Goal: Task Accomplishment & Management: Use online tool/utility

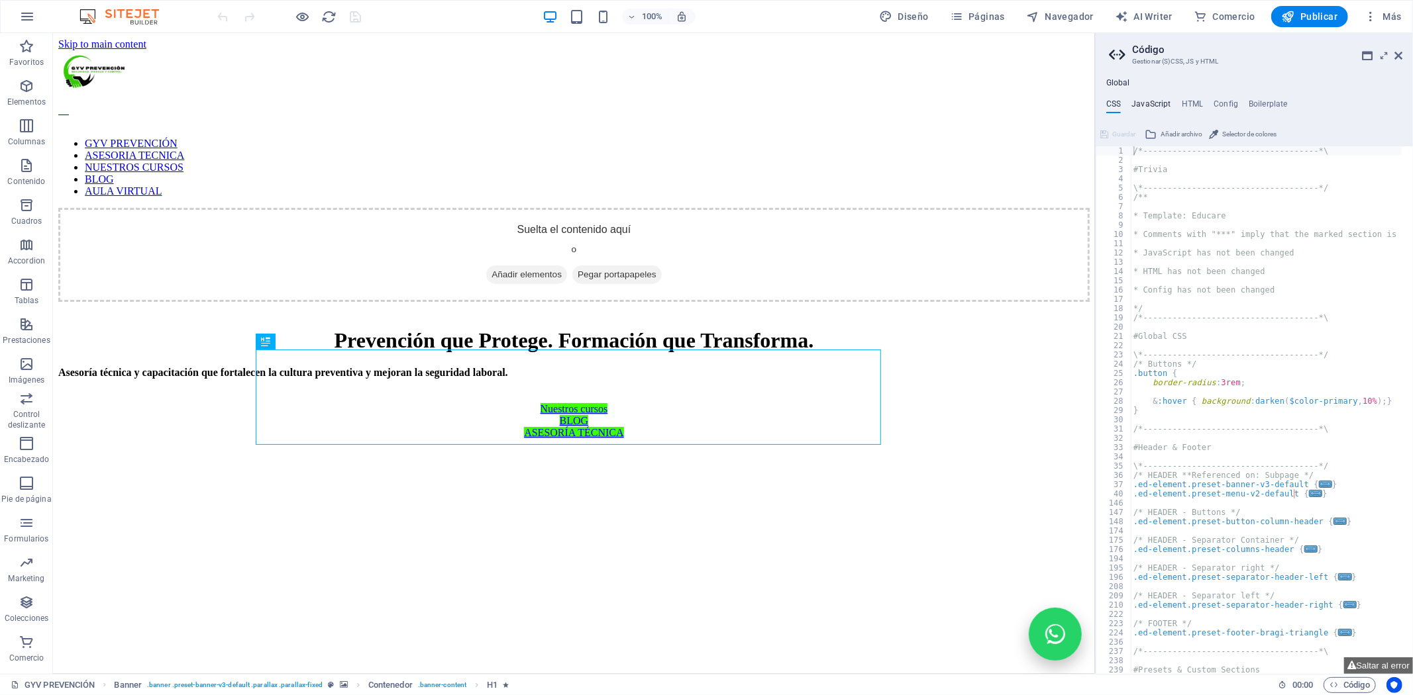
click at [1143, 103] on h4 "JavaScript" at bounding box center [1150, 106] width 39 height 15
type textarea "/* JS for preset "Menu V2" */"
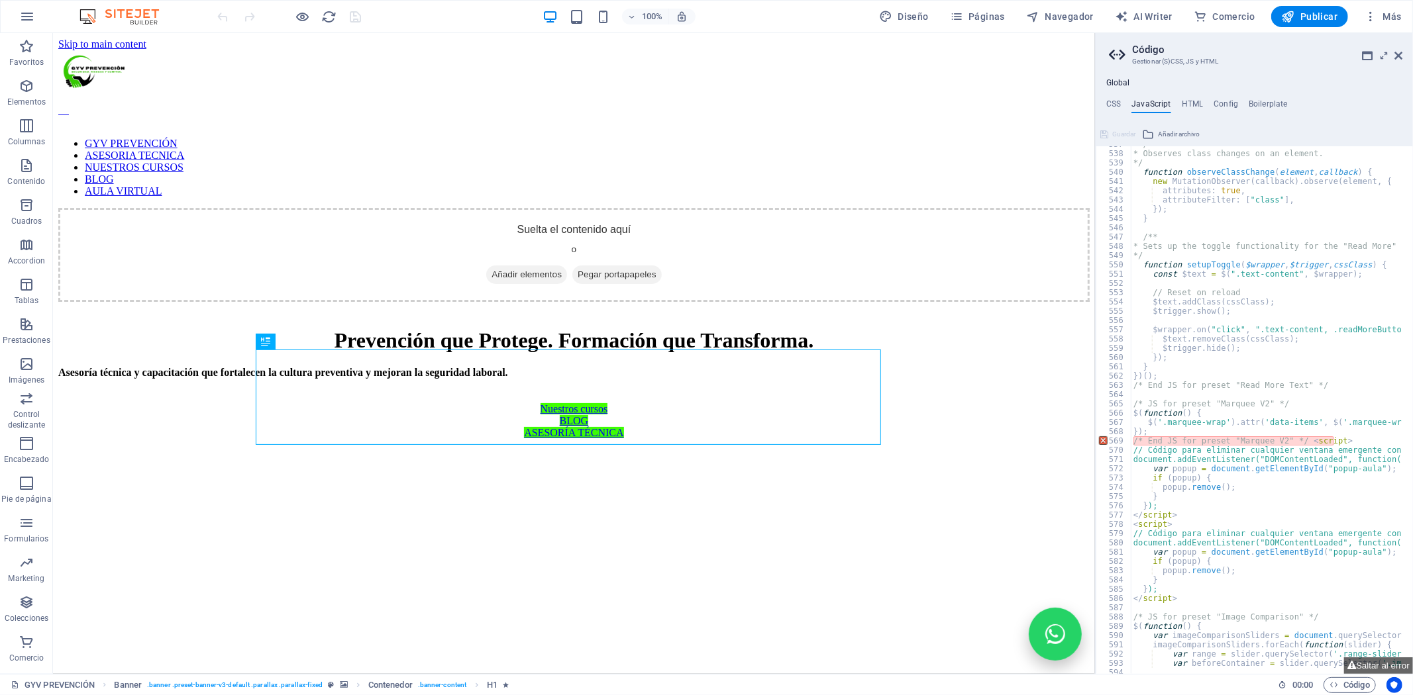
scroll to position [4976, 0]
click at [1215, 111] on h4 "Config" at bounding box center [1225, 106] width 25 height 15
type textarea "$color-background: #ffffff;"
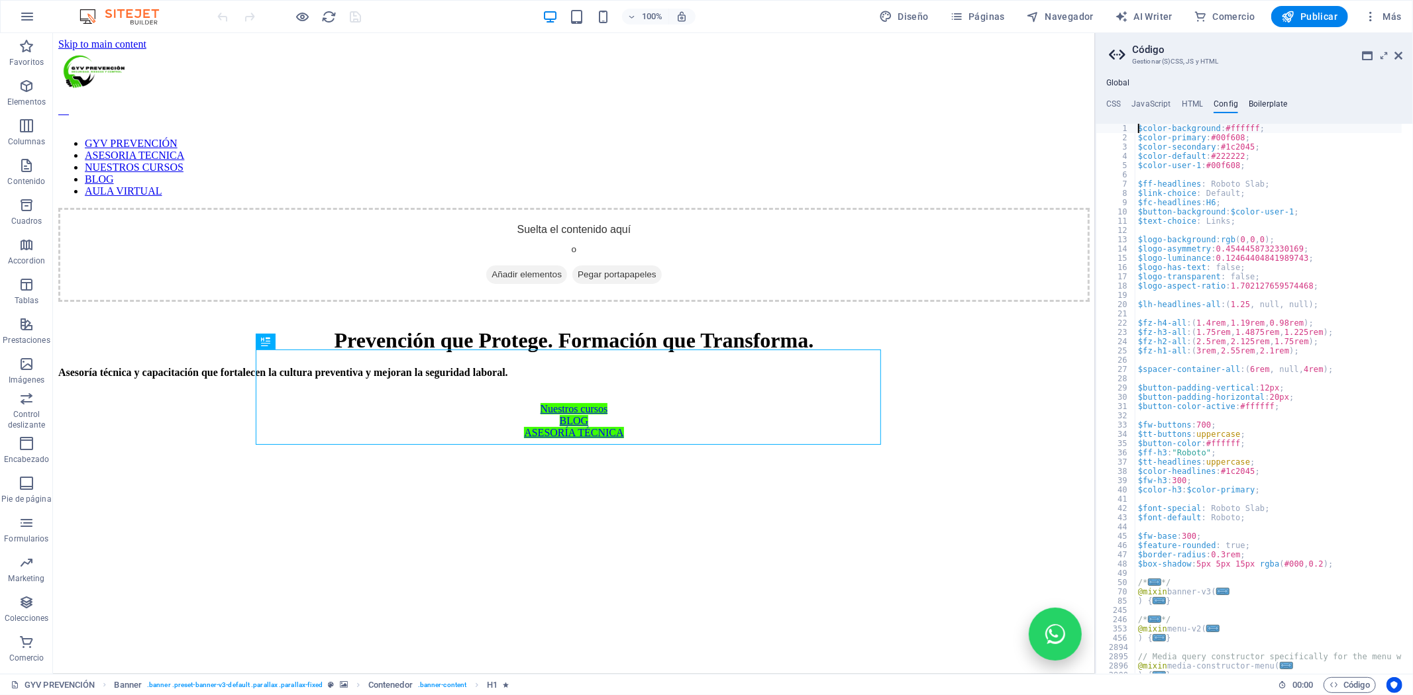
click at [1283, 99] on h4 "Boilerplate" at bounding box center [1267, 106] width 39 height 15
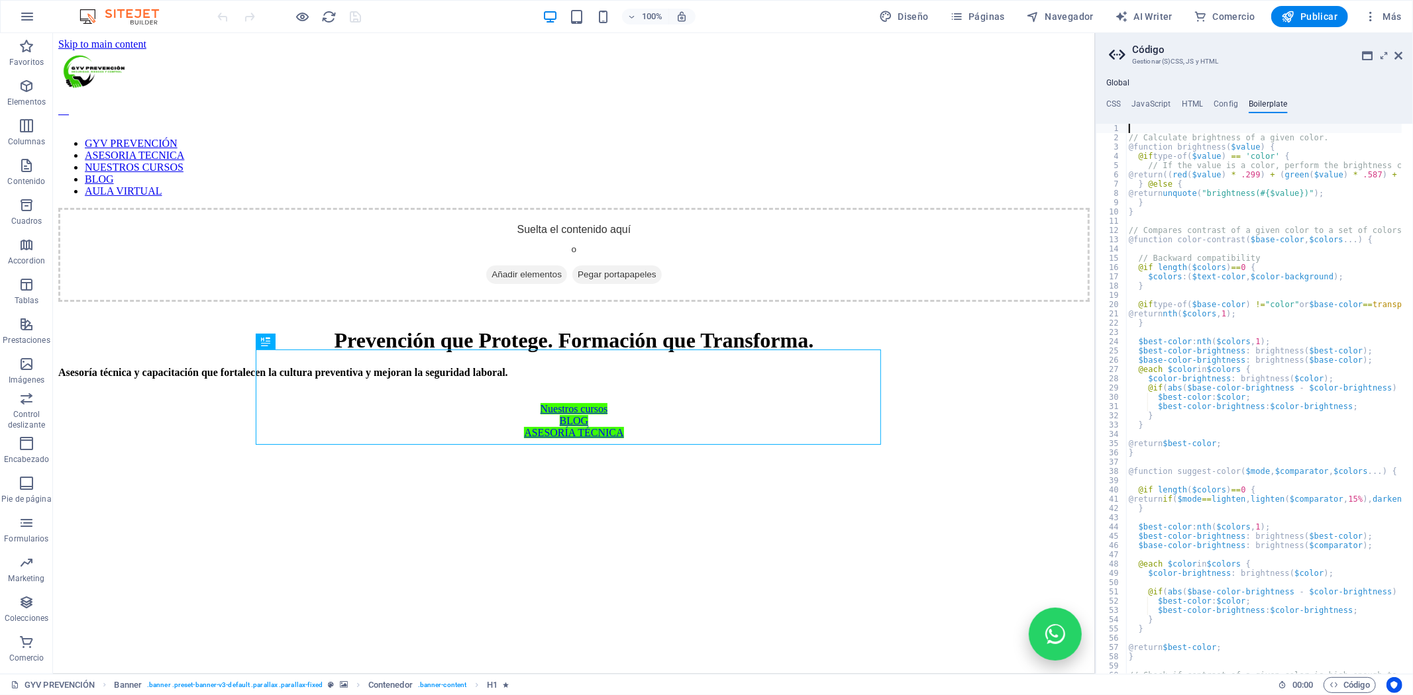
scroll to position [0, 0]
click at [1115, 103] on h4 "CSS" at bounding box center [1113, 106] width 15 height 15
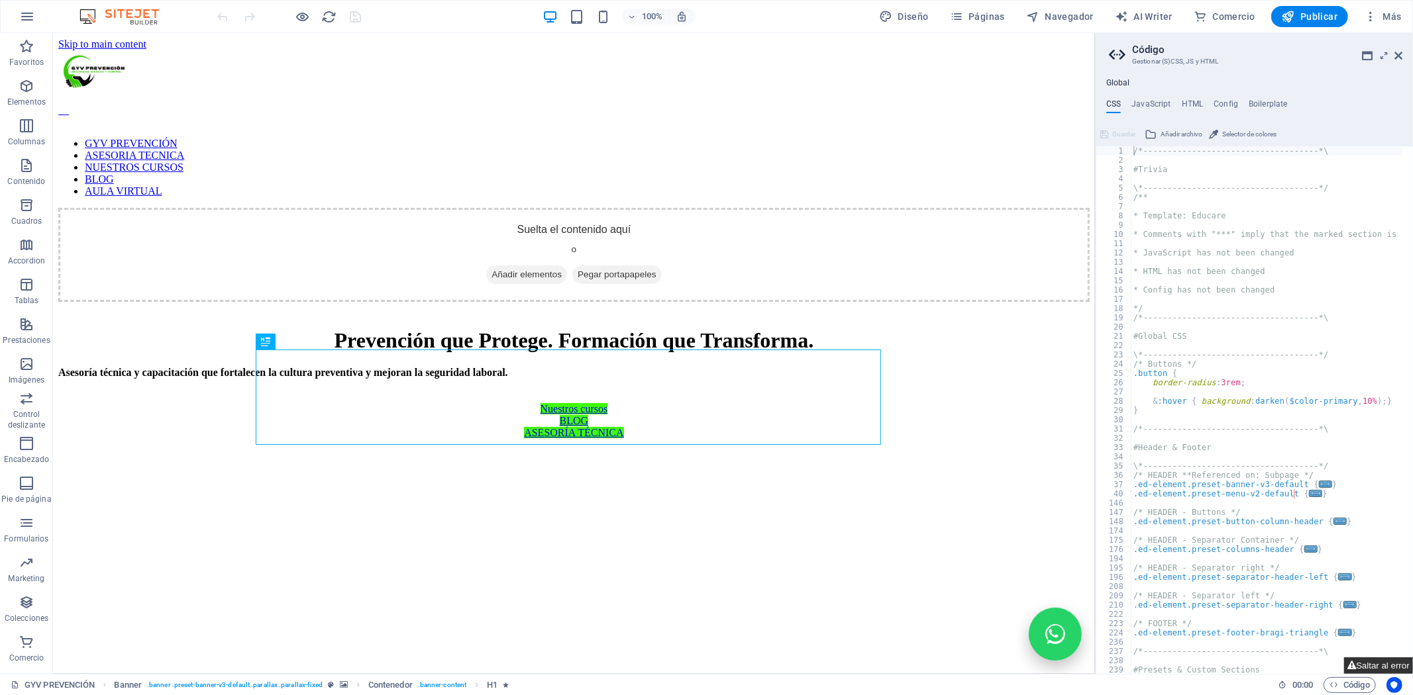
click at [1369, 660] on button "Saltar al error" at bounding box center [1378, 666] width 69 height 17
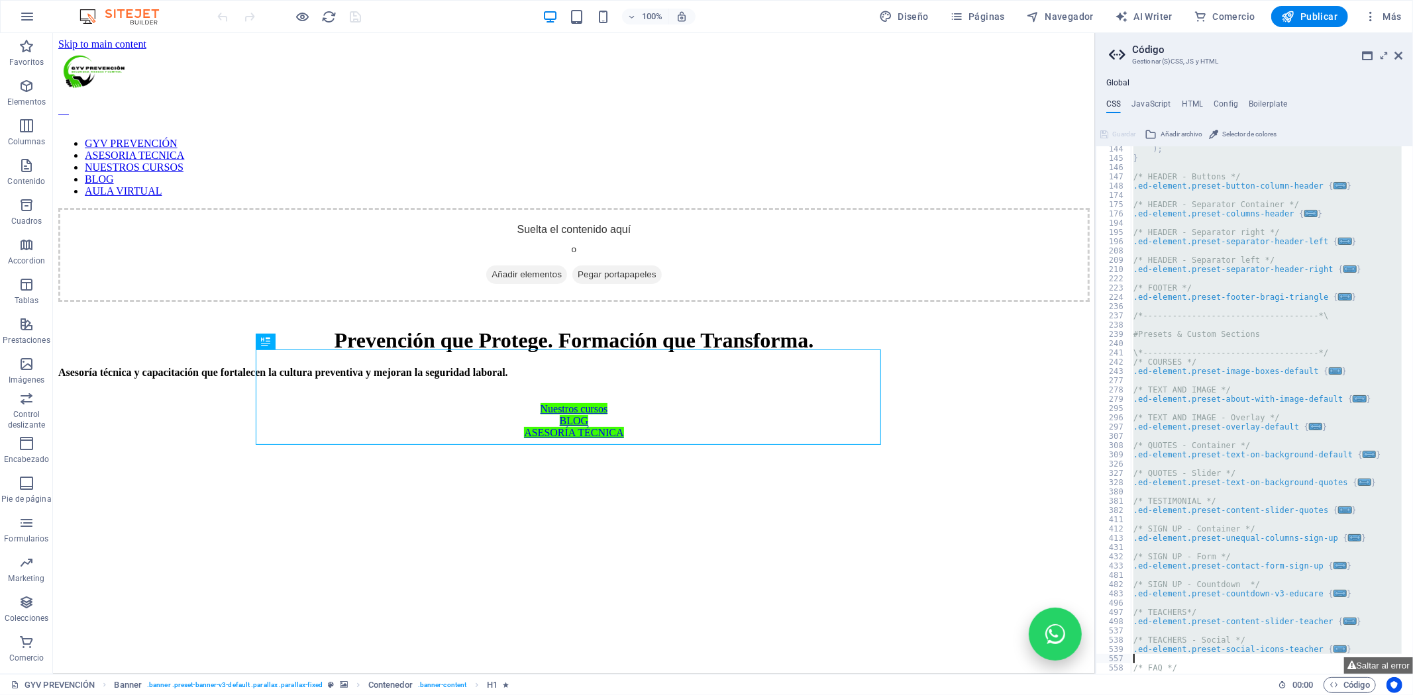
scroll to position [1568, 0]
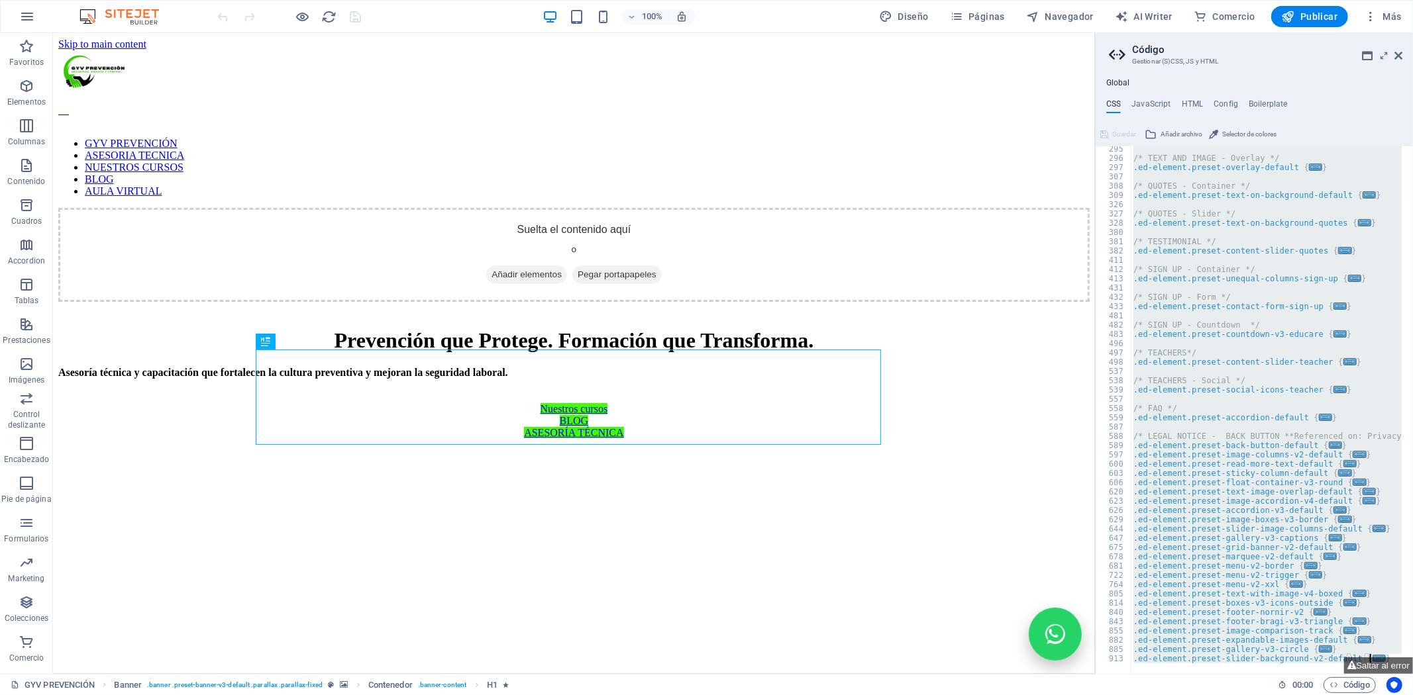
drag, startPoint x: 1129, startPoint y: 150, endPoint x: 1170, endPoint y: 730, distance: 580.9
click at [1170, 695] on html "GYV PEVENCIÓN GYV PREVENCIÓN Favoritos Elementos Columnas Contenido Cuadros Acc…" at bounding box center [706, 347] width 1413 height 695
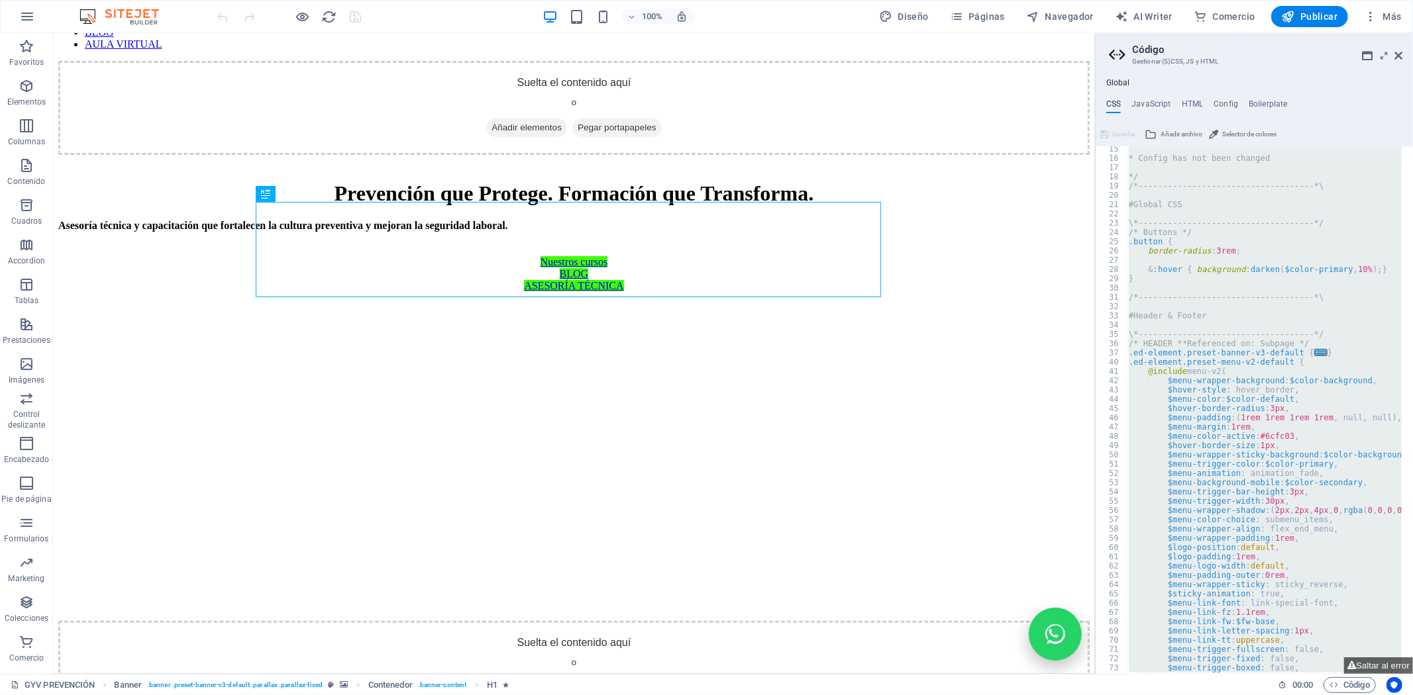
scroll to position [176, 0]
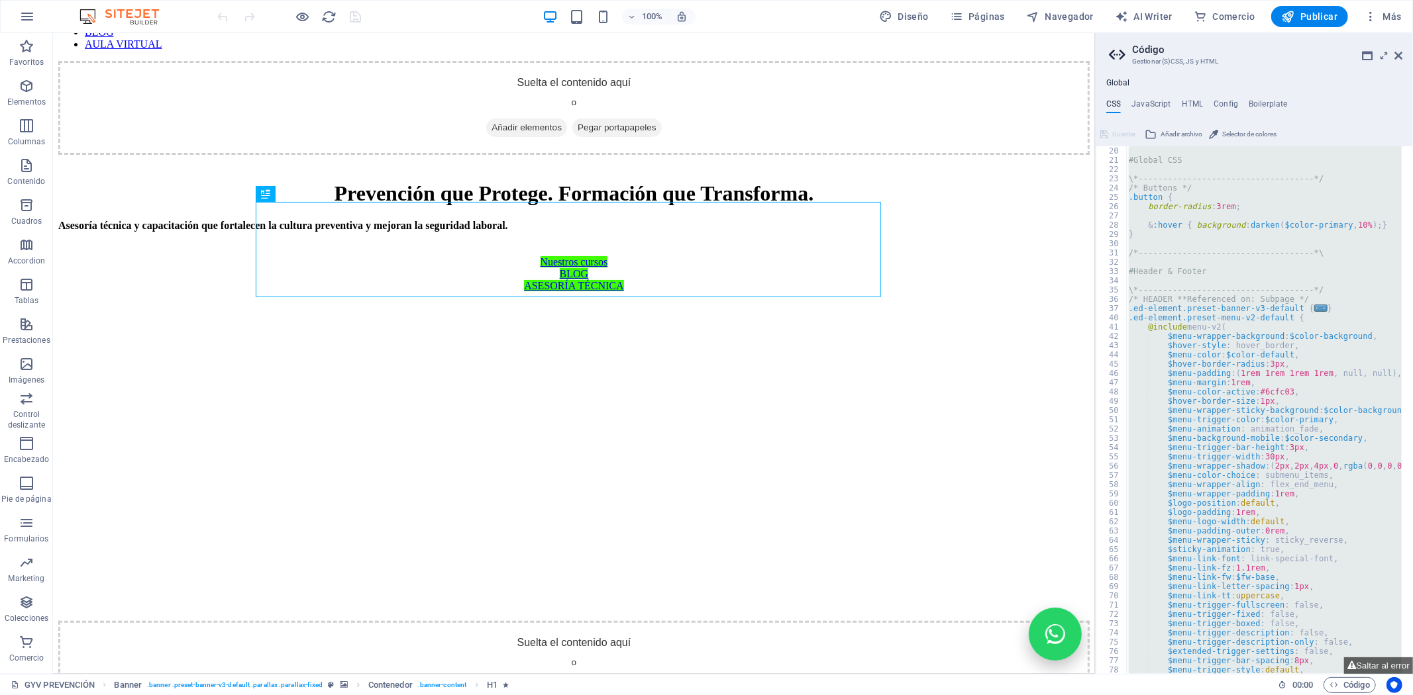
click at [1162, 334] on div "#Global CSS \*------------------------------------*/ /* Buttons */ .button { bo…" at bounding box center [1264, 410] width 276 height 528
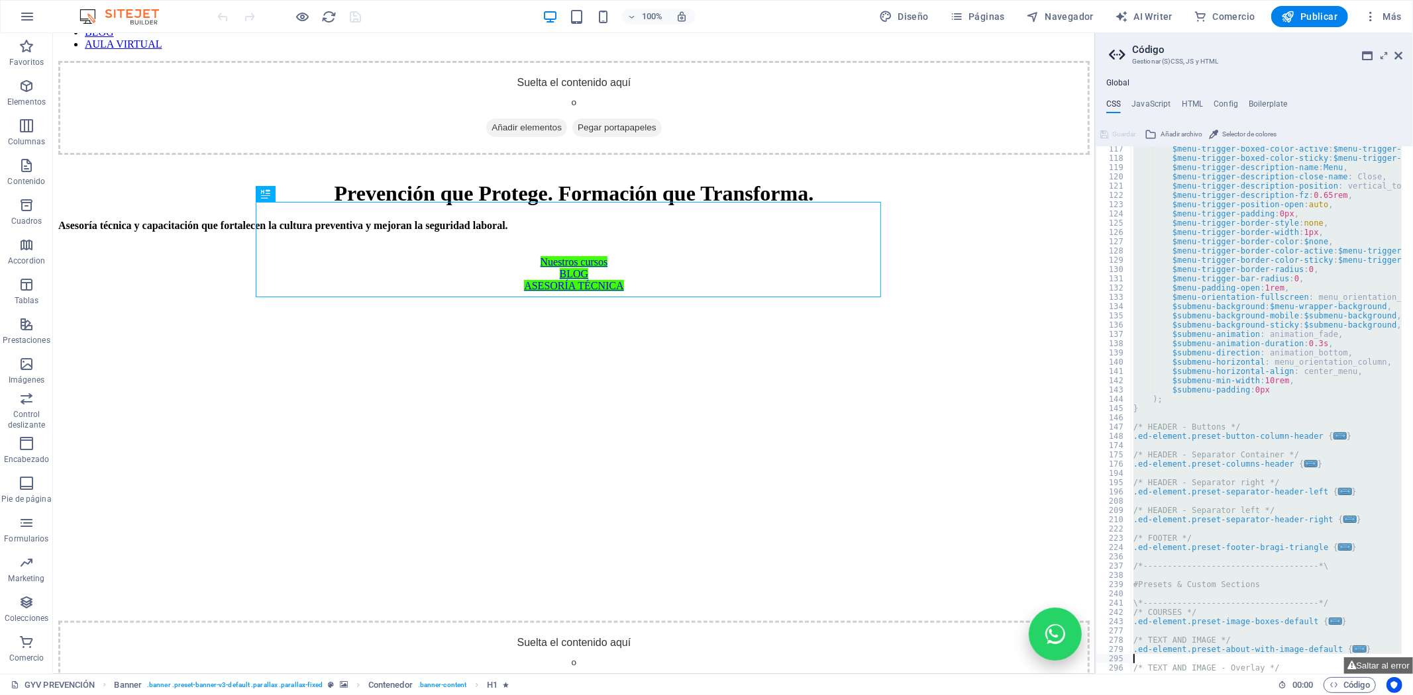
scroll to position [1077, 0]
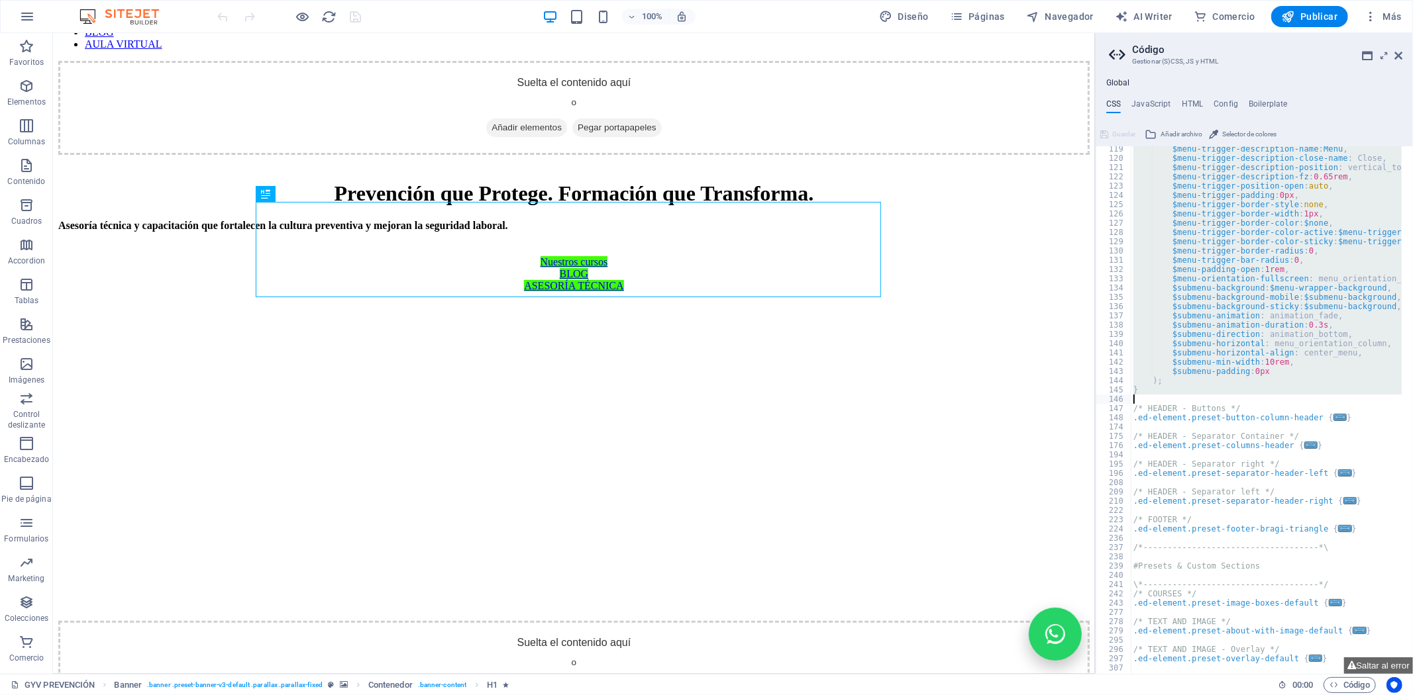
drag, startPoint x: 1162, startPoint y: 334, endPoint x: 1227, endPoint y: 399, distance: 91.8
click at [1227, 399] on div "$menu-trigger-description-name : Menu , $menu-trigger-description-close-name : …" at bounding box center [1329, 412] width 397 height 536
type textarea "}"
paste textarea
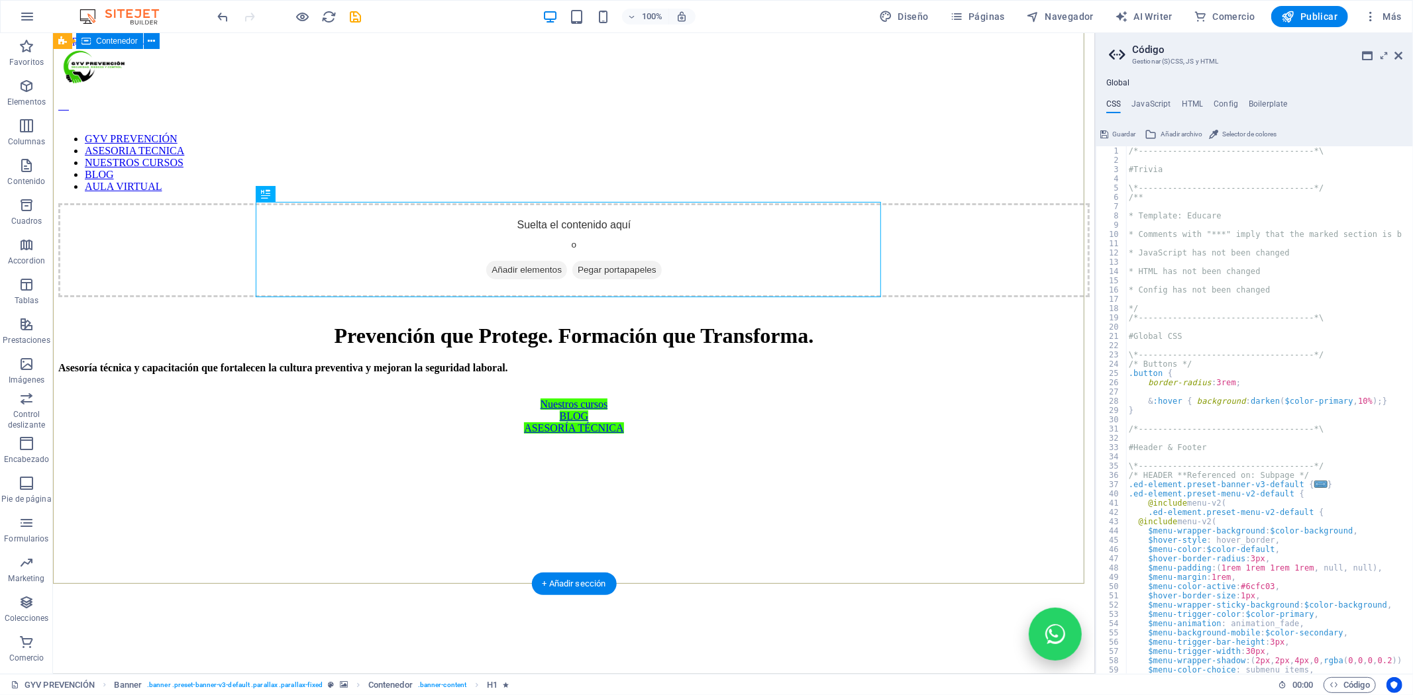
scroll to position [0, 0]
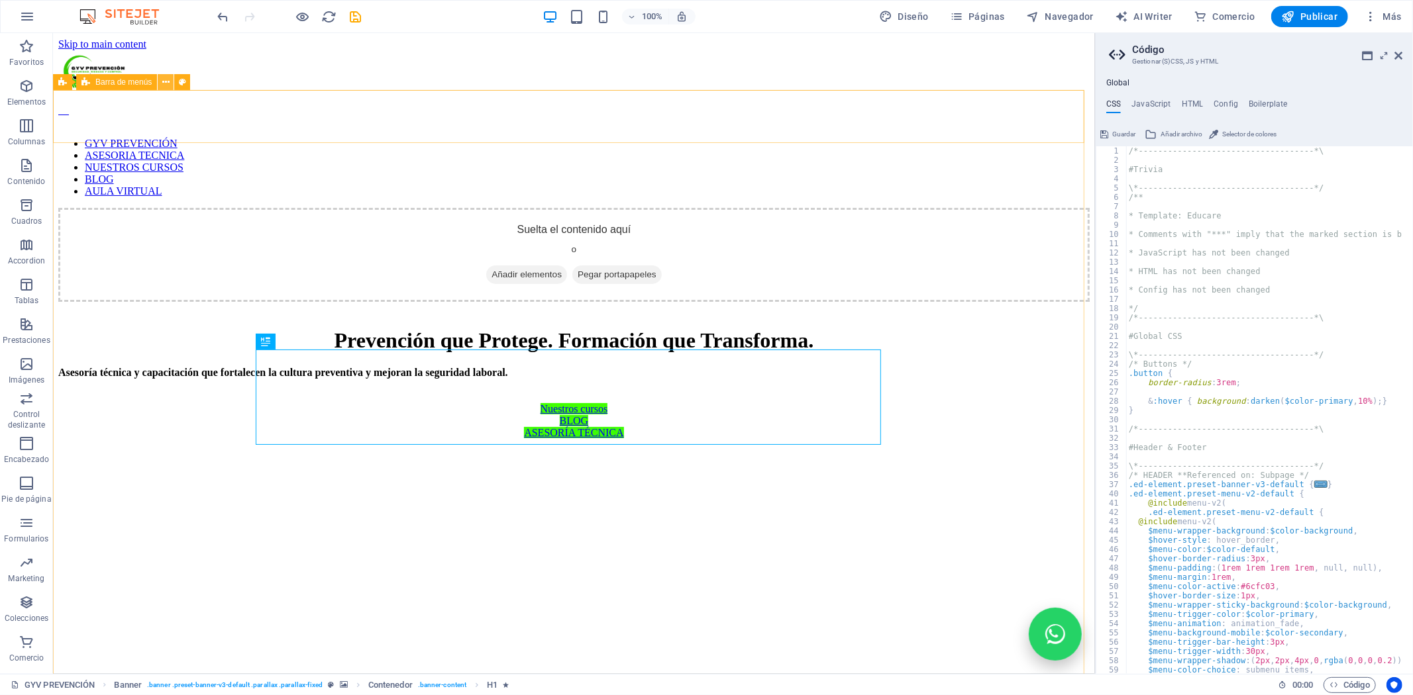
click at [163, 83] on icon at bounding box center [165, 82] width 7 height 14
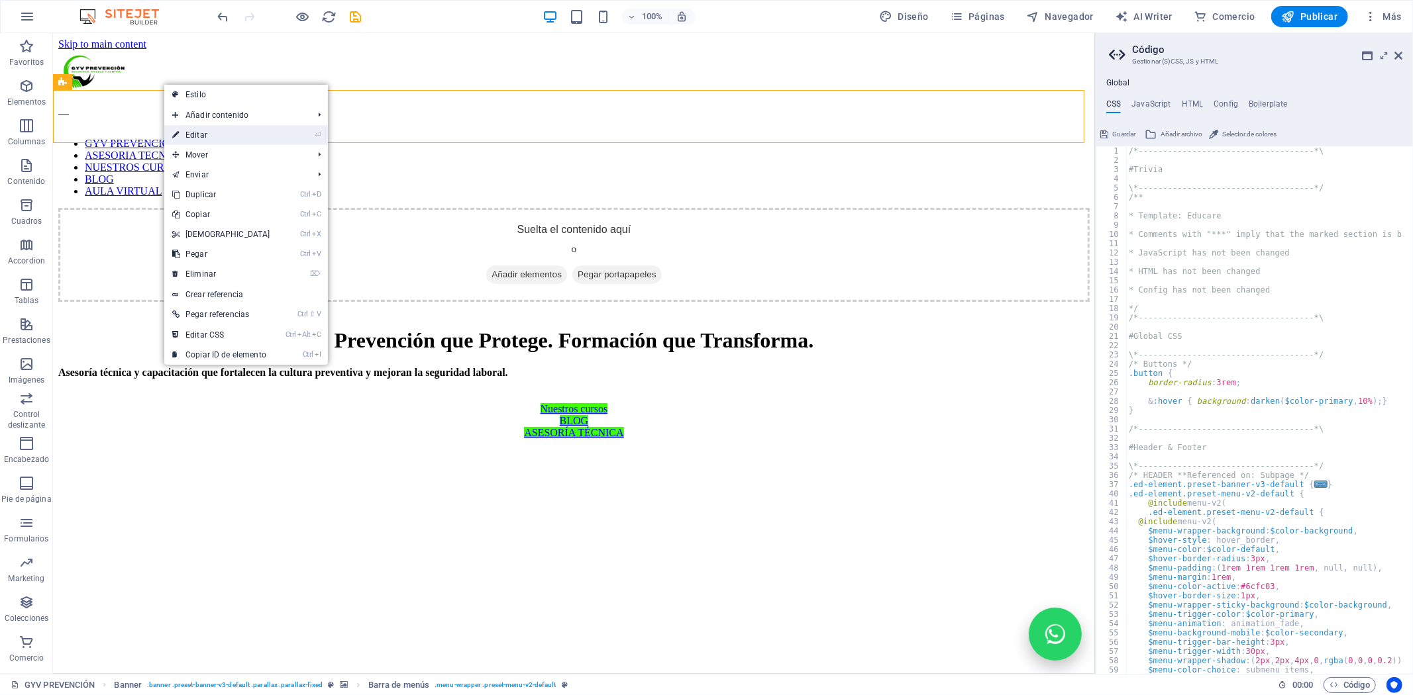
click at [239, 131] on link "⏎ Editar" at bounding box center [221, 135] width 114 height 20
select select "rem"
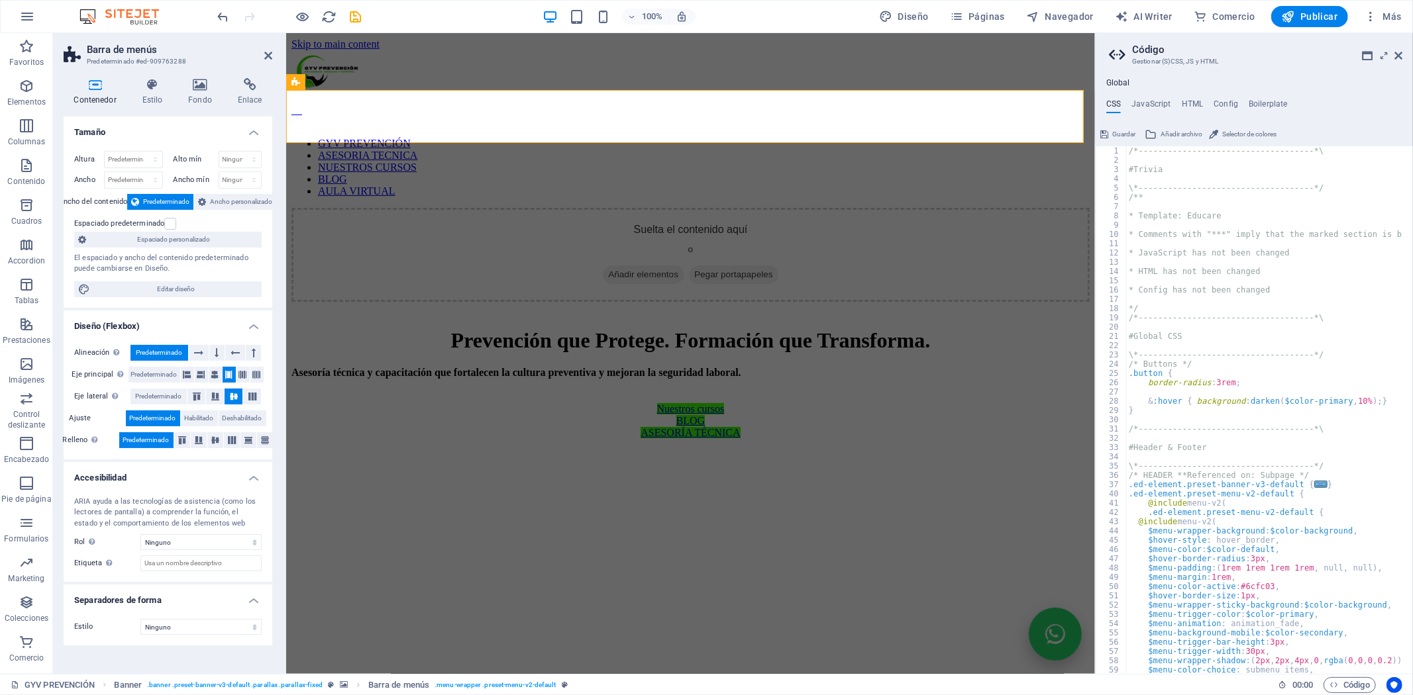
click at [96, 83] on icon at bounding box center [95, 84] width 63 height 13
click at [162, 89] on icon at bounding box center [152, 84] width 41 height 13
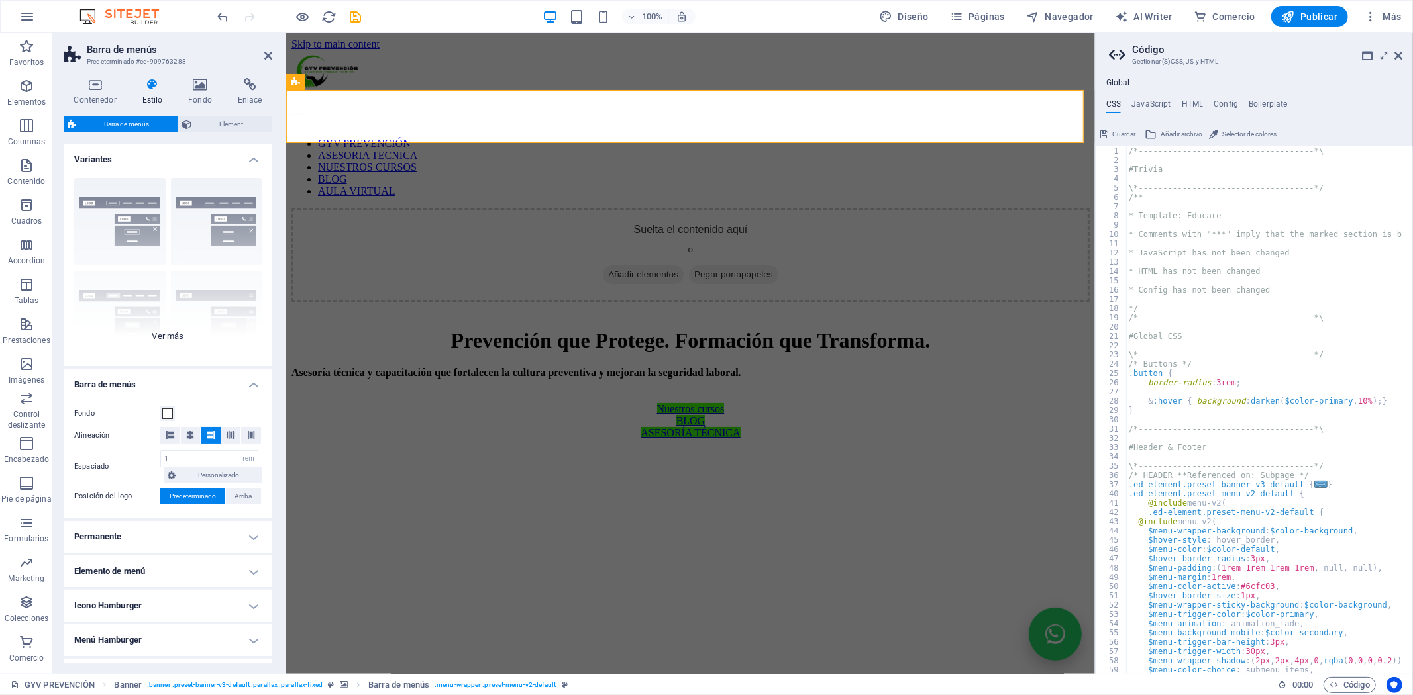
click at [136, 201] on div "Borde Centrado Predeterminado Fijo Loki Desencadenador Ancho XXL" at bounding box center [168, 267] width 209 height 199
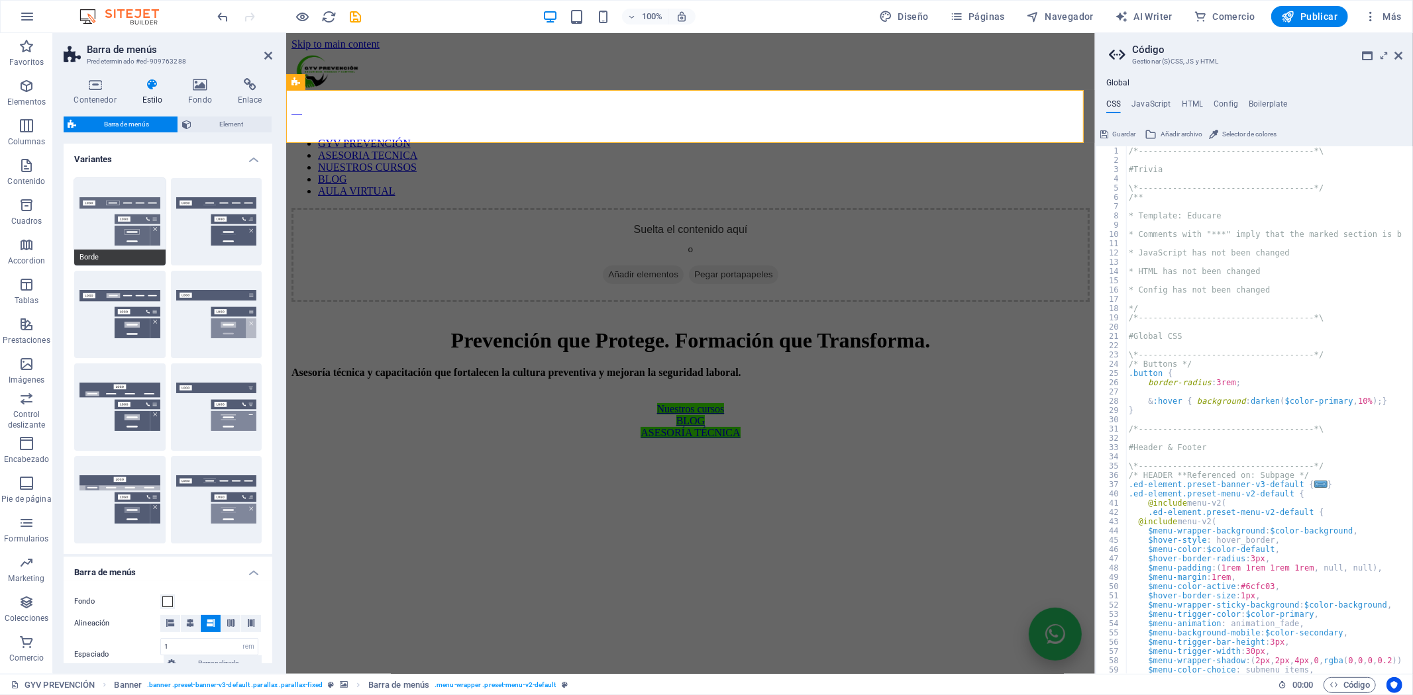
click at [121, 216] on button "Borde" at bounding box center [119, 221] width 91 height 87
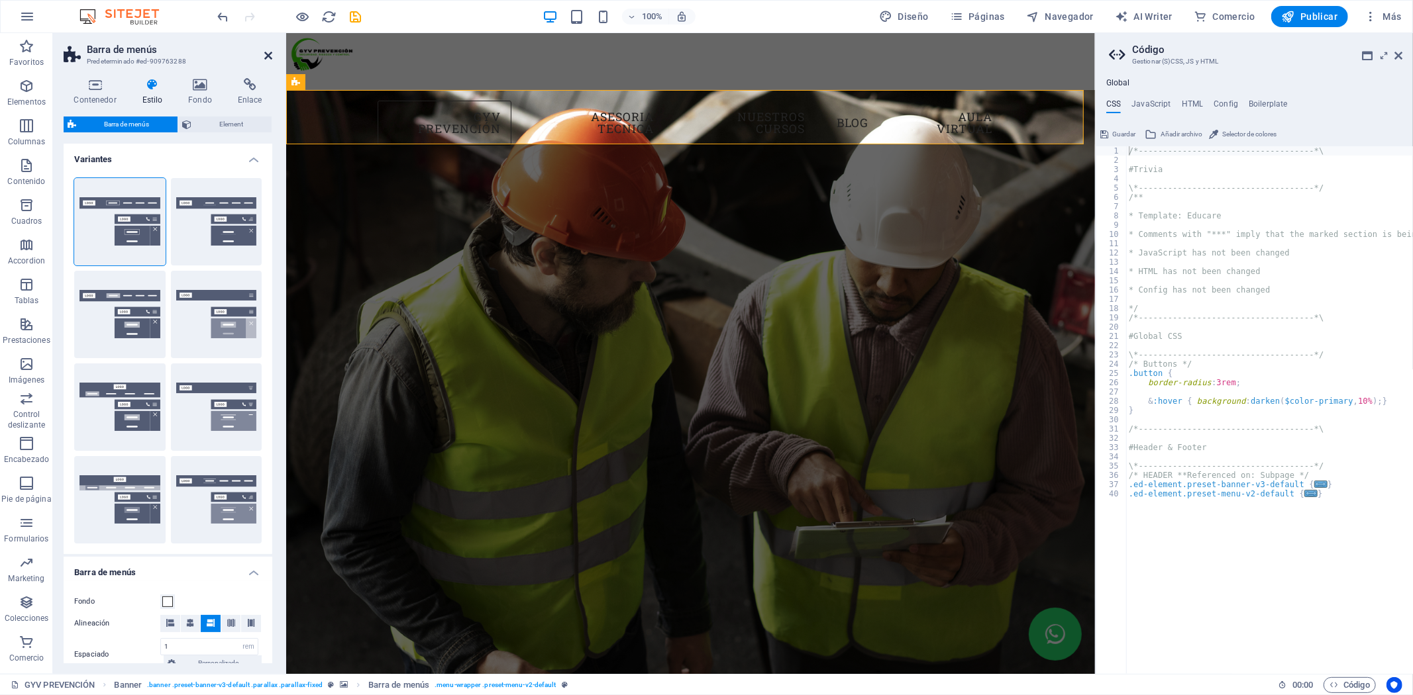
click at [267, 52] on icon at bounding box center [268, 55] width 8 height 11
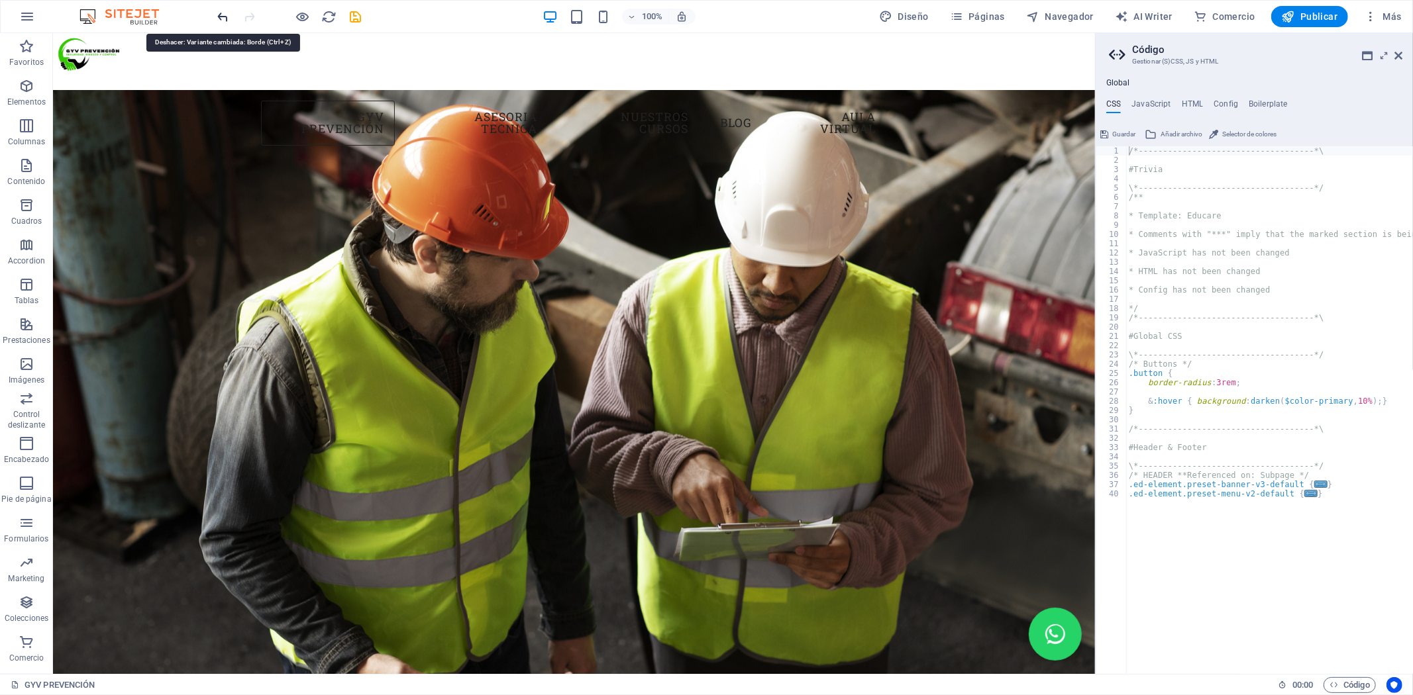
click at [221, 21] on icon "undo" at bounding box center [223, 16] width 15 height 15
click at [1180, 546] on div "/*------------------------------------*\ #Trivia \*----------------------------…" at bounding box center [1324, 414] width 397 height 536
click at [1116, 100] on h4 "CSS" at bounding box center [1113, 106] width 15 height 15
click at [1365, 668] on button "Saltar al error" at bounding box center [1378, 666] width 69 height 17
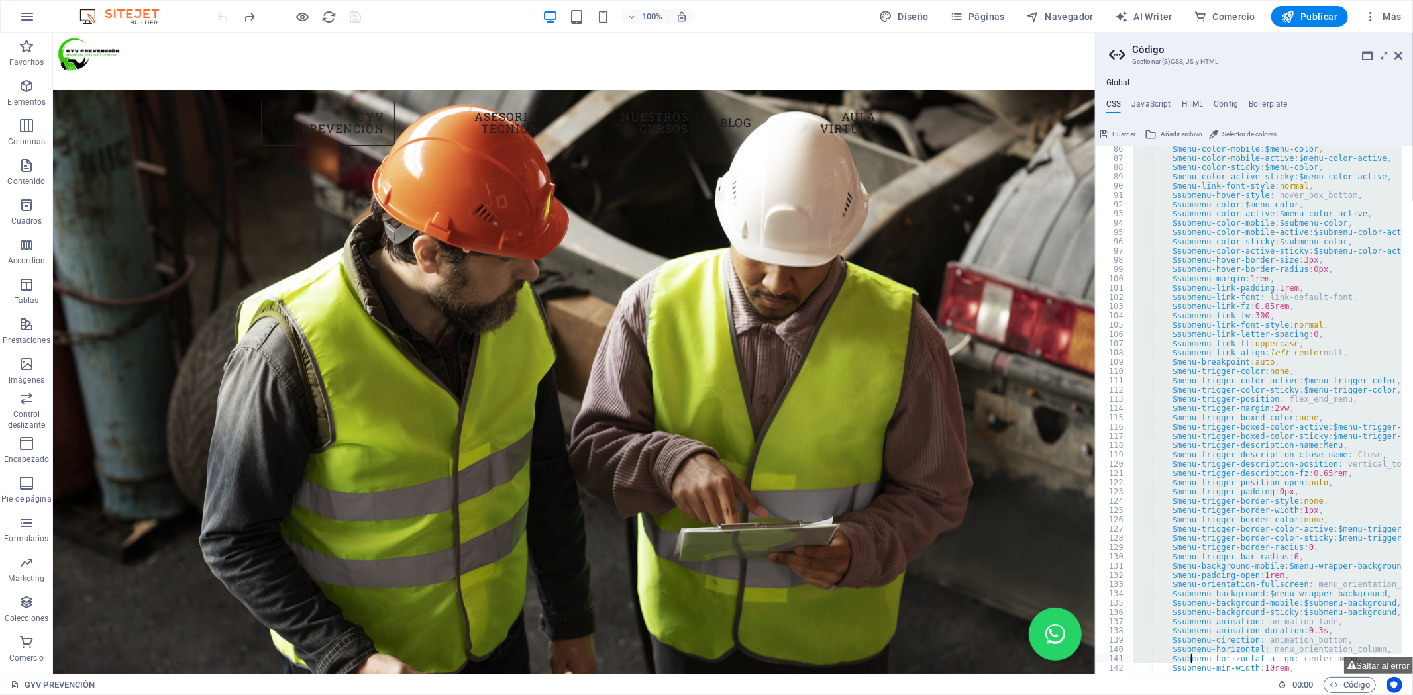
scroll to position [809, 0]
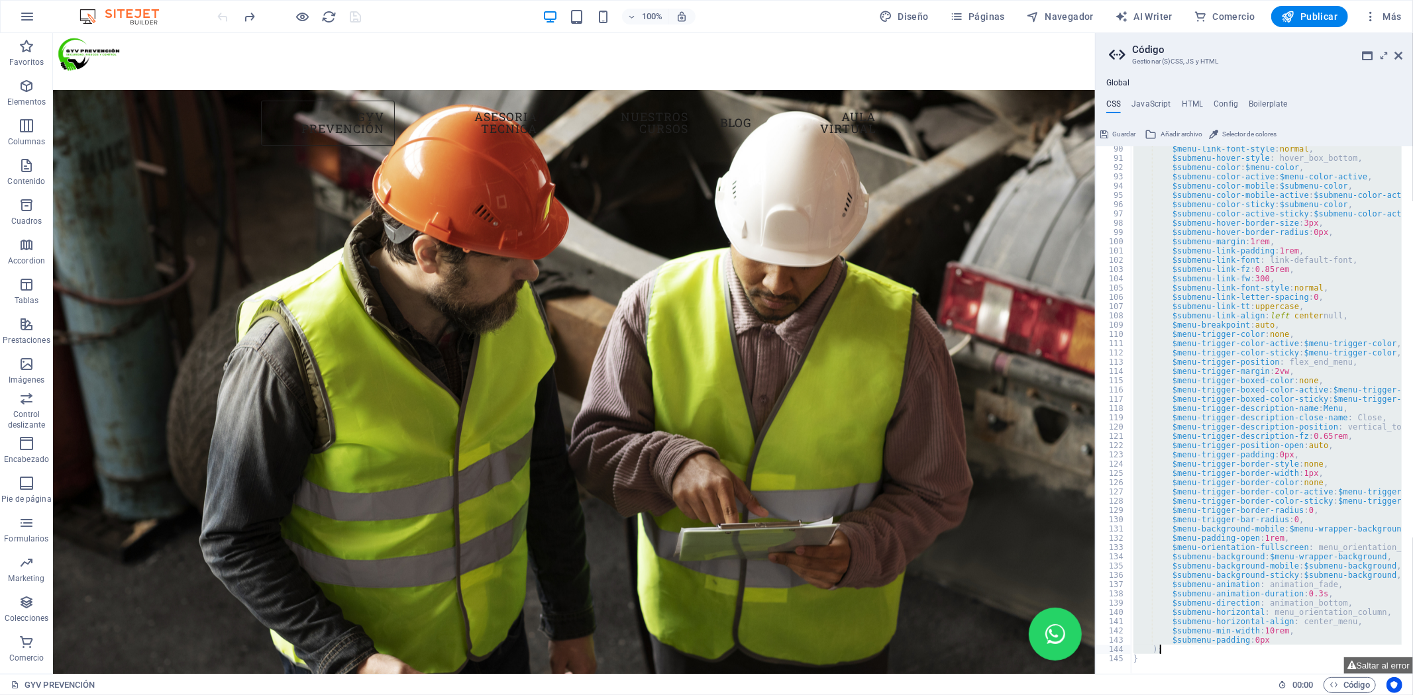
drag, startPoint x: 1157, startPoint y: 328, endPoint x: 1187, endPoint y: 650, distance: 324.0
click at [1187, 650] on div "$menu-link-font-style : normal , $submenu-hover-style : hover_box_bottom, $subm…" at bounding box center [1329, 412] width 397 height 536
type textarea "$submenu-padding: 0px );"
click at [23, 15] on icon "button" at bounding box center [27, 17] width 16 height 16
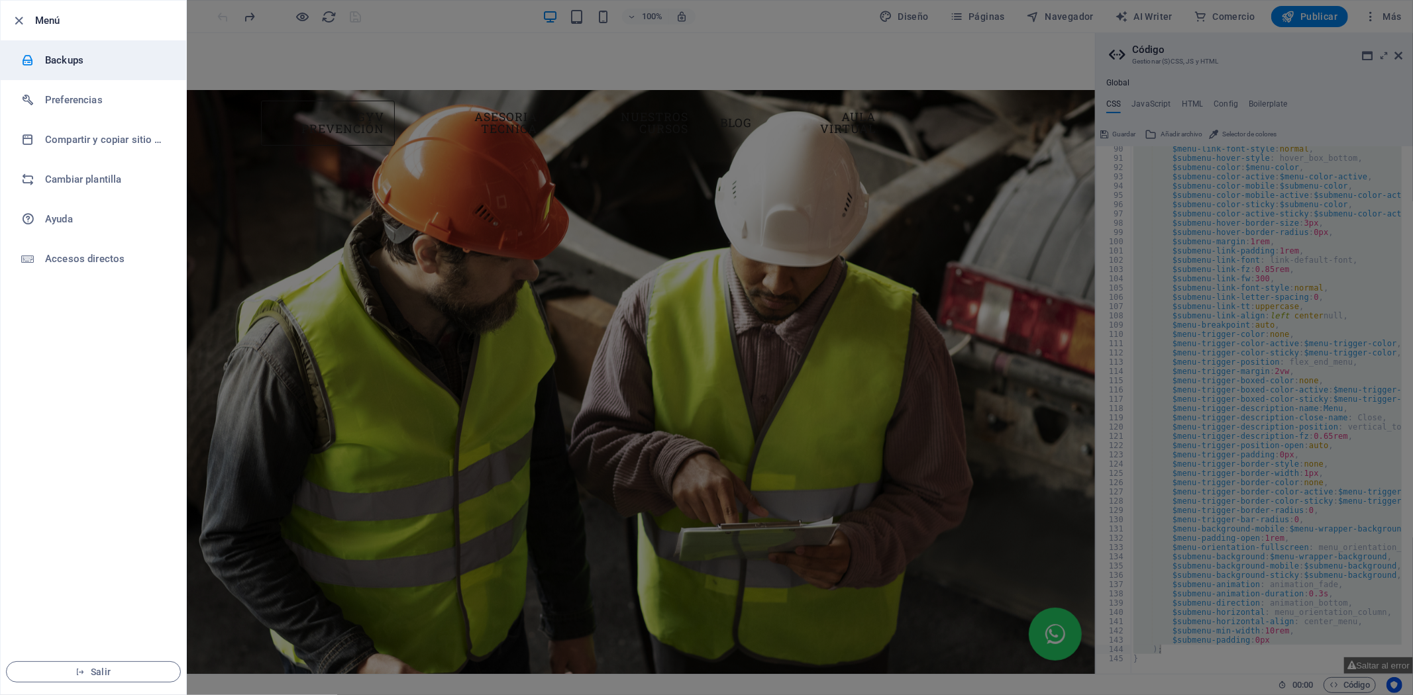
click at [30, 61] on icon at bounding box center [27, 60] width 13 height 13
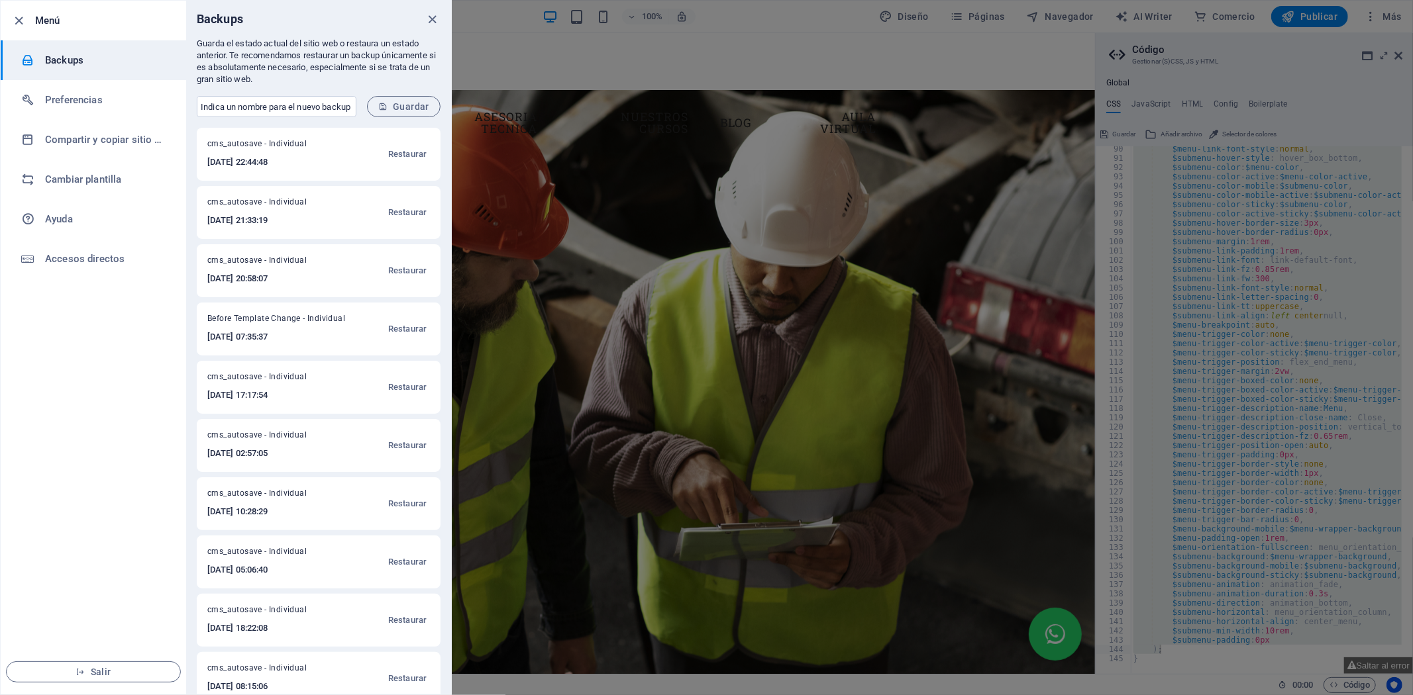
click at [327, 227] on h6 "2025-09-05 21:33:19" at bounding box center [269, 221] width 125 height 16
click at [403, 212] on span "Restaurar" at bounding box center [407, 213] width 38 height 16
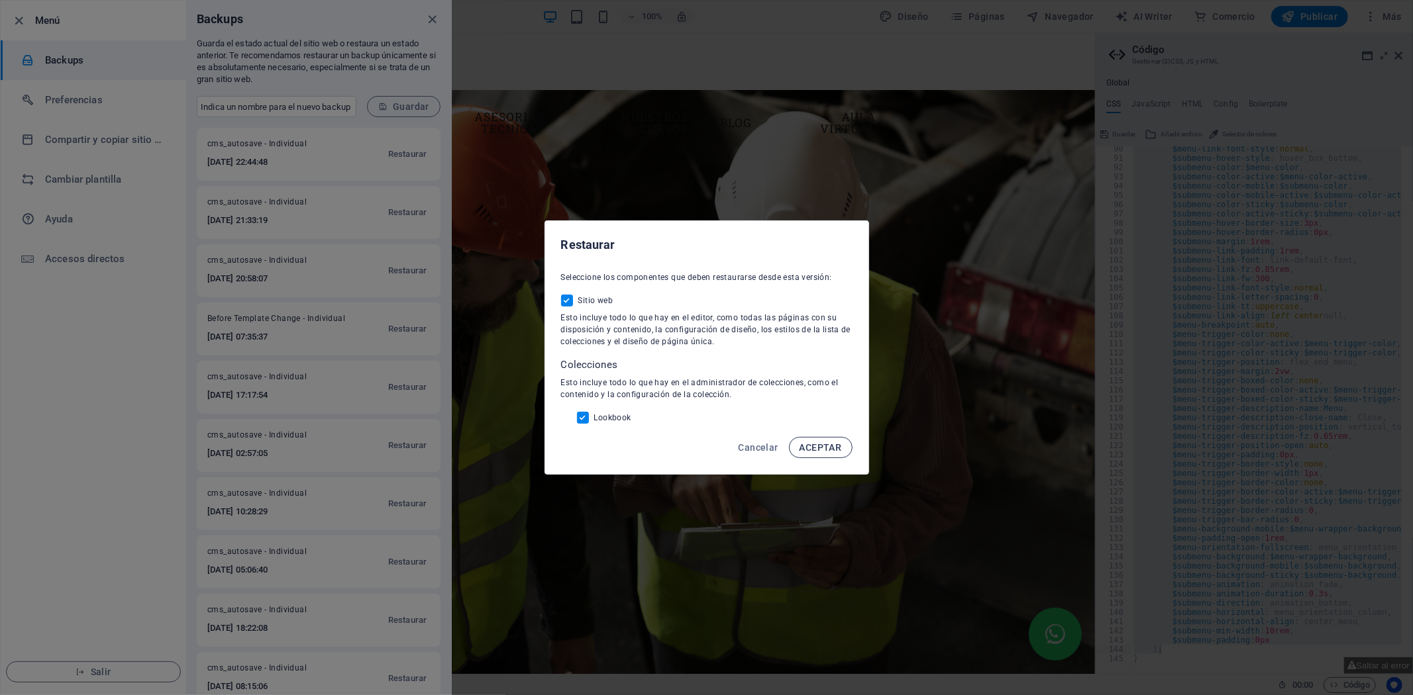
click at [815, 455] on button "ACEPTAR" at bounding box center [821, 447] width 64 height 21
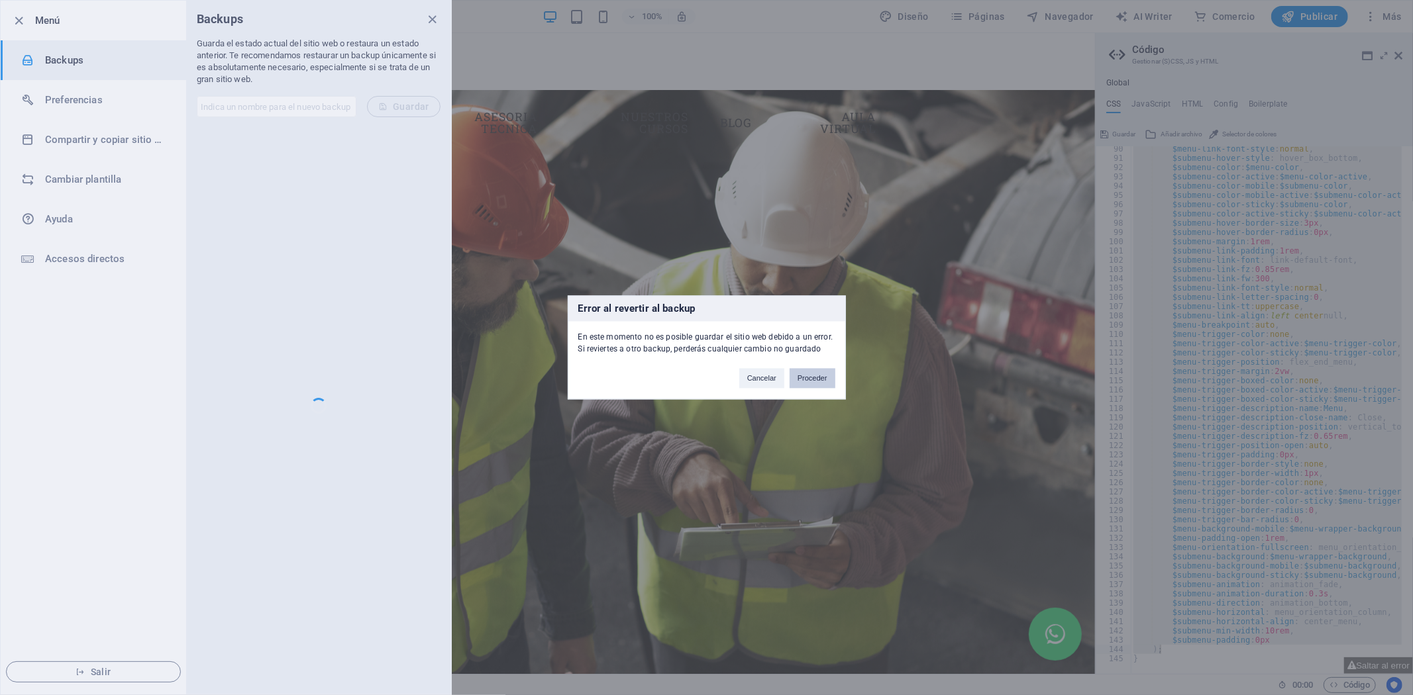
click at [823, 379] on button "Proceder" at bounding box center [812, 379] width 46 height 20
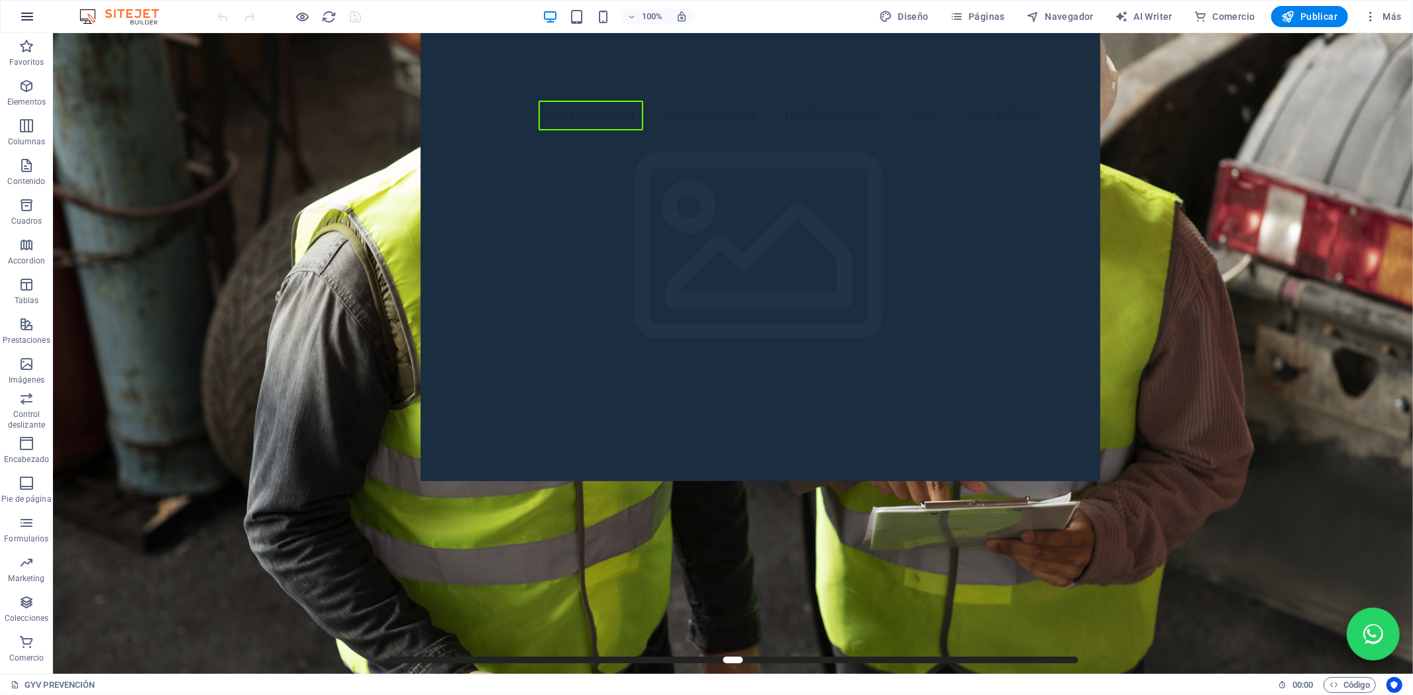
click at [22, 16] on icon "button" at bounding box center [27, 17] width 16 height 16
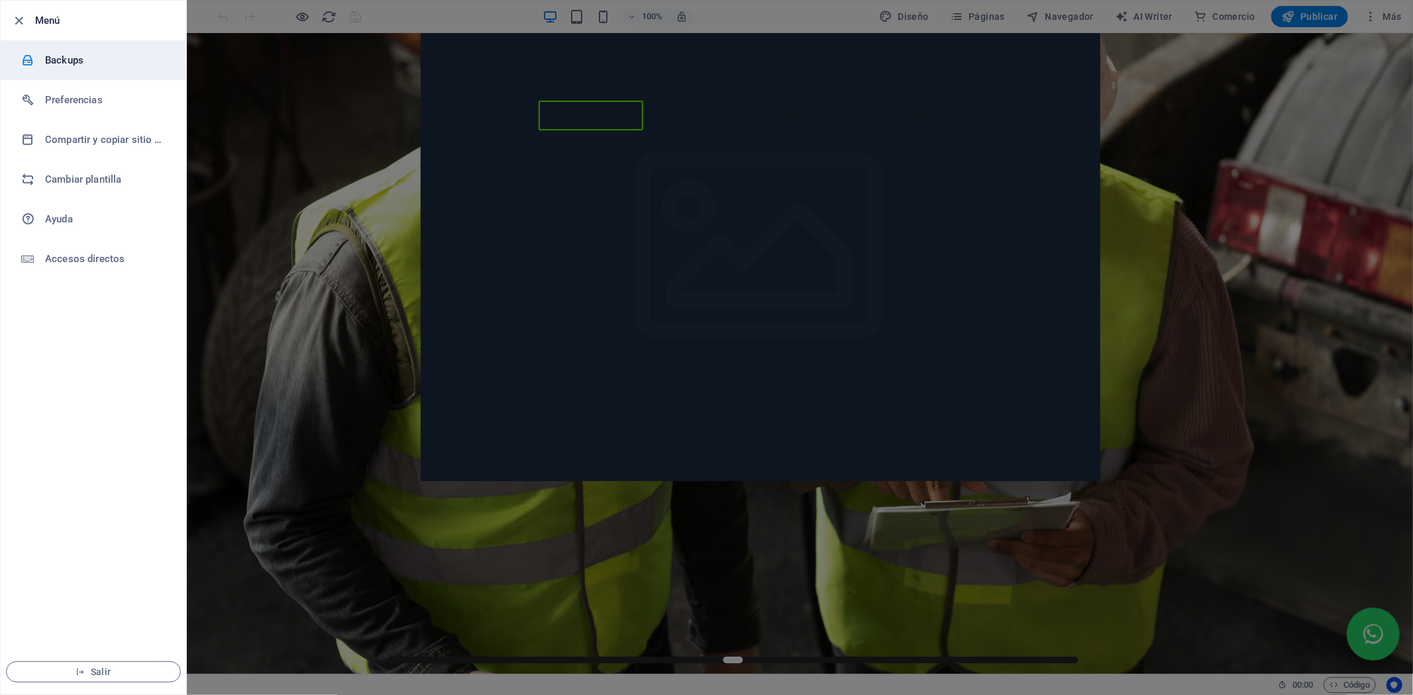
click at [48, 53] on h6 "Backups" at bounding box center [106, 60] width 123 height 16
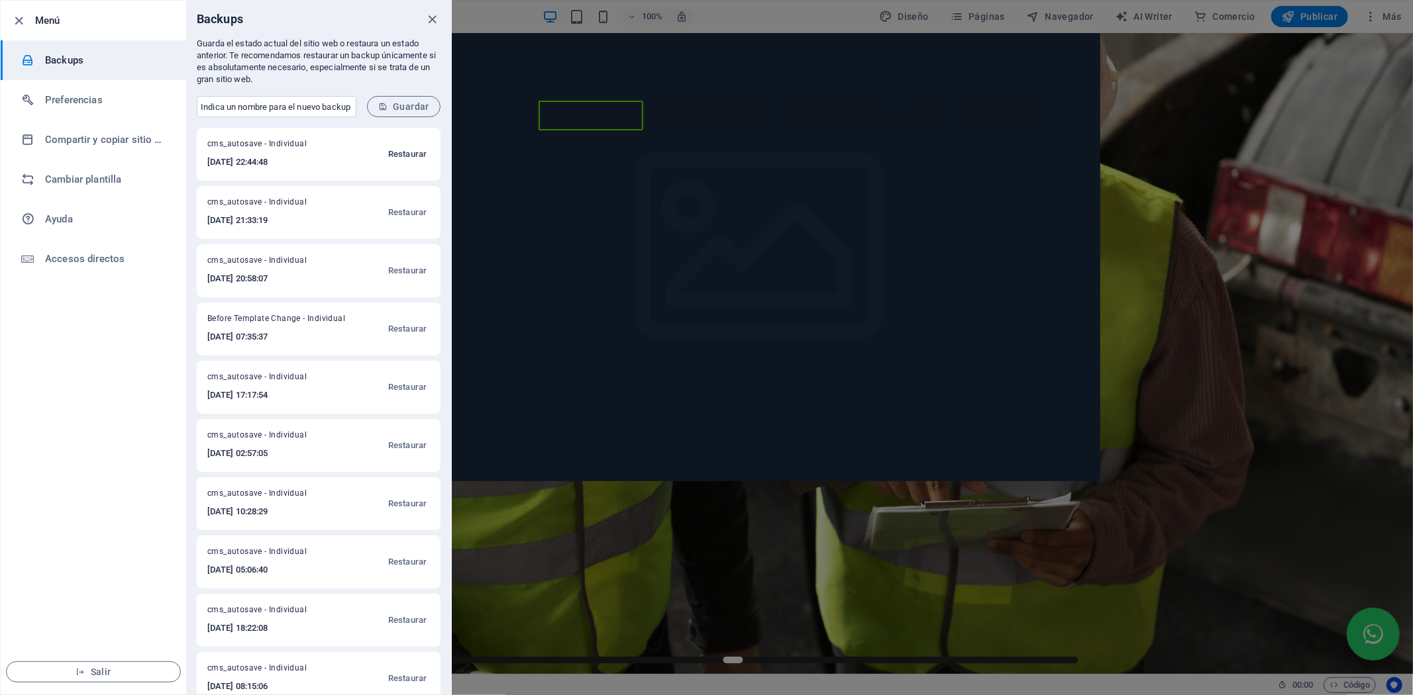
click at [411, 158] on span "Restaurar" at bounding box center [407, 154] width 38 height 16
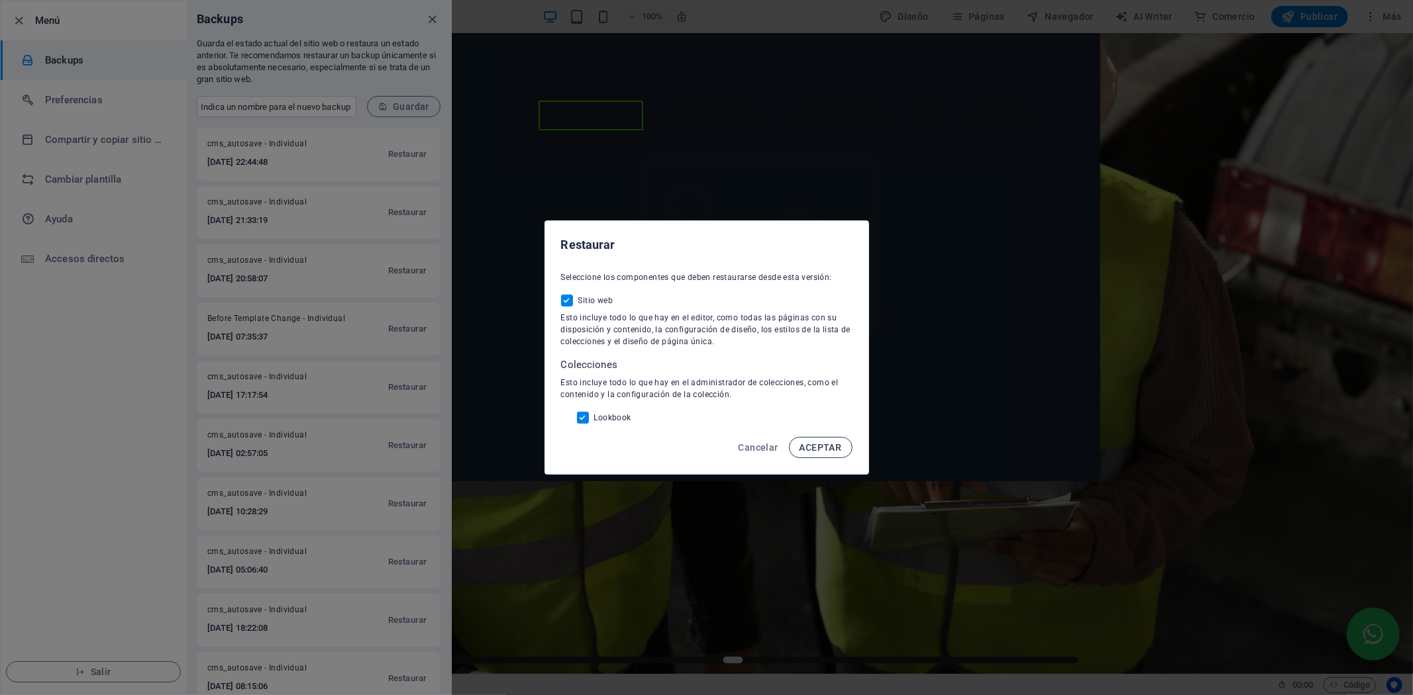
click at [828, 449] on span "ACEPTAR" at bounding box center [820, 447] width 42 height 11
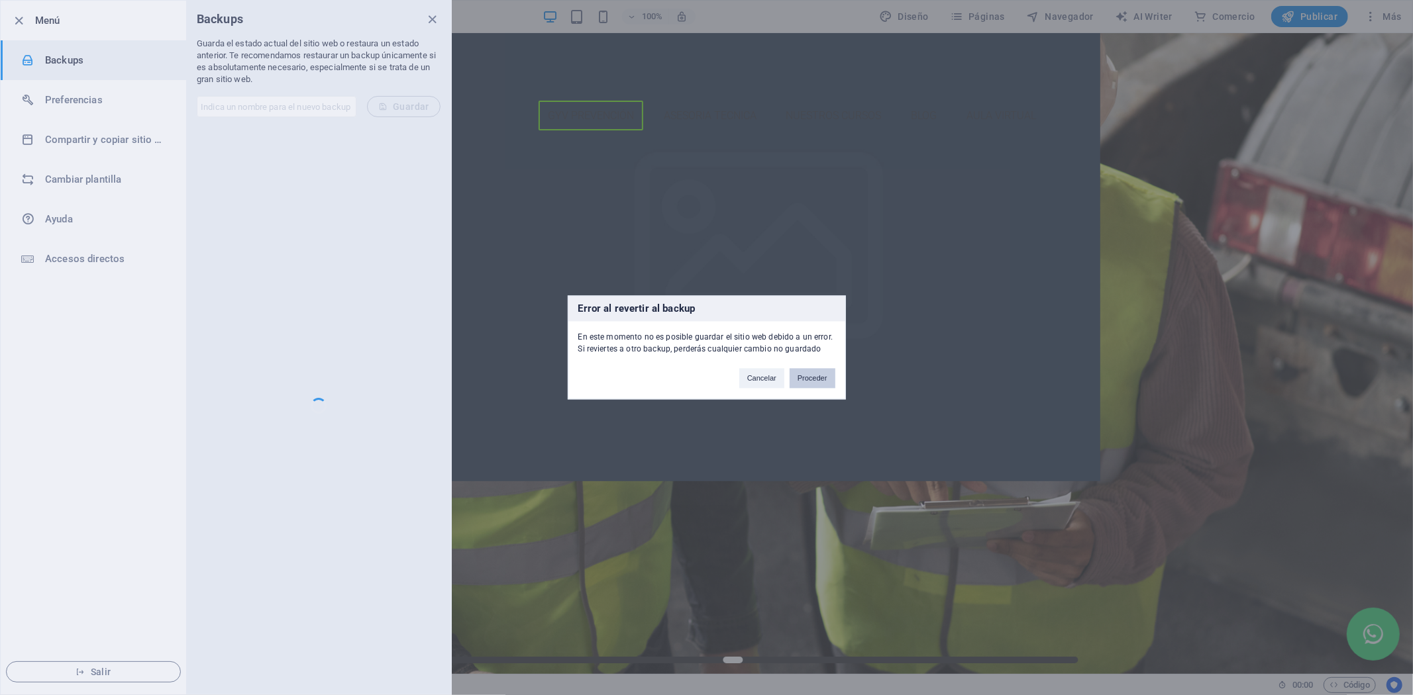
click at [817, 376] on button "Proceder" at bounding box center [812, 379] width 46 height 20
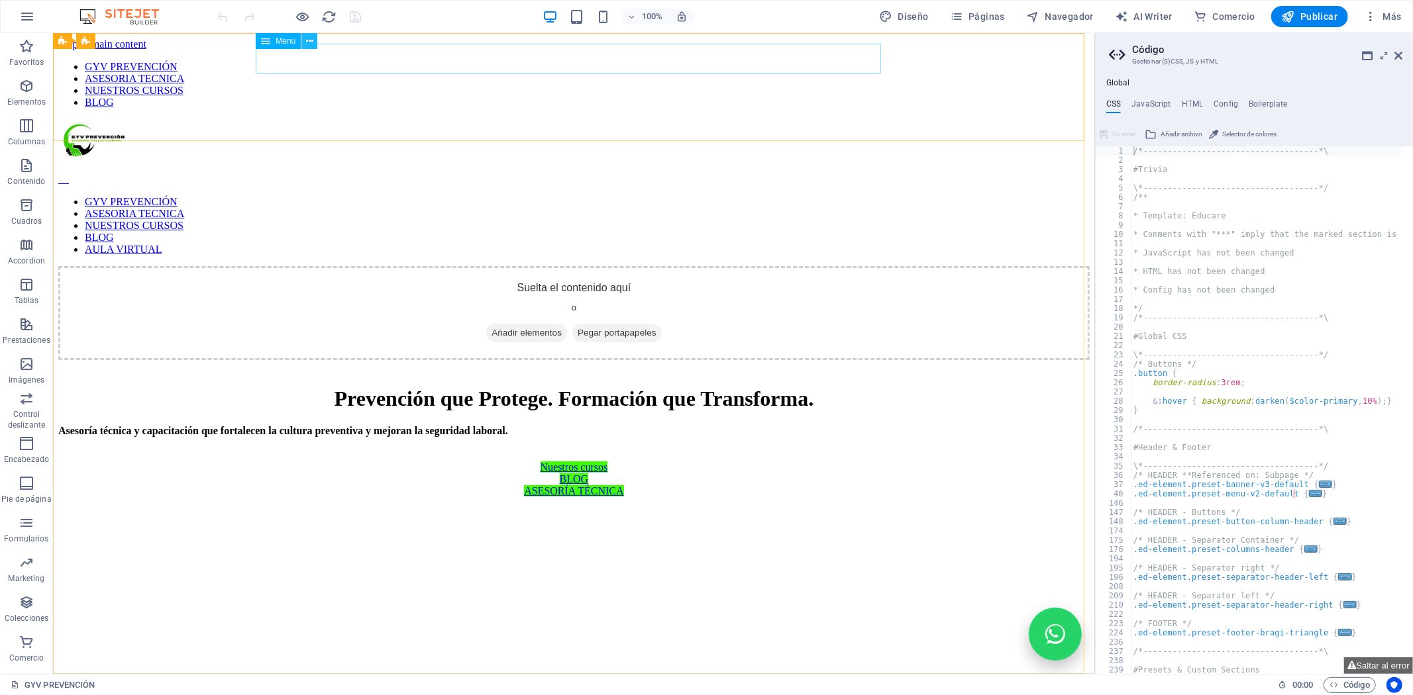
click at [306, 38] on icon at bounding box center [309, 41] width 7 height 14
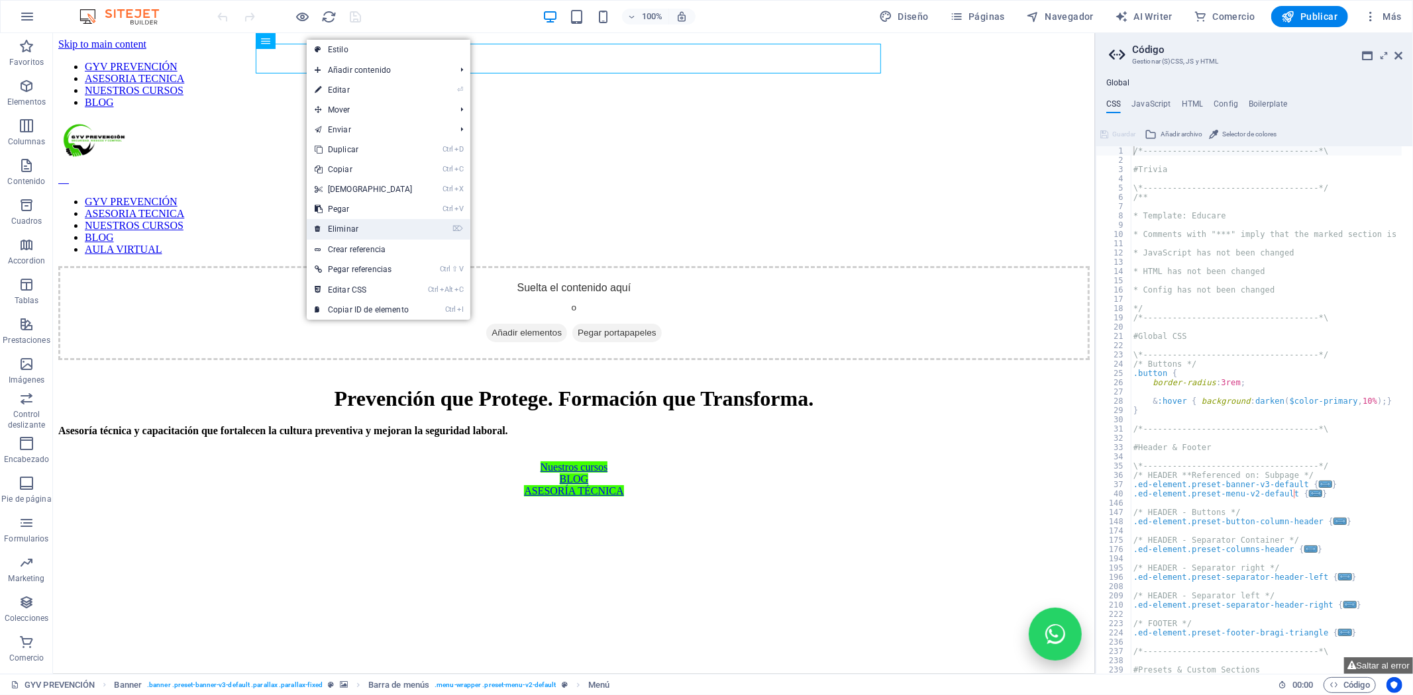
click at [346, 232] on link "⌦ Eliminar" at bounding box center [364, 229] width 114 height 20
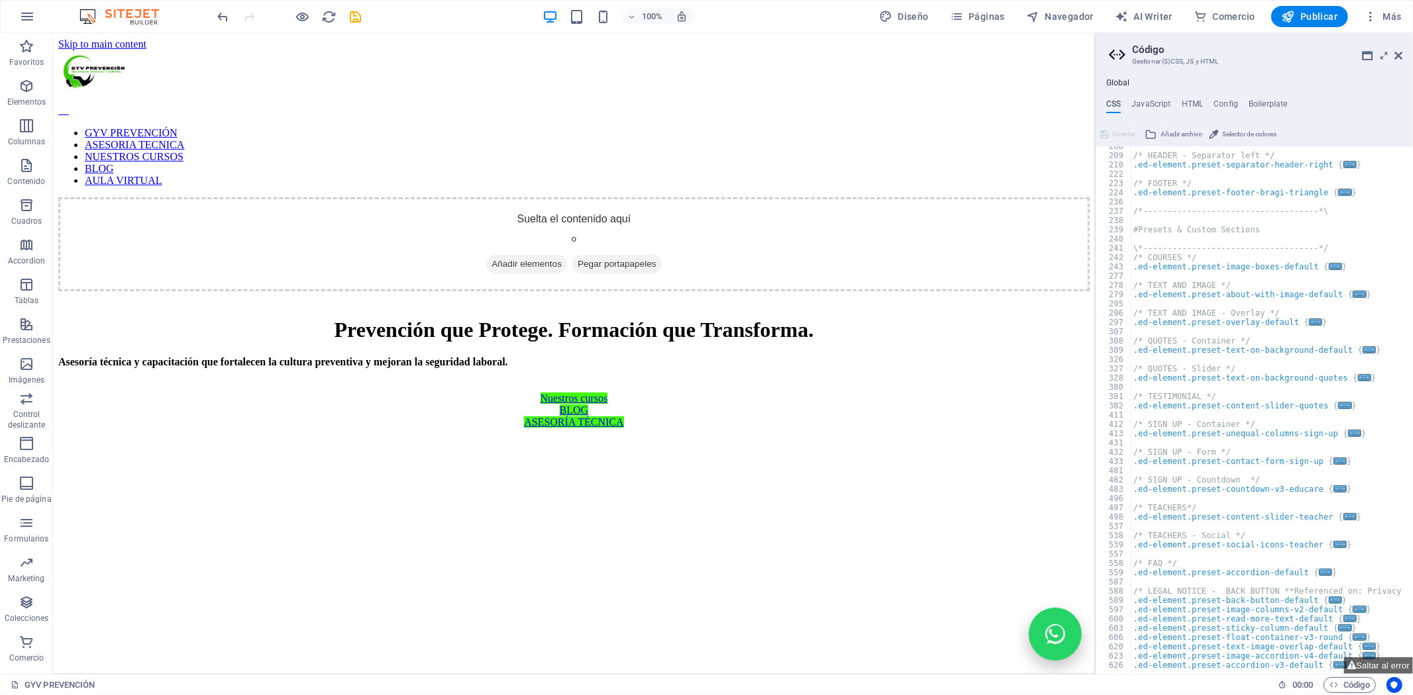
scroll to position [595, 0]
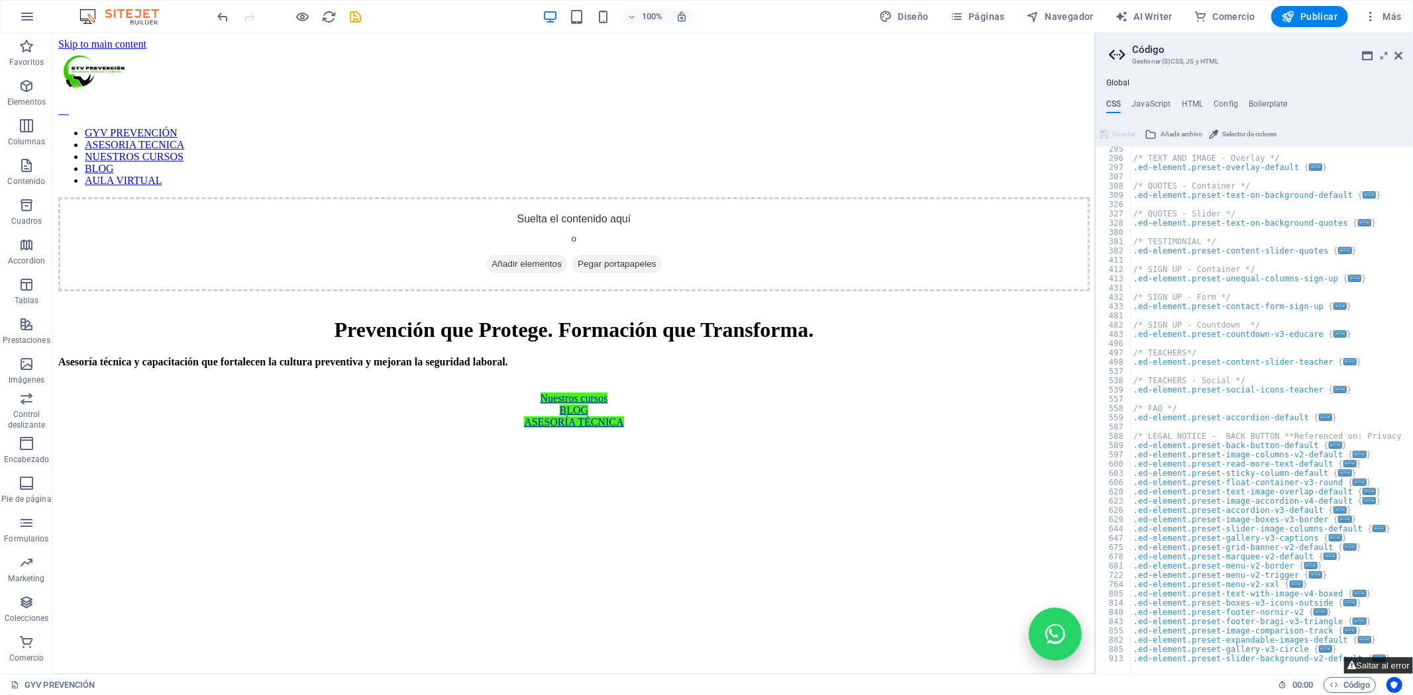
click at [1352, 666] on icon at bounding box center [1351, 666] width 9 height 9
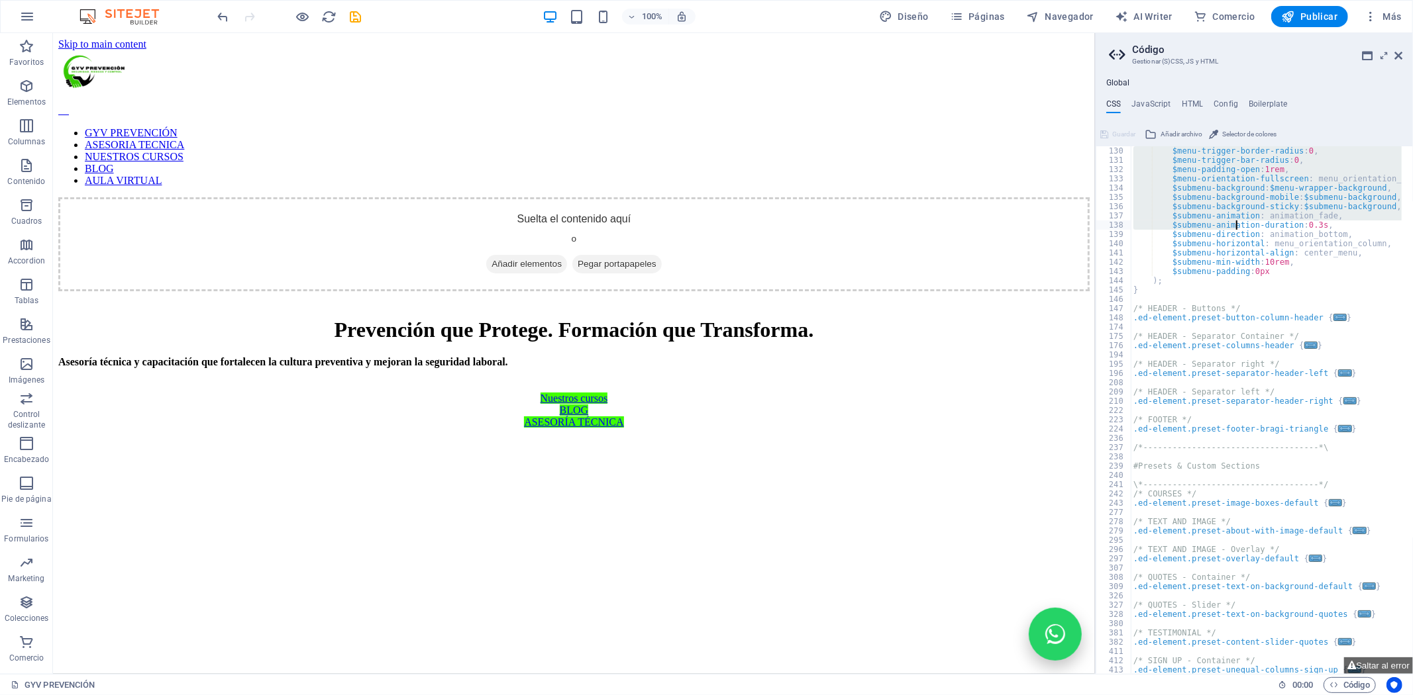
scroll to position [1177, 0]
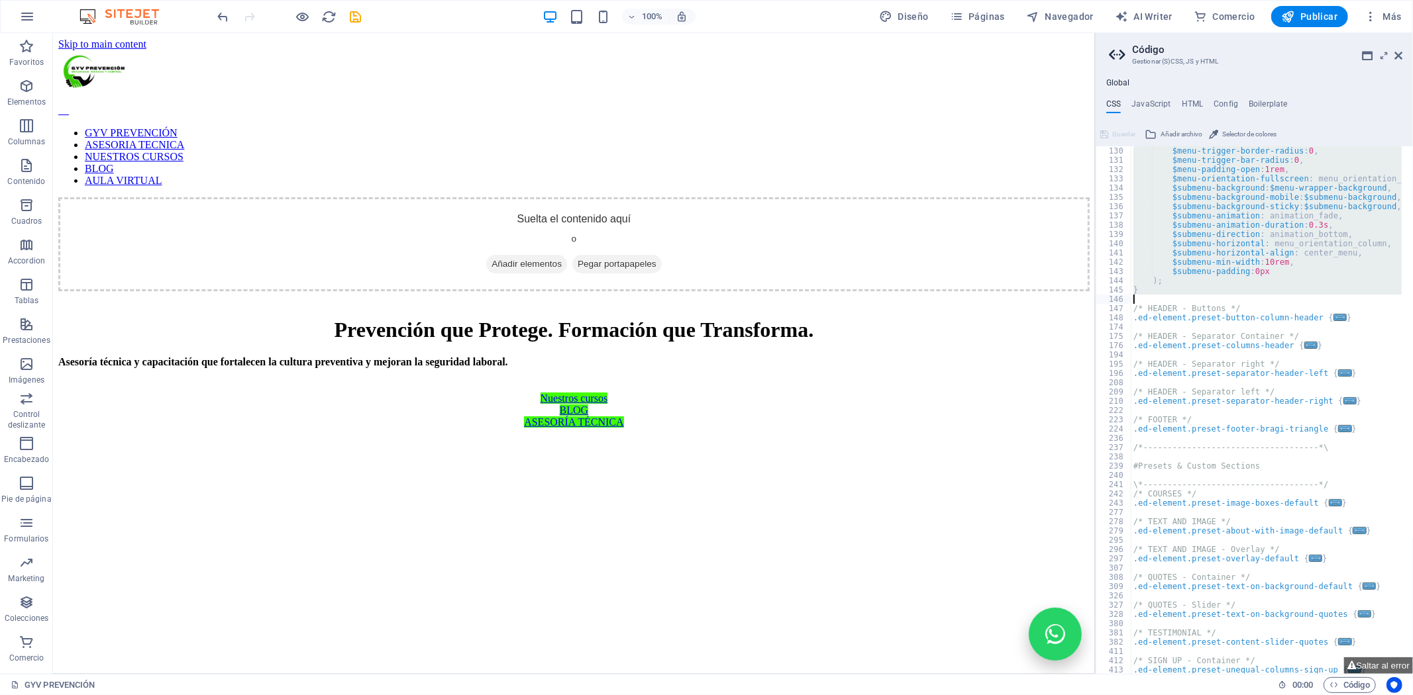
drag, startPoint x: 1129, startPoint y: 183, endPoint x: 1250, endPoint y: 296, distance: 165.4
click at [1250, 296] on div "$menu-trigger-border-radius : 0 , $menu-trigger-bar-radius : 0 , $menu-padding-…" at bounding box center [1329, 414] width 397 height 536
type textarea "}"
paste textarea
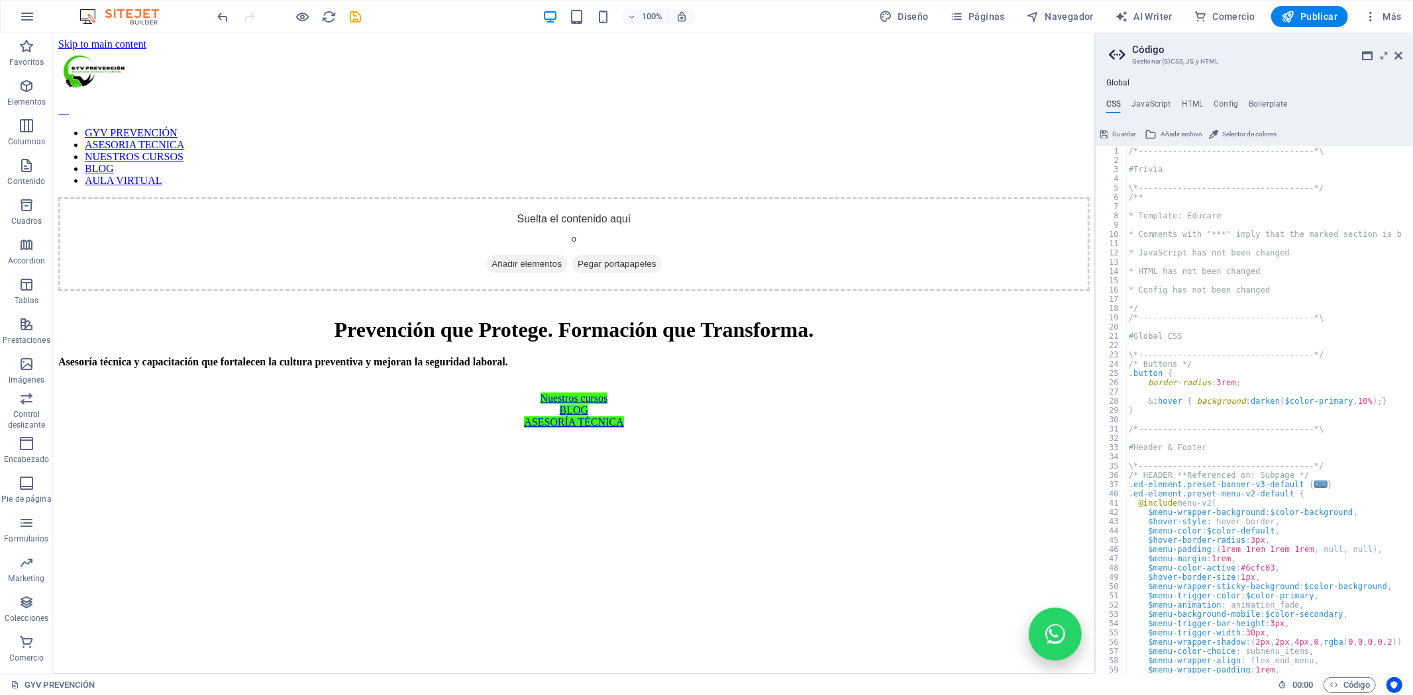
scroll to position [0, 0]
click at [352, 17] on icon "save" at bounding box center [355, 16] width 15 height 15
click at [1406, 53] on aside "Código Gestionar (S)CSS, JS y HTML Global CSS JavaScript HTML Config Boilerplat…" at bounding box center [1254, 353] width 318 height 641
click at [1398, 57] on icon at bounding box center [1398, 55] width 8 height 11
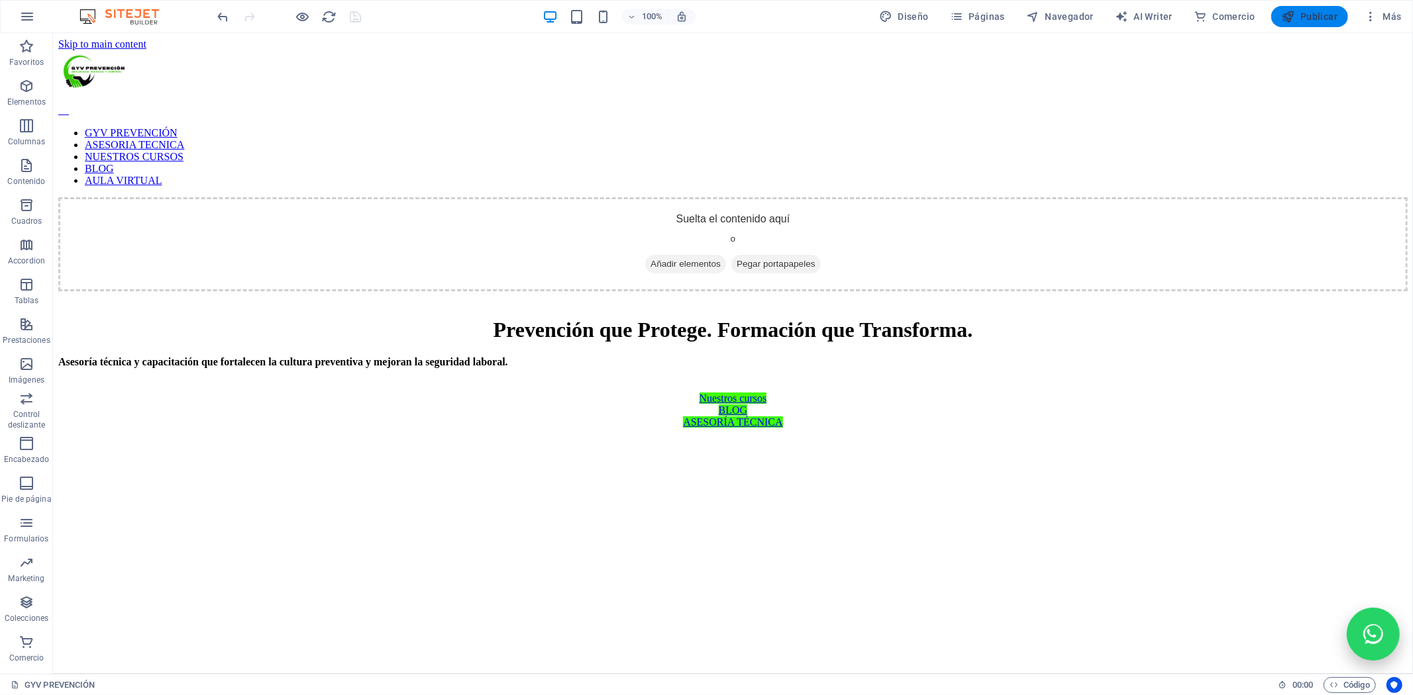
click at [1283, 17] on icon "button" at bounding box center [1288, 16] width 13 height 13
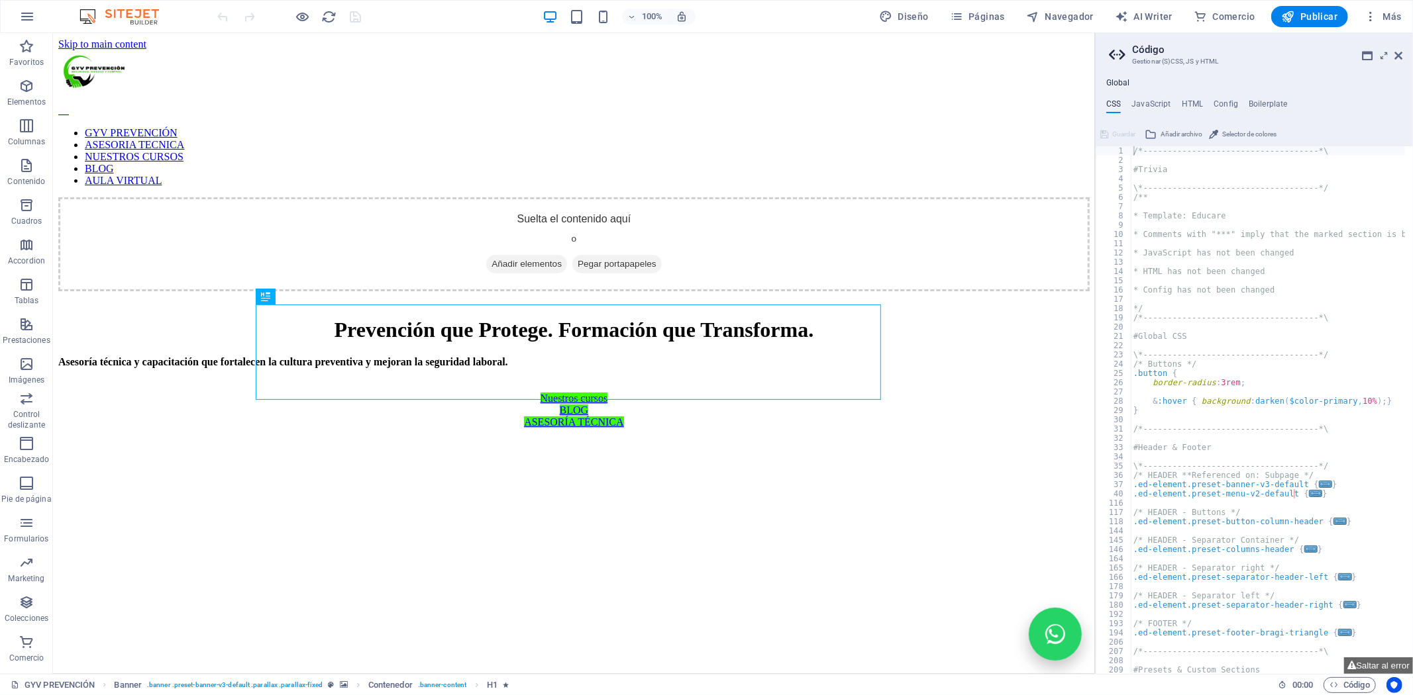
click at [1017, 105] on h4 "CSS" at bounding box center [1113, 106] width 15 height 15
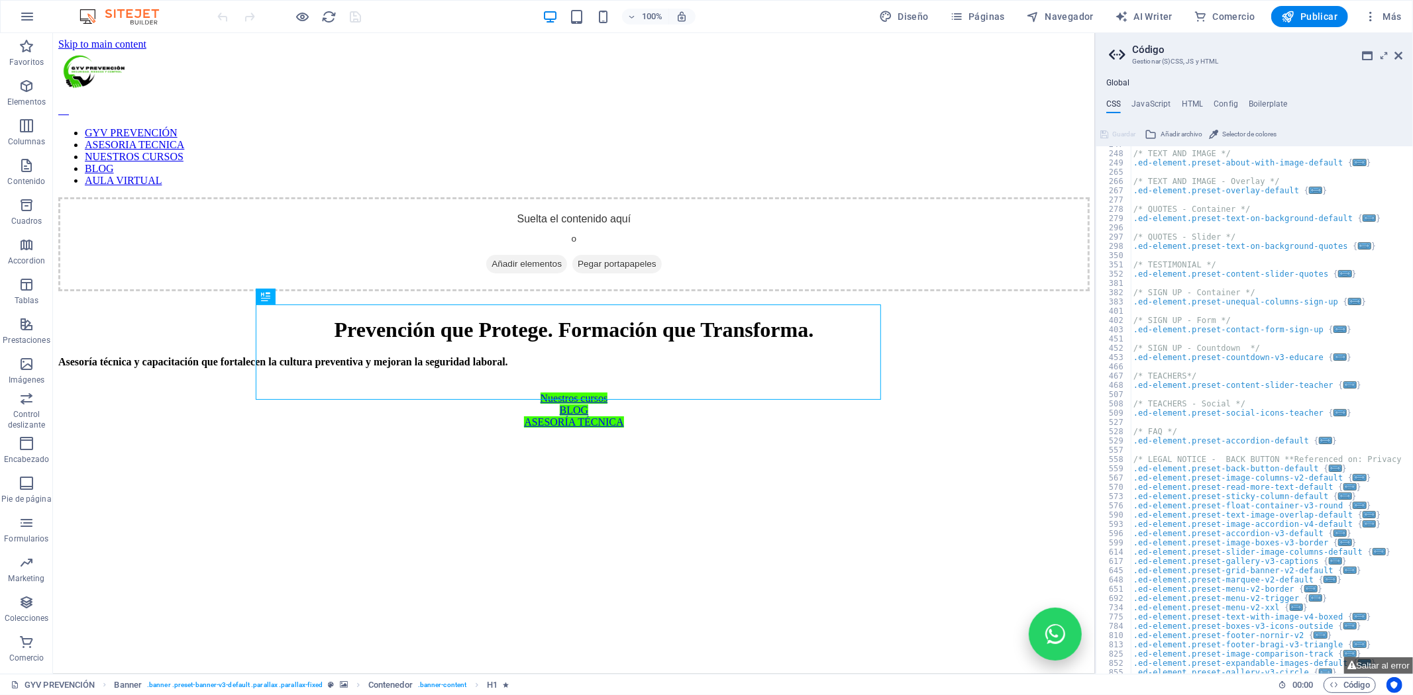
scroll to position [592, 0]
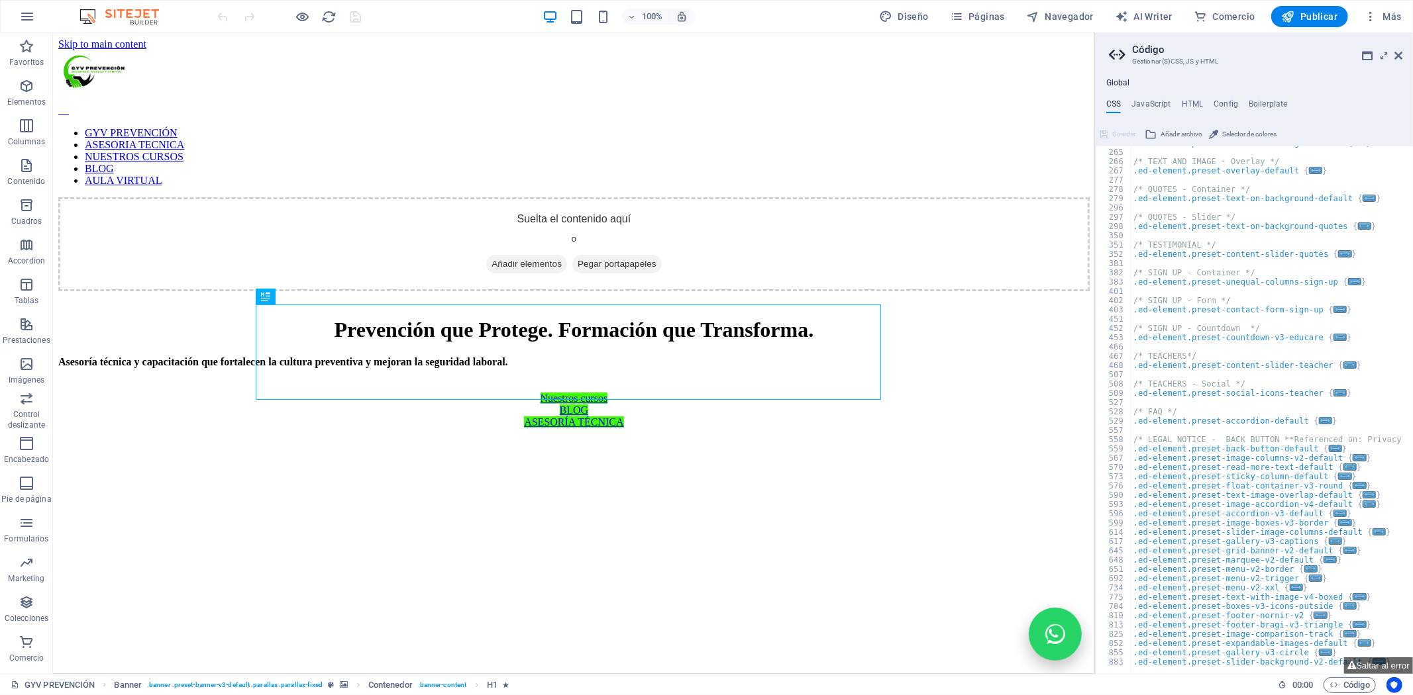
click at [1017, 500] on div ".ed-element.preset-about-with-image-default { ... } /* TEXT AND IMAGE - Overlay…" at bounding box center [1329, 407] width 397 height 539
type textarea "}"
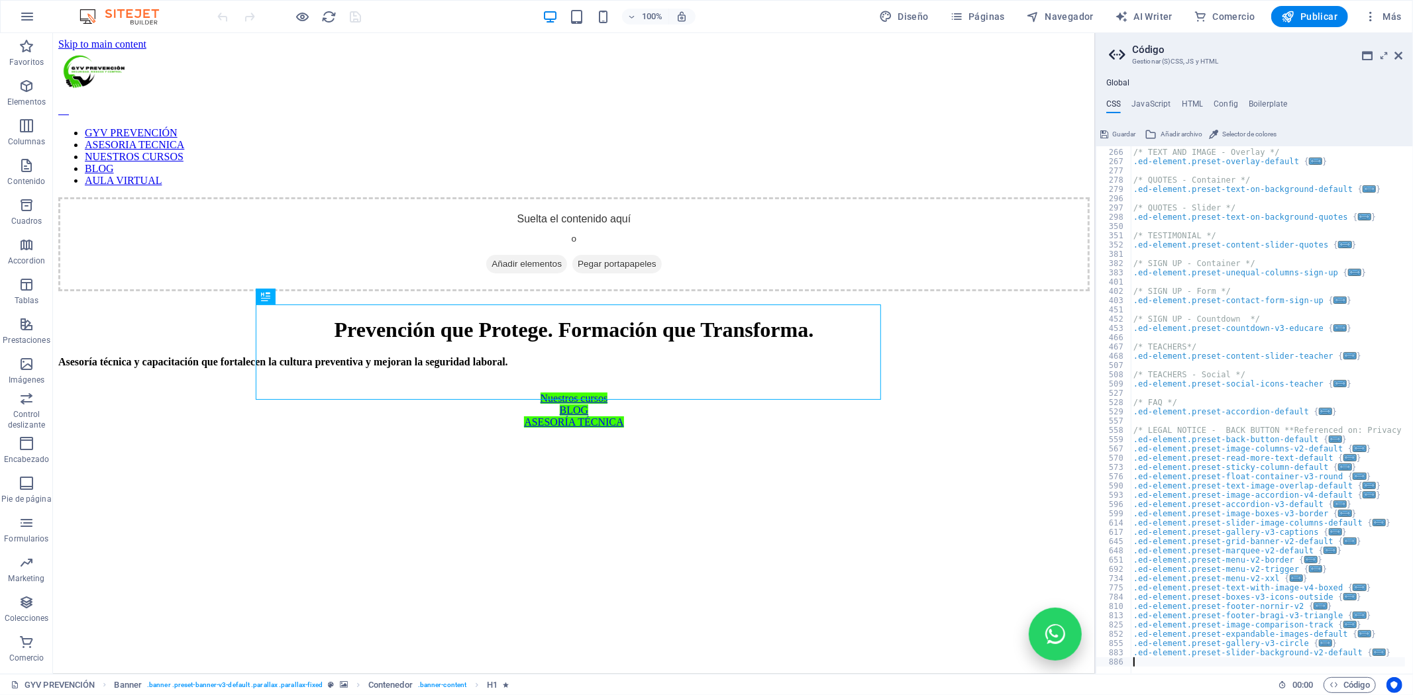
scroll to position [796, 0]
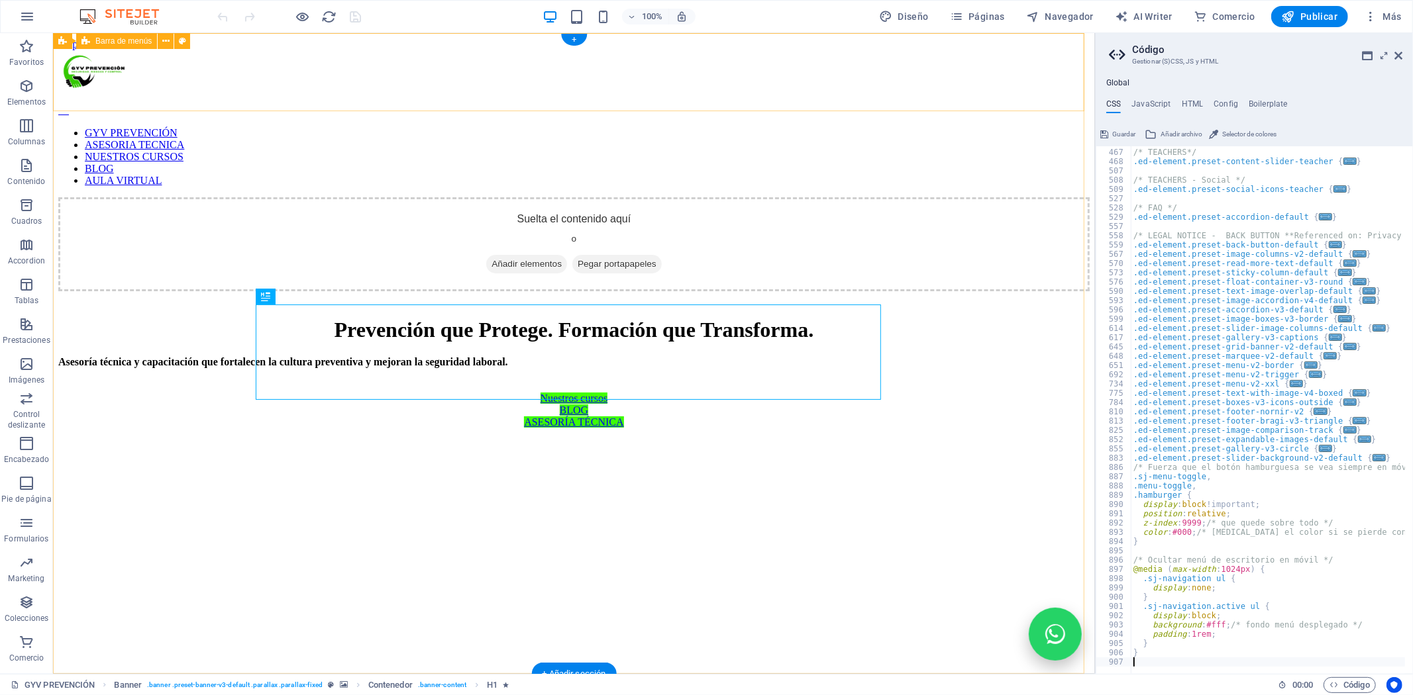
click at [972, 81] on div "GYV PREVENCIÓN ASESORIA TECNICA NUESTROS CURSOS BLOG AULA VIRTUAL Suelta el con…" at bounding box center [573, 170] width 1031 height 241
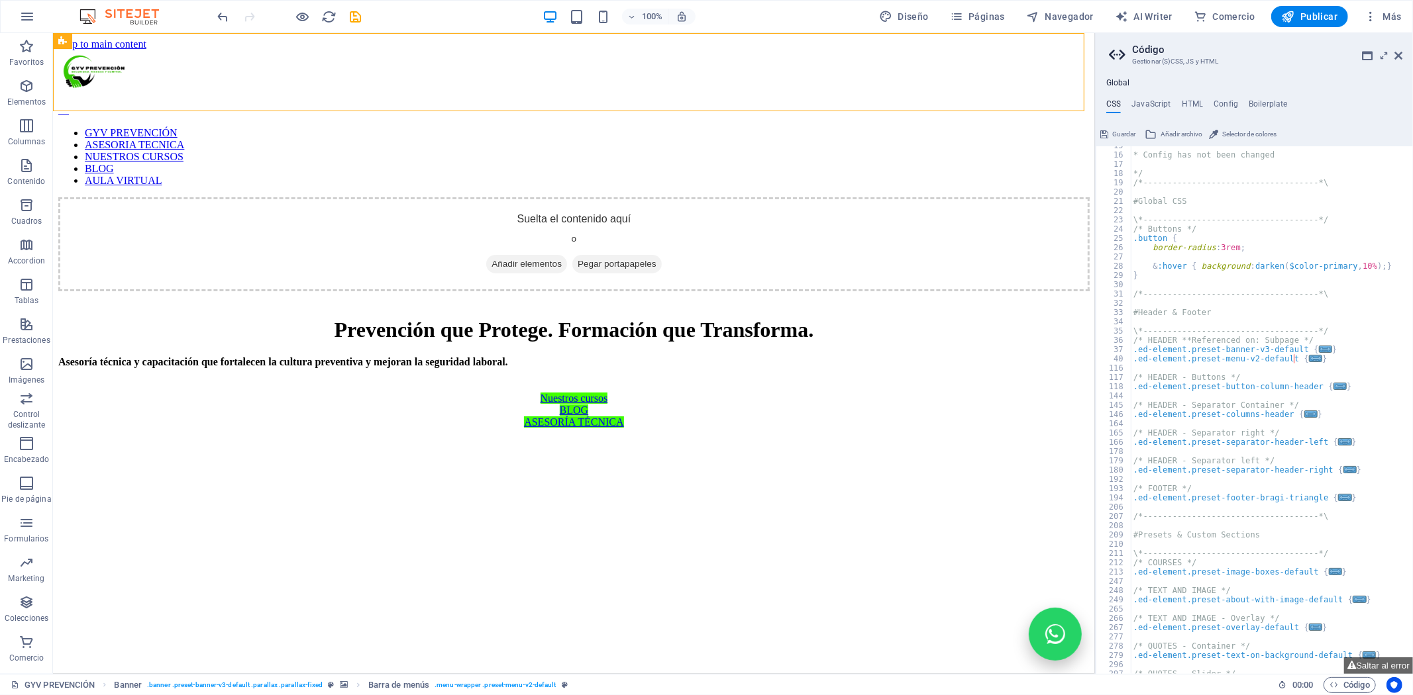
scroll to position [0, 0]
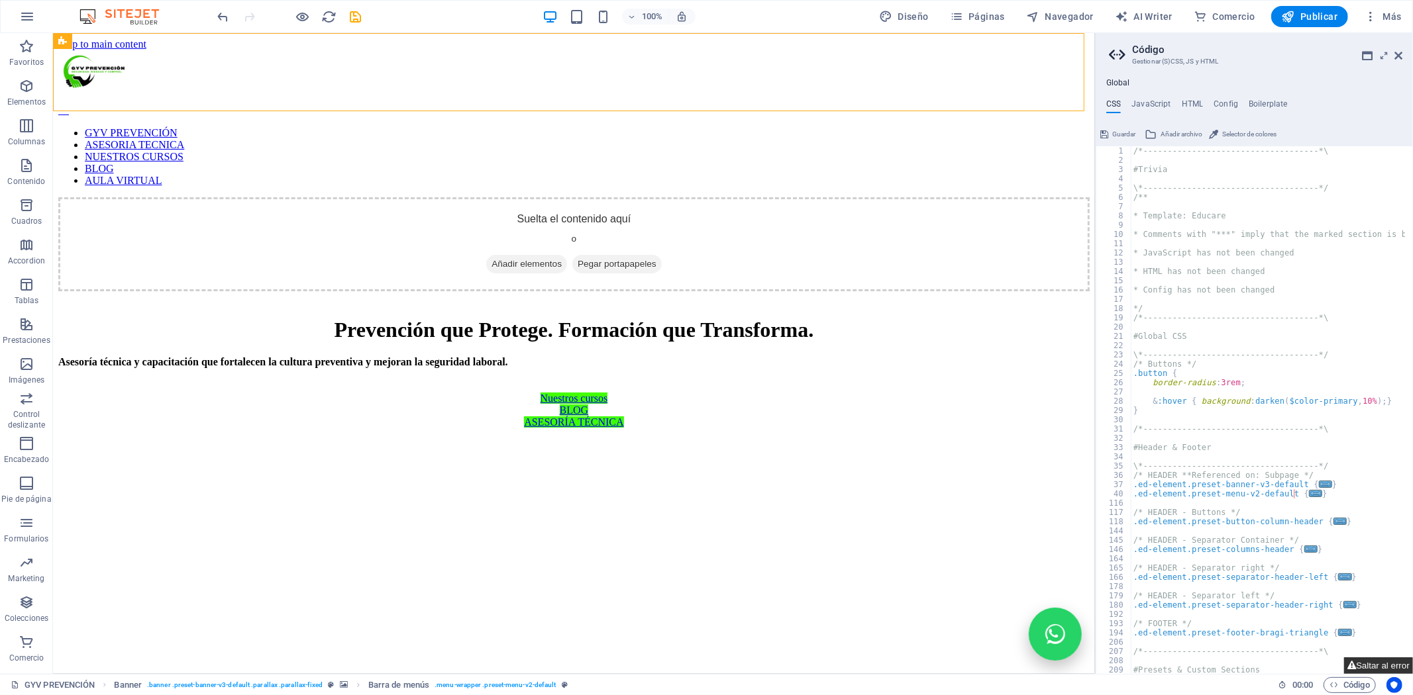
click at [1017, 500] on button "Saltar al error" at bounding box center [1378, 666] width 69 height 17
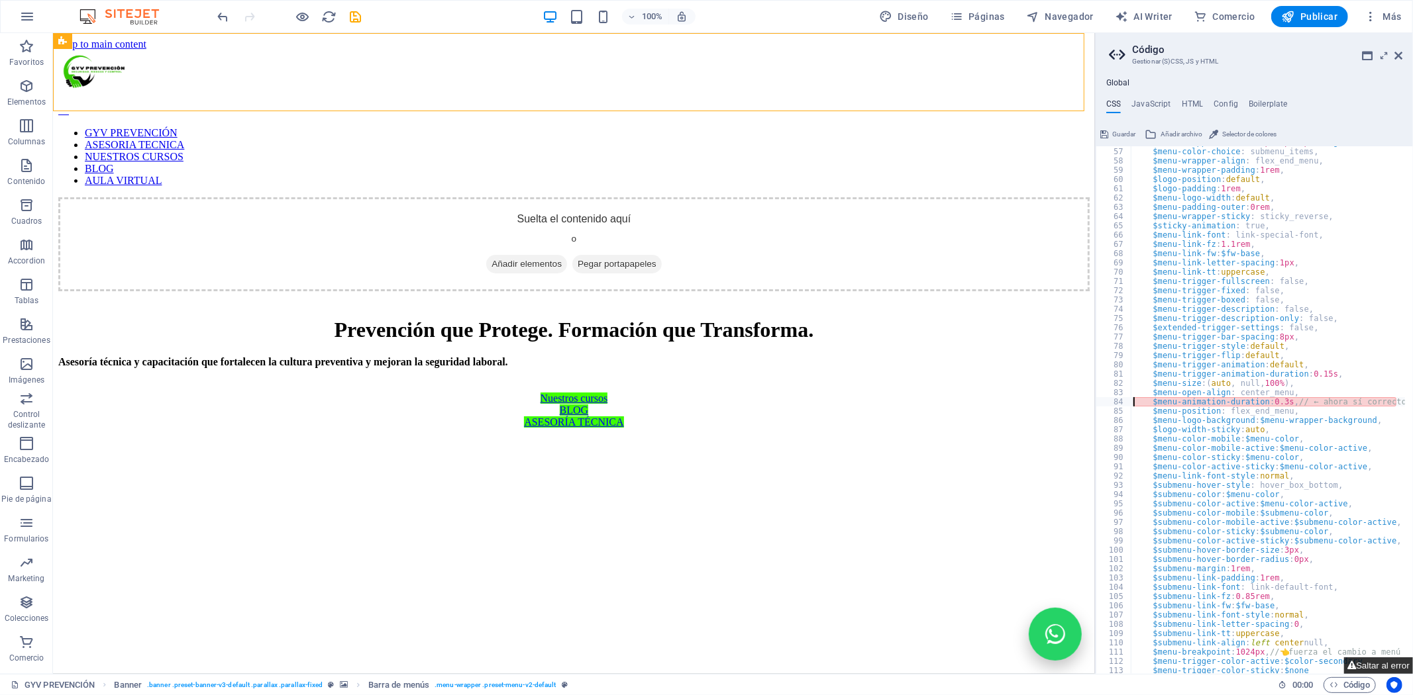
scroll to position [500, 0]
click at [1017, 401] on div "$menu-wrapper-shadow : ( 2px , 2px , 4px , 0 , rgba ( 0 , 0 , 0 , 0.2 )) , $men…" at bounding box center [1329, 407] width 397 height 539
click at [1017, 403] on div "$menu-wrapper-shadow : ( 2px , 2px , 4px , 0 , rgba ( 0 , 0 , 0 , 0.2 )) , $men…" at bounding box center [1268, 410] width 274 height 528
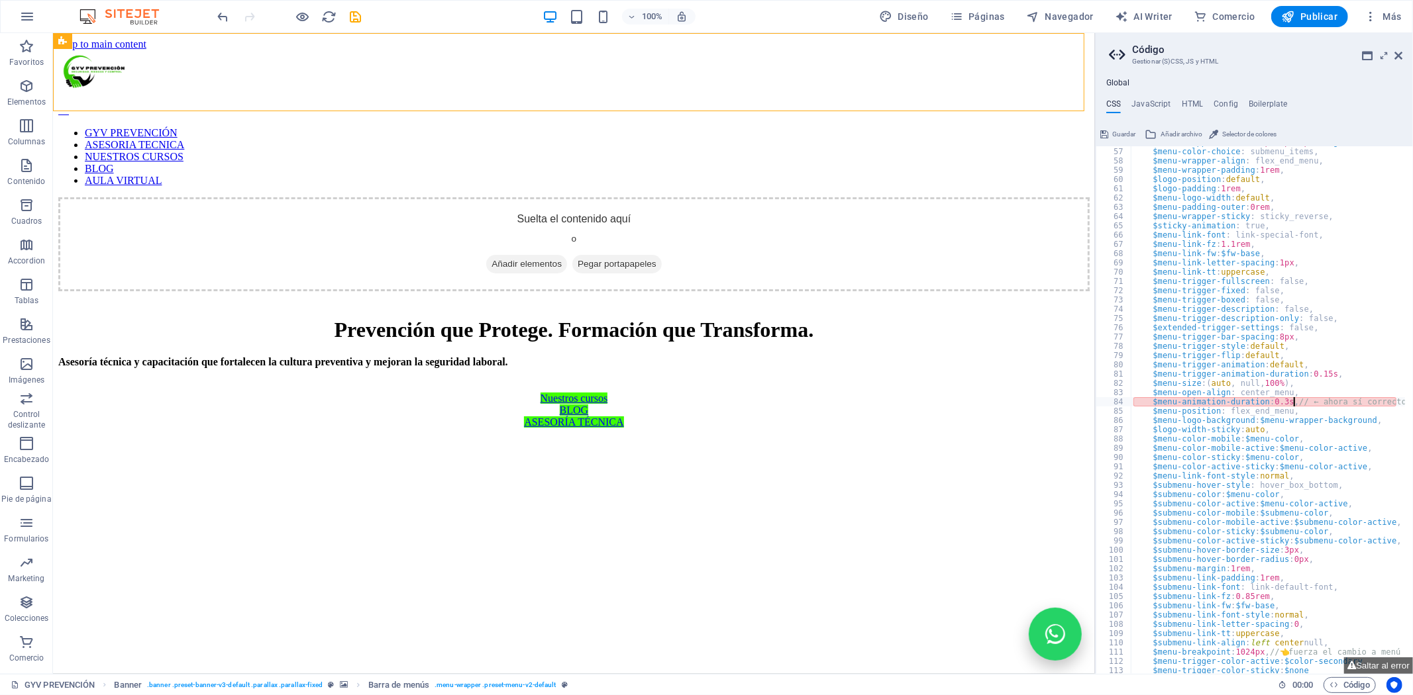
click at [1017, 403] on div "$menu-wrapper-shadow : ( 2px , 2px , 4px , 0 , rgba ( 0 , 0 , 0 , 0.2 )) , $men…" at bounding box center [1329, 407] width 397 height 539
click at [1017, 387] on div "$menu-wrapper-shadow : ( 2px , 2px , 4px , 0 , rgba ( 0 , 0 , 0 , 0.2 )) , $men…" at bounding box center [1329, 407] width 397 height 539
click at [1017, 396] on div "$menu-wrapper-shadow : ( 2px , 2px , 4px , 0 , rgba ( 0 , 0 , 0 , 0.2 )) , $men…" at bounding box center [1329, 407] width 397 height 539
click at [1017, 403] on div "$menu-wrapper-shadow : ( 2px , 2px , 4px , 0 , rgba ( 0 , 0 , 0 , 0.2 )) , $men…" at bounding box center [1329, 407] width 397 height 539
click at [1017, 405] on div "$menu-wrapper-shadow : ( 2px , 2px , 4px , 0 , rgba ( 0 , 0 , 0 , 0.2 )) , $men…" at bounding box center [1329, 407] width 397 height 539
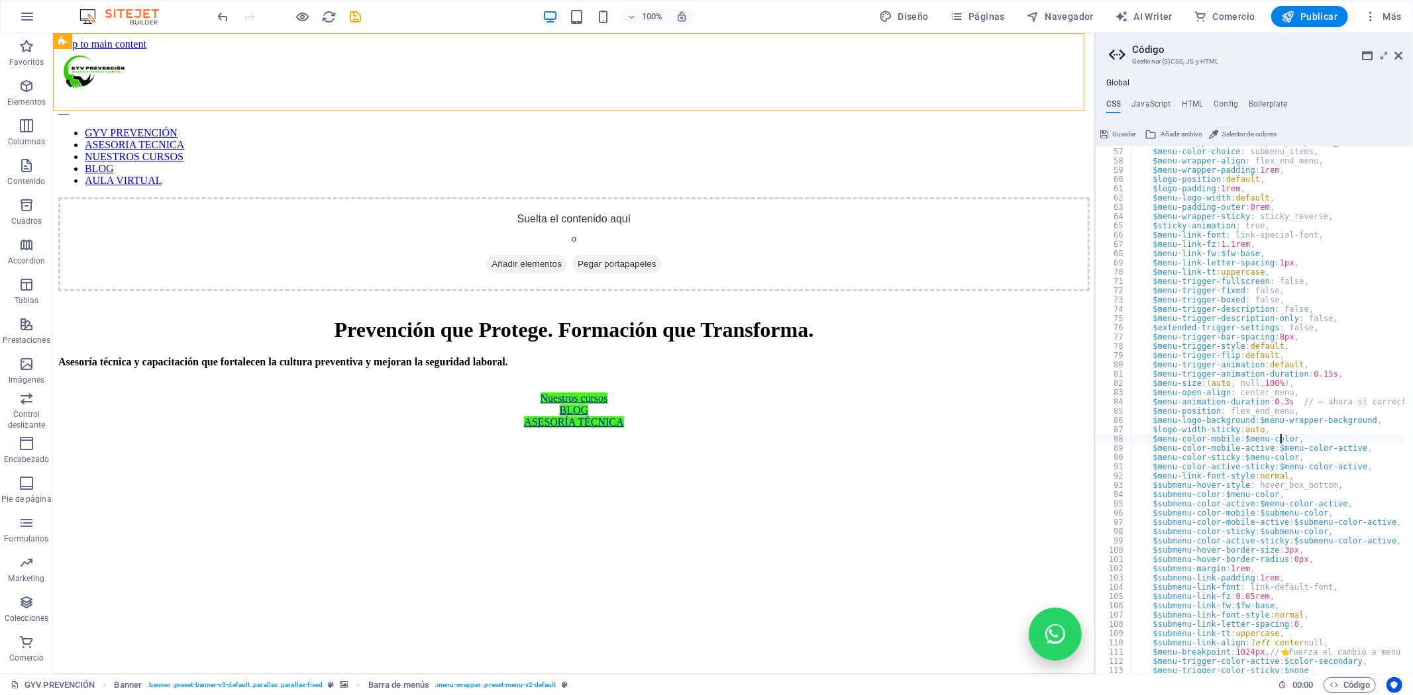
click at [1017, 438] on div "$menu-wrapper-shadow : ( 2px , 2px , 4px , 0 , rgba ( 0 , 0 , 0 , 0.2 )) , $men…" at bounding box center [1329, 407] width 397 height 539
type textarea "$menu-color-mobile: $menu-color,"
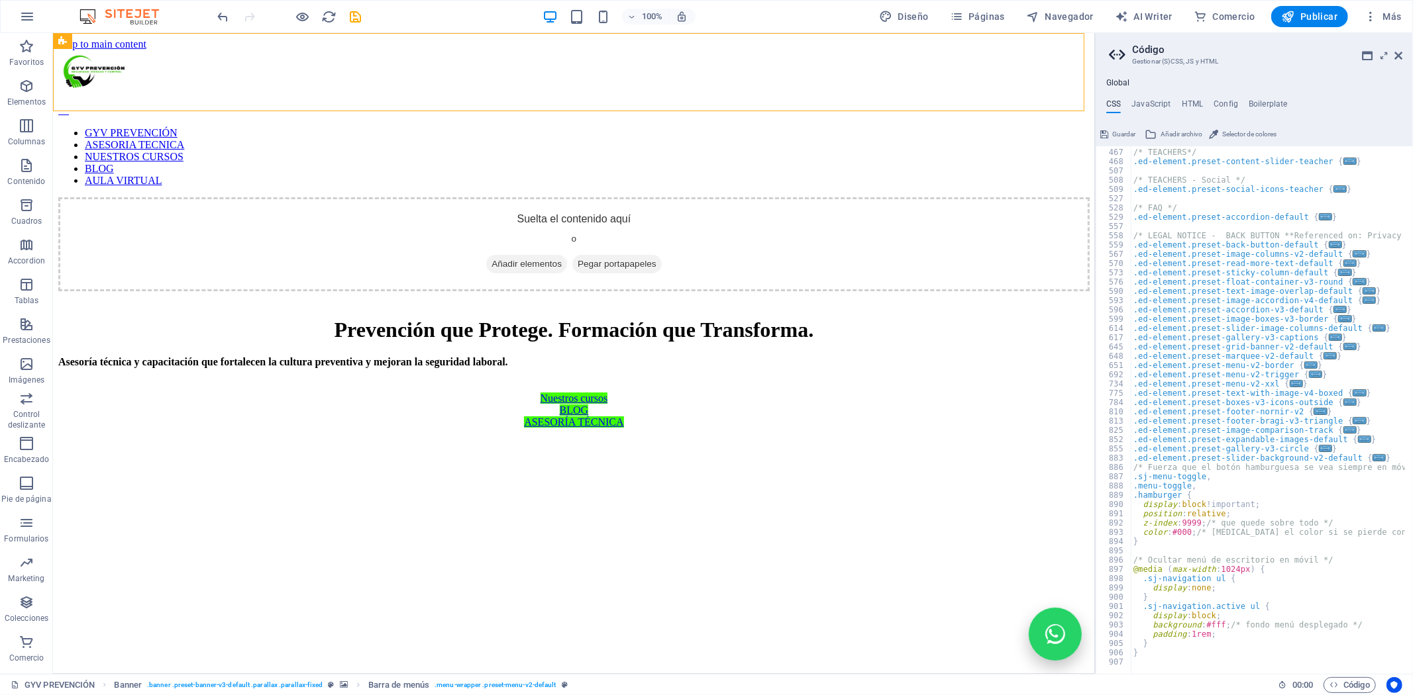
scroll to position [1491, 0]
click at [1017, 11] on span "Publicar" at bounding box center [1310, 16] width 56 height 13
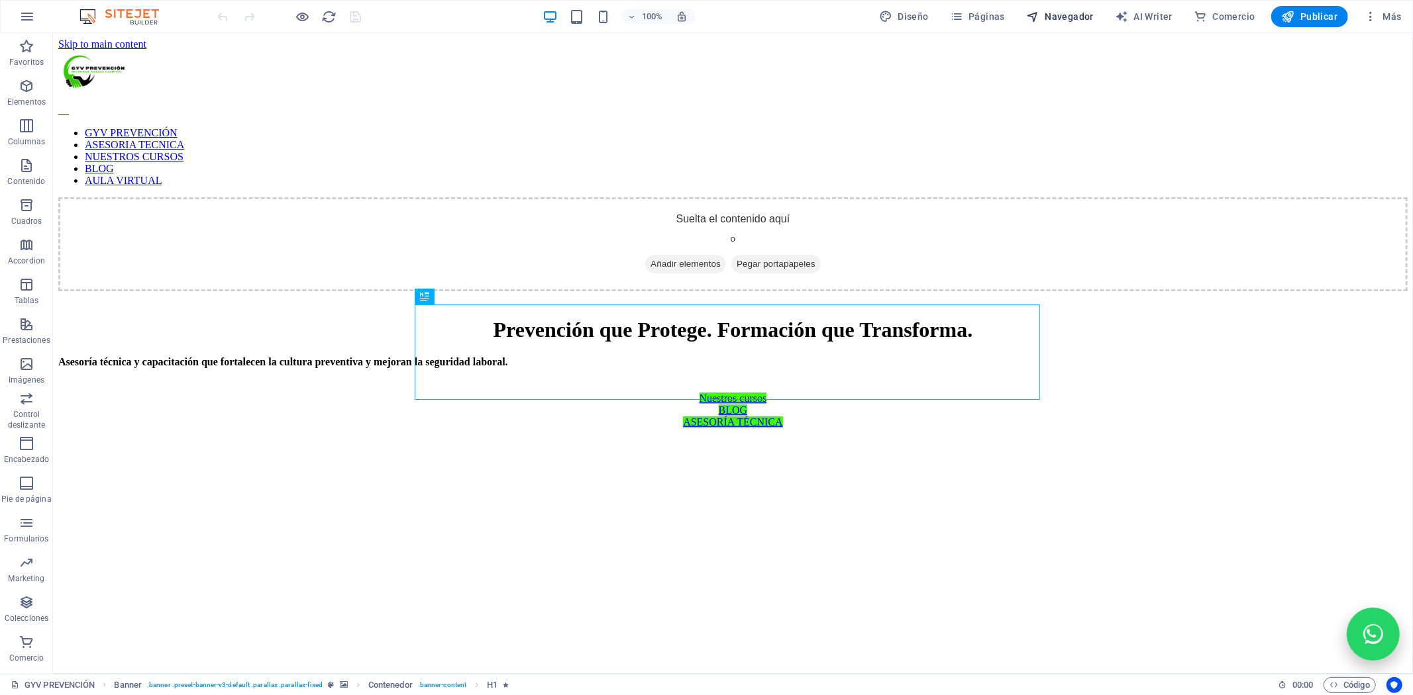
click at [1027, 11] on button "Navegador" at bounding box center [1060, 16] width 78 height 21
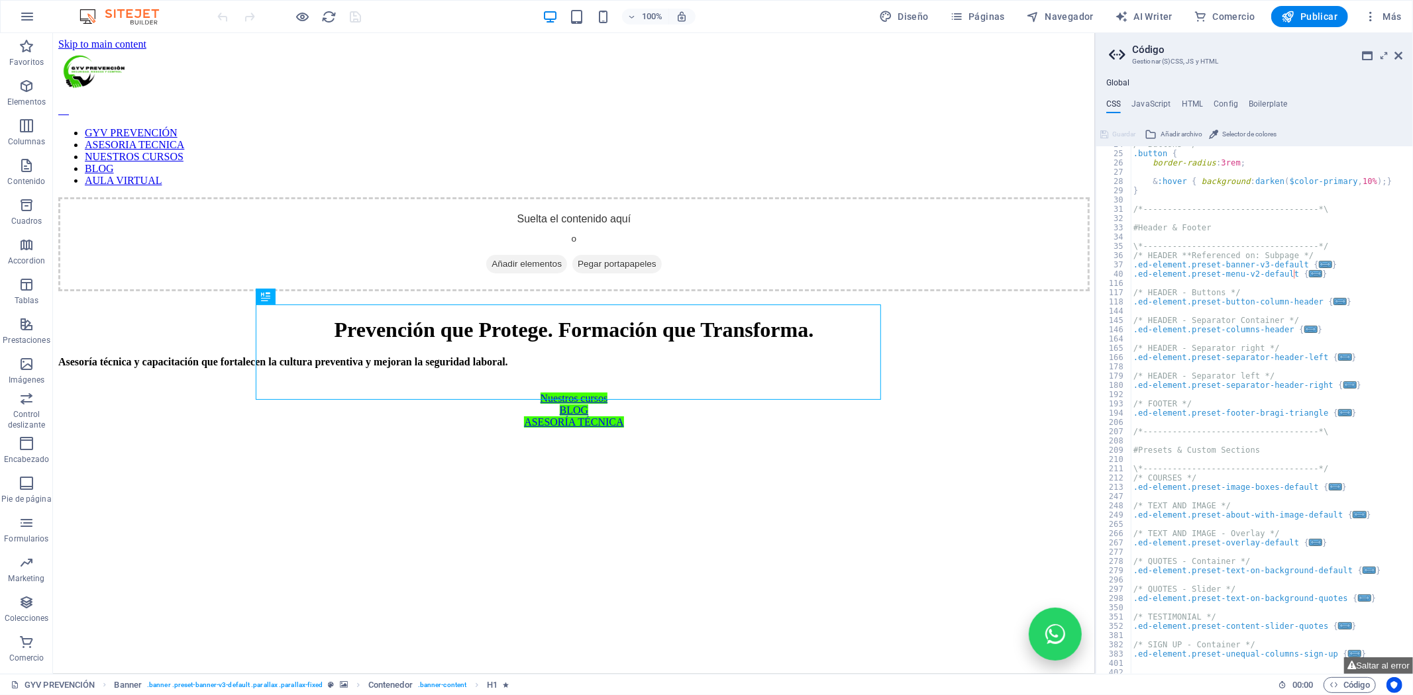
scroll to position [352, 0]
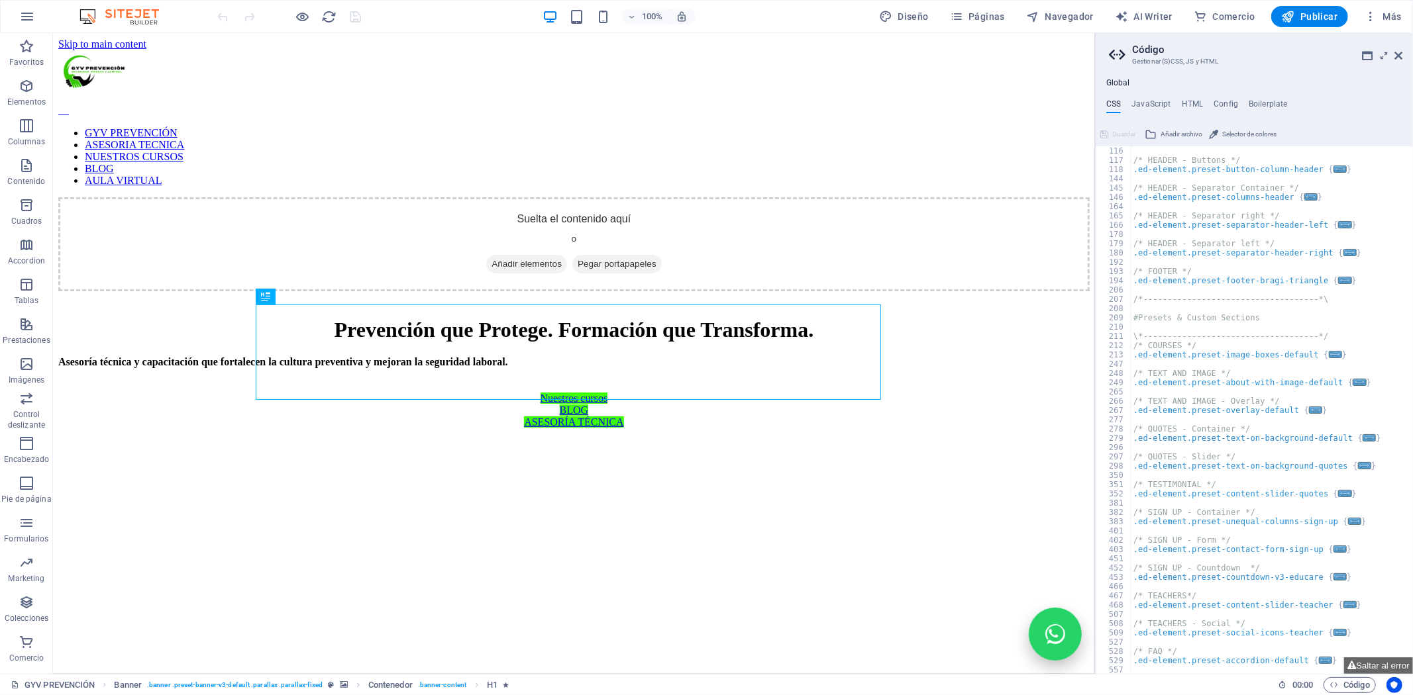
click at [566, 14] on div "100%" at bounding box center [618, 16] width 153 height 21
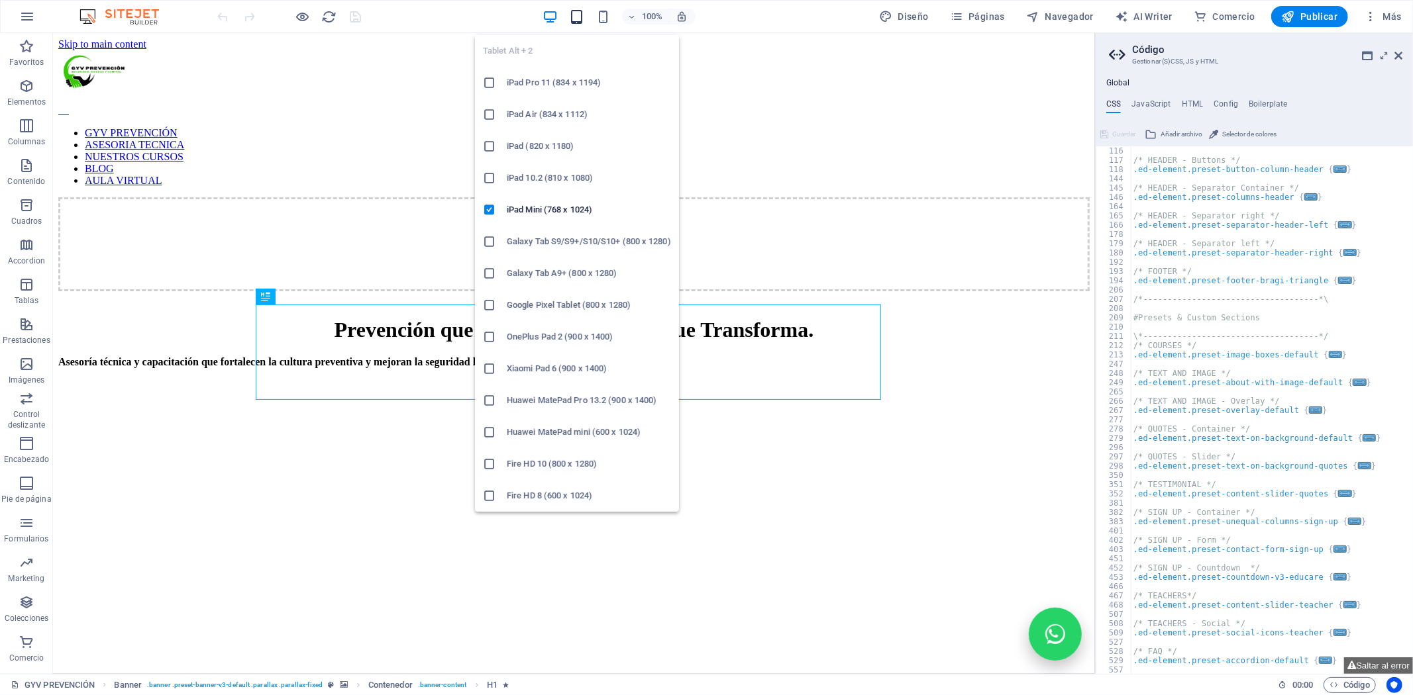
click at [574, 21] on icon "button" at bounding box center [576, 16] width 15 height 15
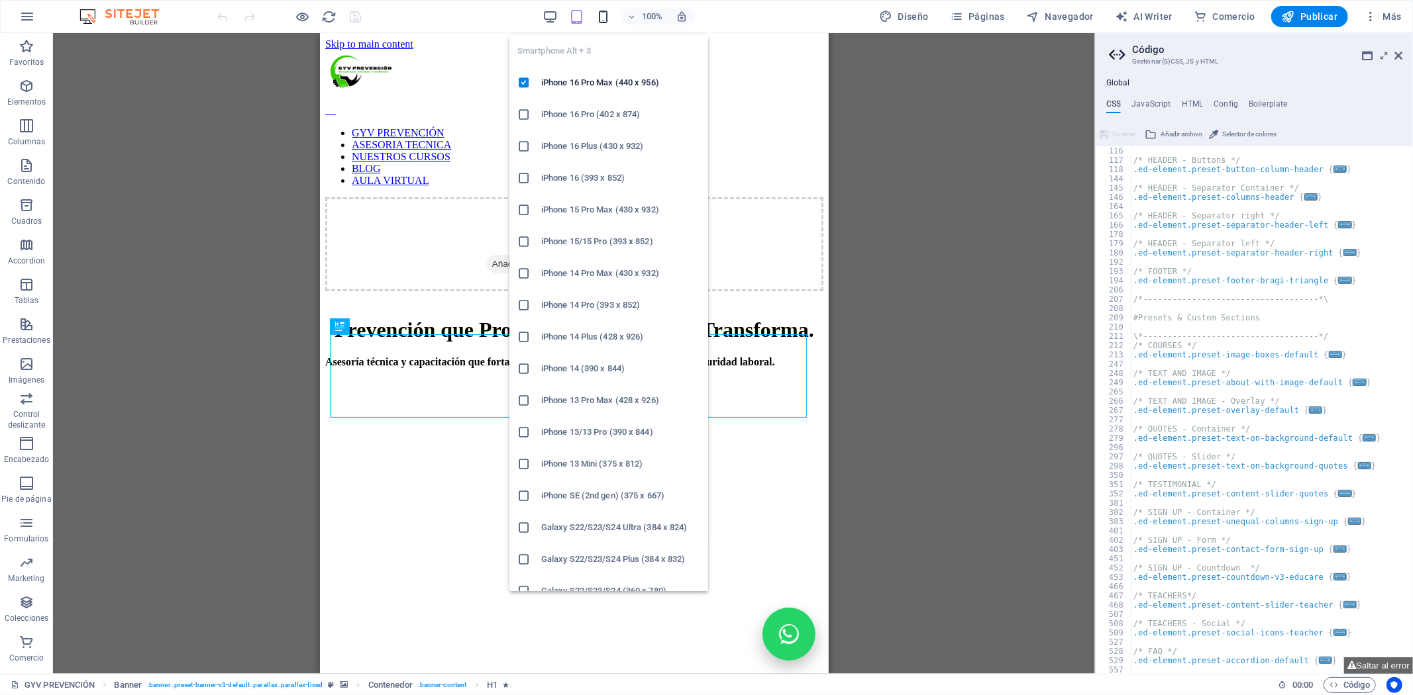
click at [611, 17] on icon "button" at bounding box center [602, 16] width 15 height 15
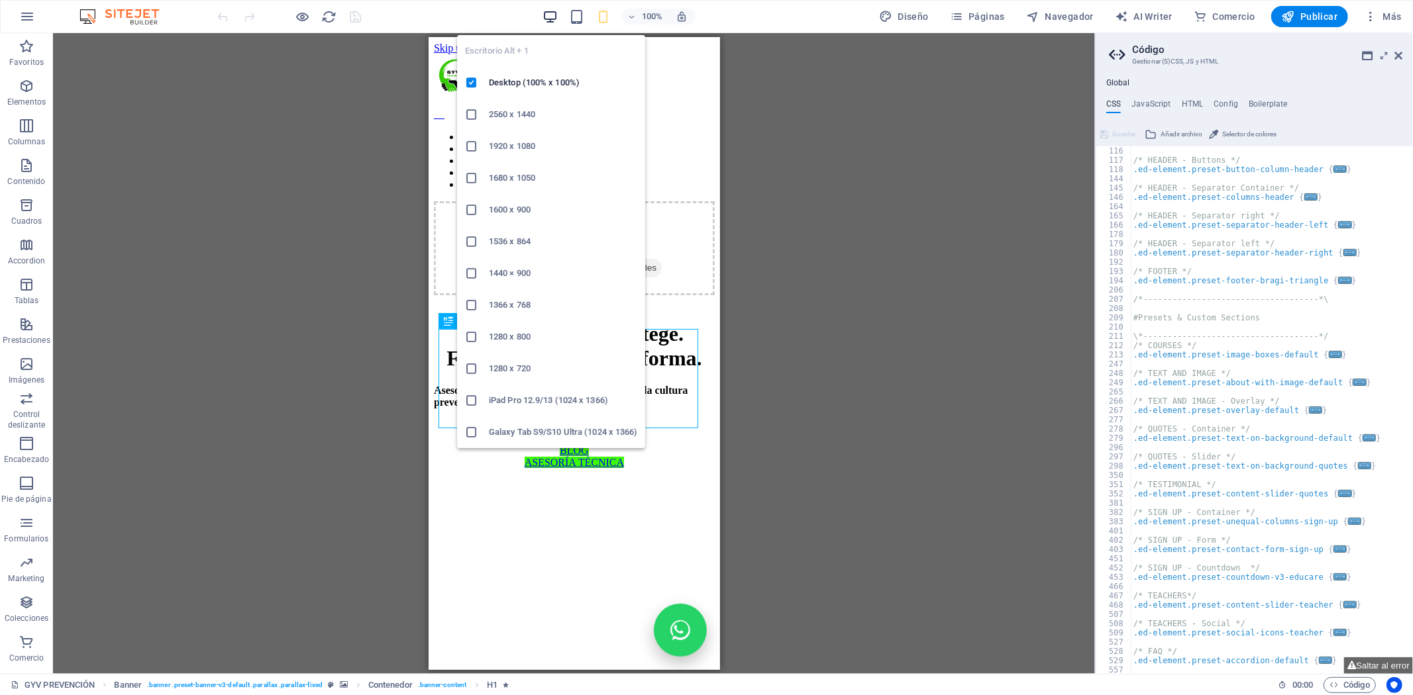
click at [553, 10] on icon "button" at bounding box center [549, 16] width 15 height 15
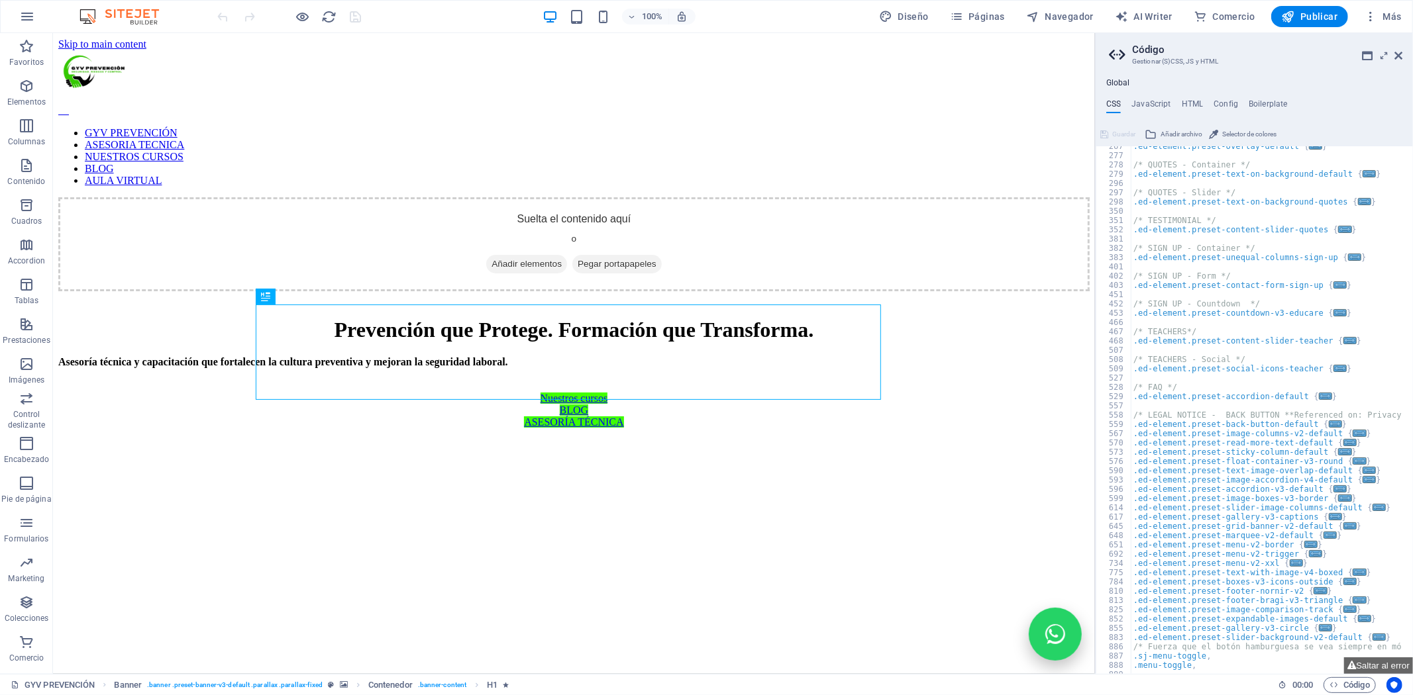
scroll to position [790, 0]
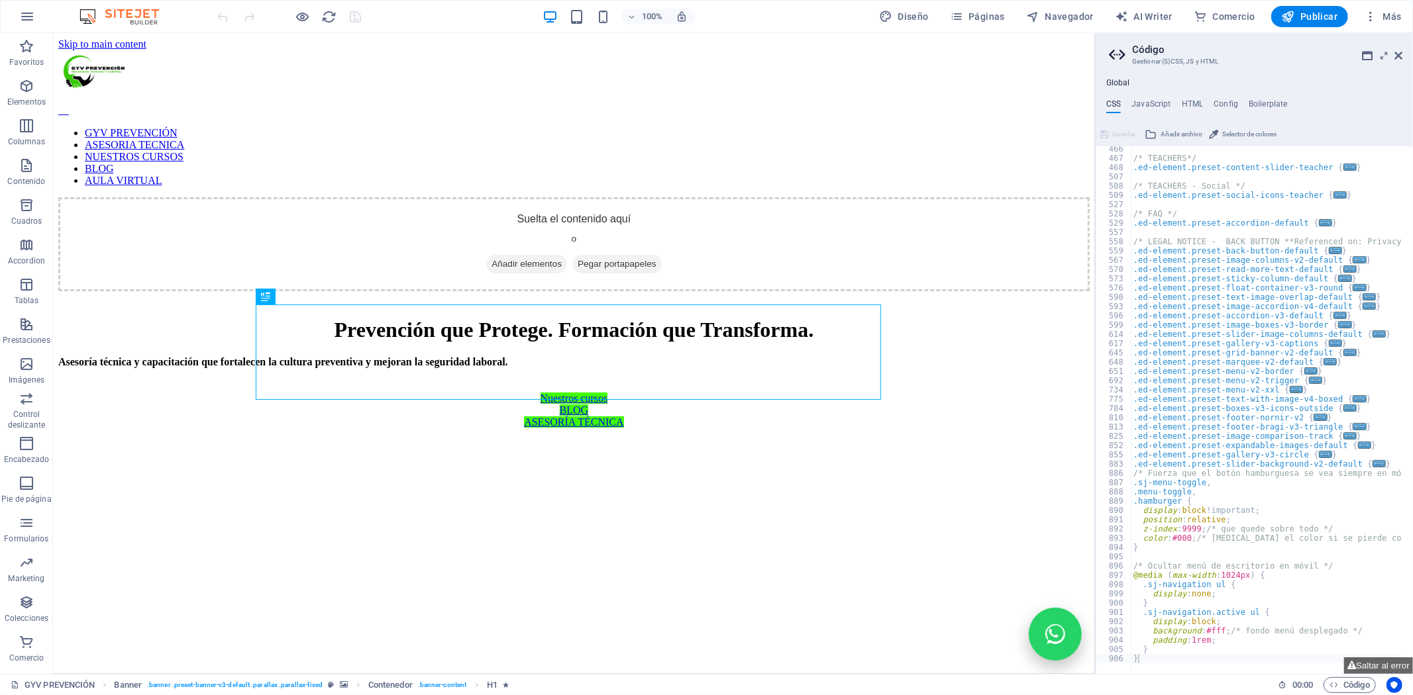
click at [1168, 661] on div at bounding box center [1329, 667] width 397 height 15
click at [1167, 660] on div at bounding box center [1329, 667] width 397 height 15
click at [1167, 642] on div "/* TEACHERS*/ .ed-element.preset-content-slider-teacher { ... } /* TEACHERS - S…" at bounding box center [1329, 412] width 397 height 536
click at [1156, 658] on div "/* TEACHERS*/ .ed-element.preset-content-slider-teacher { ... } /* TEACHERS - S…" at bounding box center [1329, 412] width 397 height 536
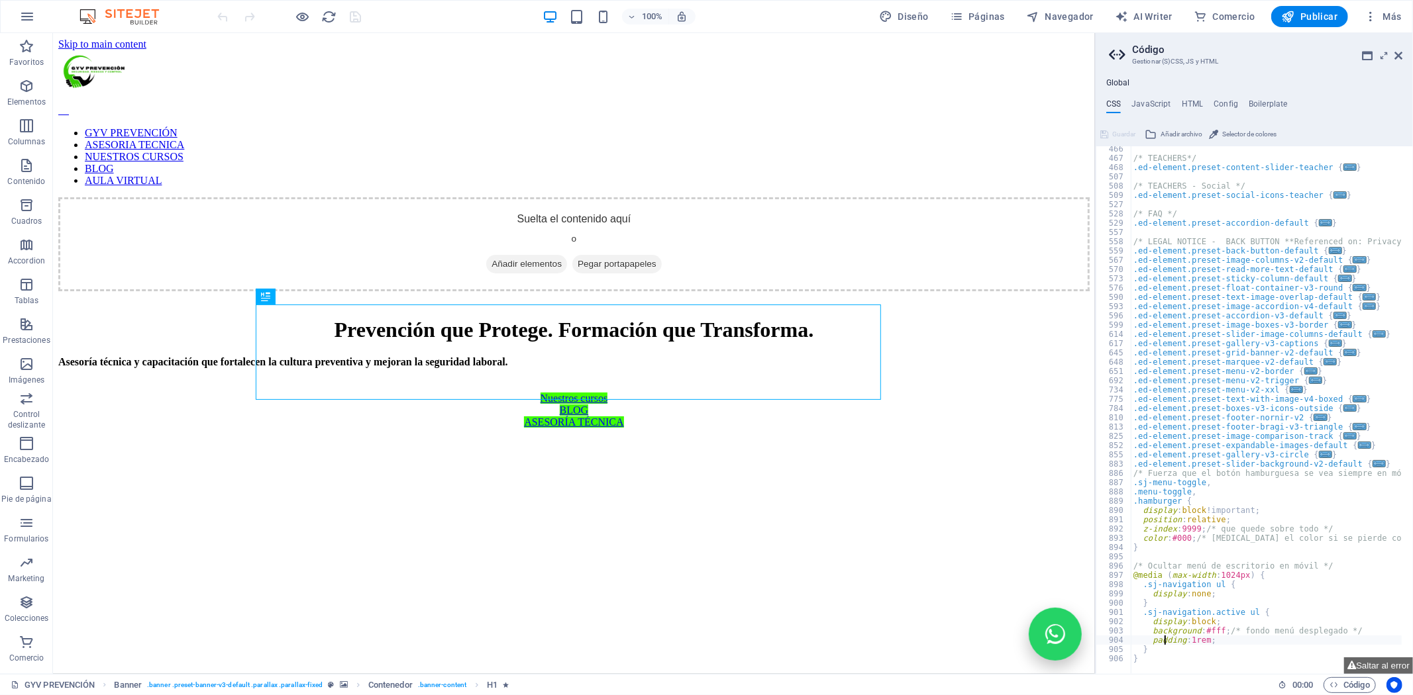
type textarea "}"
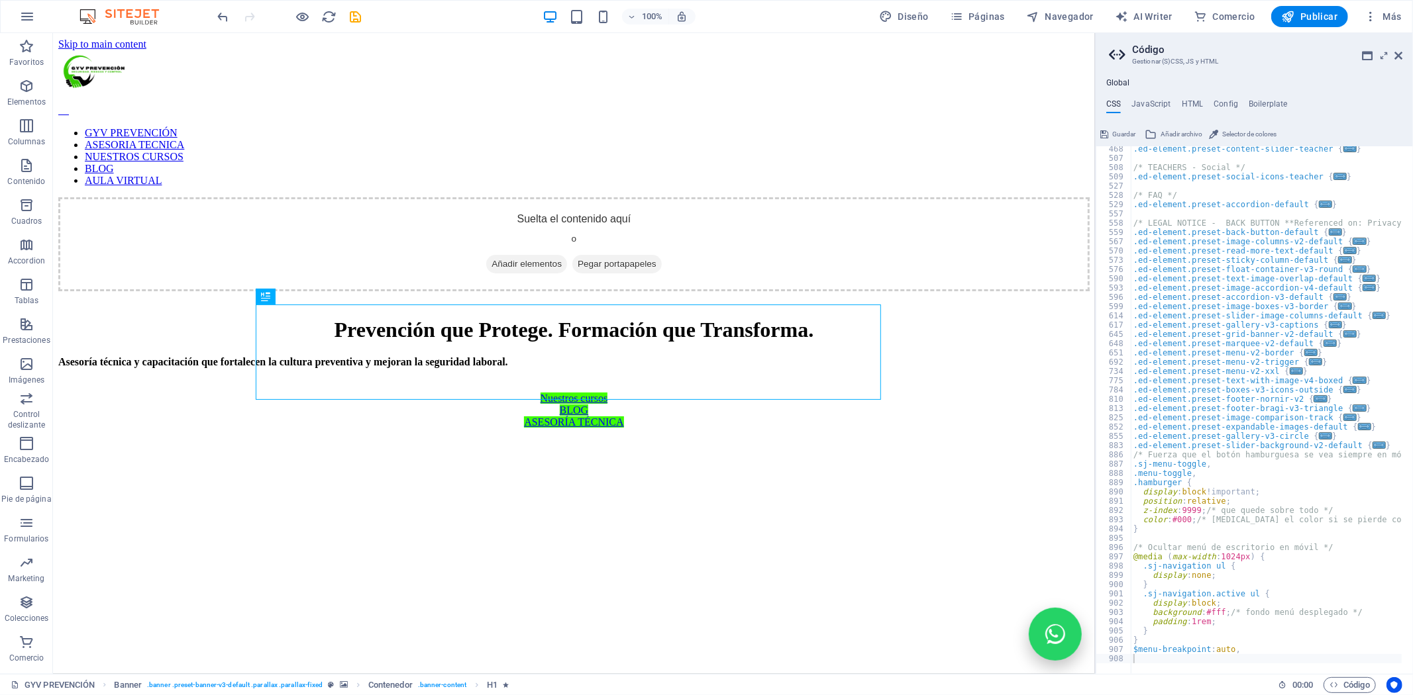
type textarea "$menu-breakpoint: auto,"
drag, startPoint x: 1244, startPoint y: 650, endPoint x: 1135, endPoint y: 649, distance: 108.6
click at [1135, 649] on div ".ed-element.preset-content-slider-teacher { ... } /* TEACHERS - Social */ .ed-e…" at bounding box center [1329, 412] width 397 height 536
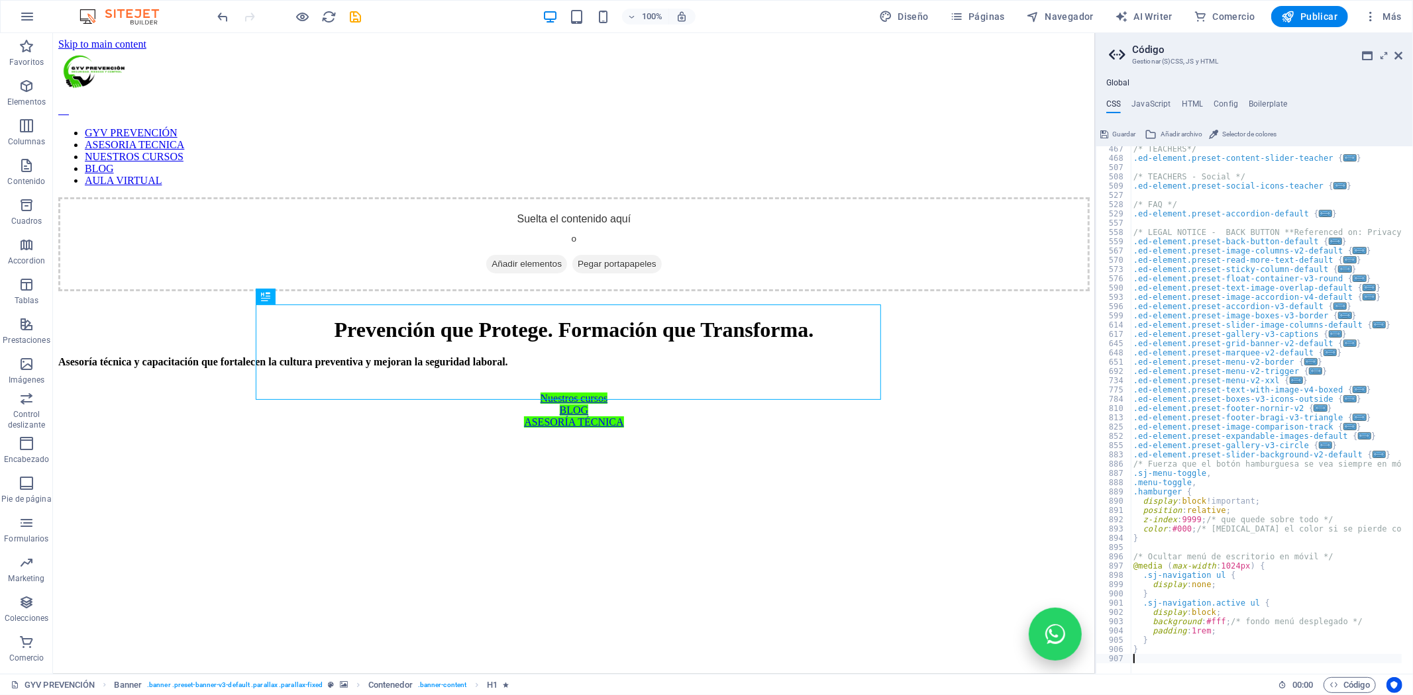
scroll to position [799, 0]
click at [1185, 533] on div "/* TEACHERS*/ .ed-element.preset-content-slider-teacher { ... } /* TEACHERS - S…" at bounding box center [1329, 412] width 397 height 536
type textarea "color: #000; /* [MEDICAL_DATA] el color si se pierde con el fondo */"
click at [914, 11] on span "Diseño" at bounding box center [904, 16] width 50 height 13
select select "ease-in-out"
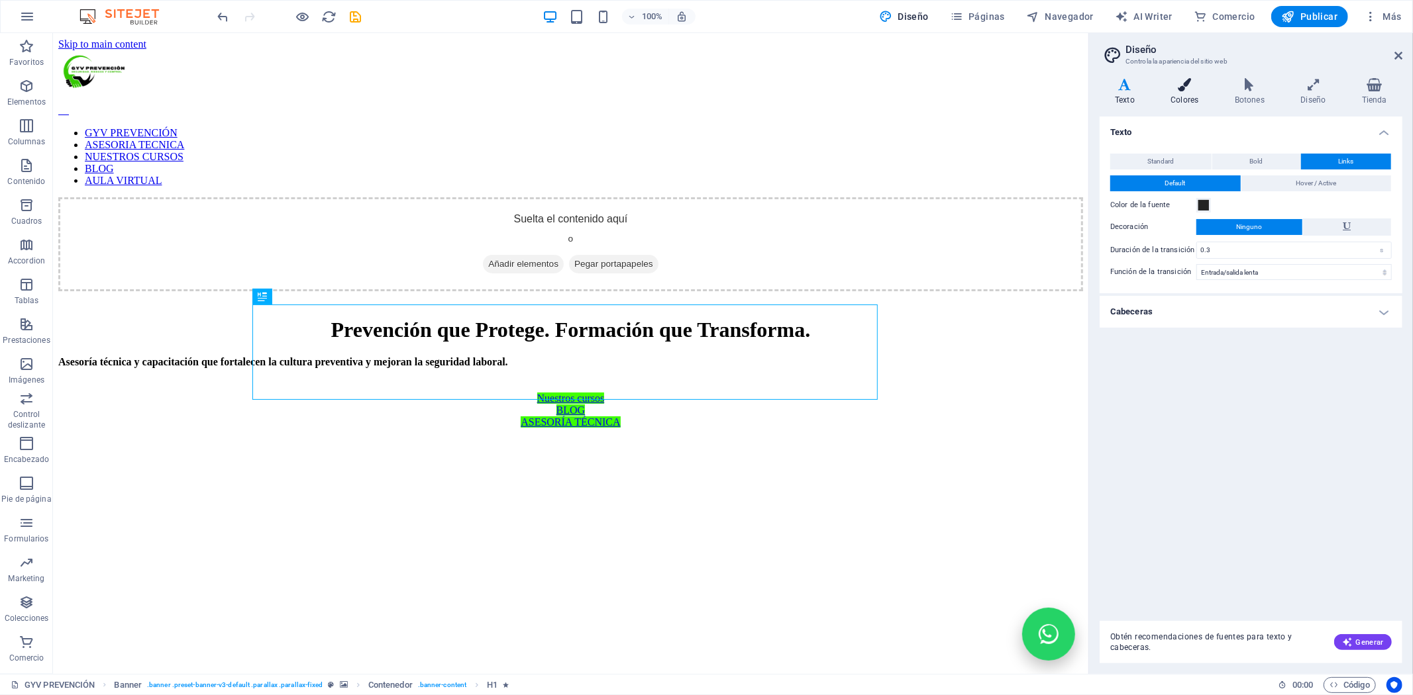
click at [1182, 94] on h4 "Colores" at bounding box center [1187, 92] width 64 height 28
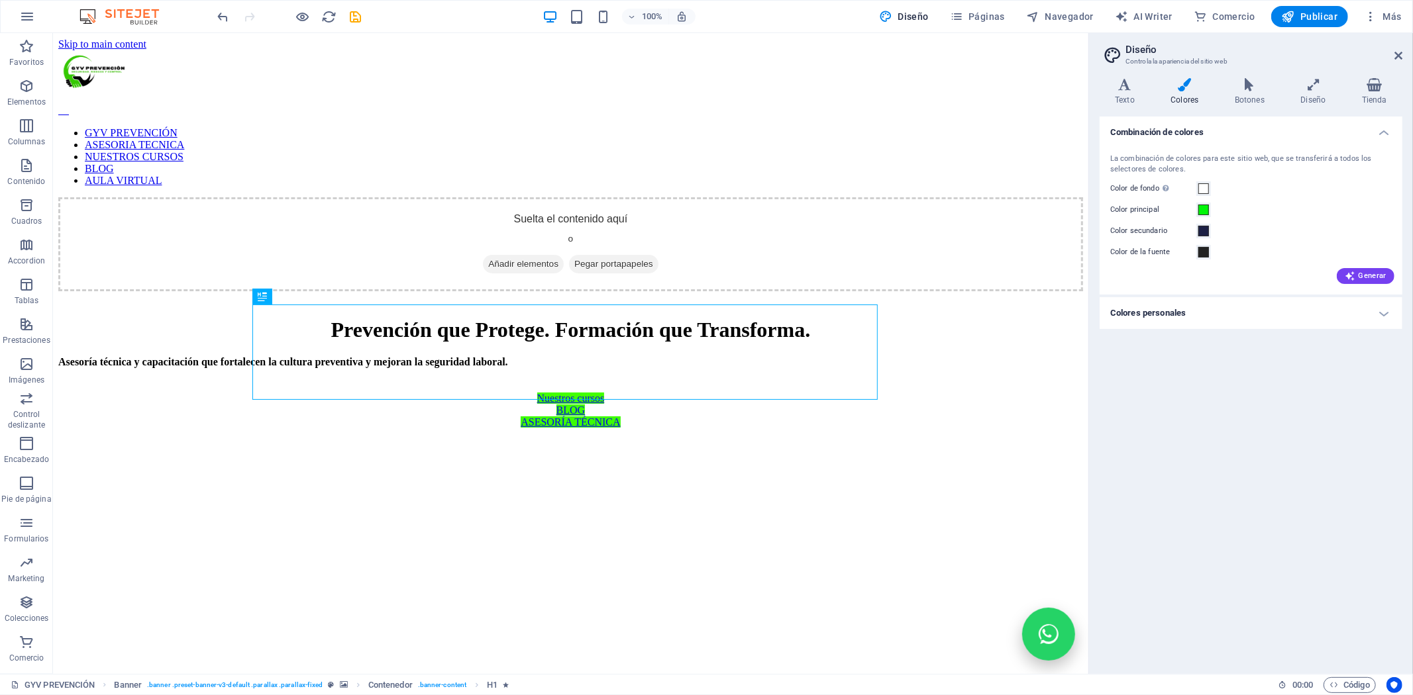
click at [1169, 315] on h4 "Colores personales" at bounding box center [1250, 313] width 303 height 32
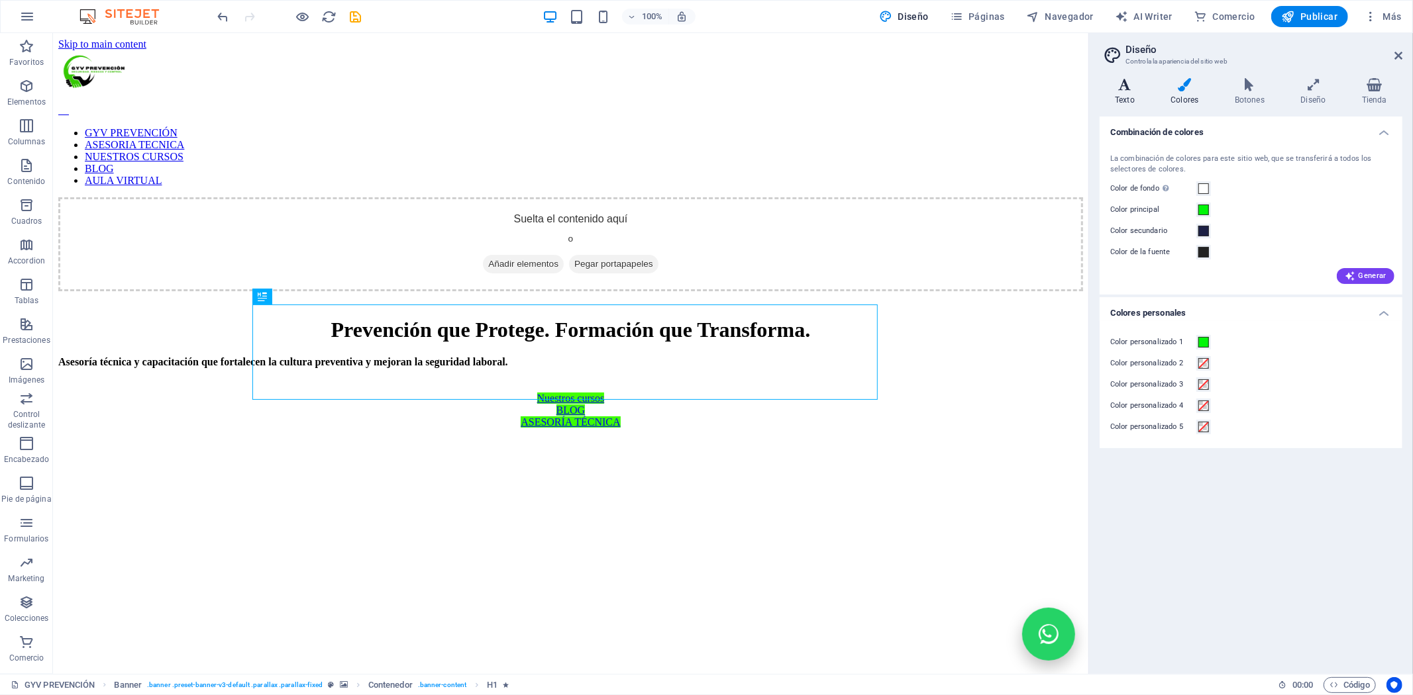
click at [1116, 97] on h4 "Texto" at bounding box center [1127, 92] width 56 height 28
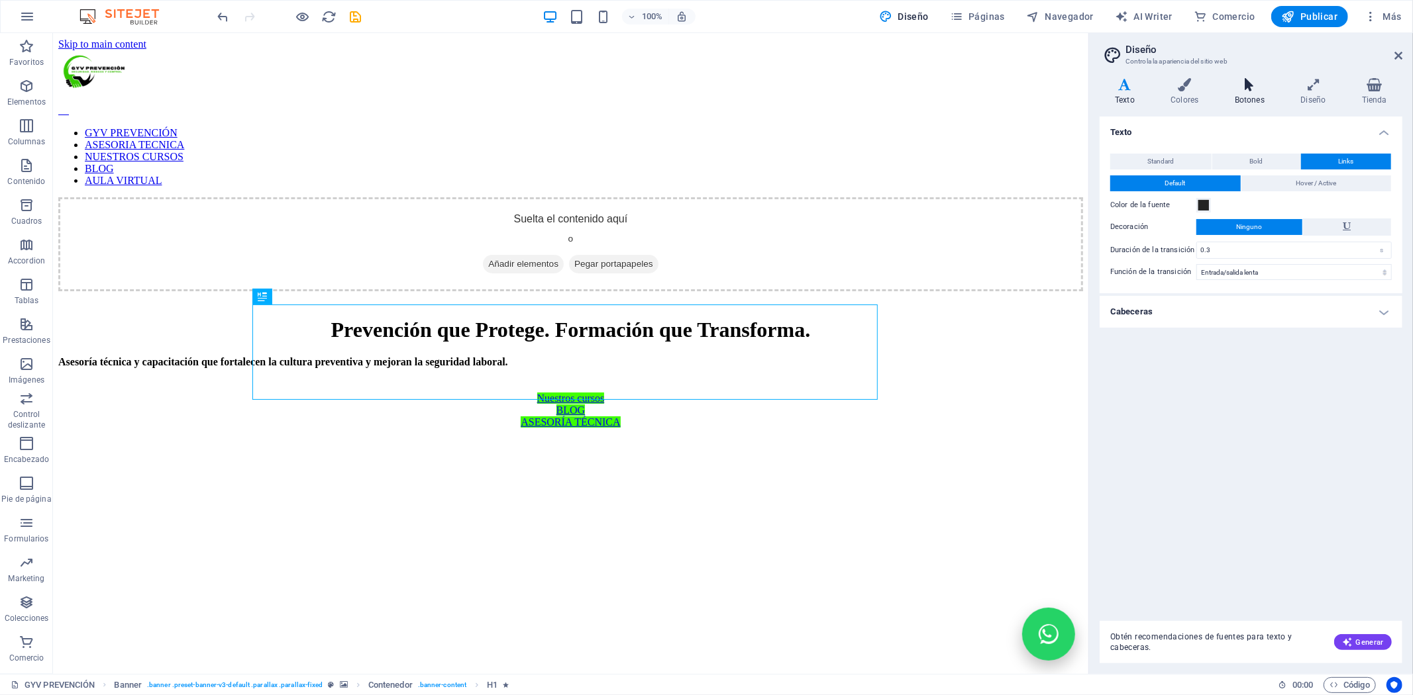
click at [1261, 84] on icon at bounding box center [1249, 84] width 61 height 13
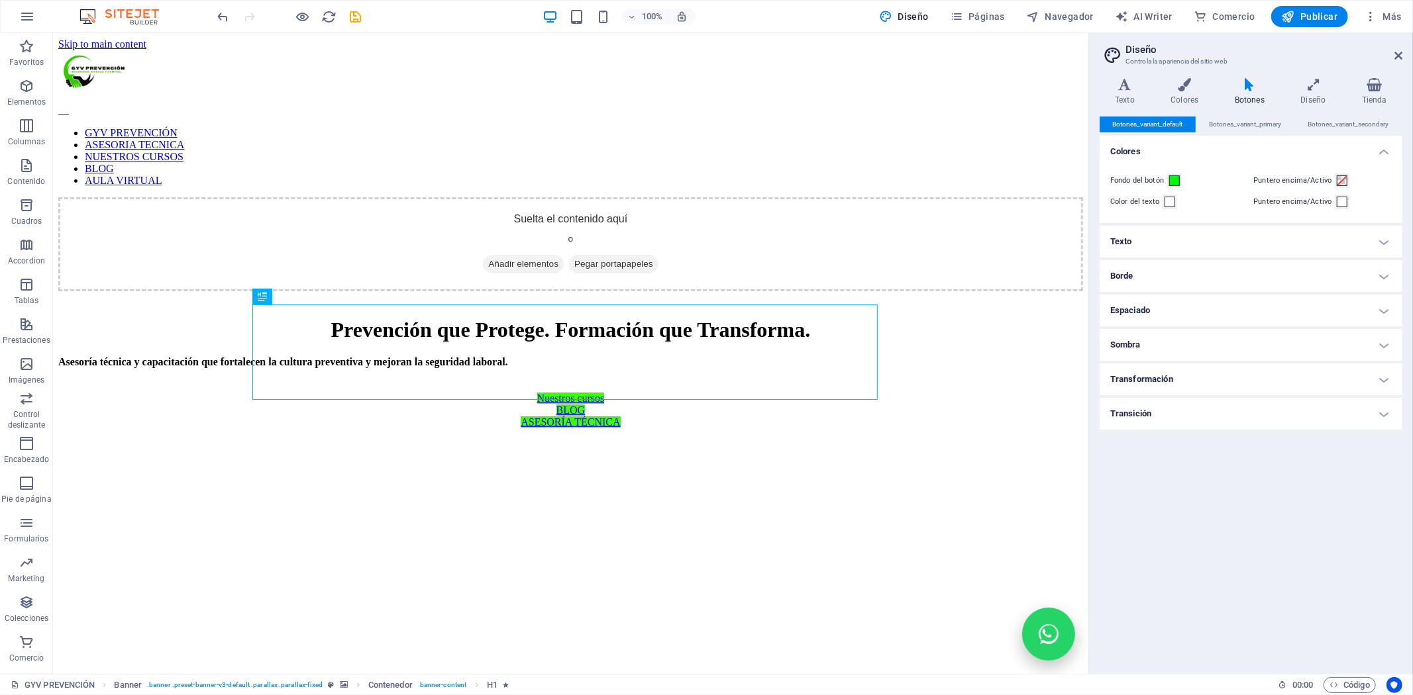
click at [1183, 248] on h4 "Texto" at bounding box center [1250, 242] width 303 height 32
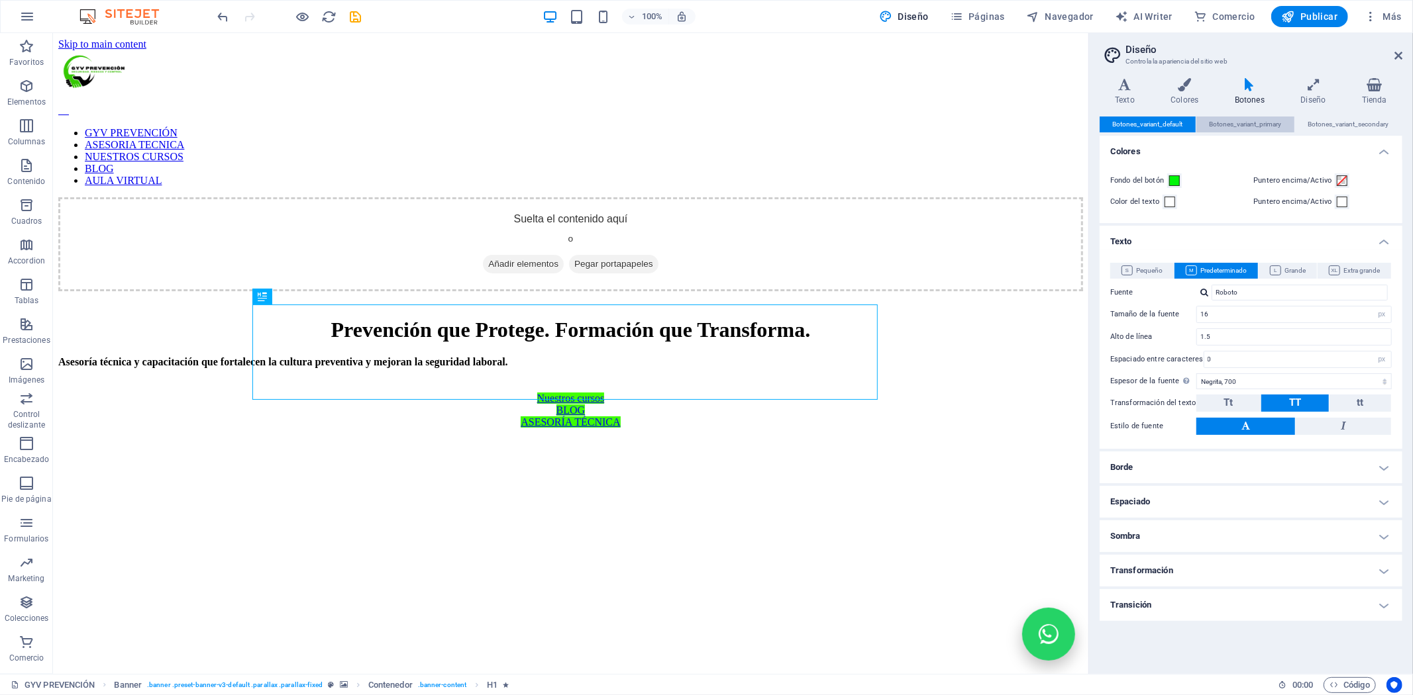
click at [1221, 126] on span "Botones_variant_primary" at bounding box center [1245, 125] width 72 height 16
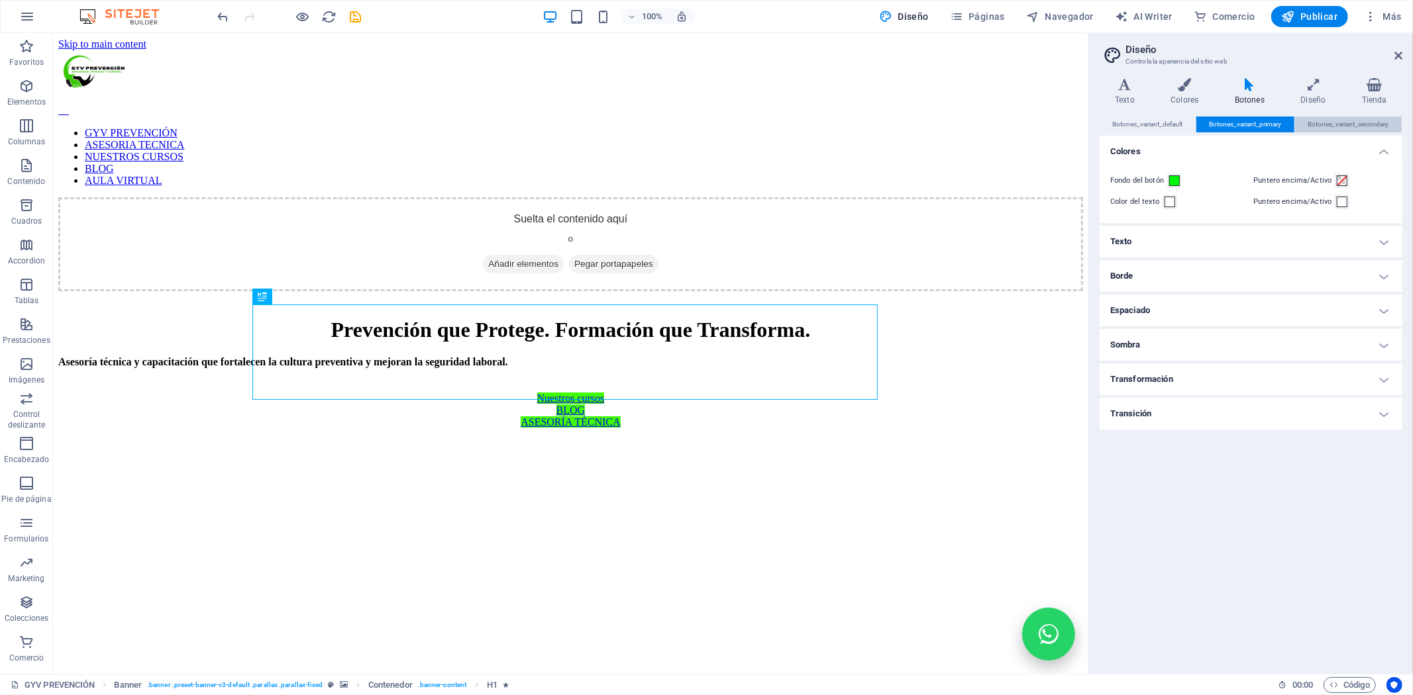
click at [1328, 124] on span "Botones_variant_secondary" at bounding box center [1348, 125] width 81 height 16
click at [1174, 206] on span at bounding box center [1169, 202] width 11 height 11
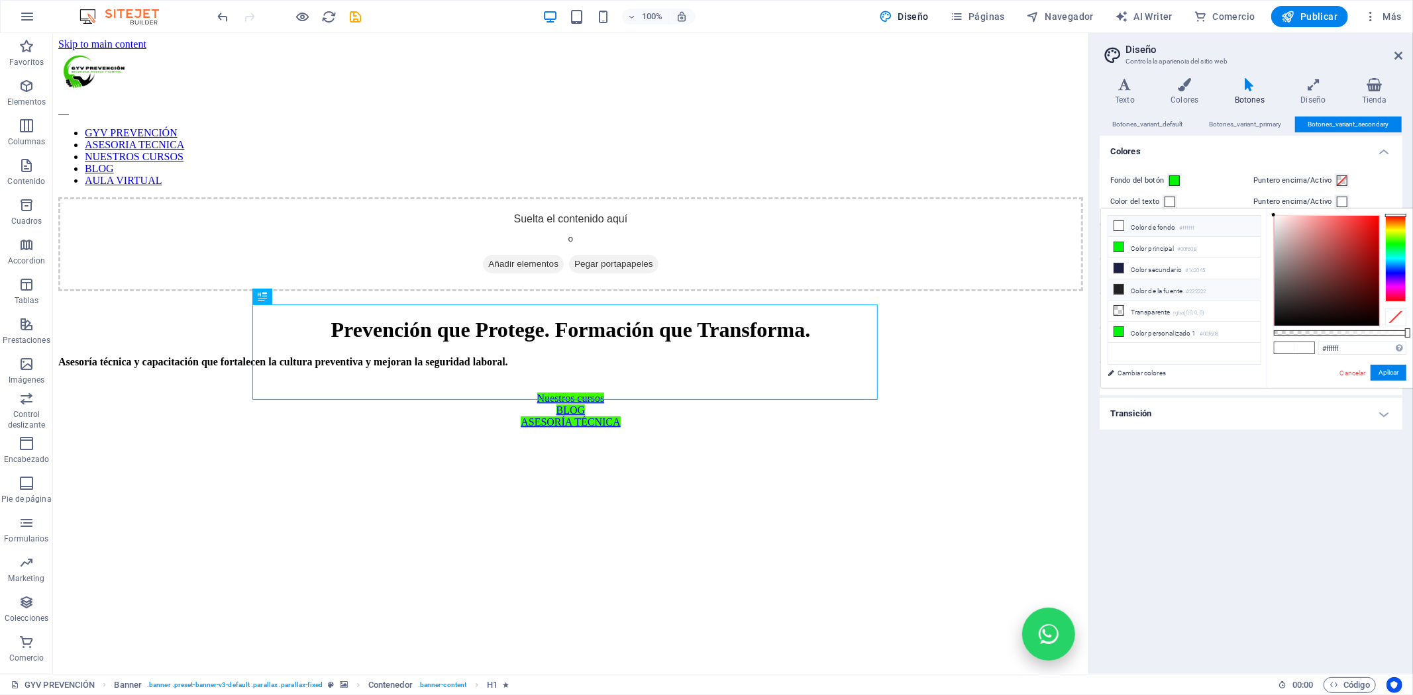
click at [1121, 292] on icon at bounding box center [1118, 289] width 9 height 9
type input "#222222"
click at [1380, 372] on button "Aplicar" at bounding box center [1388, 373] width 36 height 16
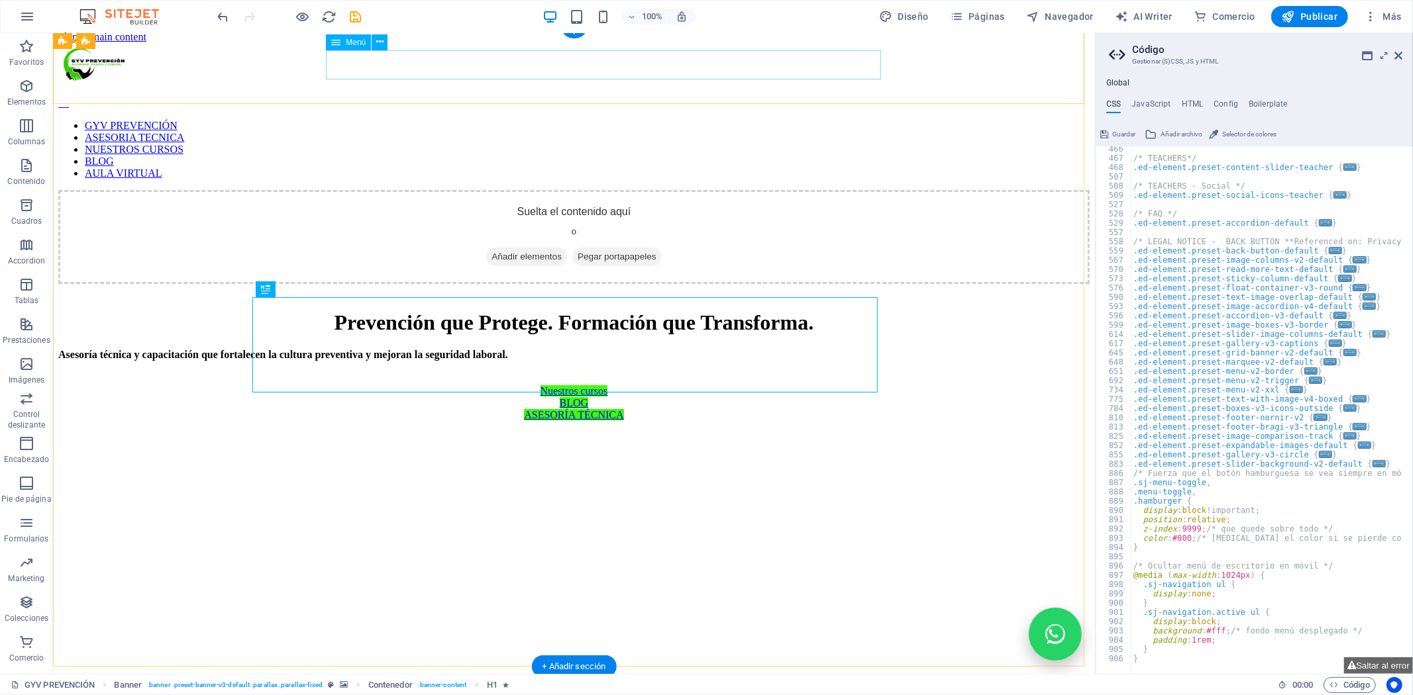
scroll to position [790, 0]
click at [611, 24] on span at bounding box center [603, 17] width 16 height 16
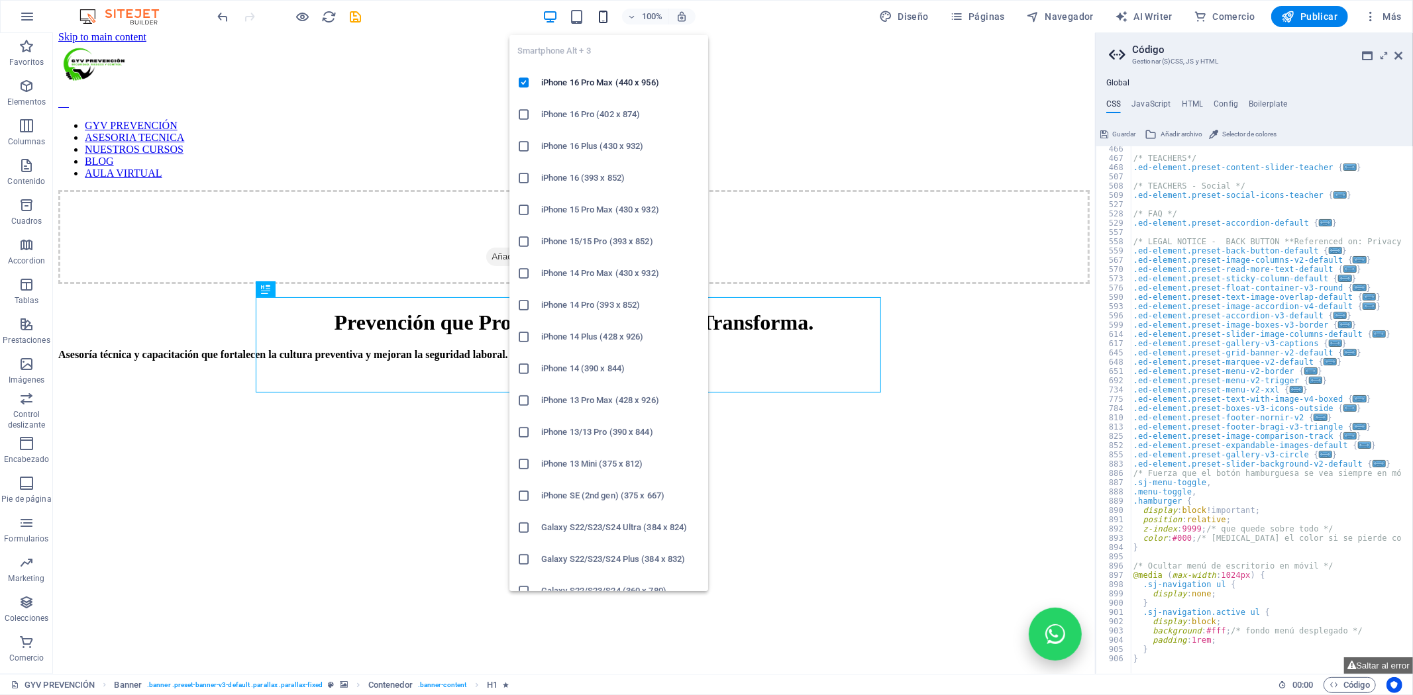
click at [605, 14] on icon "button" at bounding box center [602, 16] width 15 height 15
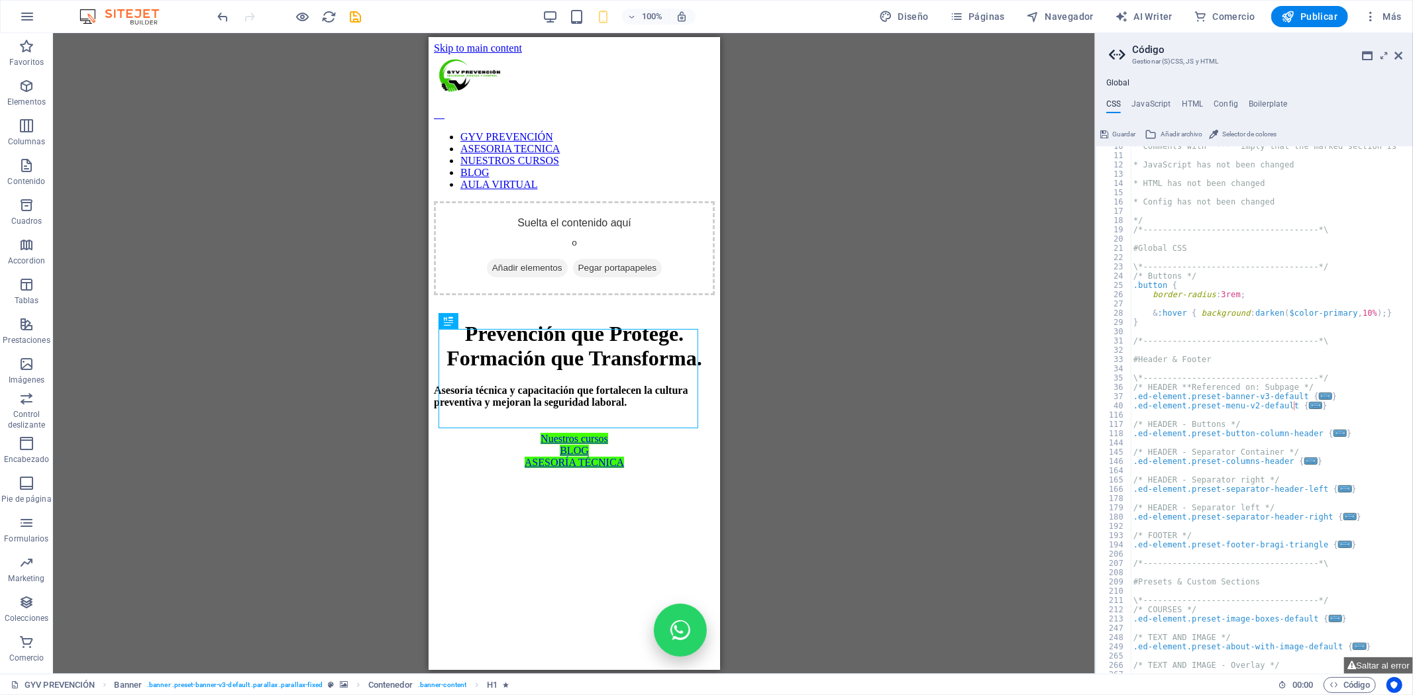
scroll to position [132, 0]
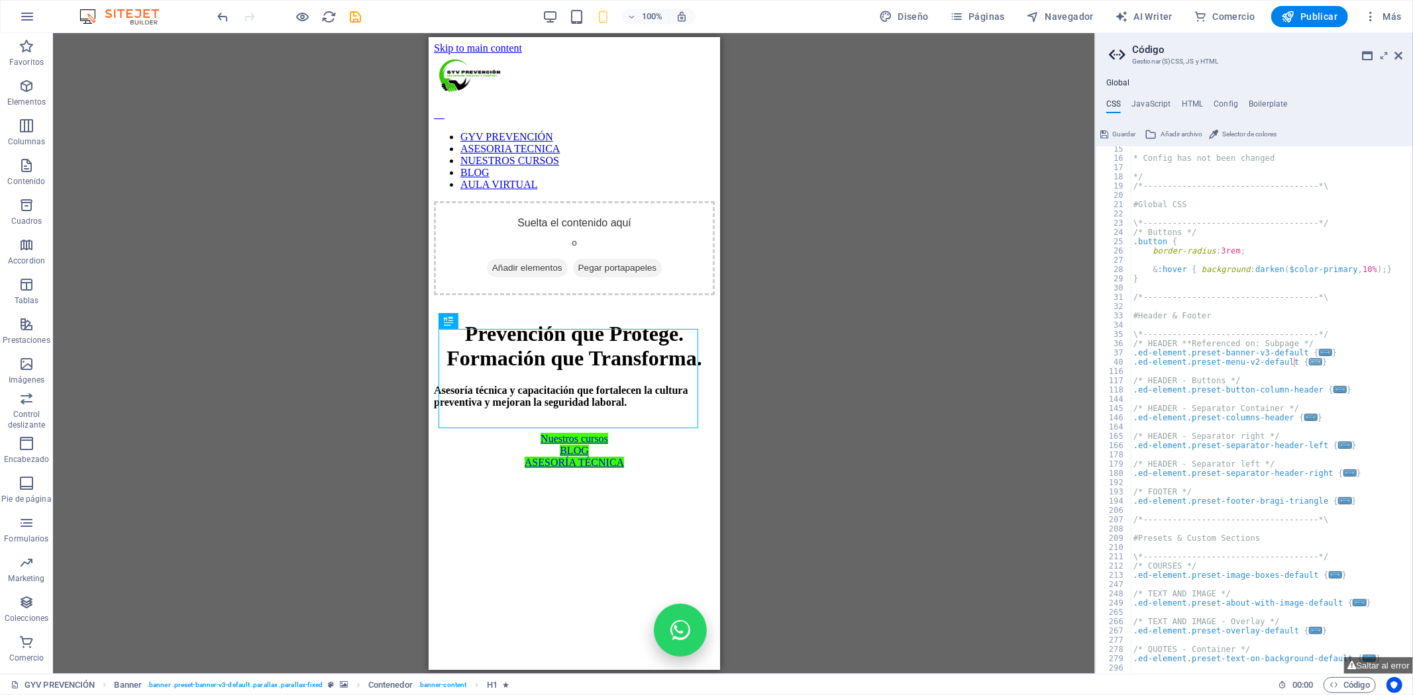
click at [1309, 358] on span "..." at bounding box center [1315, 361] width 13 height 7
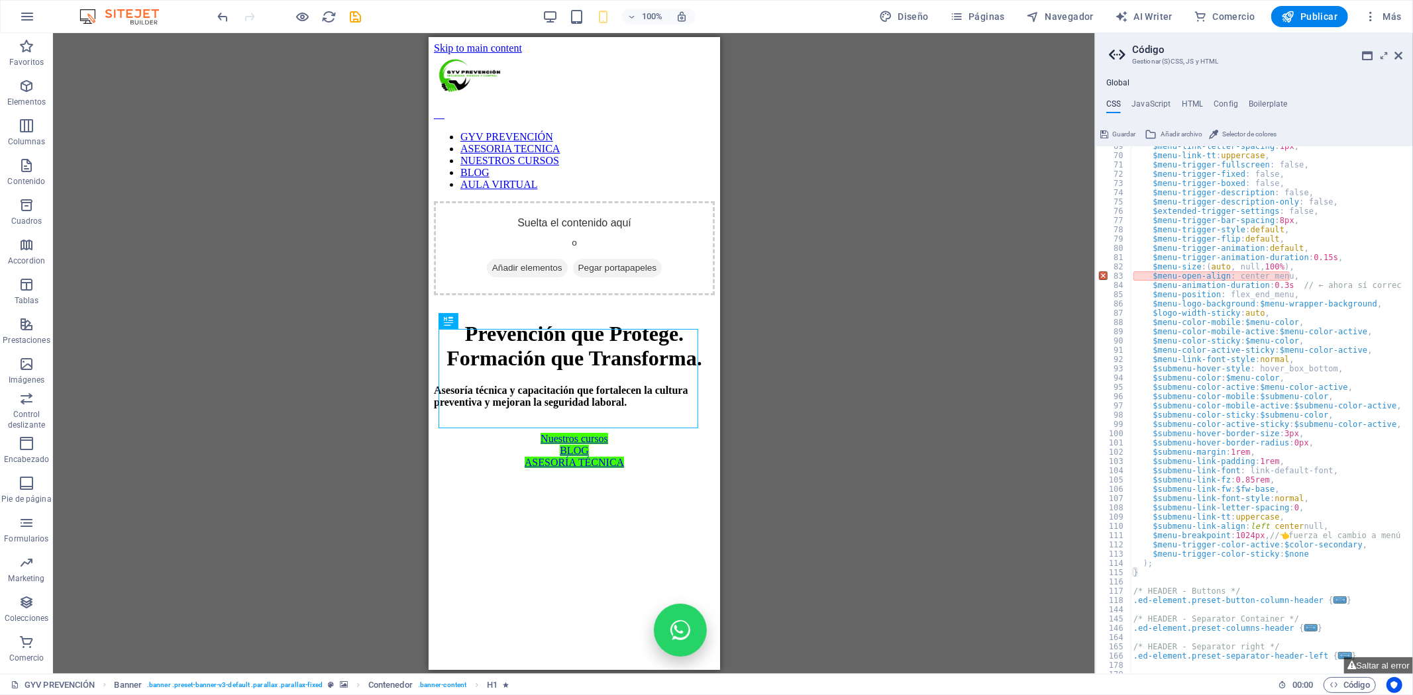
scroll to position [660, 0]
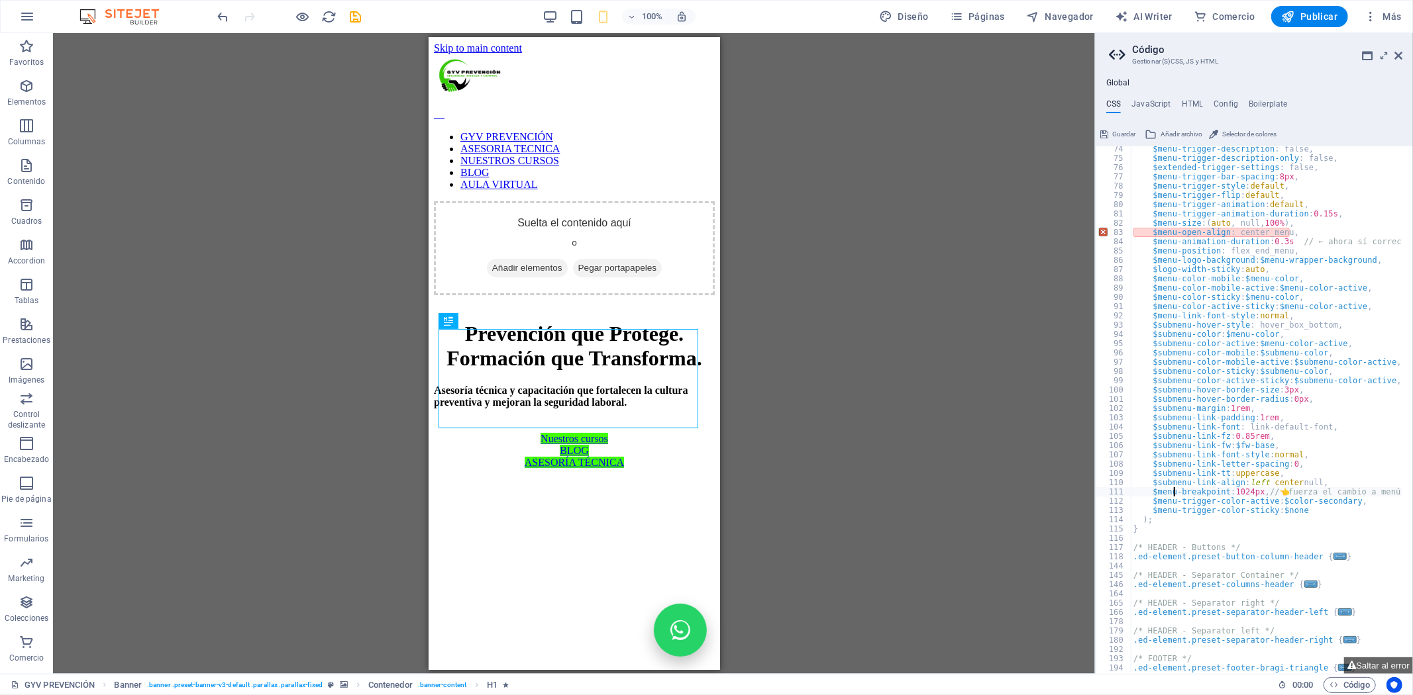
click at [1172, 488] on div "$menu-trigger-description : false, $menu-trigger-description-only : false, $ext…" at bounding box center [1329, 412] width 397 height 536
drag, startPoint x: 1148, startPoint y: 487, endPoint x: 1395, endPoint y: 491, distance: 247.7
click at [1395, 491] on div "$menu-trigger-description : false, $menu-trigger-description-only : false, $ext…" at bounding box center [1329, 412] width 397 height 536
paste textarea
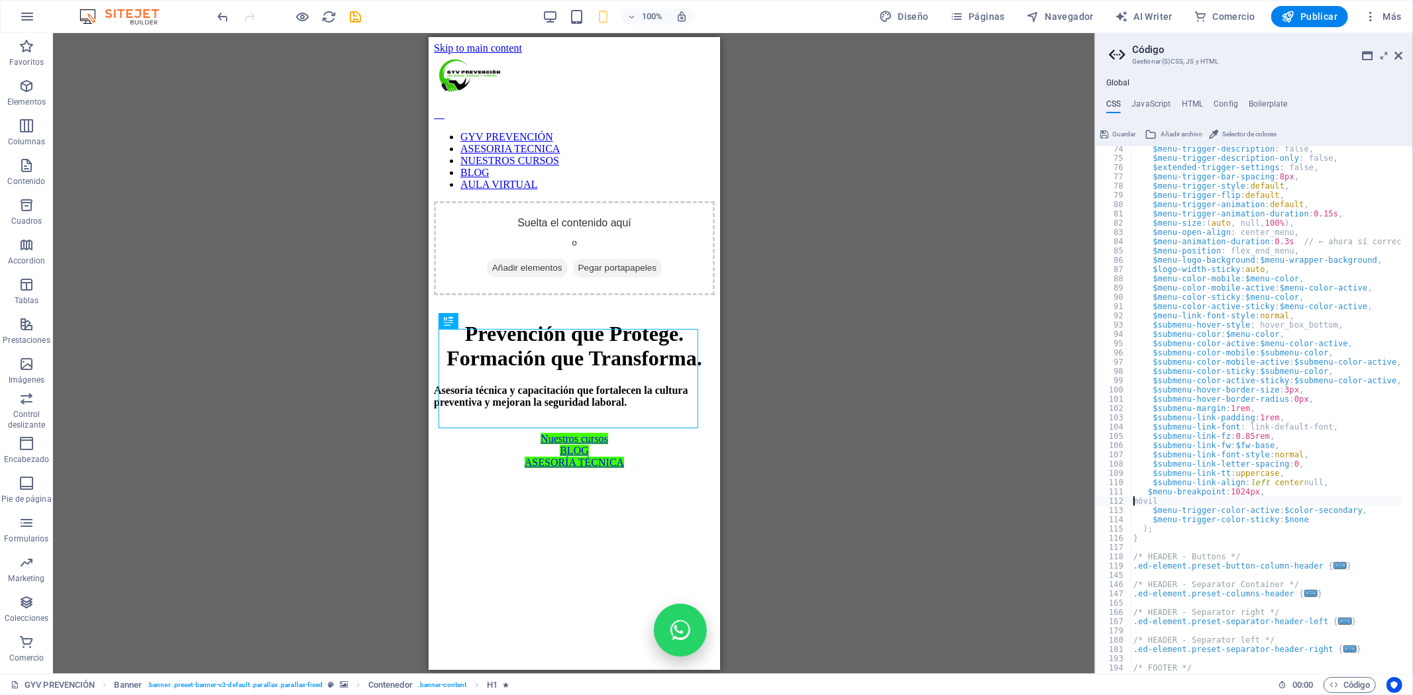
click at [1138, 501] on div "$menu-trigger-description : false, $menu-trigger-description-only : false, $ext…" at bounding box center [1329, 412] width 397 height 536
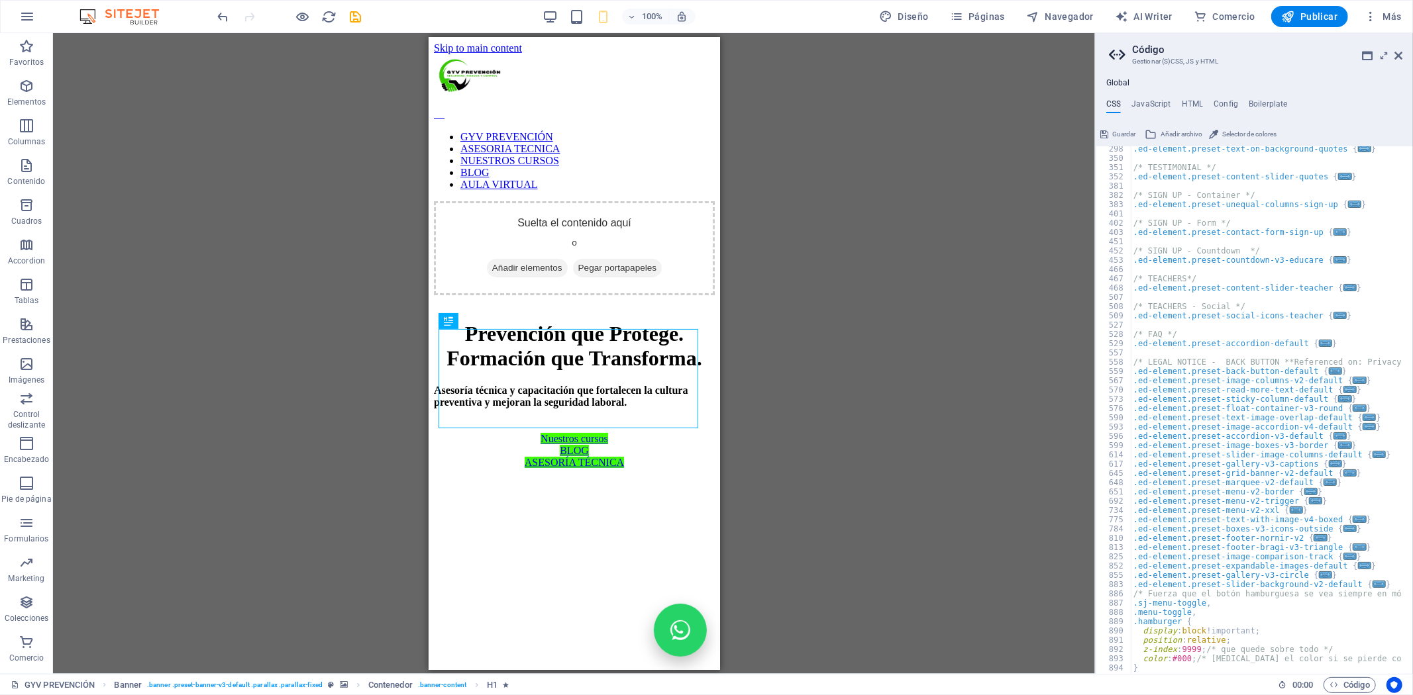
scroll to position [1485, 0]
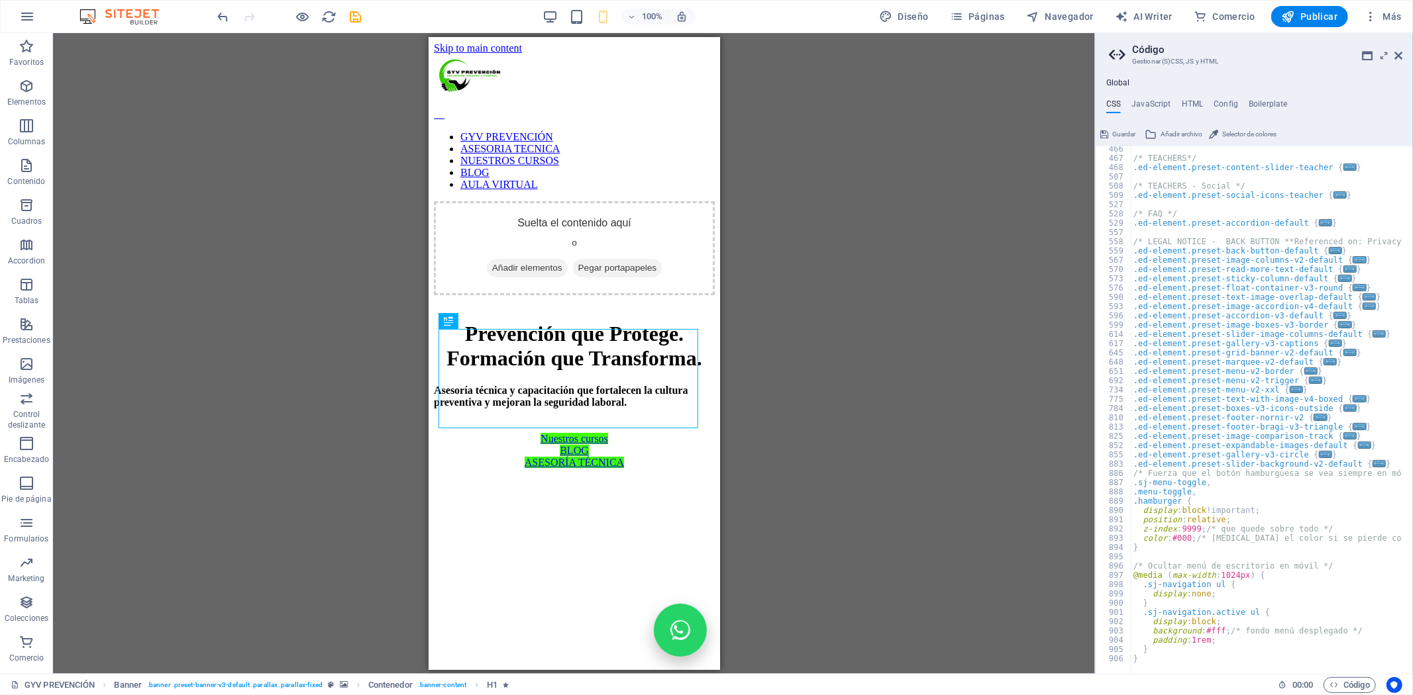
click at [1157, 660] on div at bounding box center [1329, 667] width 397 height 15
type textarea "}"
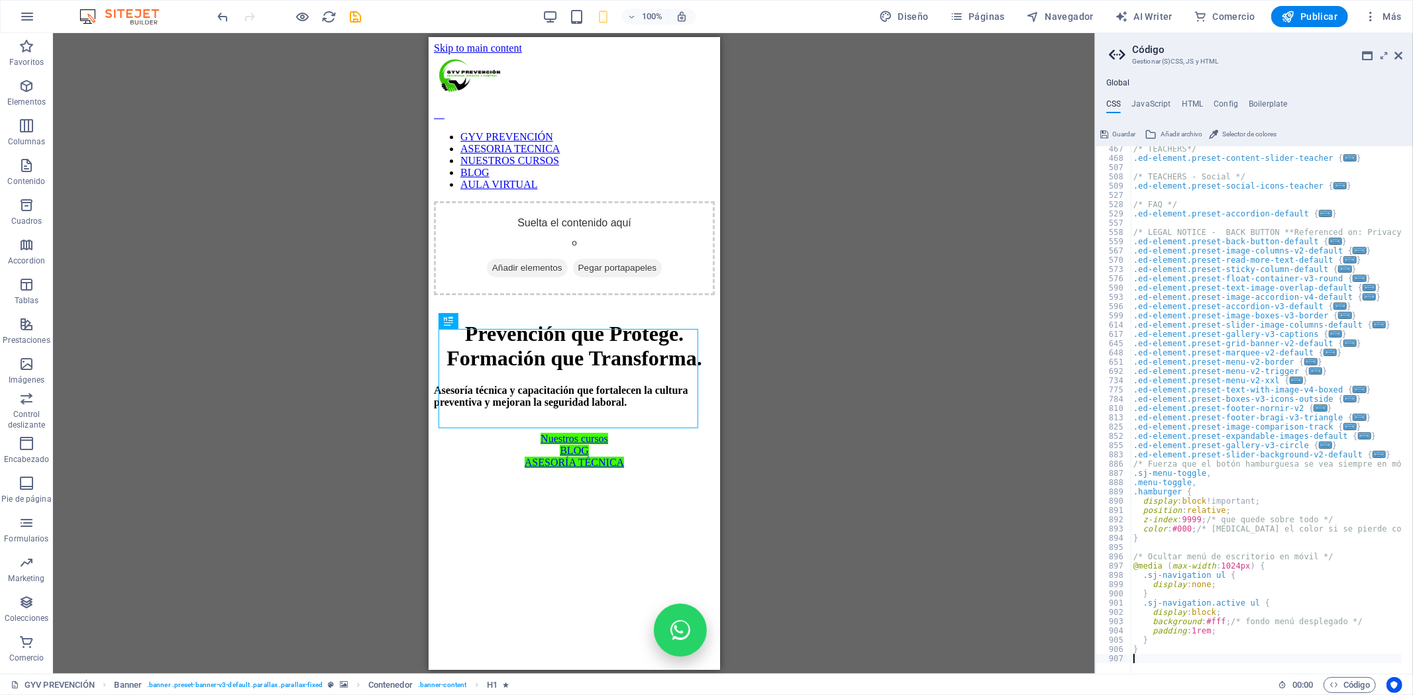
paste textarea
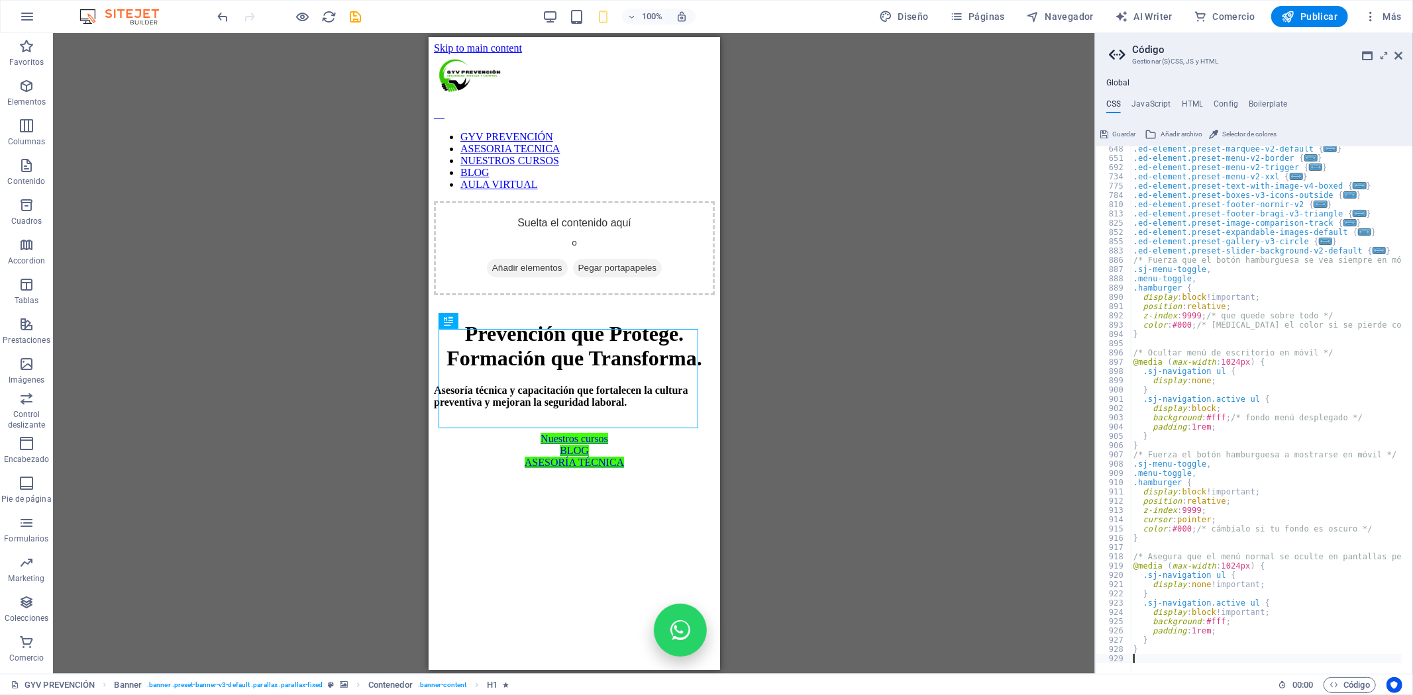
scroll to position [1698, 0]
click at [1193, 95] on div "Global CSS JavaScript HTML Config Boilerplate 648 651 692 734 775 784 810 813 8…" at bounding box center [1253, 376] width 317 height 596
click at [1191, 103] on h4 "HTML" at bounding box center [1192, 106] width 22 height 15
type textarea "<a href="#main-content" class="wv-link-content button">Skip to main content</a>"
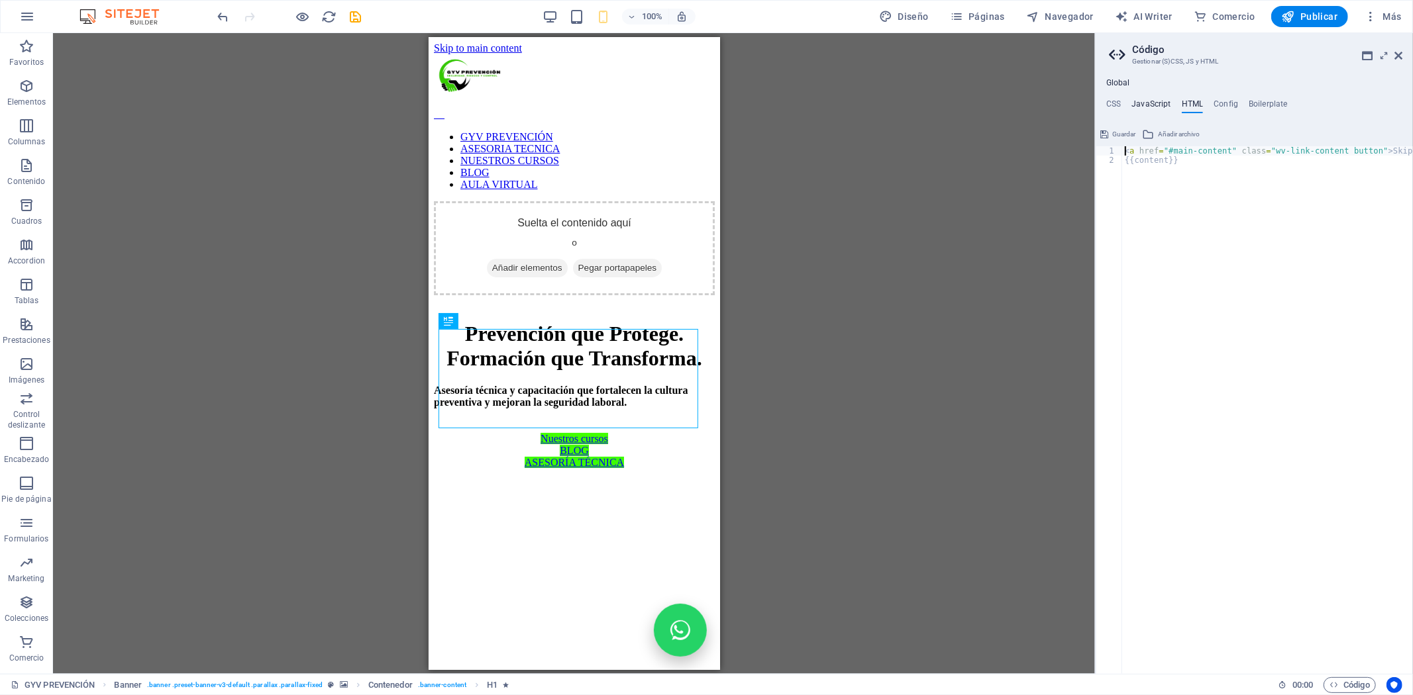
click at [1156, 103] on h4 "JavaScript" at bounding box center [1150, 106] width 39 height 15
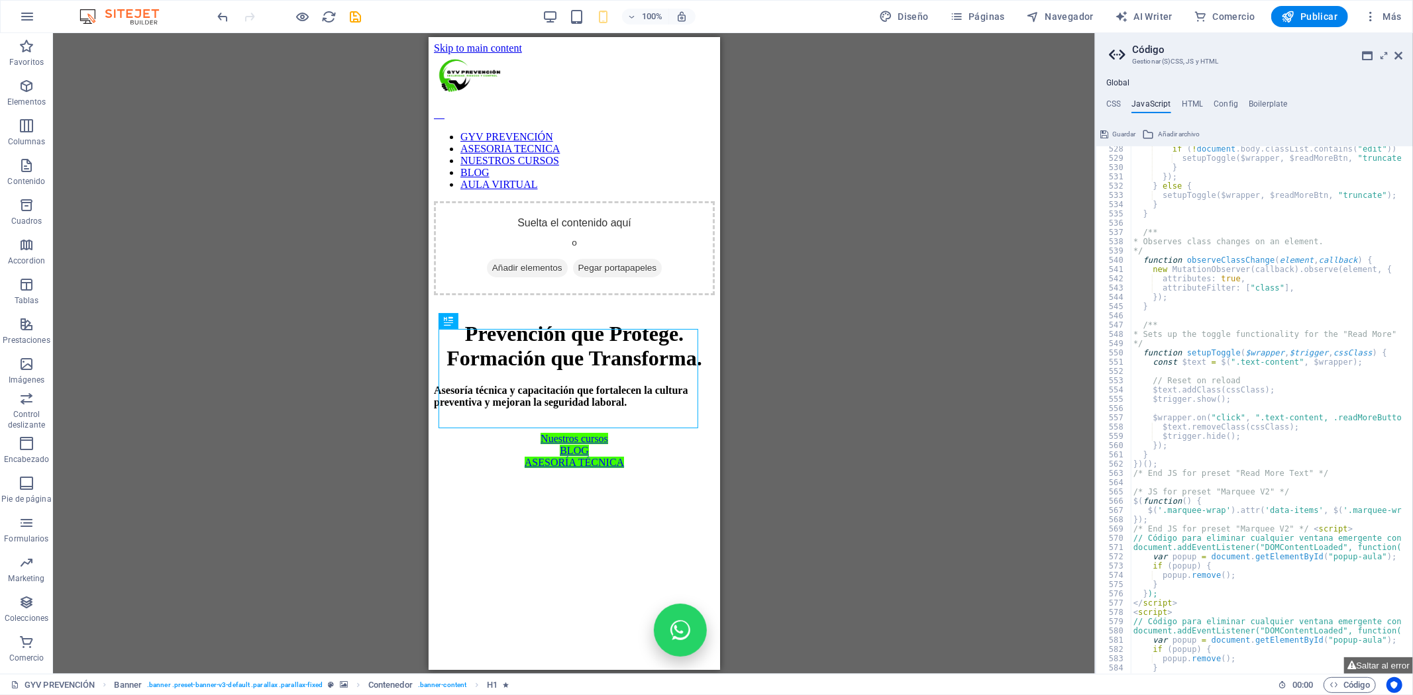
scroll to position [5092, 0]
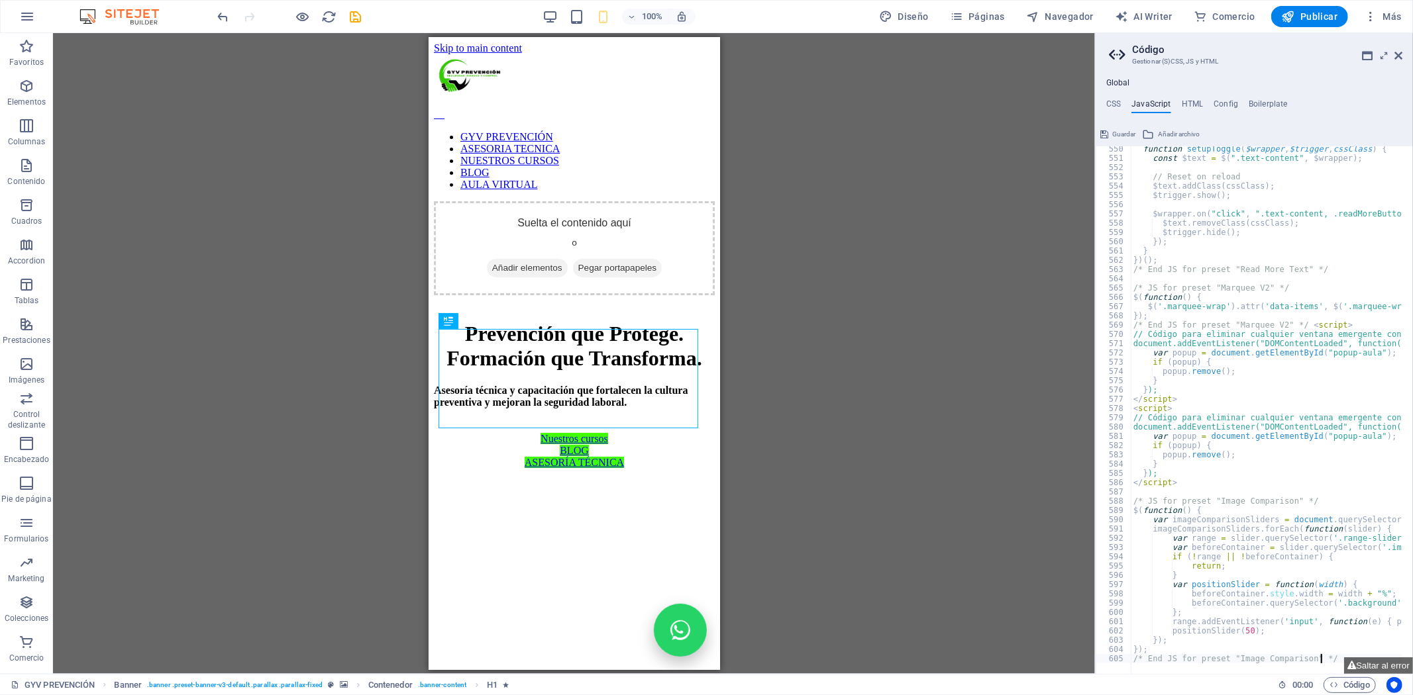
click at [1329, 656] on div "function setupToggle ( $wrapper , $trigger , cssClass ) { const $text = $ ( ".t…" at bounding box center [1434, 412] width 607 height 536
type textarea "/* End JS for preset "Image Comparison" */"
paste textarea
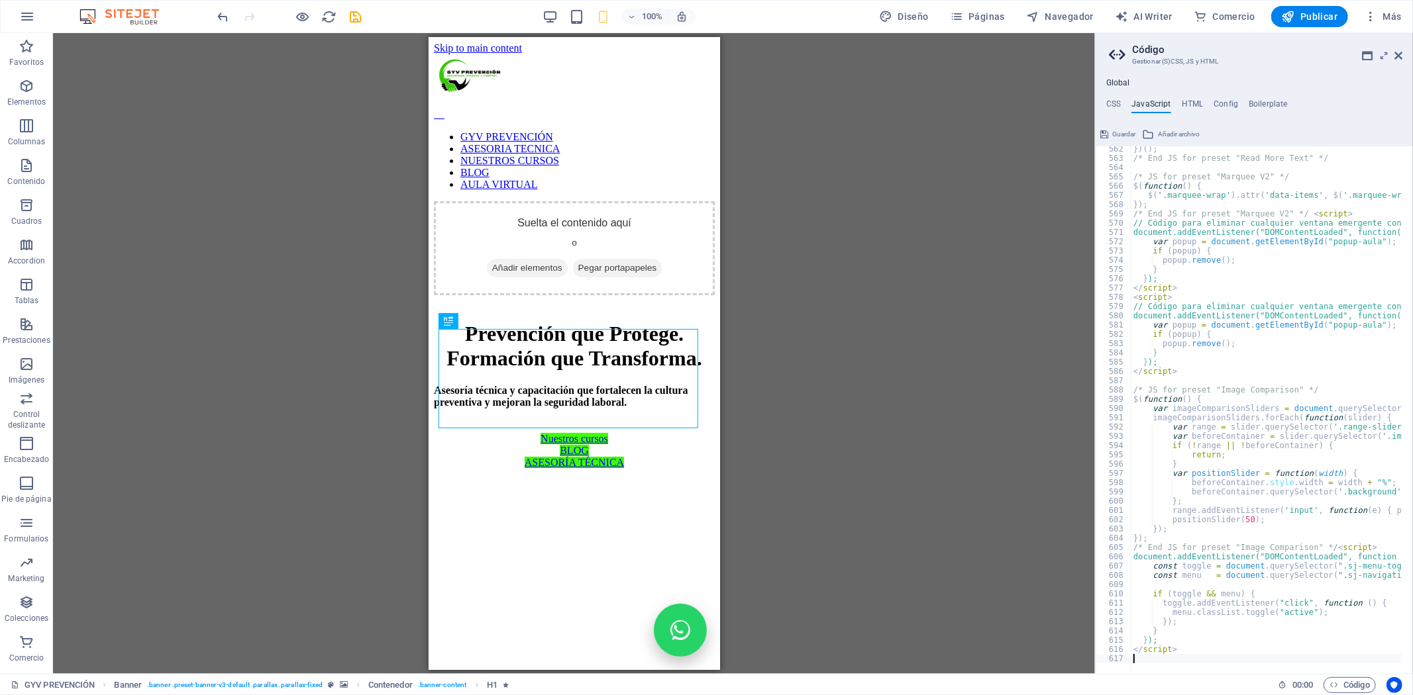
scroll to position [5203, 0]
drag, startPoint x: 1328, startPoint y: 656, endPoint x: 939, endPoint y: 272, distance: 546.5
click at [939, 272] on div "Arrastra aquí para reemplazar el contenido existente. Si quieres crear un eleme…" at bounding box center [574, 353] width 1042 height 641
click at [1401, 50] on icon at bounding box center [1398, 55] width 8 height 11
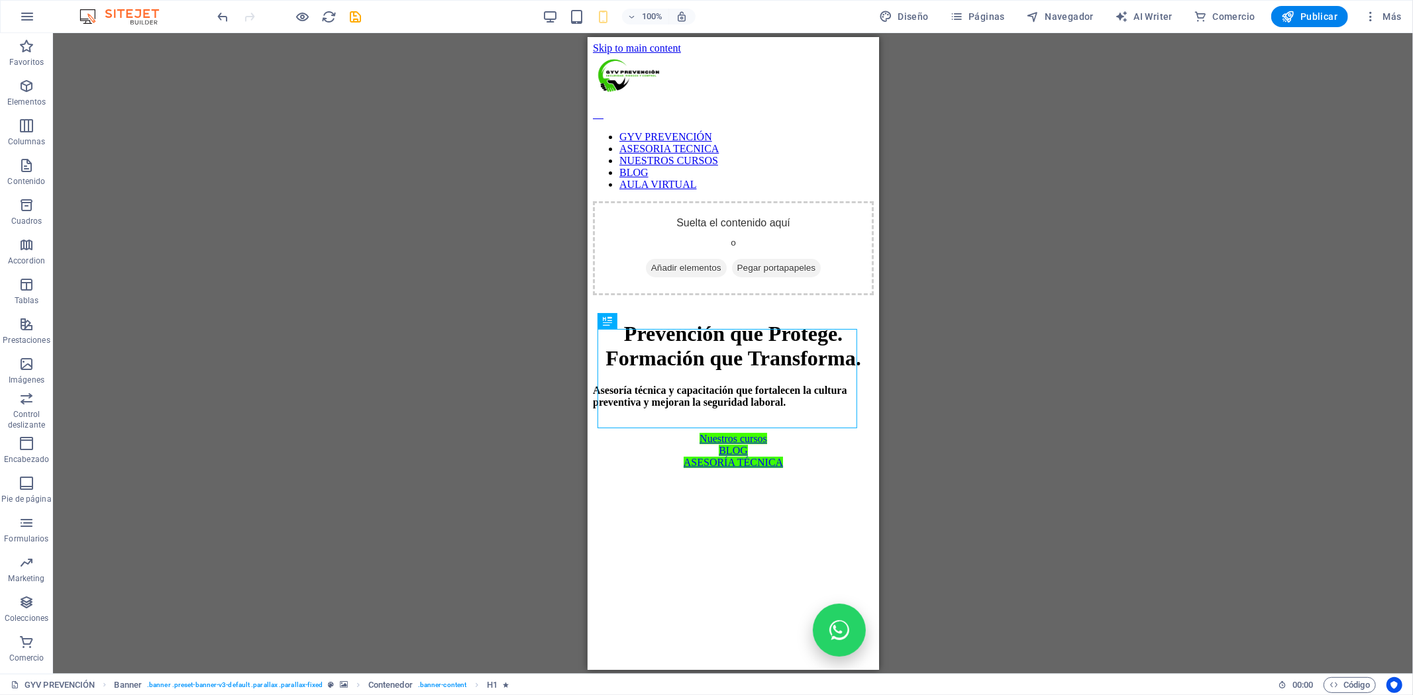
click at [344, 15] on div at bounding box center [289, 16] width 148 height 21
click at [366, 28] on div "100% Diseño Páginas Navegador AI Writer Comercio Publicar Más" at bounding box center [706, 17] width 1411 height 32
click at [360, 23] on icon "save" at bounding box center [355, 16] width 15 height 15
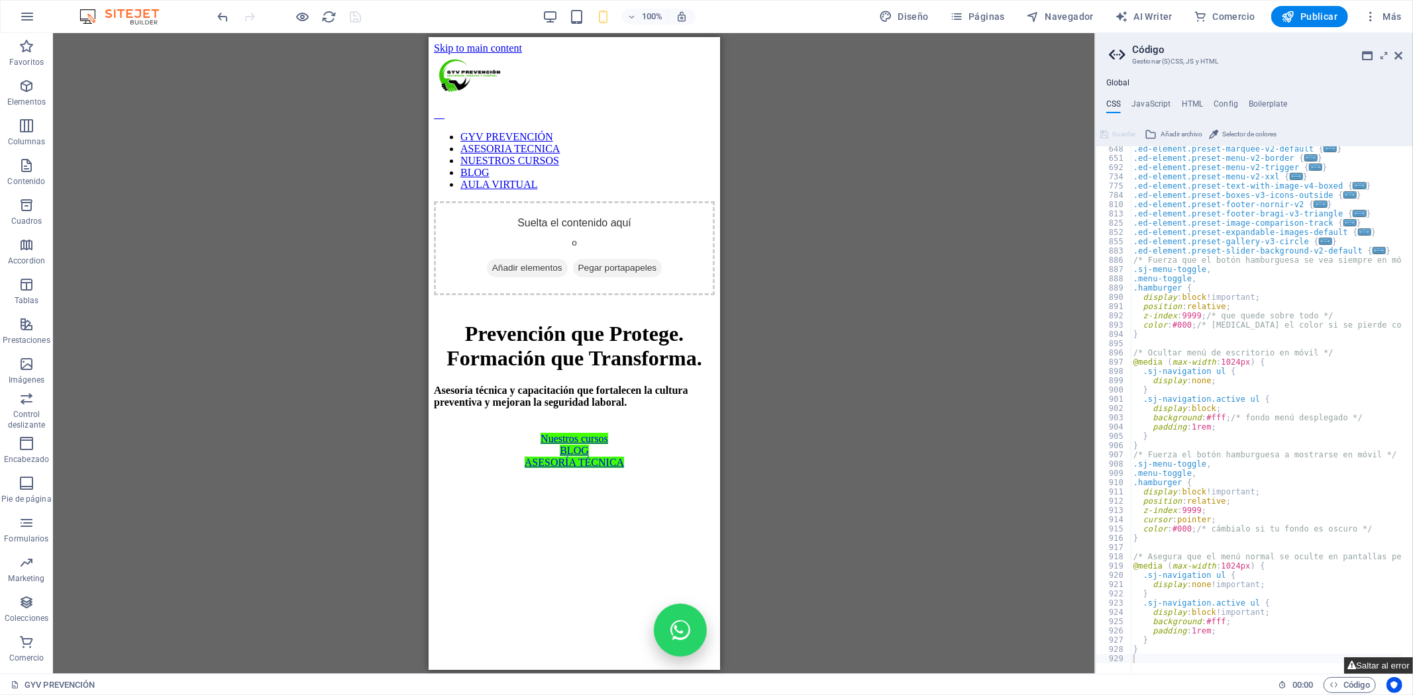
click at [1358, 660] on button "Saltar al error" at bounding box center [1378, 666] width 69 height 17
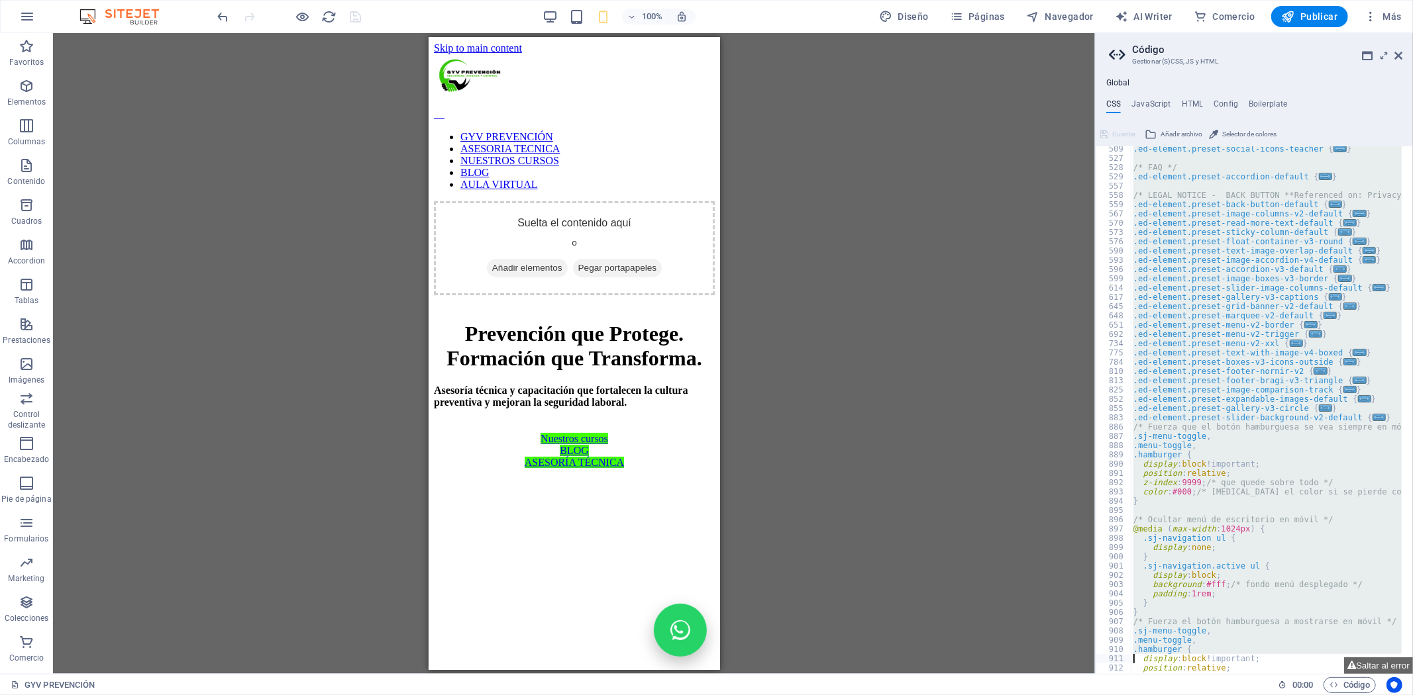
scroll to position [1698, 0]
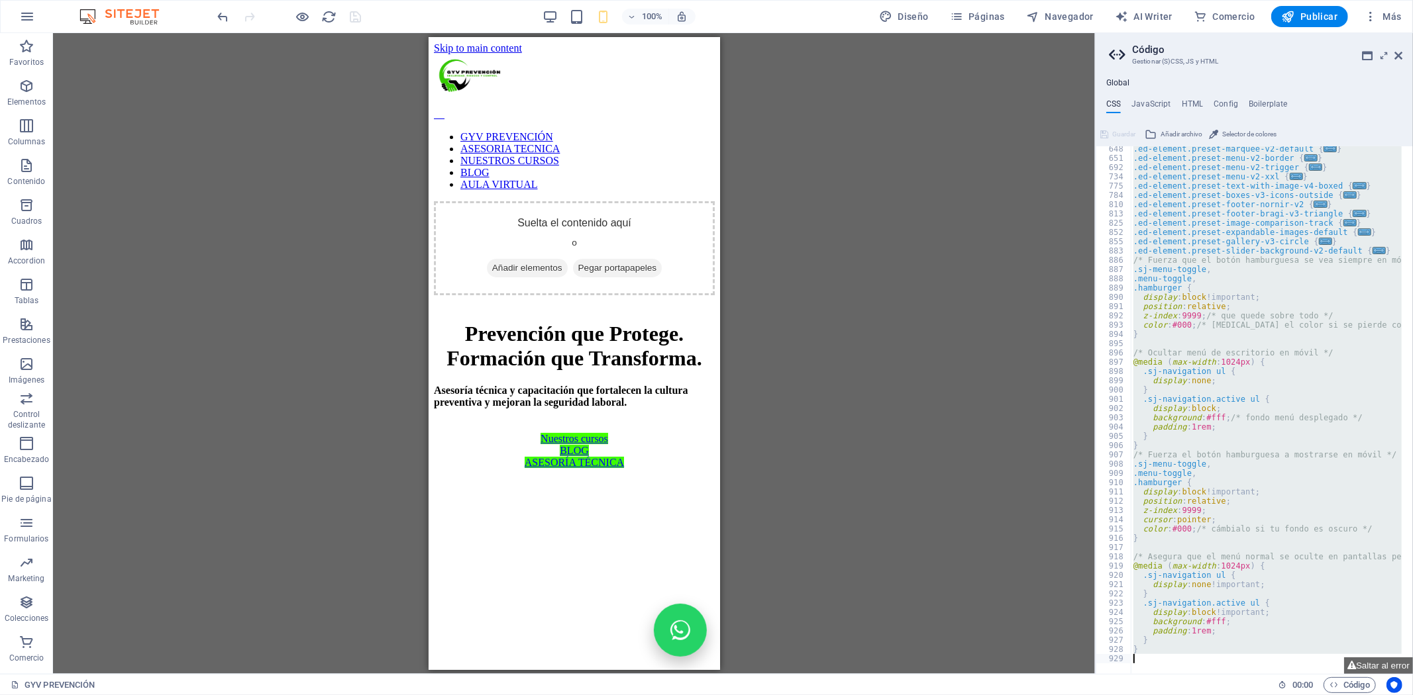
drag, startPoint x: 1113, startPoint y: 151, endPoint x: 1153, endPoint y: 730, distance: 580.2
type textarea "}"
drag, startPoint x: 1206, startPoint y: 103, endPoint x: 1192, endPoint y: 107, distance: 14.5
click at [1192, 107] on ul "CSS JavaScript HTML Config Boilerplate" at bounding box center [1253, 106] width 317 height 15
click at [1190, 107] on h4 "HTML" at bounding box center [1192, 106] width 22 height 15
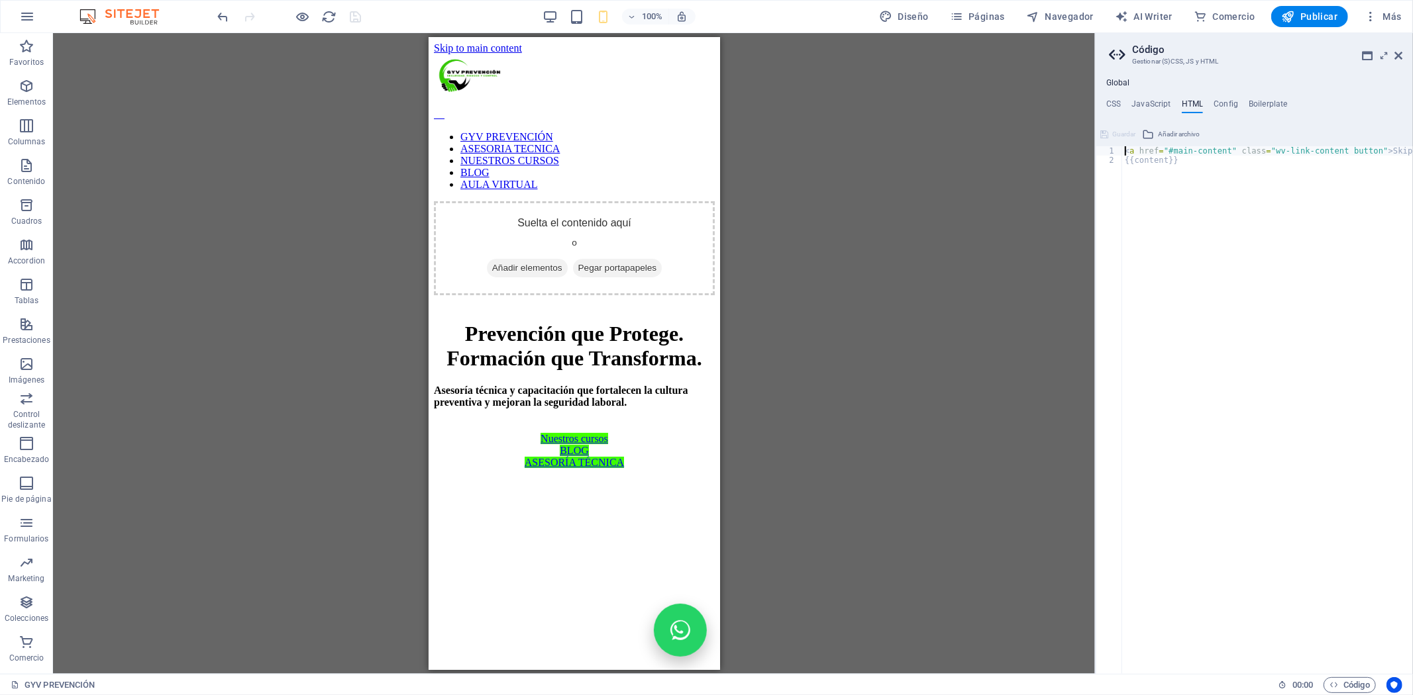
click at [1156, 176] on div "< a href = "#main-content" class = "wv-link-content button" > Skip to main cont…" at bounding box center [1301, 414] width 358 height 536
type textarea "{{content}}"
click at [1125, 176] on div "< a href = "#main-content" class = "wv-link-content button" > Skip to main cont…" at bounding box center [1301, 414] width 358 height 536
click at [1125, 174] on div "< a href = "#main-content" class = "wv-link-content button" > Skip to main cont…" at bounding box center [1301, 414] width 358 height 536
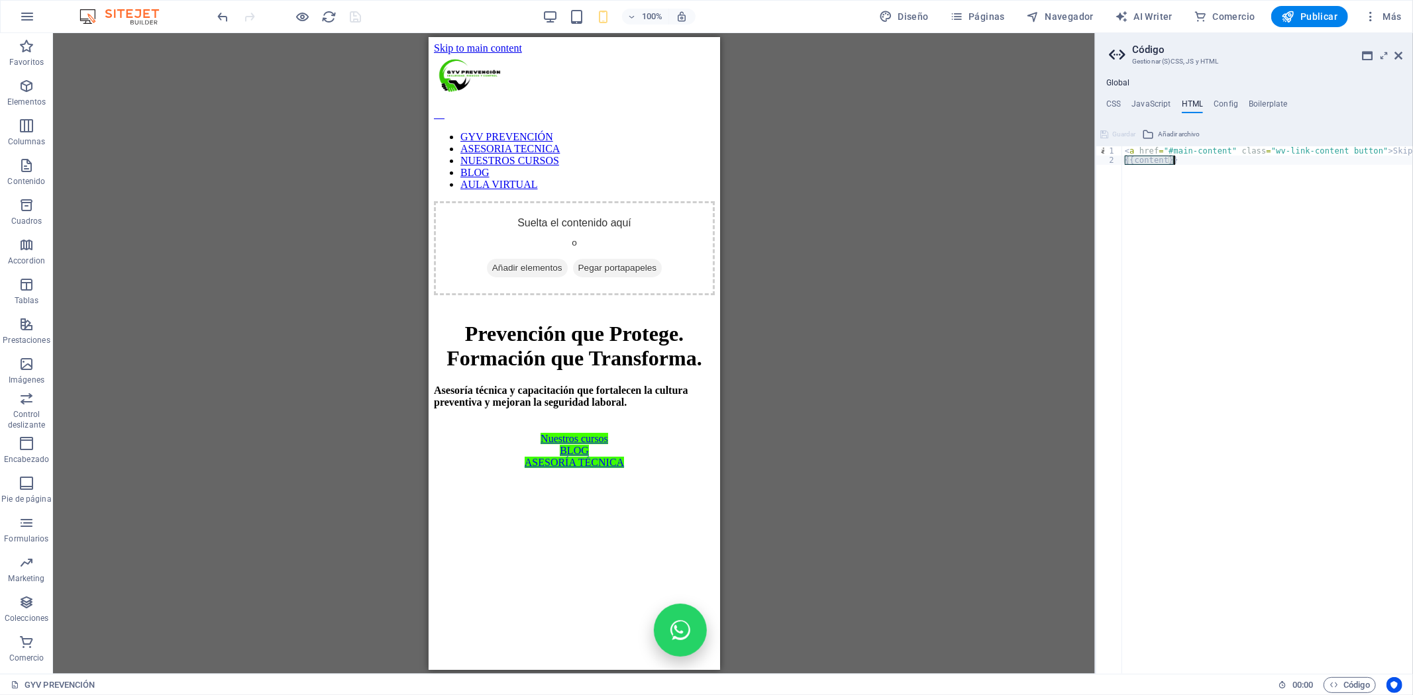
click at [1125, 174] on div "< a href = "#main-content" class = "wv-link-content button" > Skip to main cont…" at bounding box center [1301, 414] width 358 height 536
click at [1181, 156] on div "< a href = "#main-content" class = "wv-link-content button" > Skip to main cont…" at bounding box center [1267, 410] width 291 height 528
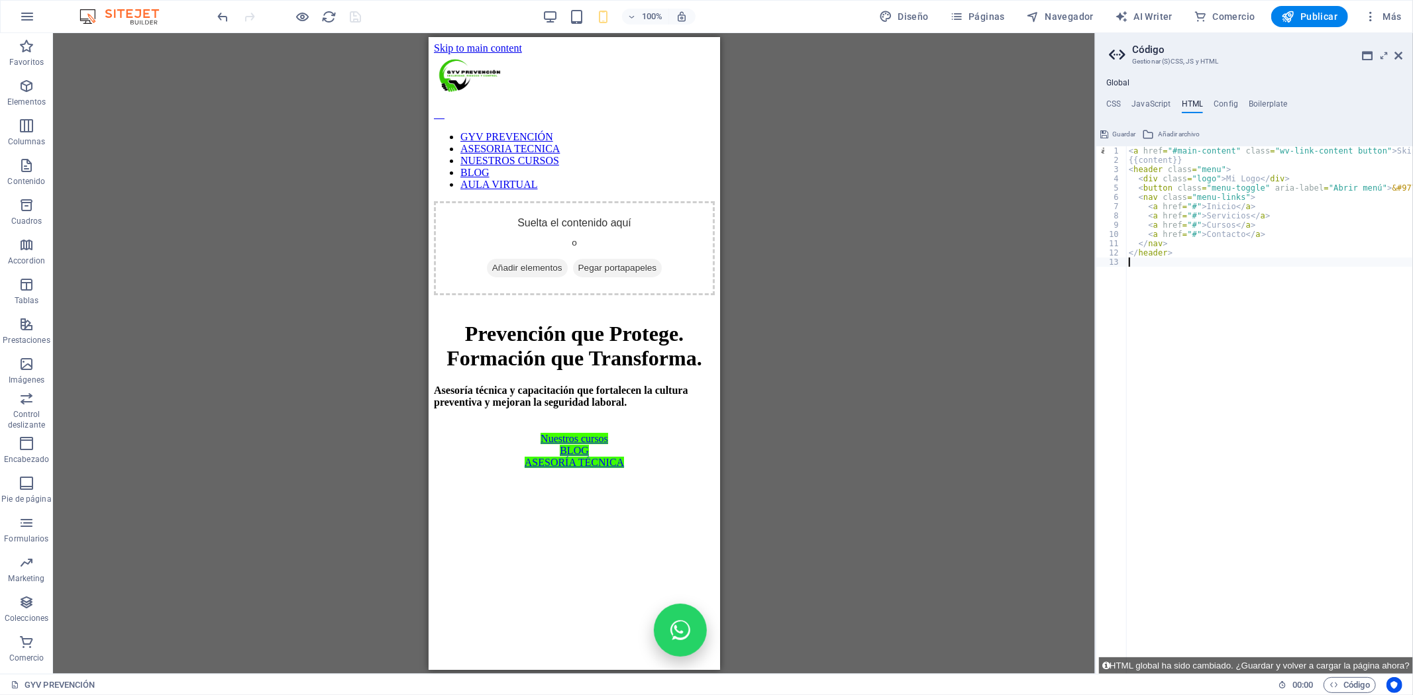
click at [1185, 389] on div "< a href = "#main-content" class = "wv-link-content button" > Skip to main cont…" at bounding box center [1305, 414] width 358 height 536
click at [434, 18] on div "100% Diseño Páginas Navegador AI Writer Comercio Publicar Más" at bounding box center [810, 16] width 1191 height 21
click at [360, 19] on icon "save" at bounding box center [355, 16] width 15 height 15
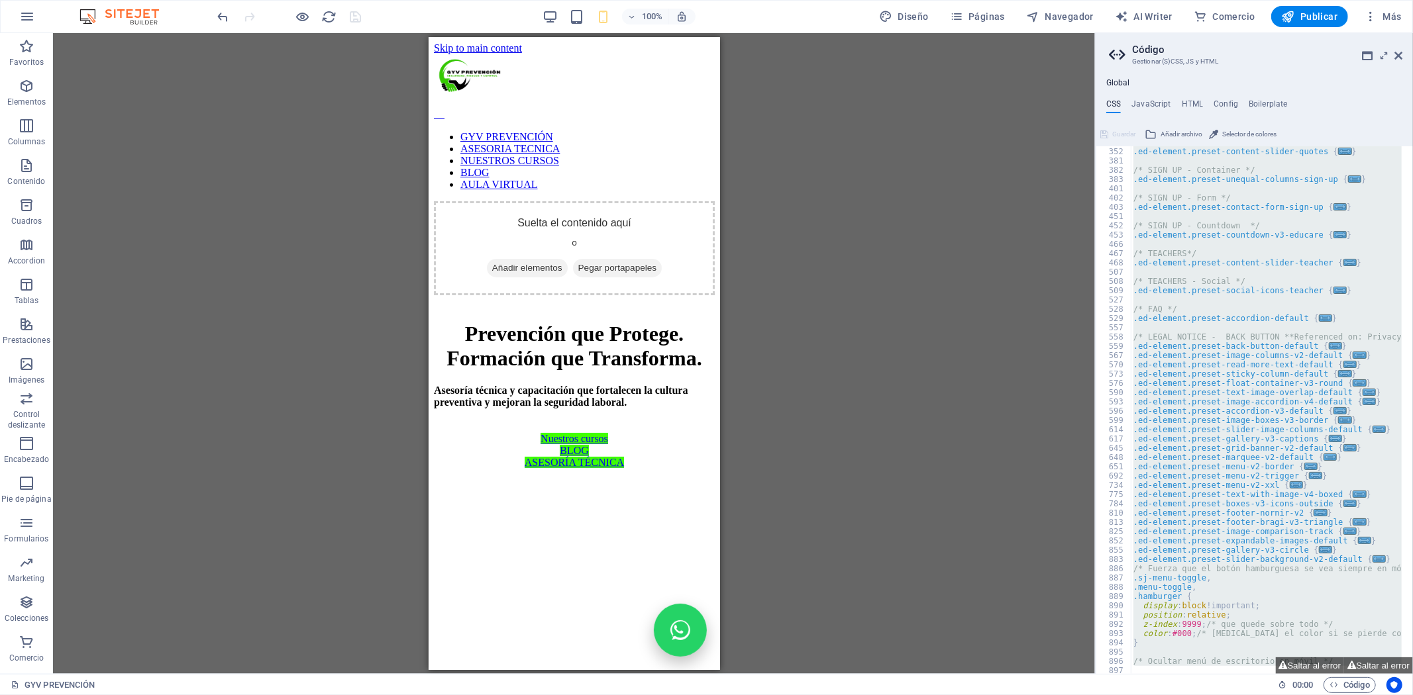
scroll to position [1346, 0]
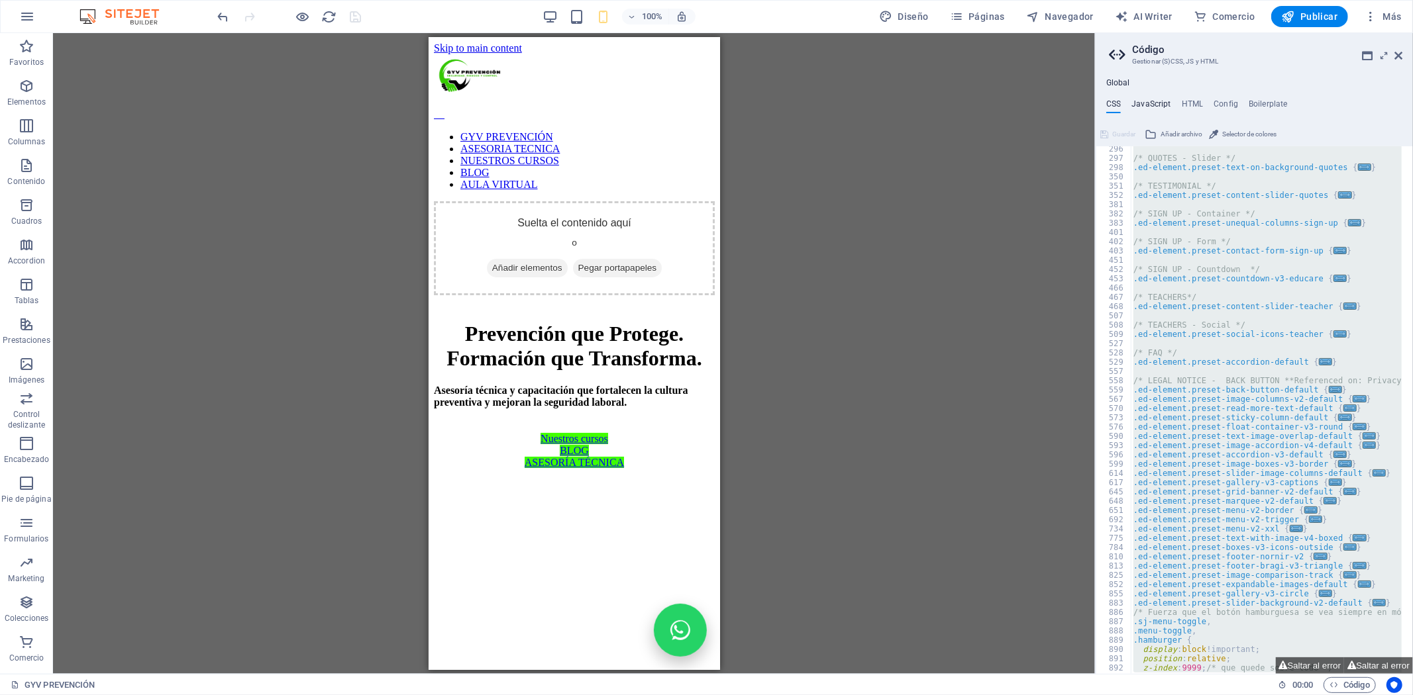
click at [1158, 99] on h4 "JavaScript" at bounding box center [1150, 106] width 39 height 15
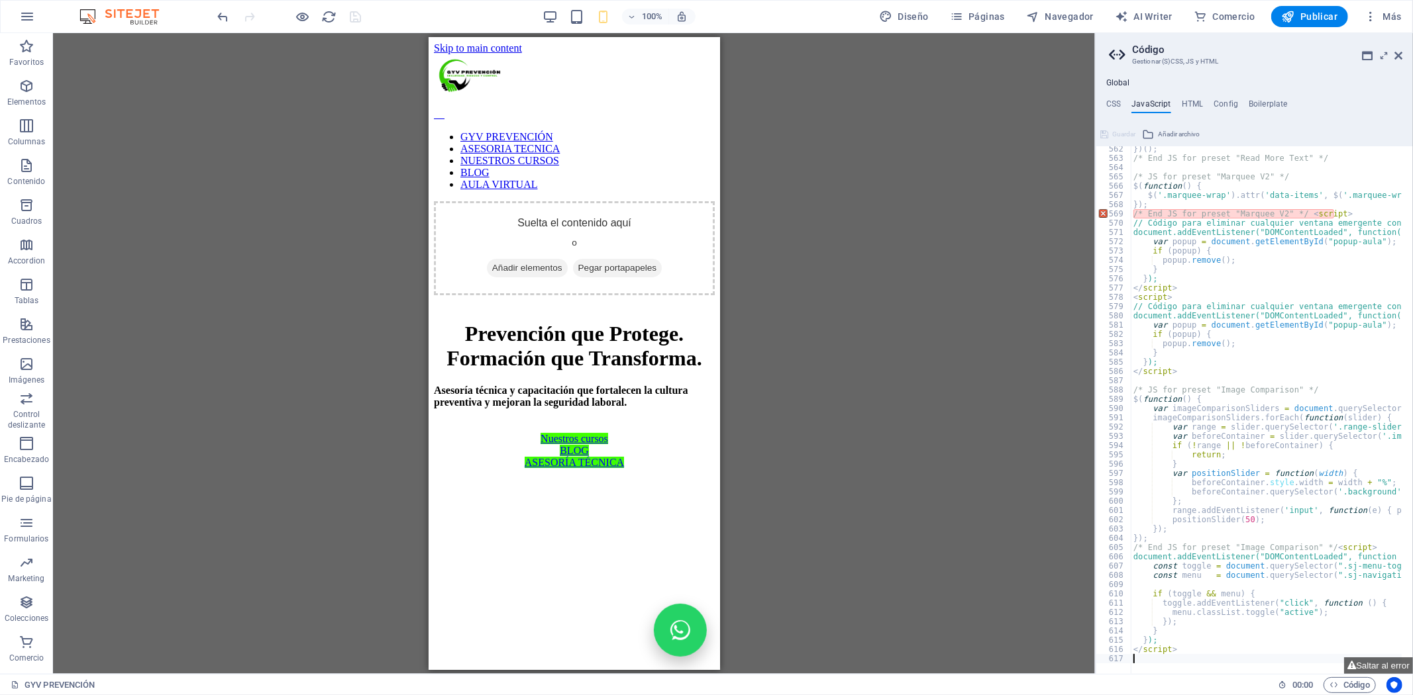
click at [1147, 658] on div "}) ( ) ; /* End JS for preset "Read More Text" */ /* JS for preset "Marquee V2"…" at bounding box center [1434, 412] width 607 height 536
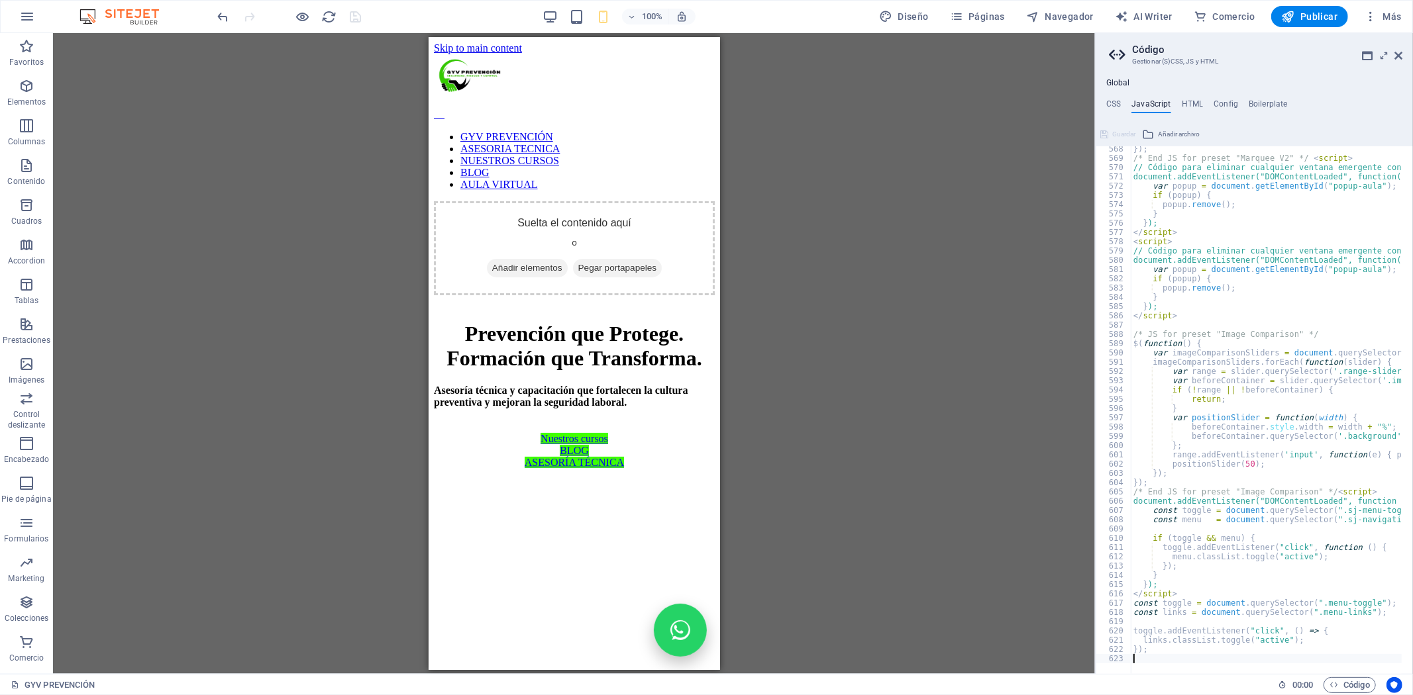
scroll to position [5259, 0]
click at [404, 15] on div "100% Diseño Páginas Navegador AI Writer Comercio Publicar Más" at bounding box center [810, 16] width 1191 height 21
click at [355, 13] on icon "save" at bounding box center [355, 16] width 15 height 15
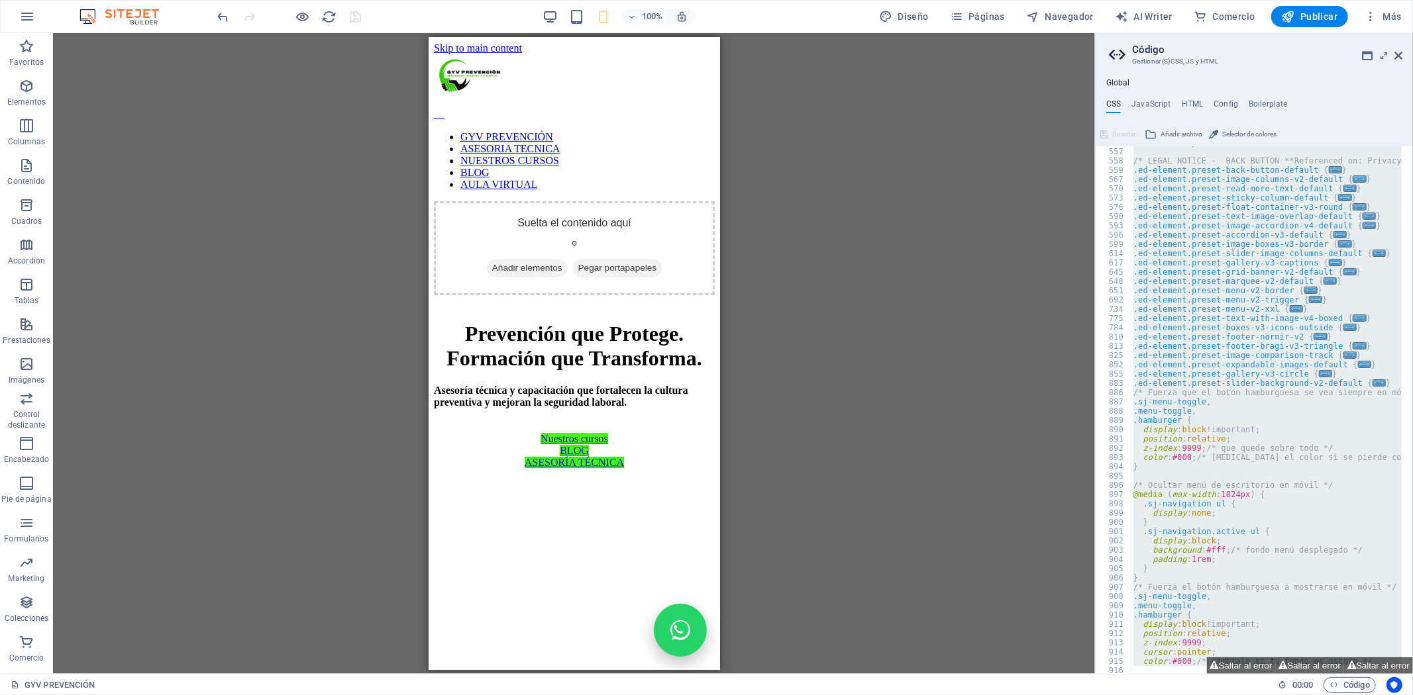
scroll to position [1698, 0]
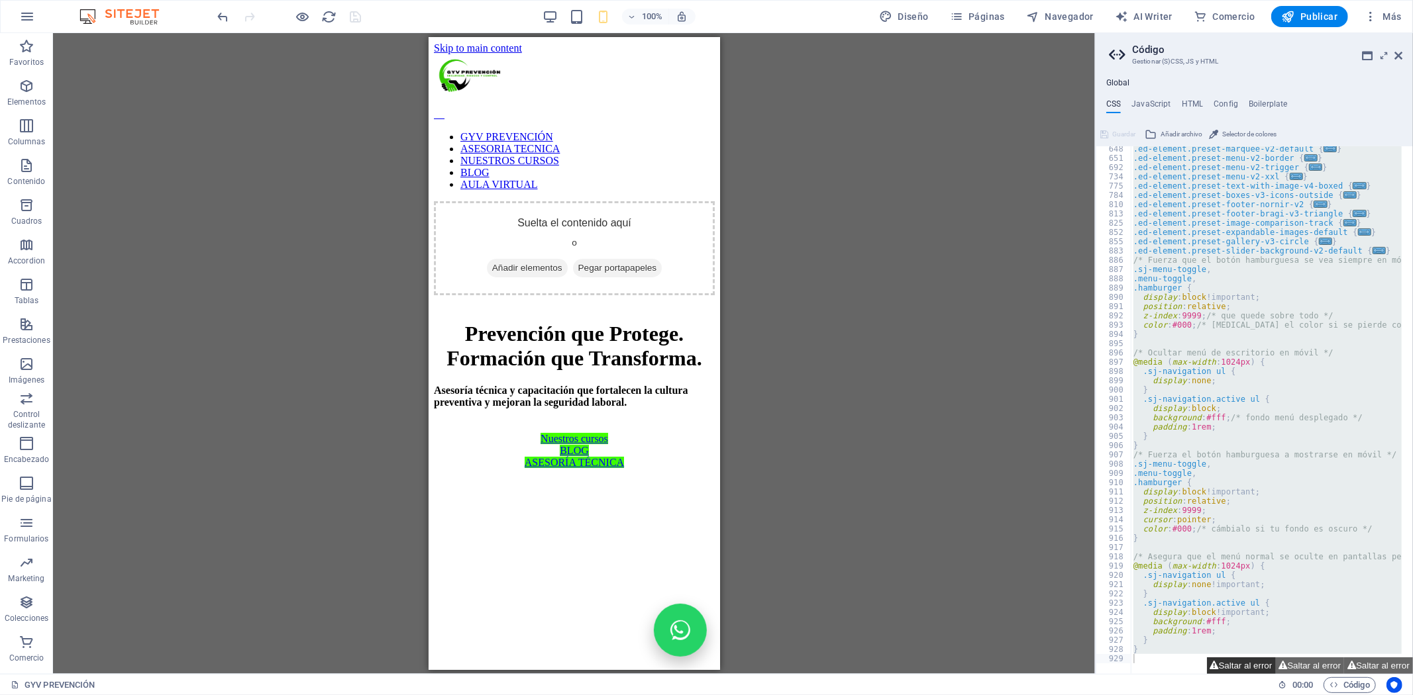
click at [1246, 666] on button "Saltar al error" at bounding box center [1241, 666] width 69 height 17
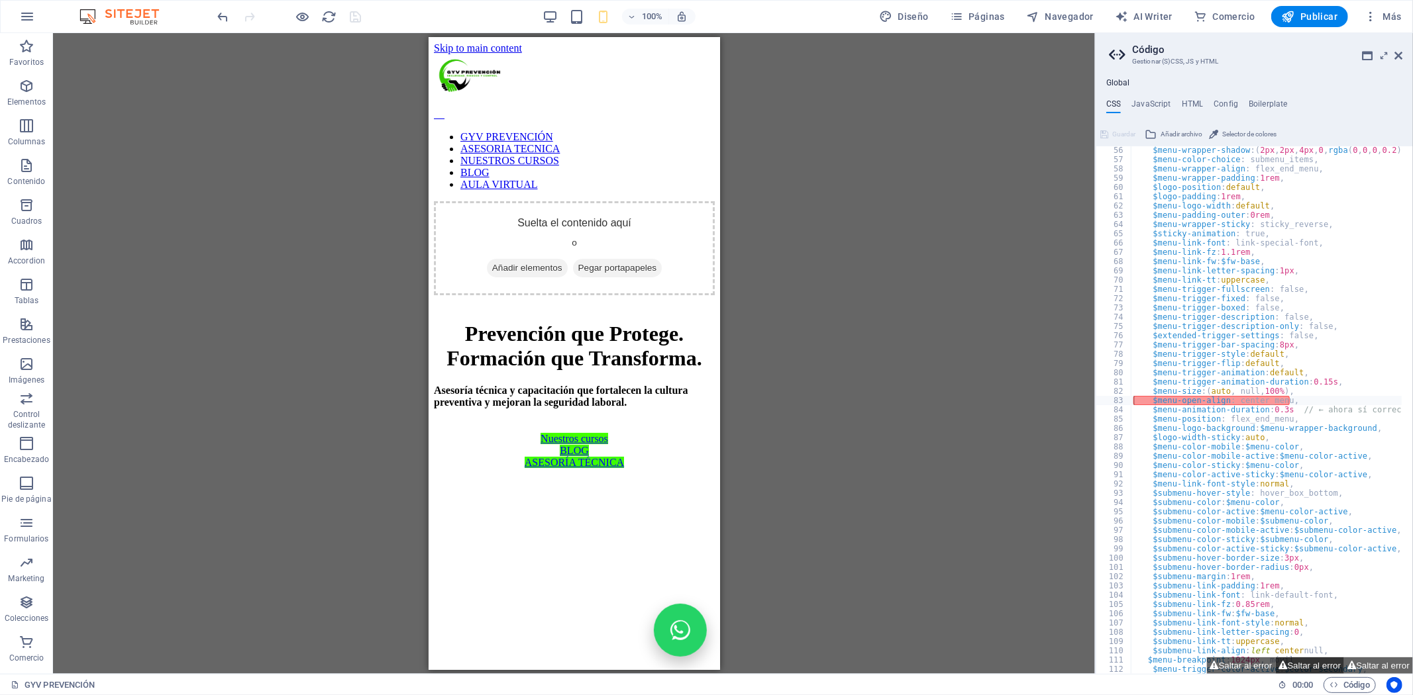
click at [1288, 666] on button "Saltar al error" at bounding box center [1310, 666] width 69 height 17
click at [1376, 670] on button "Saltar al error" at bounding box center [1378, 666] width 69 height 17
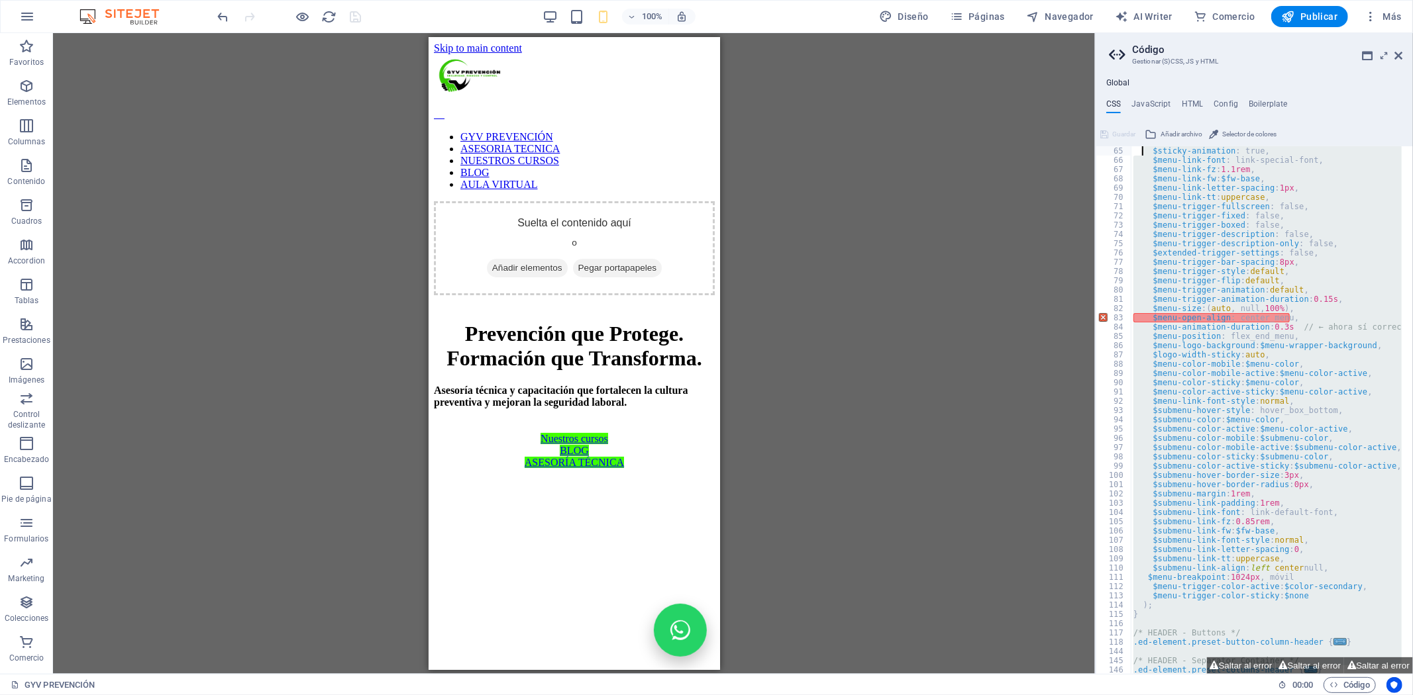
scroll to position [0, 0]
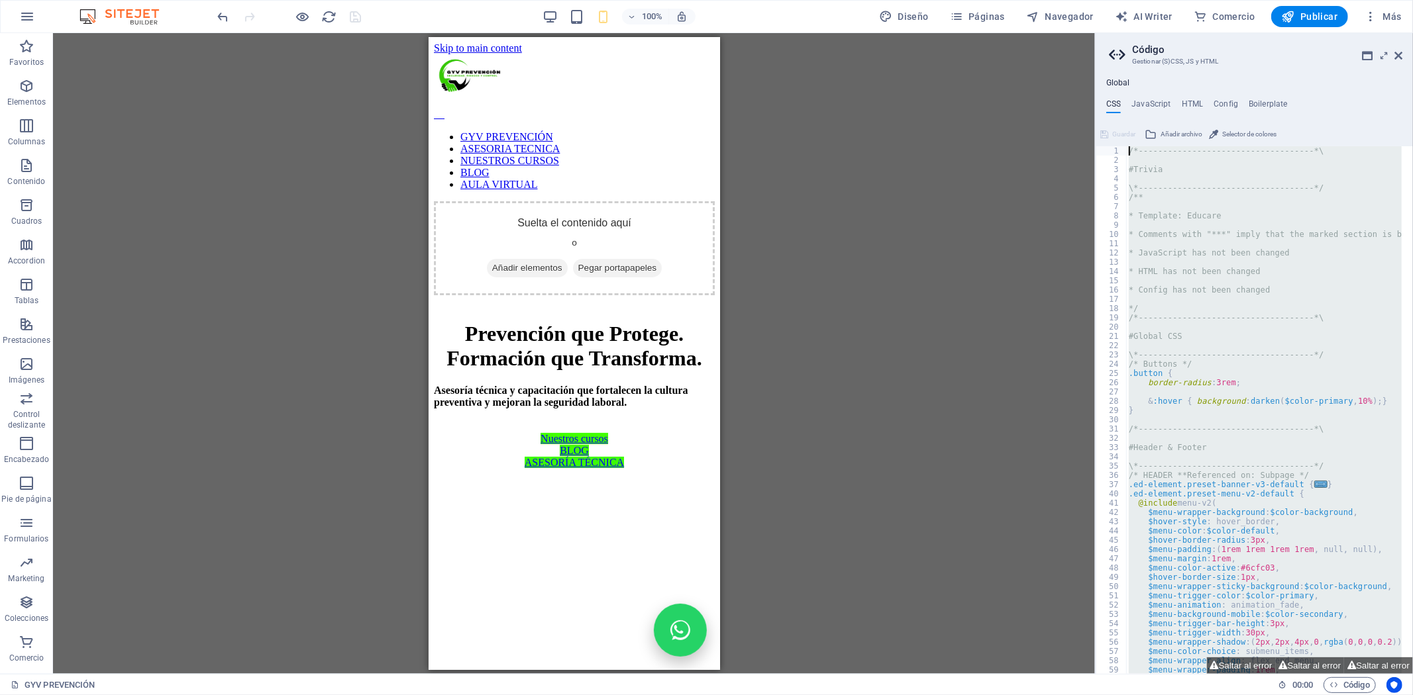
drag, startPoint x: 1141, startPoint y: 647, endPoint x: 1140, endPoint y: -50, distance: 696.7
click at [1140, 0] on html "GYV PEVENCIÓN GYV PREVENCIÓN Favoritos Elementos Columnas Contenido Cuadros Acc…" at bounding box center [706, 347] width 1413 height 695
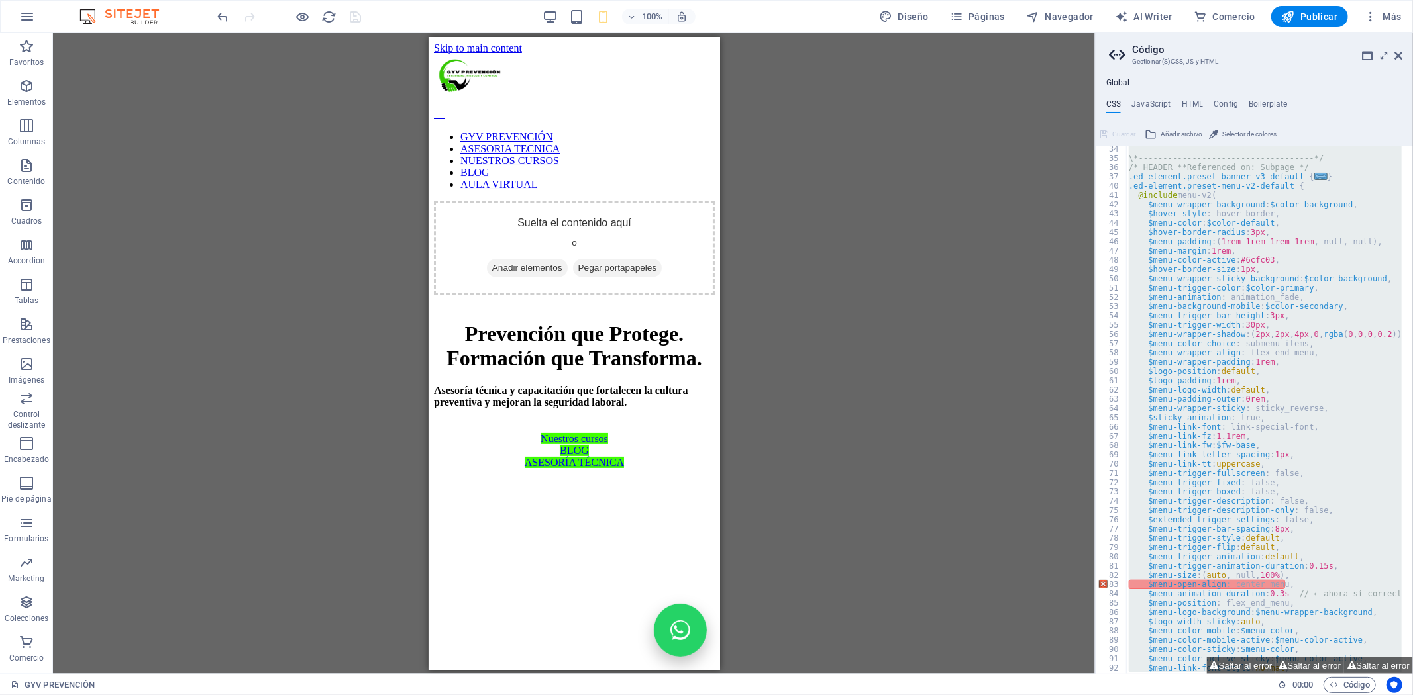
scroll to position [220, 0]
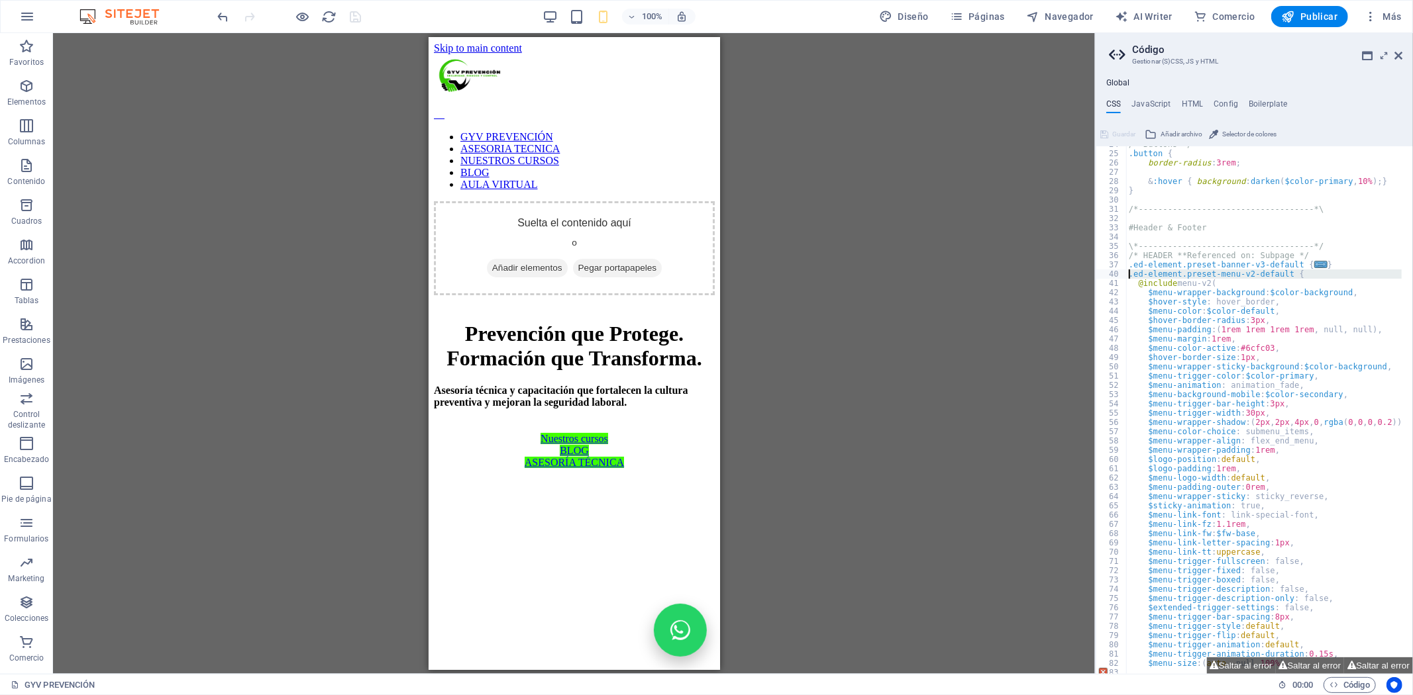
click at [1115, 274] on div "40" at bounding box center [1111, 274] width 31 height 9
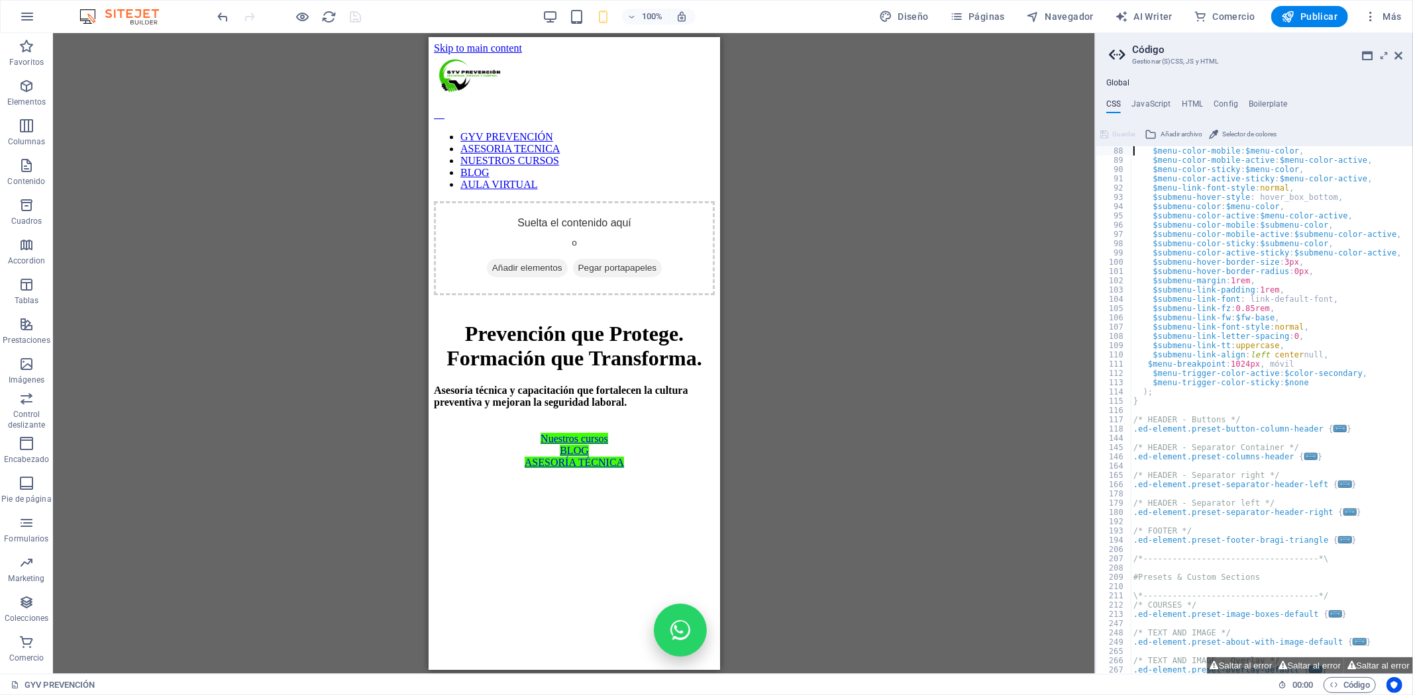
scroll to position [788, 0]
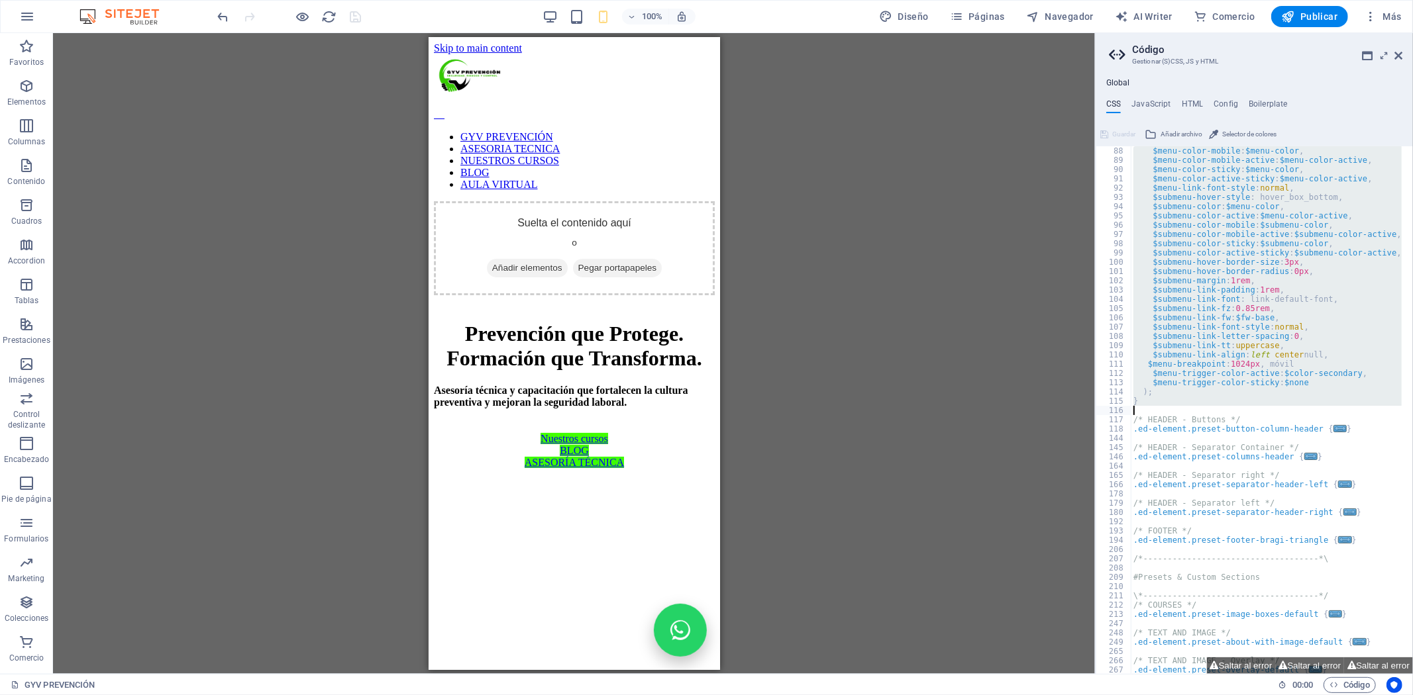
drag, startPoint x: 1115, startPoint y: 274, endPoint x: 1122, endPoint y: 407, distance: 133.3
type textarea "}"
paste textarea
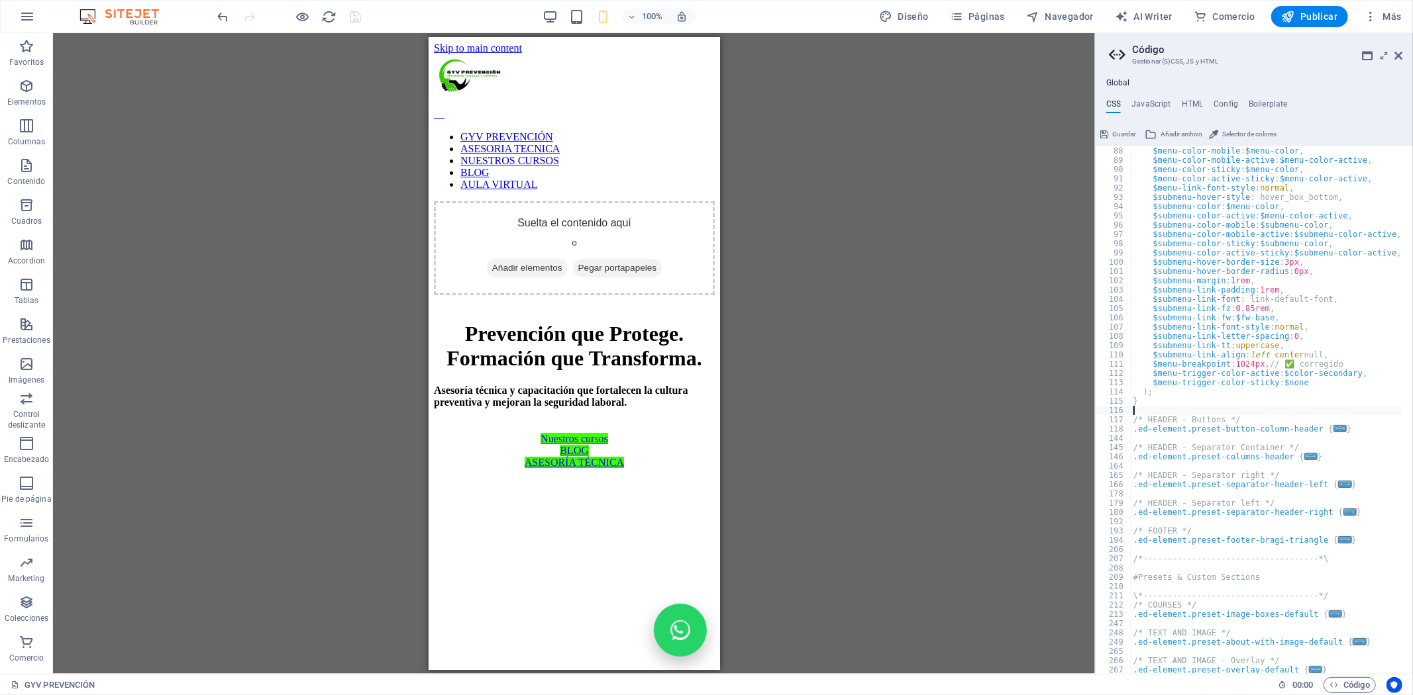
click at [862, 240] on div "Arrastra aquí para reemplazar el contenido existente. Si quieres crear un eleme…" at bounding box center [574, 353] width 1042 height 641
click at [360, 18] on icon "save" at bounding box center [355, 16] width 15 height 15
click at [1364, 666] on button "Saltar al error" at bounding box center [1378, 666] width 69 height 17
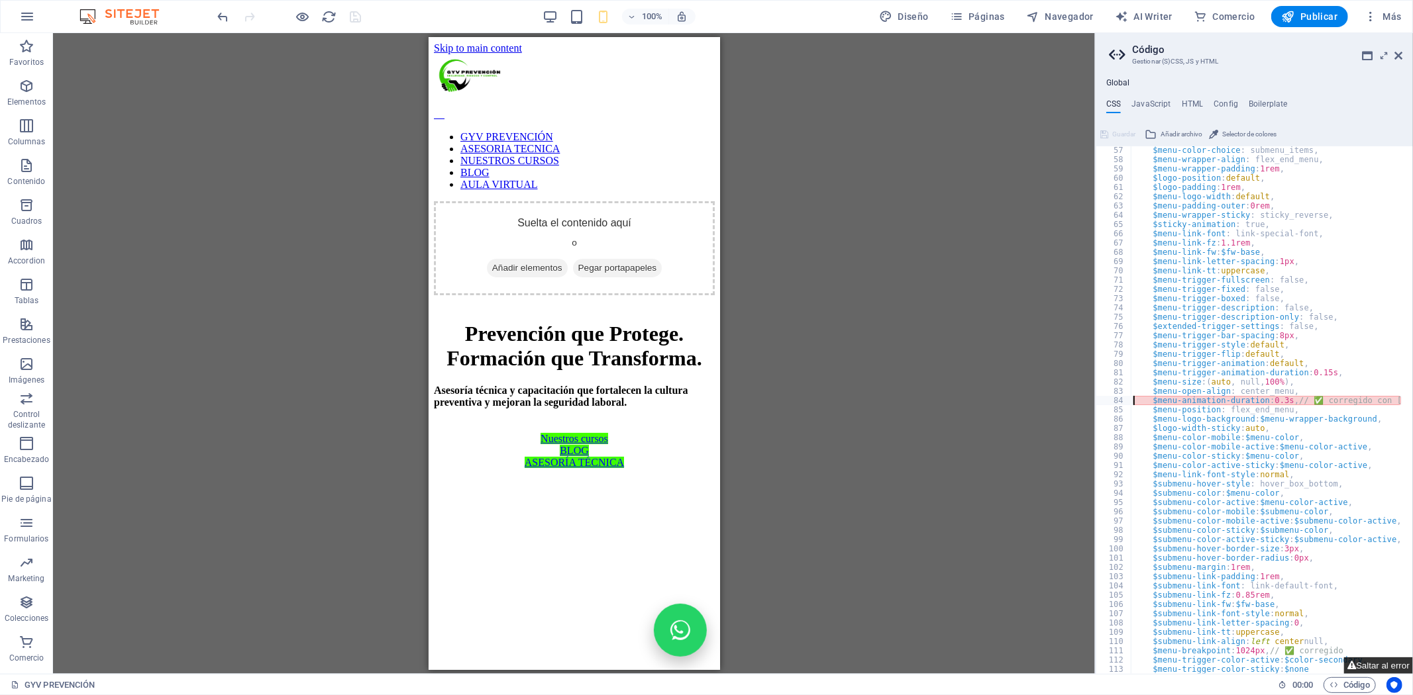
scroll to position [501, 0]
click at [1368, 399] on div "$menu-color-choice : submenu_items, $menu-wrapper-align : flex_end_menu, $menu-…" at bounding box center [1329, 414] width 397 height 536
type textarea "$menu-animation-duration: 0.3s, // ✅ corregido con [MEDICAL_DATA]"
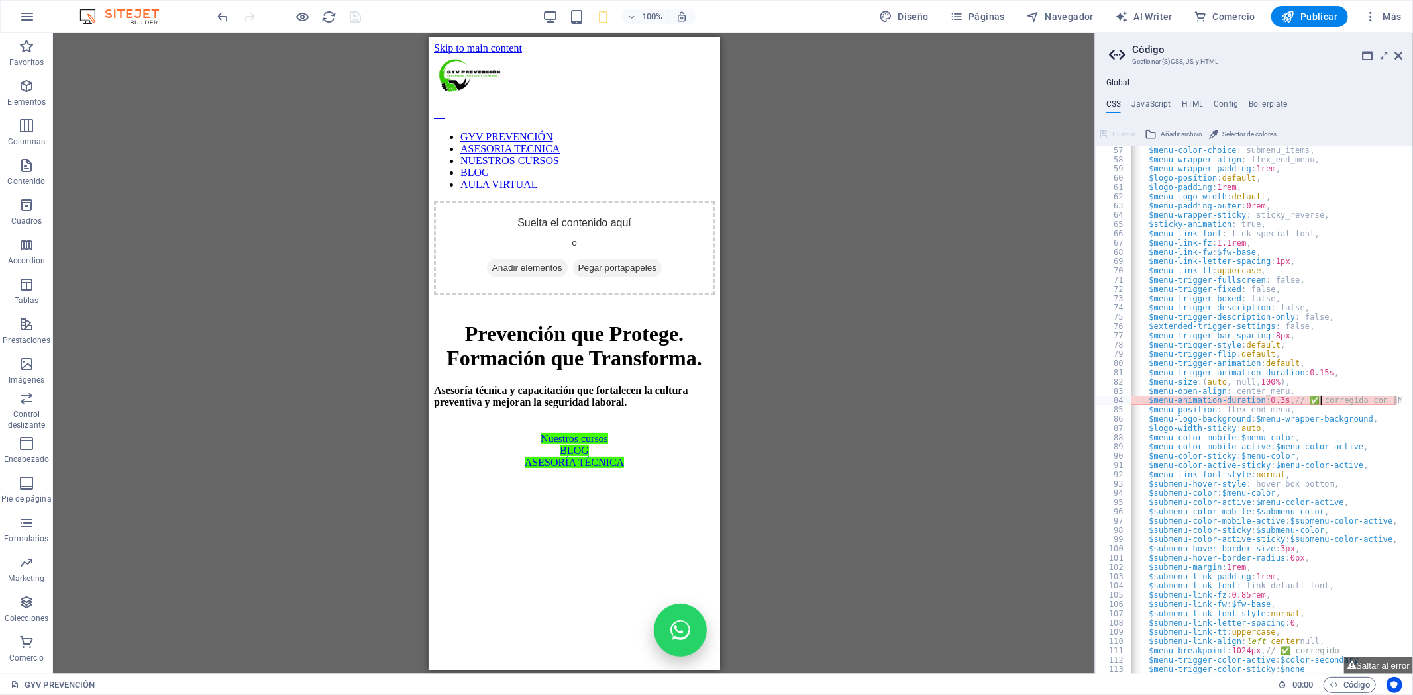
click at [836, 292] on div "Arrastra aquí para reemplazar el contenido existente. Si quieres crear un eleme…" at bounding box center [574, 353] width 1042 height 641
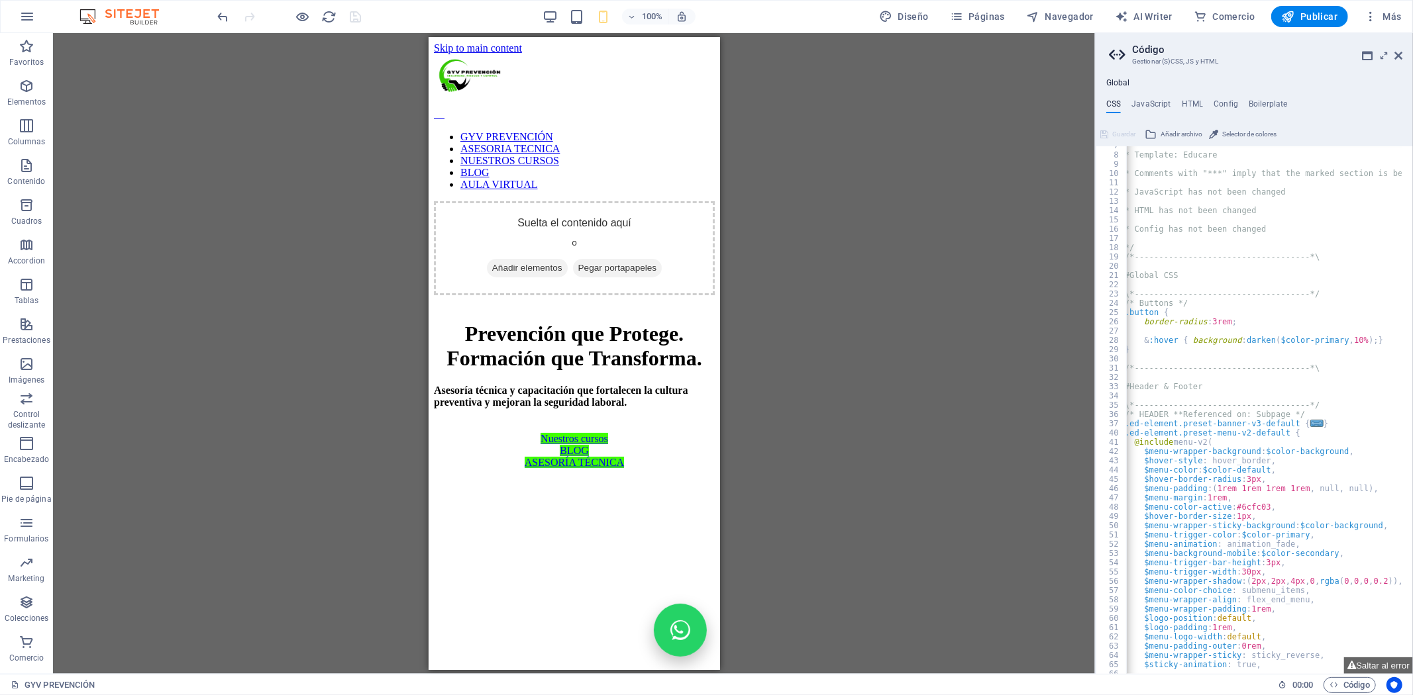
scroll to position [0, 0]
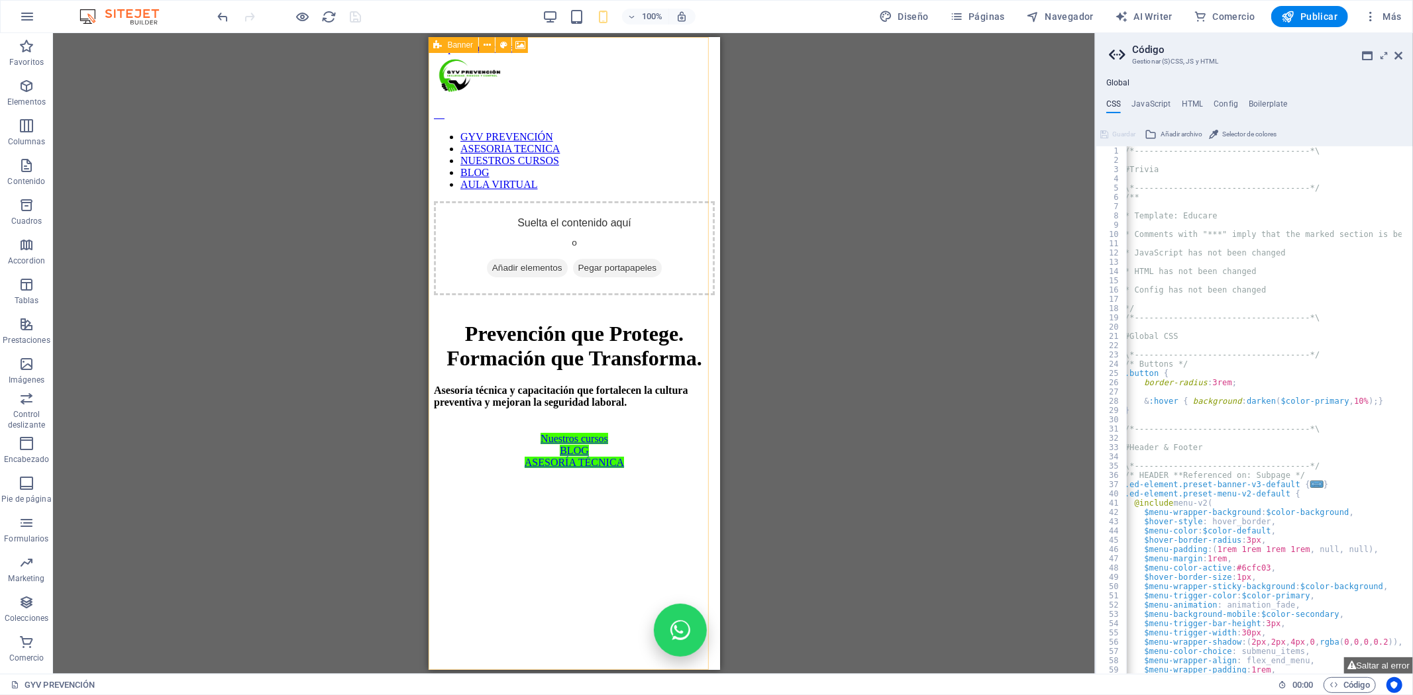
click at [391, 17] on div "100% Diseño Páginas Navegador AI Writer Comercio Publicar Más" at bounding box center [810, 16] width 1191 height 21
drag, startPoint x: 714, startPoint y: 60, endPoint x: 1143, endPoint y: 58, distance: 429.2
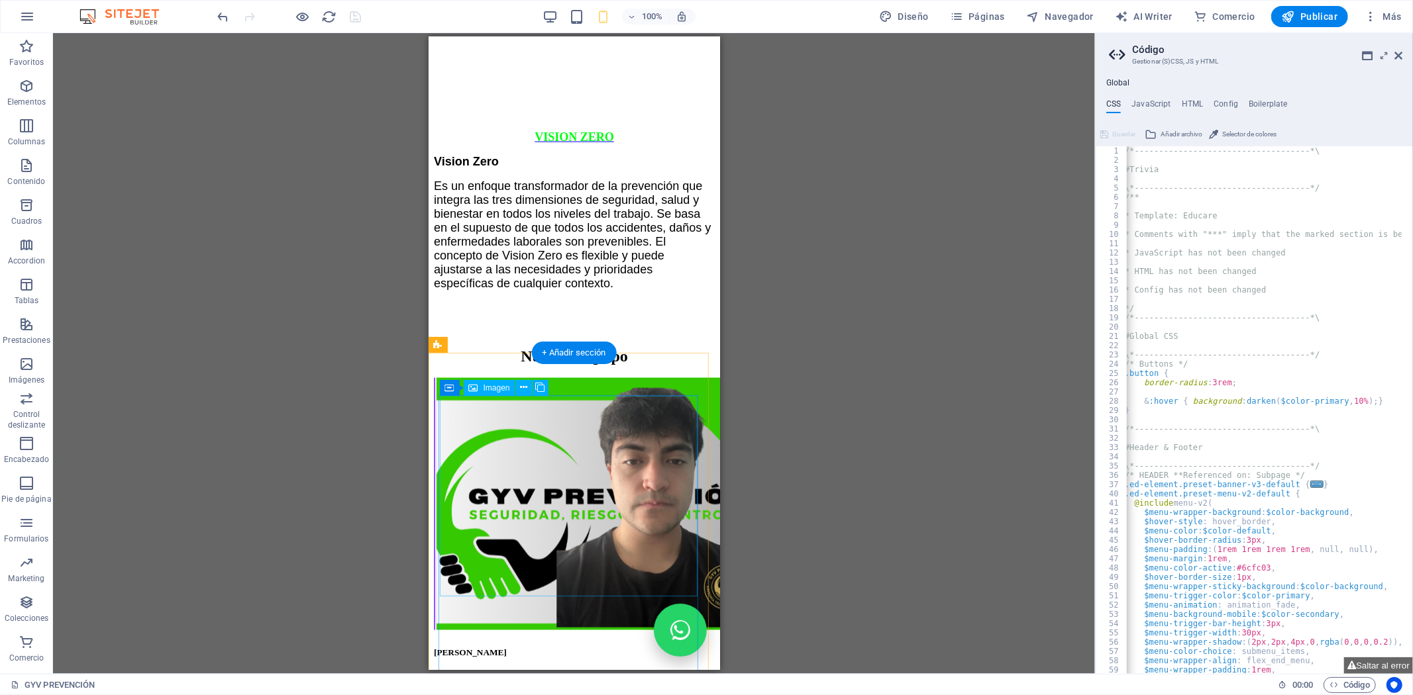
scroll to position [5960, 0]
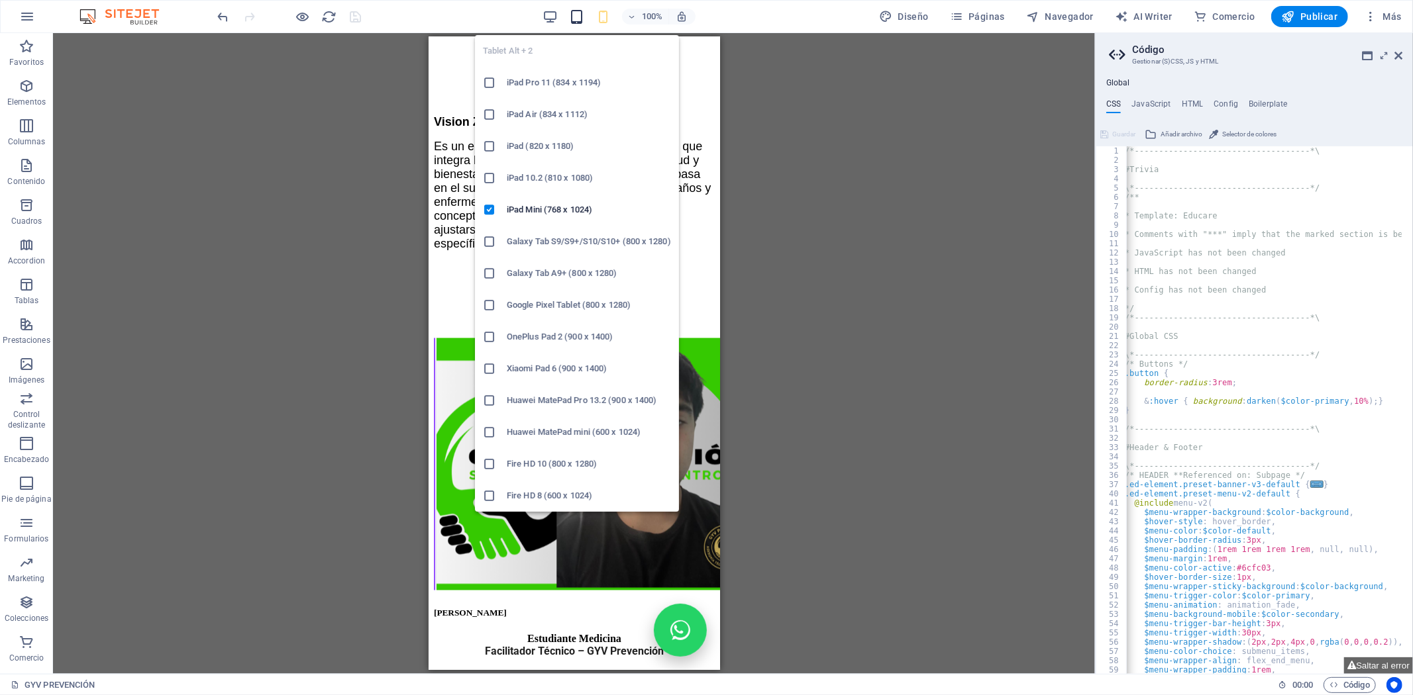
click at [579, 15] on icon "button" at bounding box center [576, 16] width 15 height 15
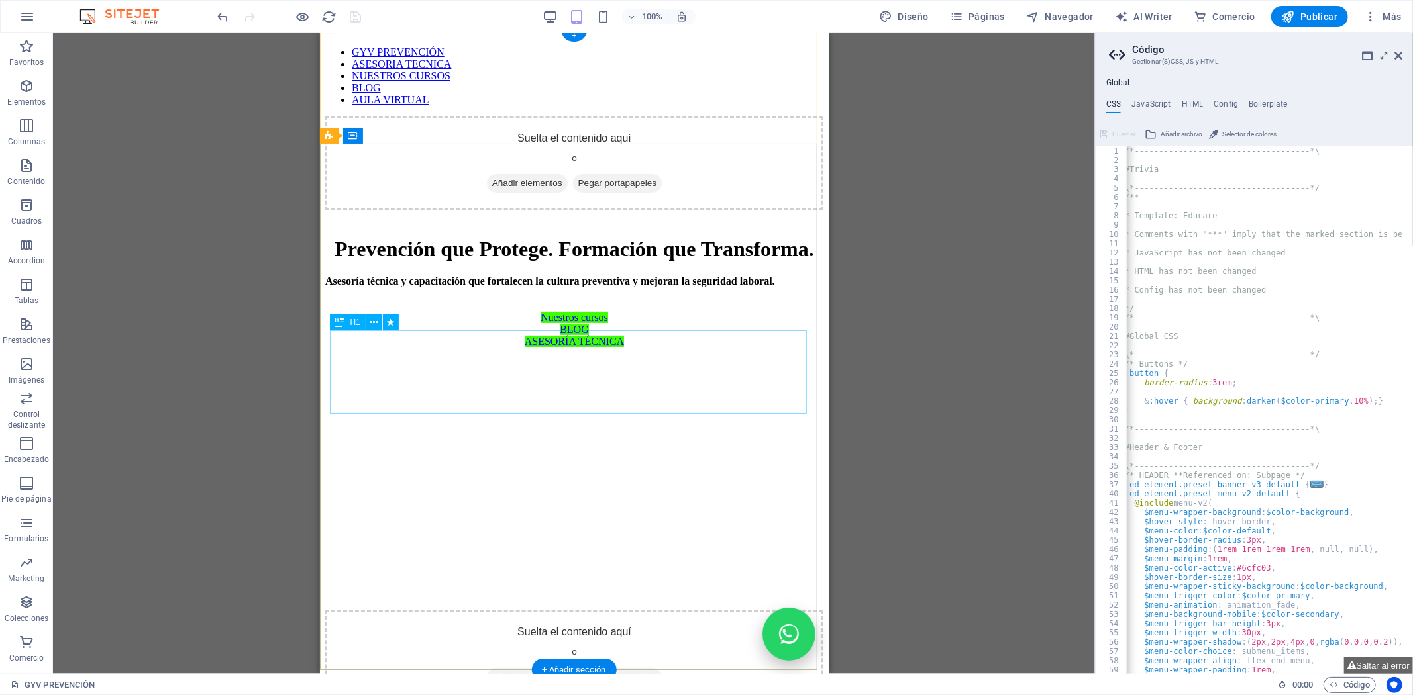
scroll to position [0, 0]
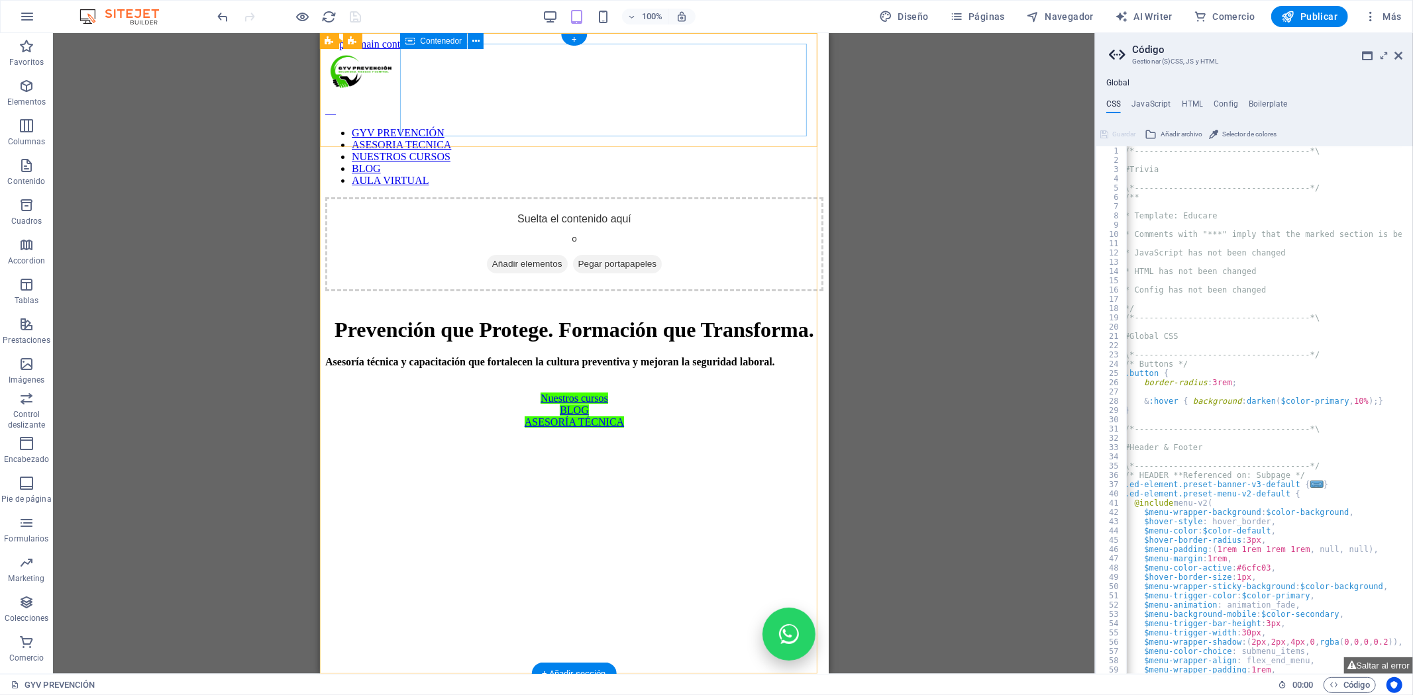
click at [613, 197] on div "Suelta el contenido aquí o Añadir elementos Pegar portapapeles" at bounding box center [574, 244] width 498 height 94
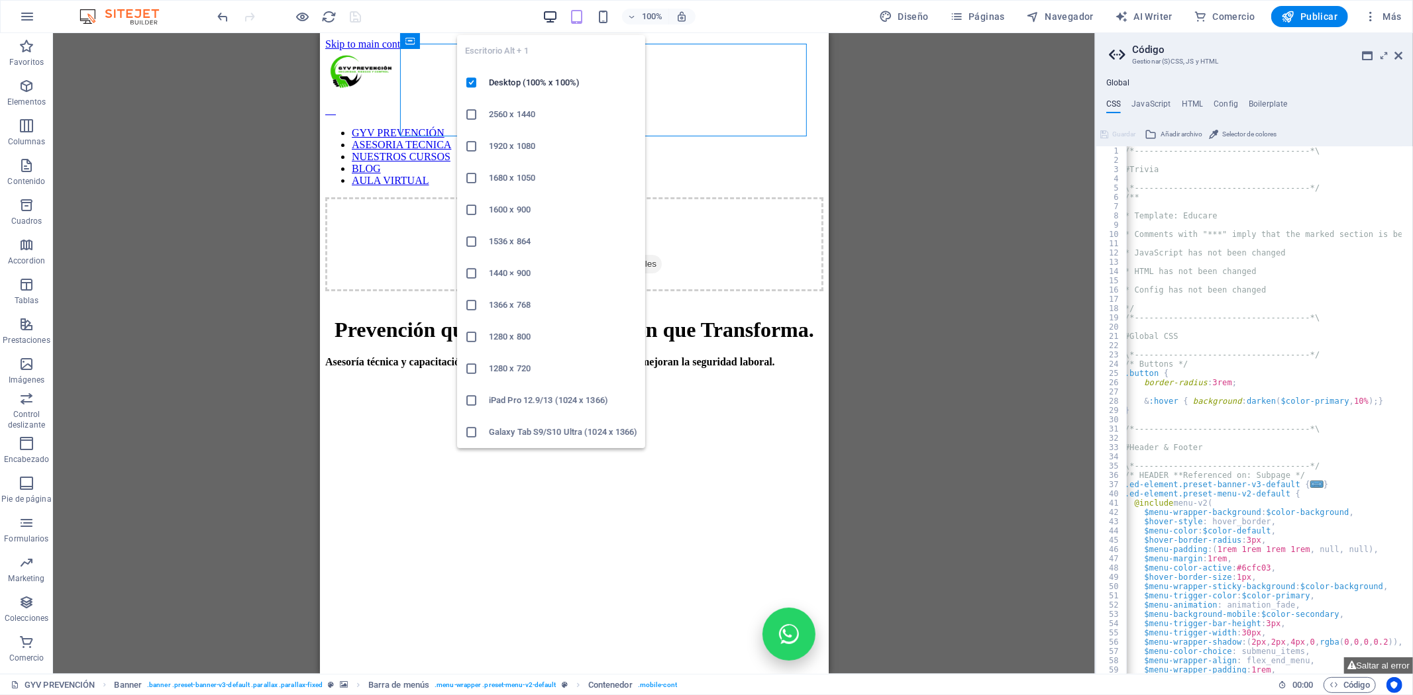
click at [550, 20] on icon "button" at bounding box center [549, 16] width 15 height 15
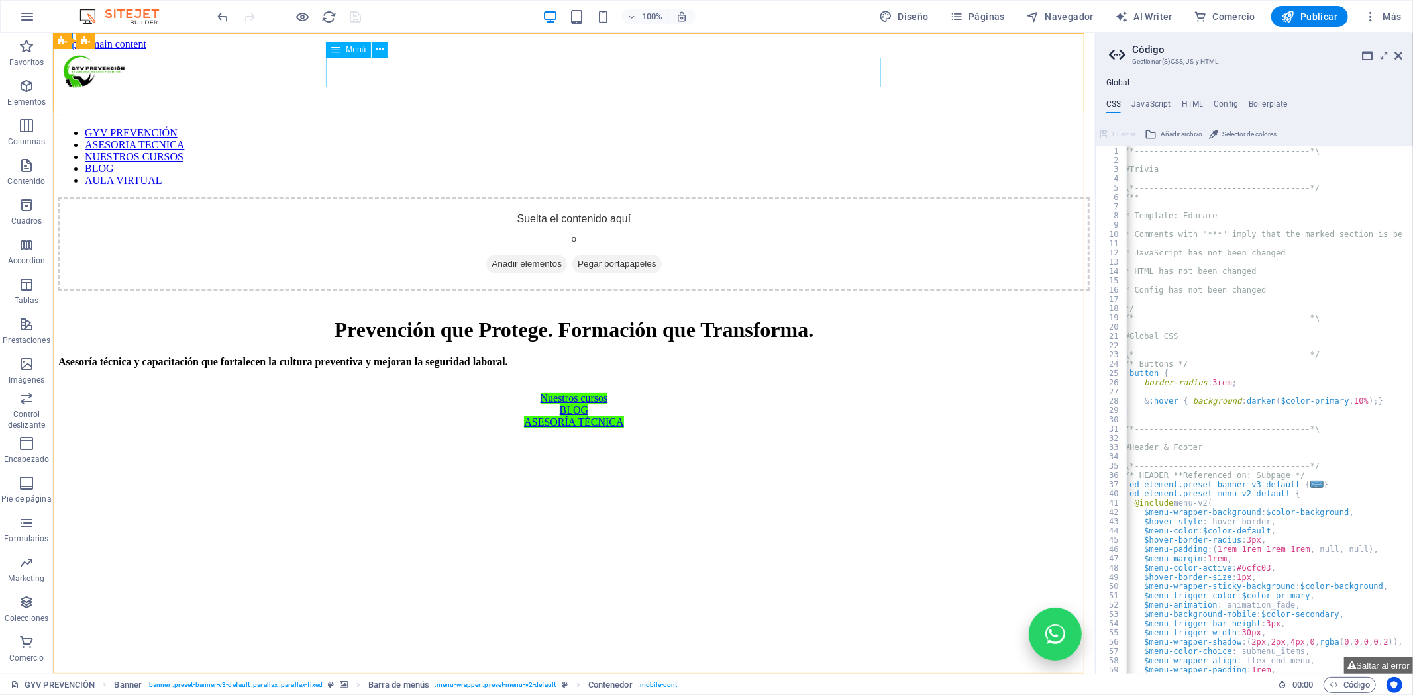
click at [354, 50] on span "Menú" at bounding box center [356, 50] width 20 height 8
click at [380, 48] on icon at bounding box center [379, 49] width 7 height 14
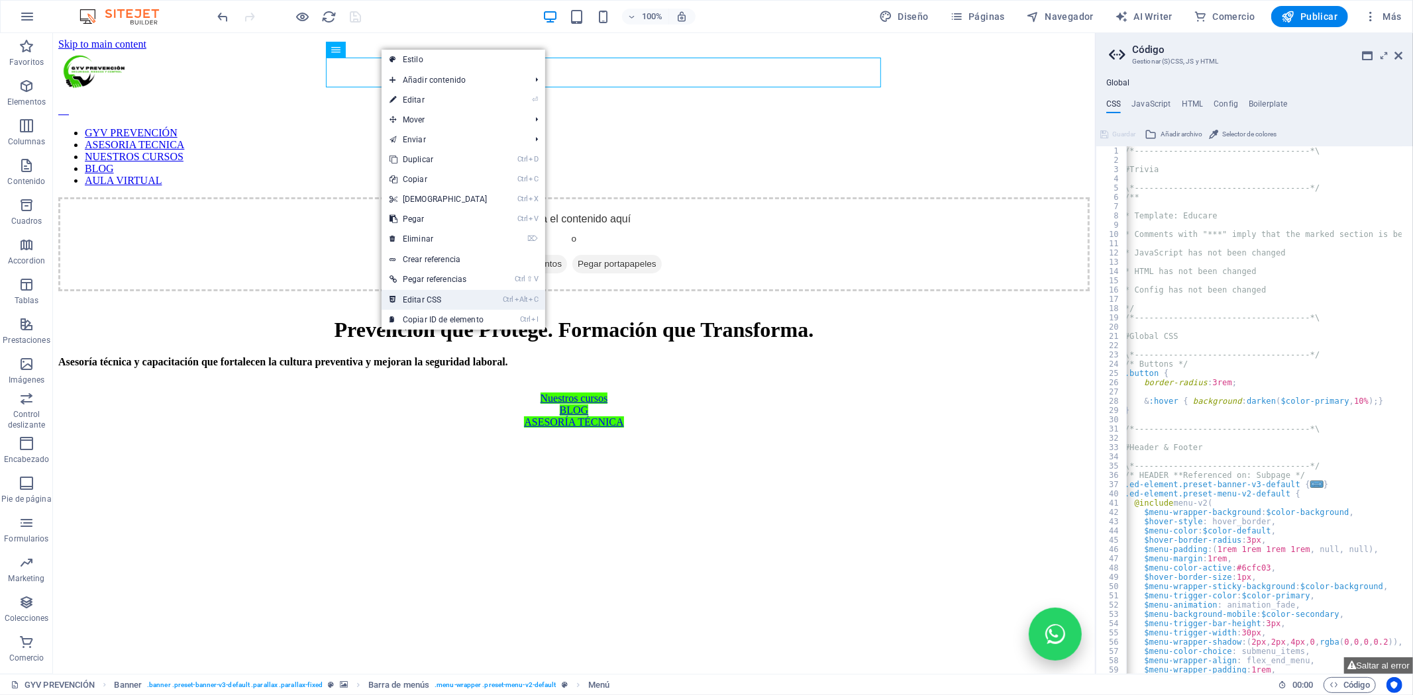
click at [428, 297] on link "Ctrl Alt C Editar CSS" at bounding box center [438, 300] width 114 height 20
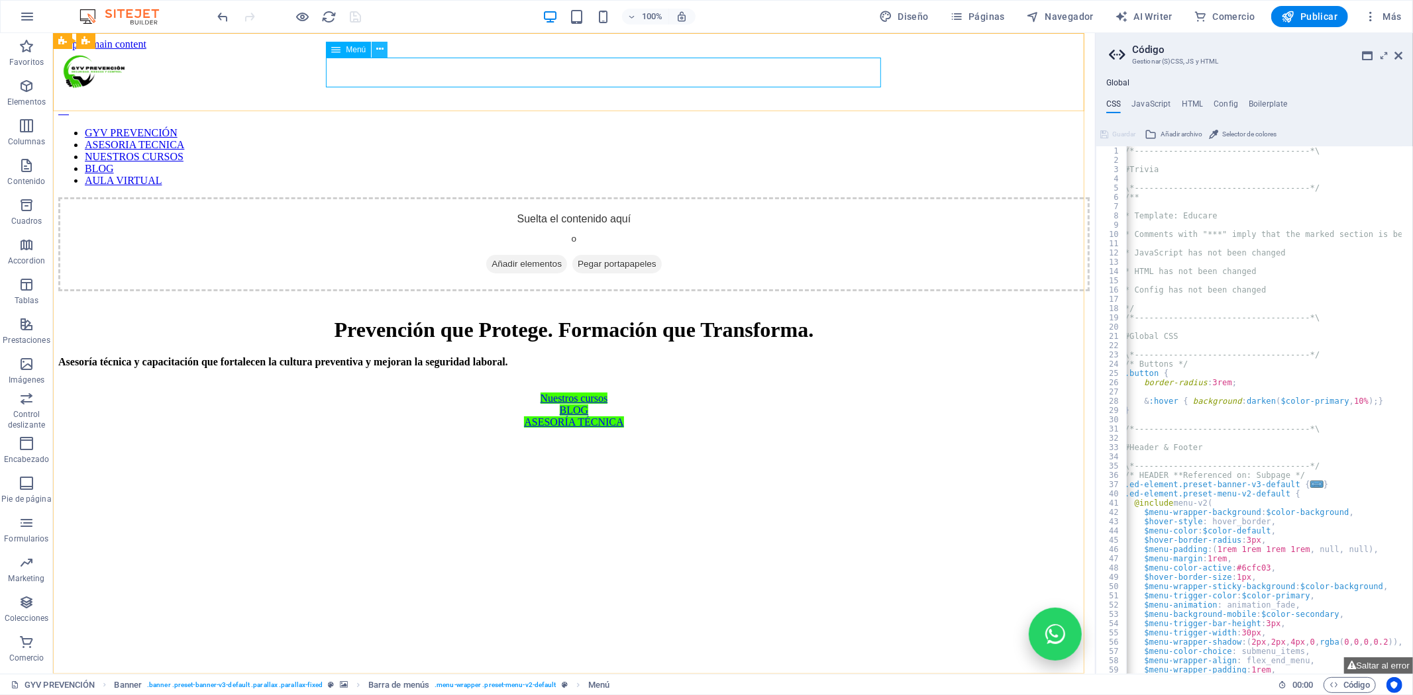
click at [381, 49] on icon at bounding box center [379, 49] width 7 height 14
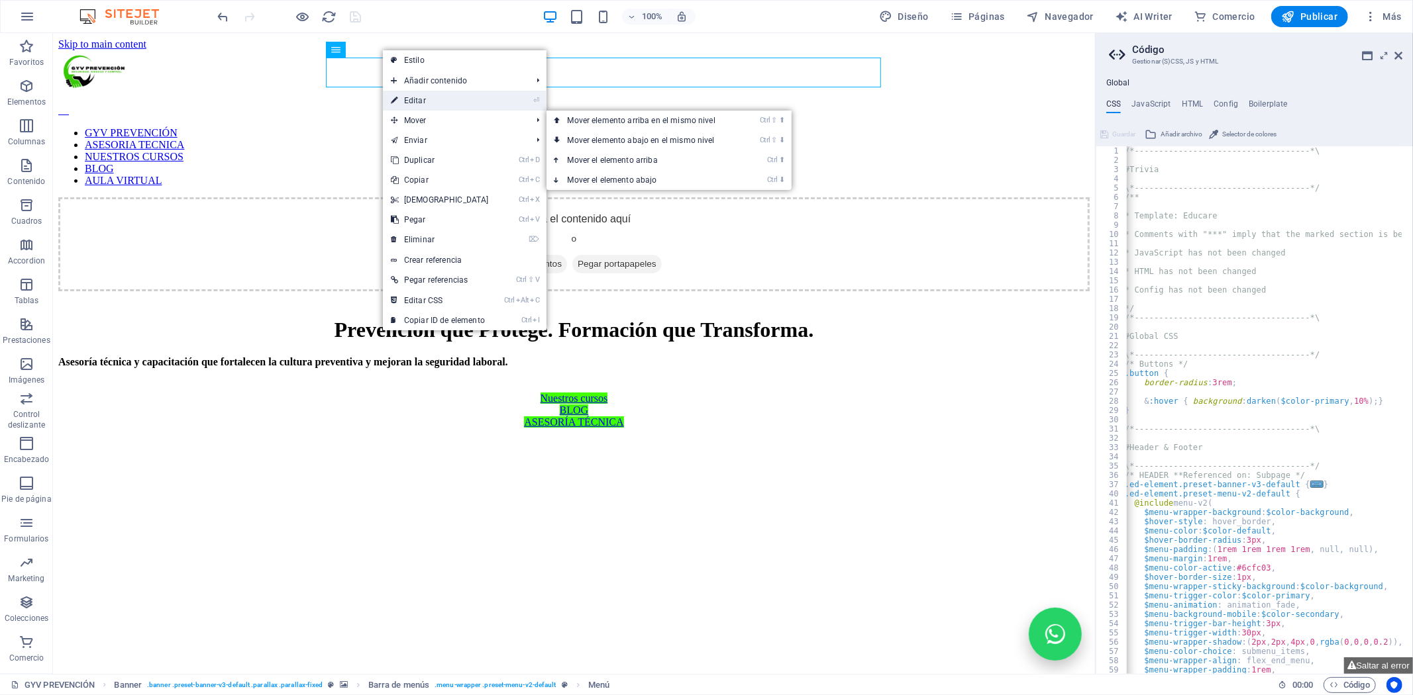
click at [435, 107] on link "⏎ Editar" at bounding box center [440, 101] width 114 height 20
select select
select select "1"
select select
select select "2"
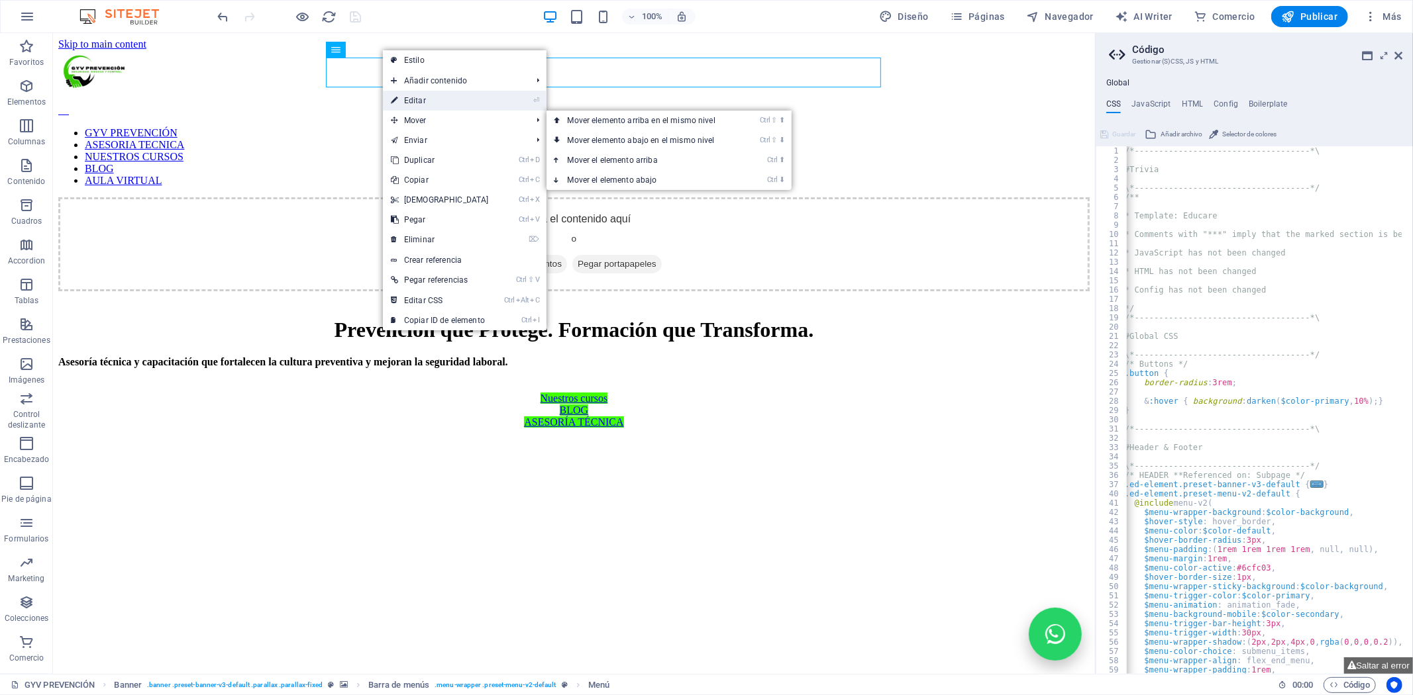
select select
select select "4"
select select
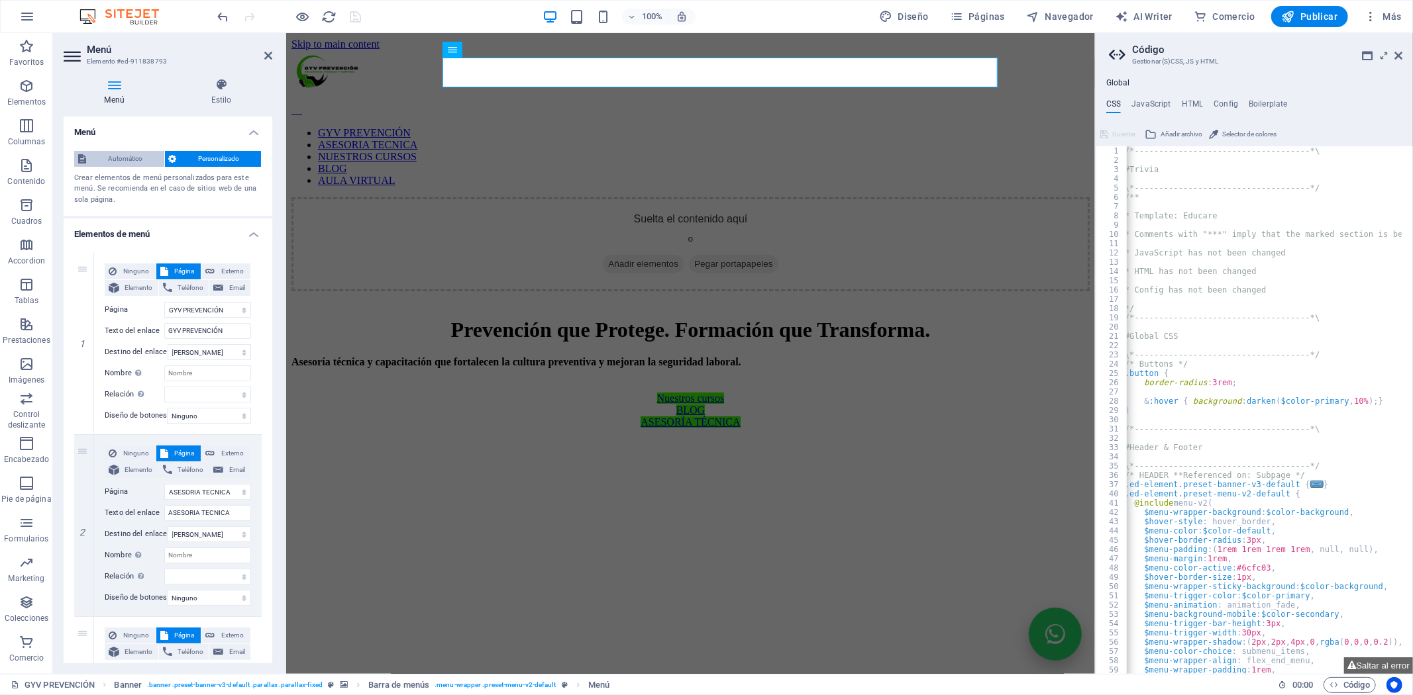
click at [132, 156] on span "Automático" at bounding box center [125, 159] width 70 height 16
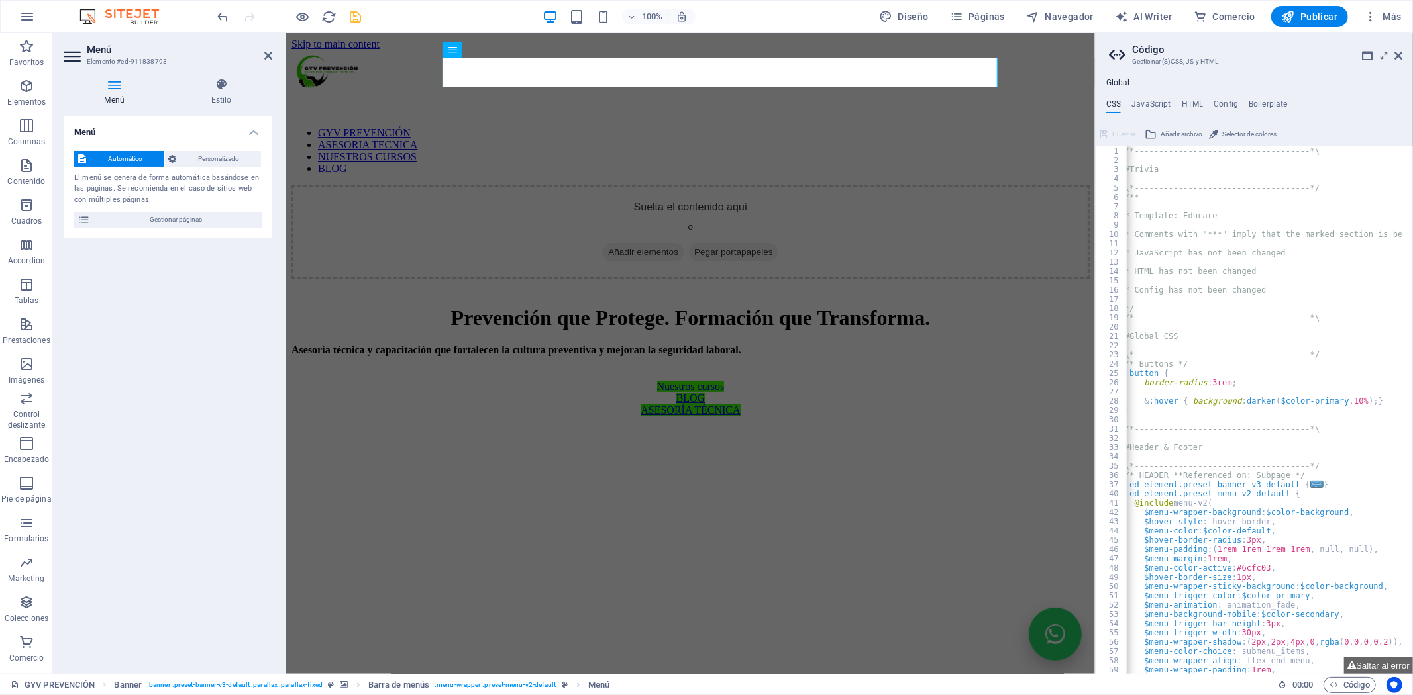
click at [162, 228] on div "Automático Personalizado El menú se genera de forma automática basándose en las…" at bounding box center [168, 189] width 209 height 99
click at [221, 144] on div "Automático Personalizado El menú se genera de forma automática basándose en las…" at bounding box center [168, 189] width 209 height 99
click at [217, 158] on span "Personalizado" at bounding box center [219, 159] width 77 height 16
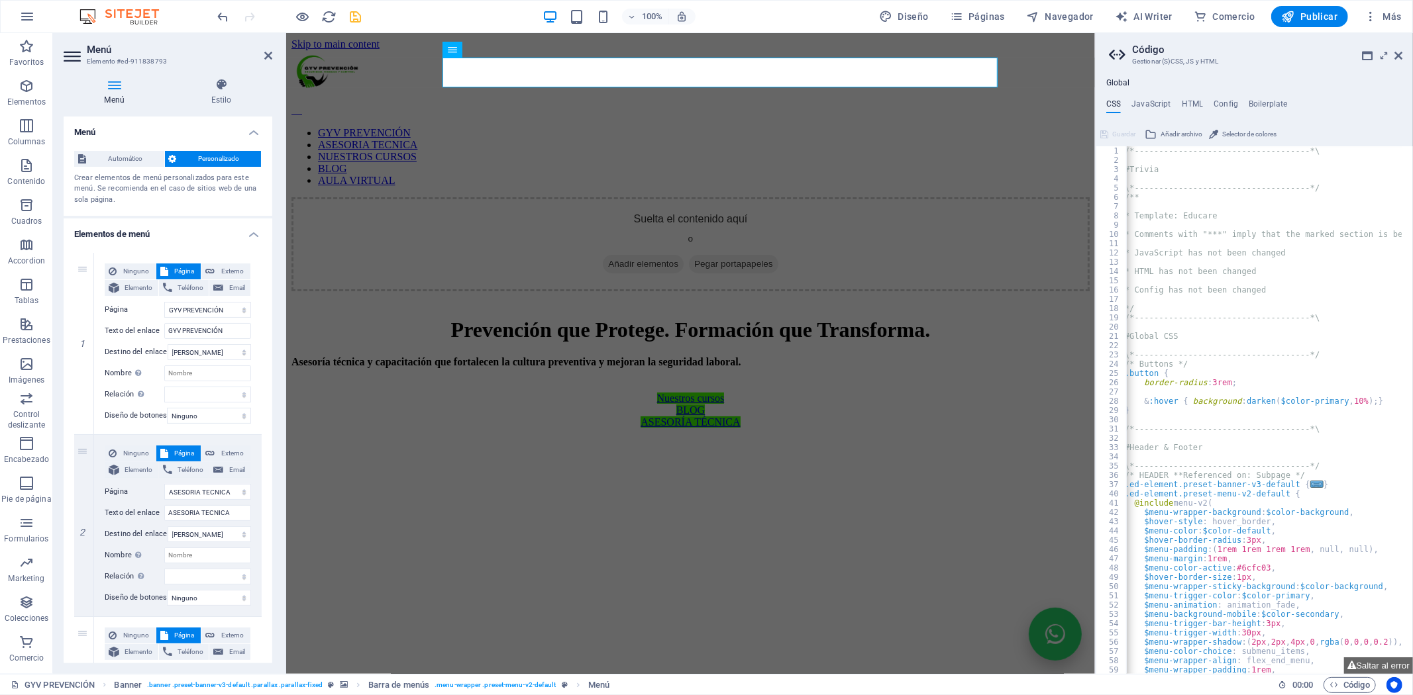
click at [116, 91] on h4 "Menú" at bounding box center [117, 92] width 107 height 28
click at [121, 159] on span "Automático" at bounding box center [125, 159] width 70 height 16
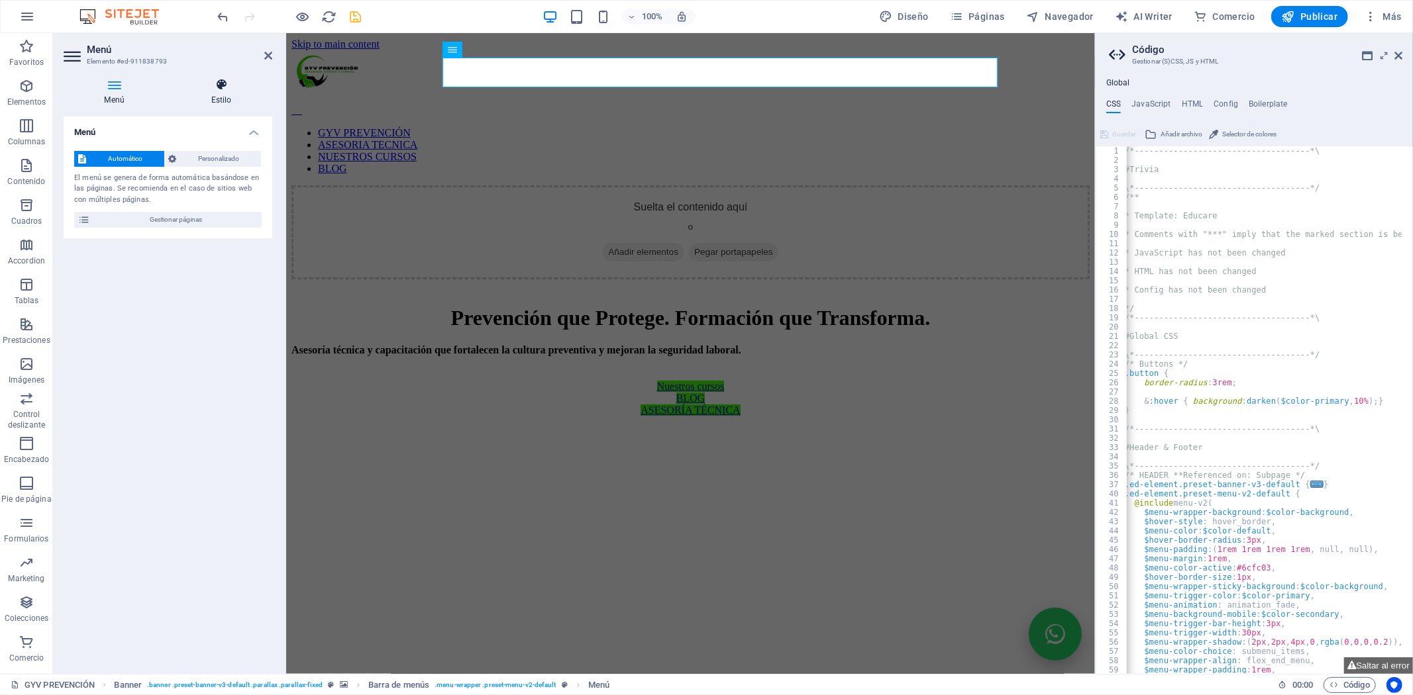
click at [226, 91] on h4 "Estilo" at bounding box center [221, 92] width 102 height 28
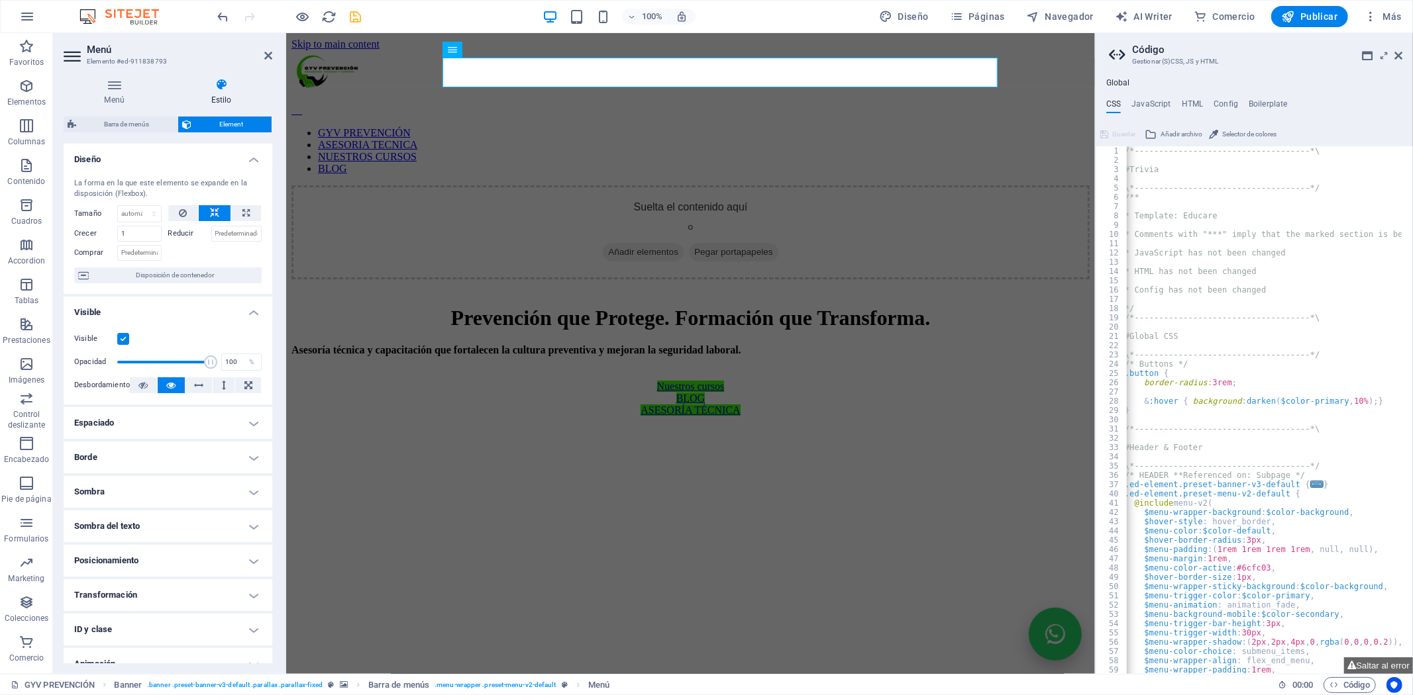
scroll to position [50, 0]
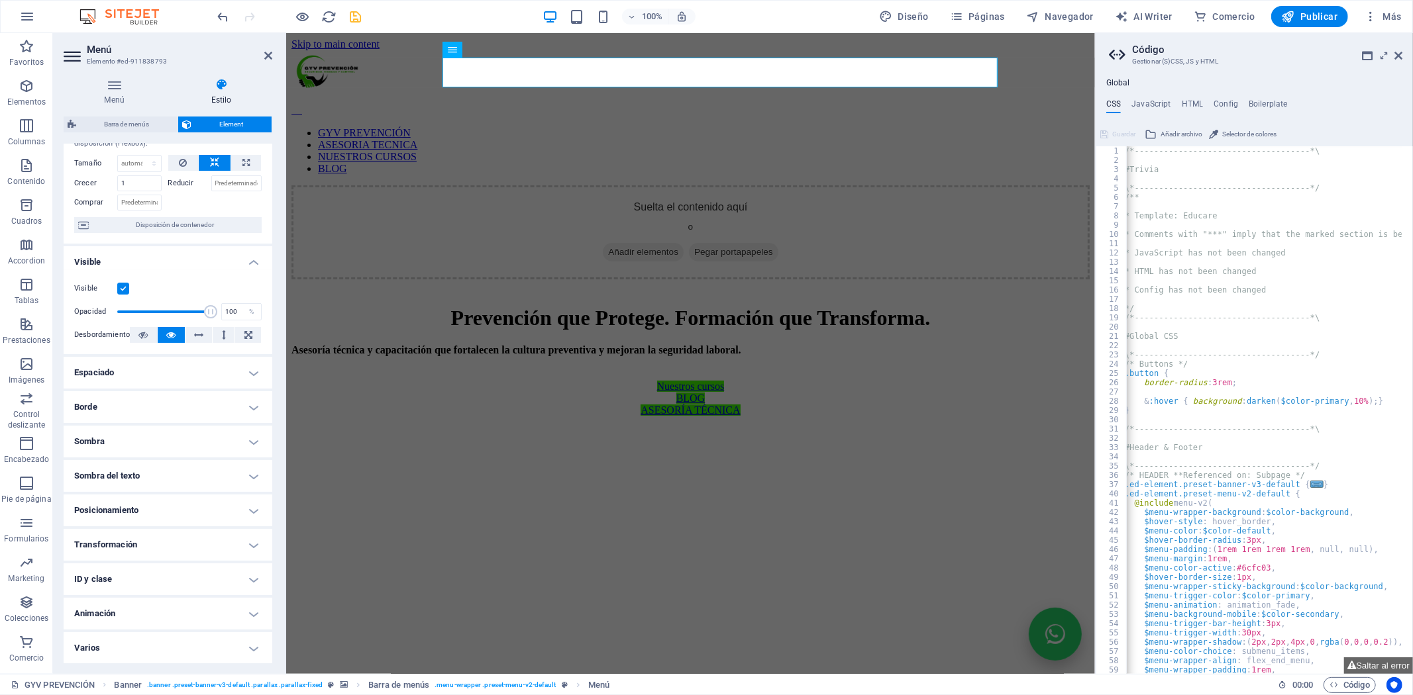
click at [118, 286] on div "Visible" at bounding box center [167, 289] width 187 height 16
click at [124, 286] on label at bounding box center [123, 289] width 12 height 12
click at [0, 0] on input "Visible" at bounding box center [0, 0] width 0 height 0
click at [122, 287] on label at bounding box center [123, 289] width 12 height 12
click at [0, 0] on input "Visible" at bounding box center [0, 0] width 0 height 0
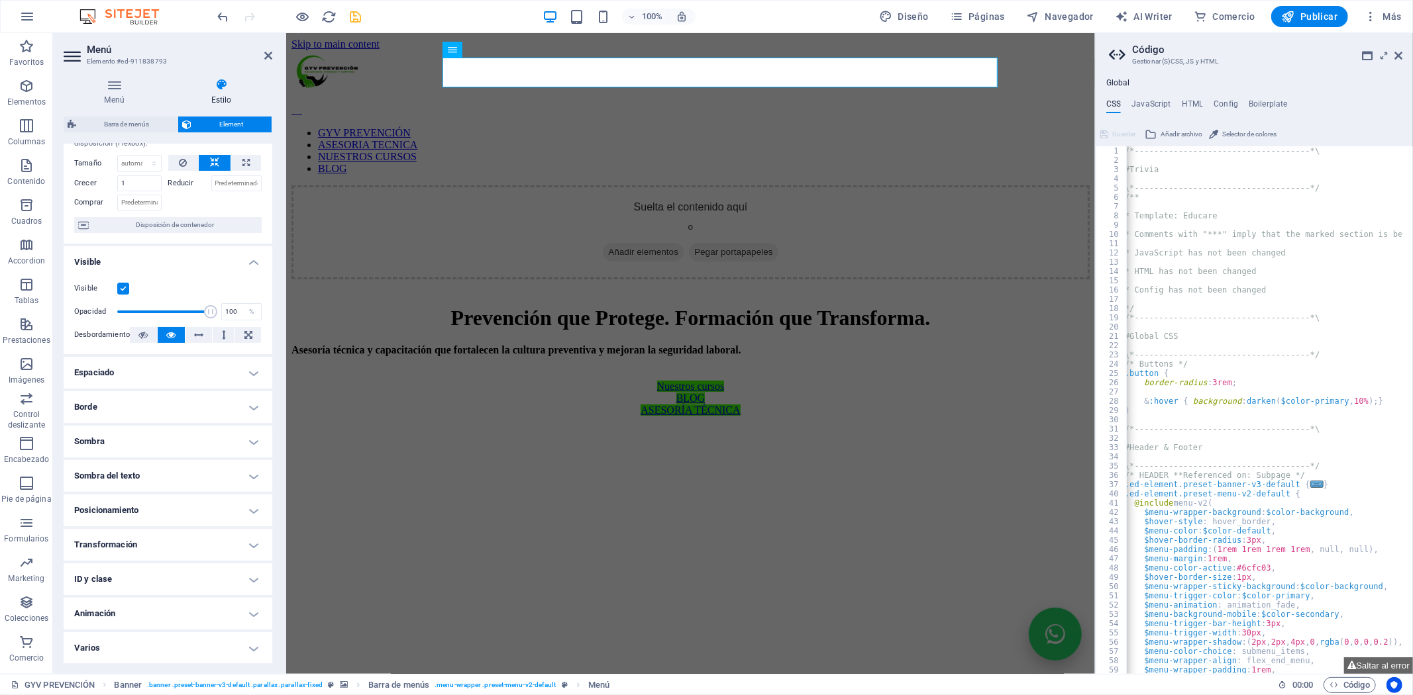
click at [159, 372] on h4 "Espaciado" at bounding box center [168, 373] width 209 height 32
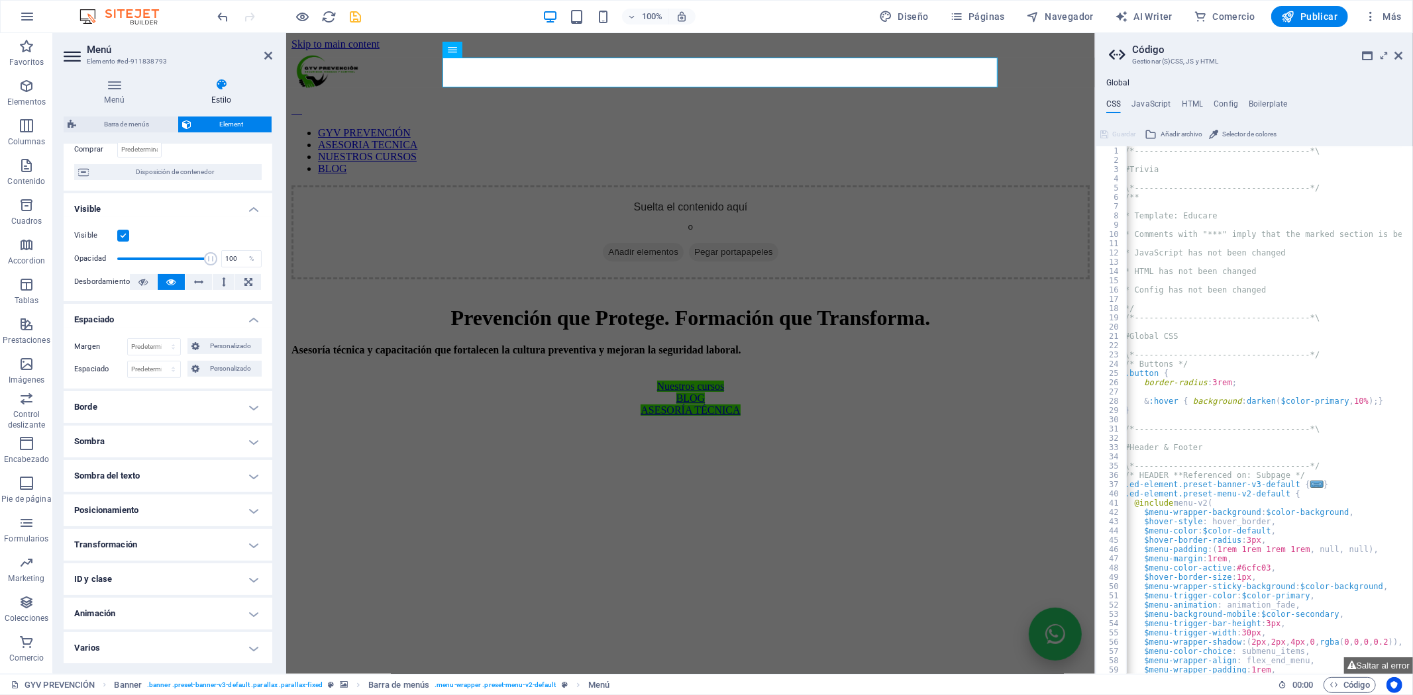
click at [138, 404] on h4 "Borde" at bounding box center [168, 407] width 209 height 32
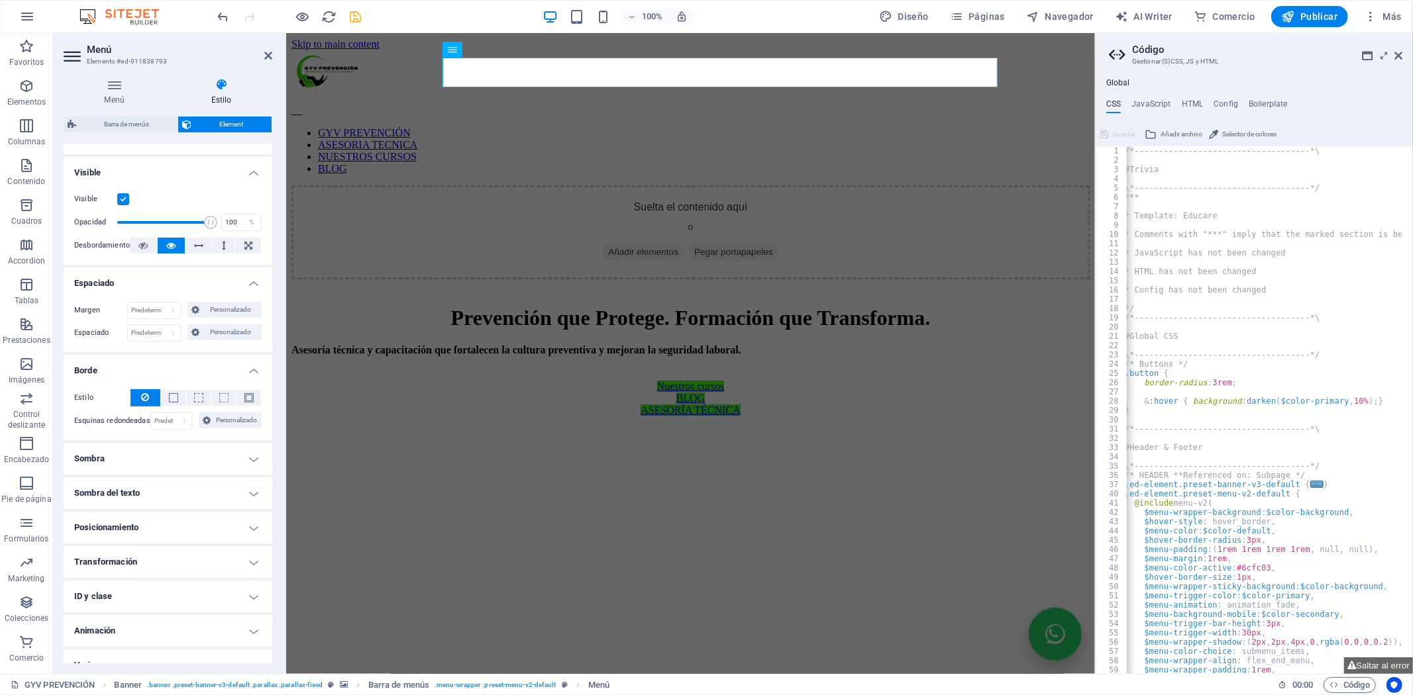
scroll to position [156, 0]
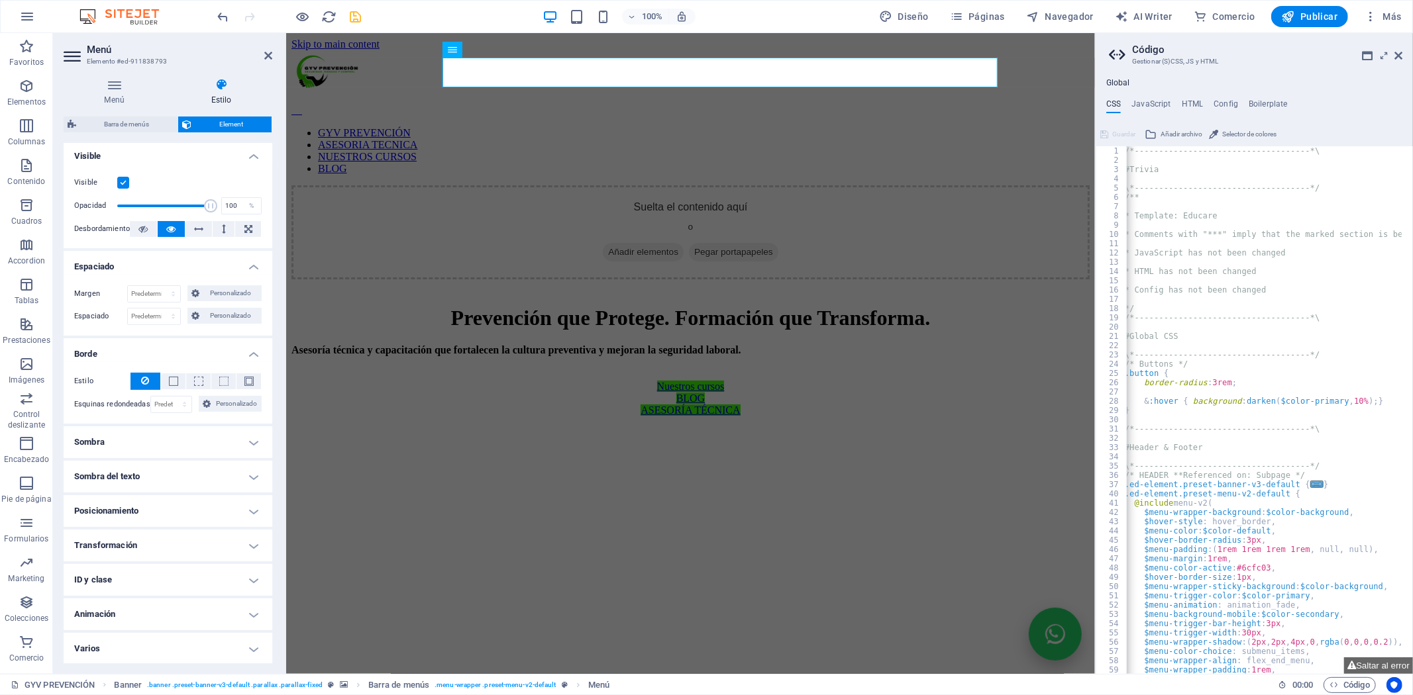
click at [117, 441] on h4 "Sombra" at bounding box center [168, 443] width 209 height 32
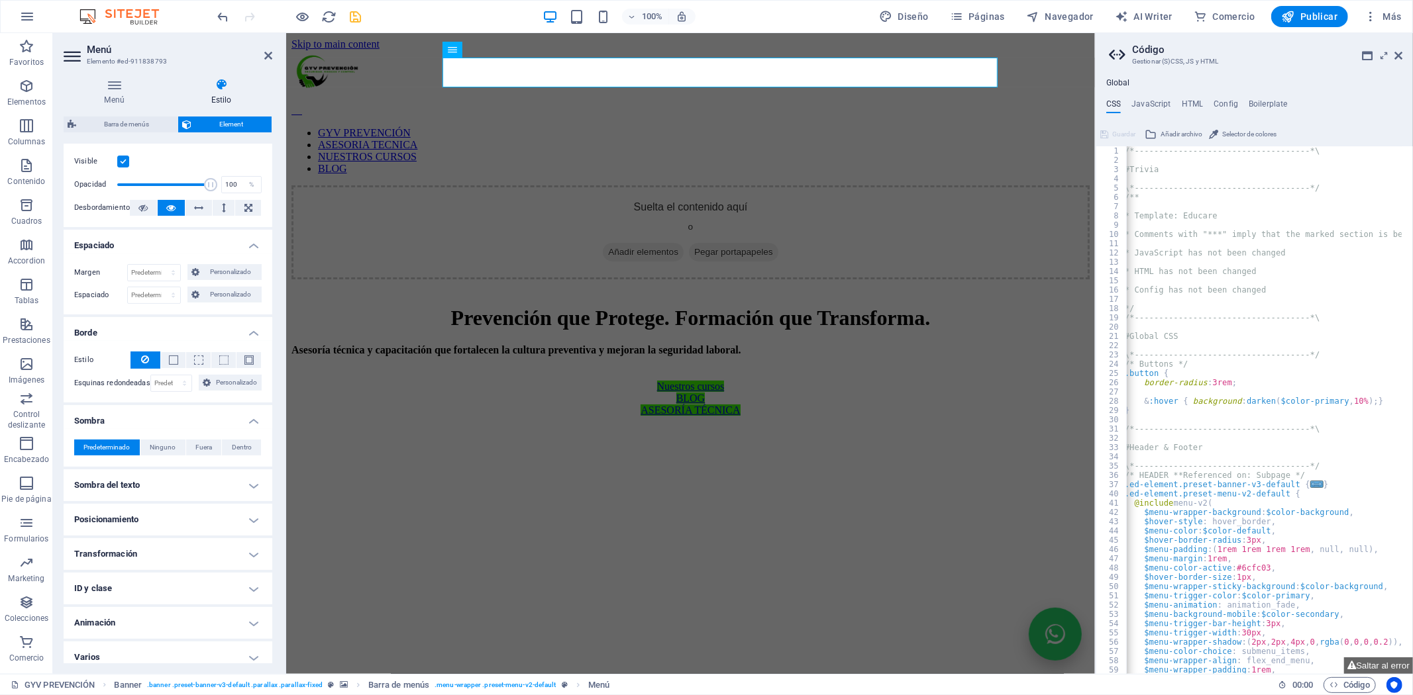
scroll to position [187, 0]
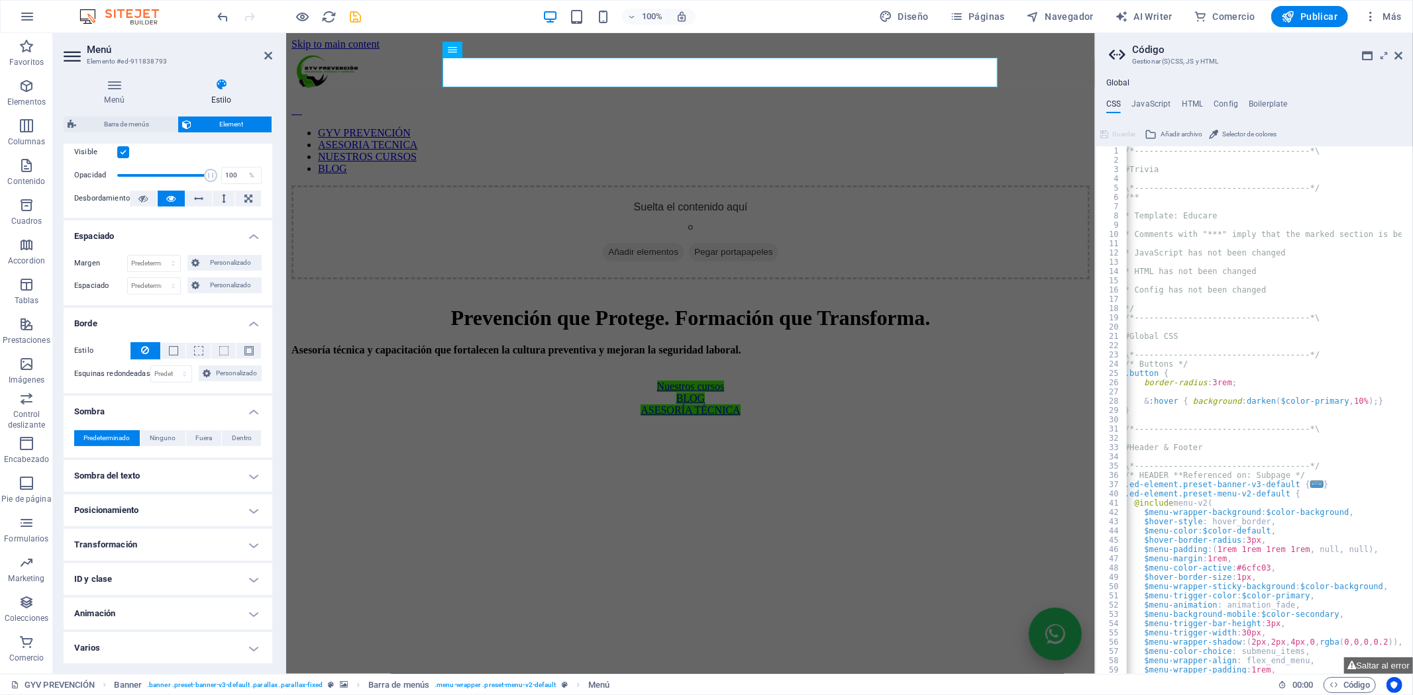
click at [120, 648] on h4 "Varios" at bounding box center [168, 648] width 209 height 32
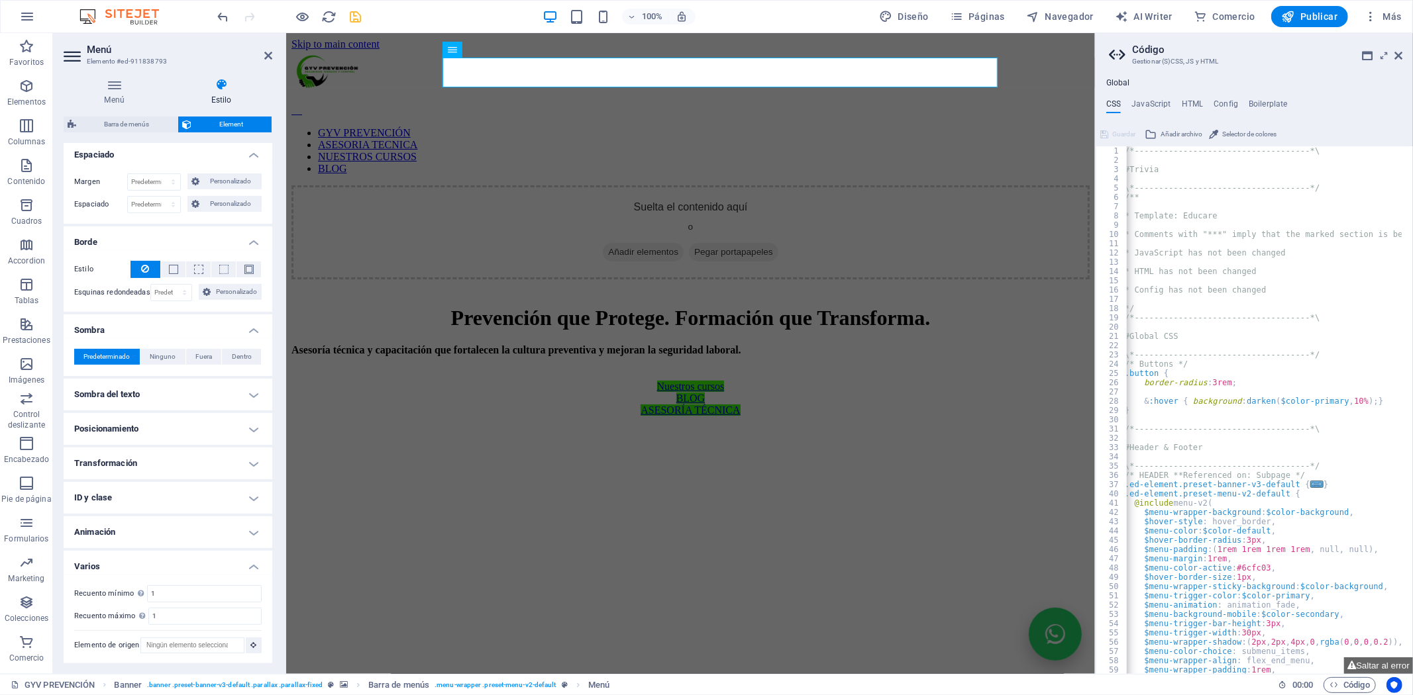
scroll to position [269, 0]
click at [100, 528] on h4 "Animación" at bounding box center [168, 532] width 209 height 32
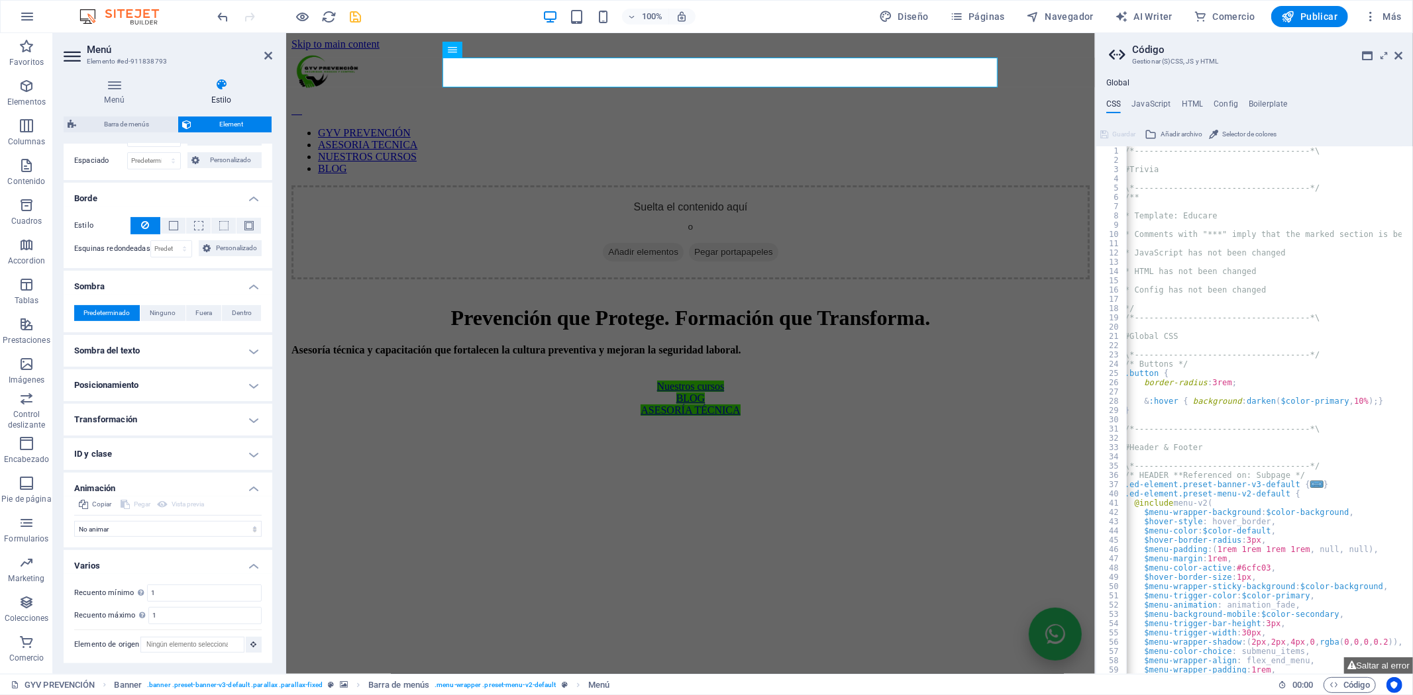
drag, startPoint x: 86, startPoint y: 453, endPoint x: 97, endPoint y: 448, distance: 12.4
click at [86, 452] on h4 "ID y clase" at bounding box center [168, 454] width 209 height 32
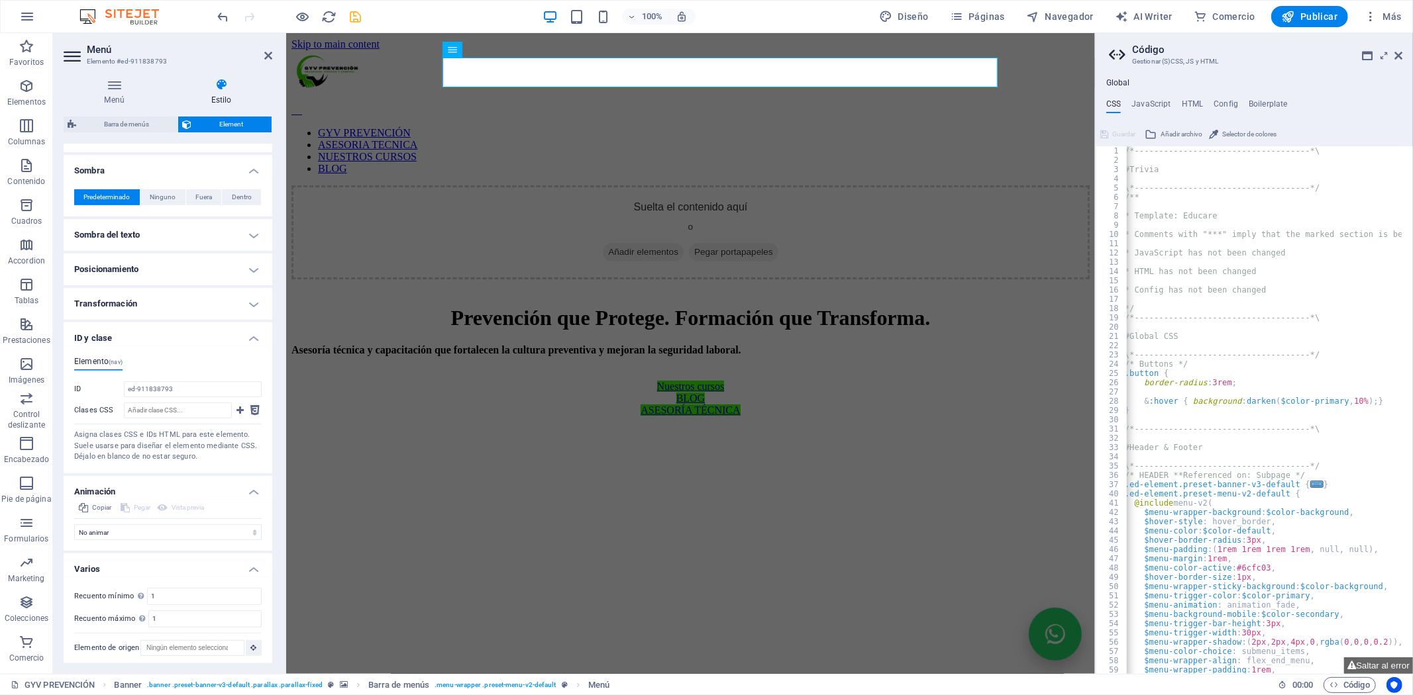
scroll to position [430, 0]
click at [111, 295] on h4 "Transformación" at bounding box center [168, 301] width 209 height 32
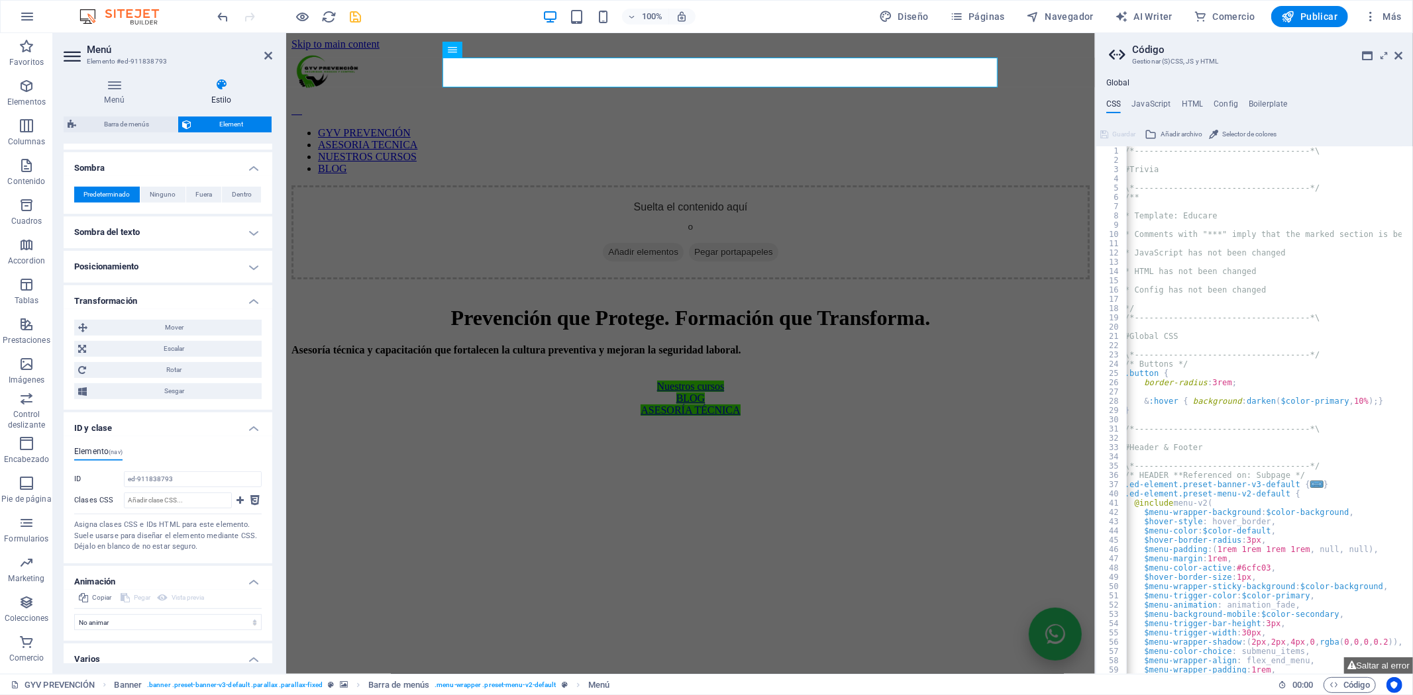
click at [98, 270] on h4 "Posicionamiento" at bounding box center [168, 267] width 209 height 32
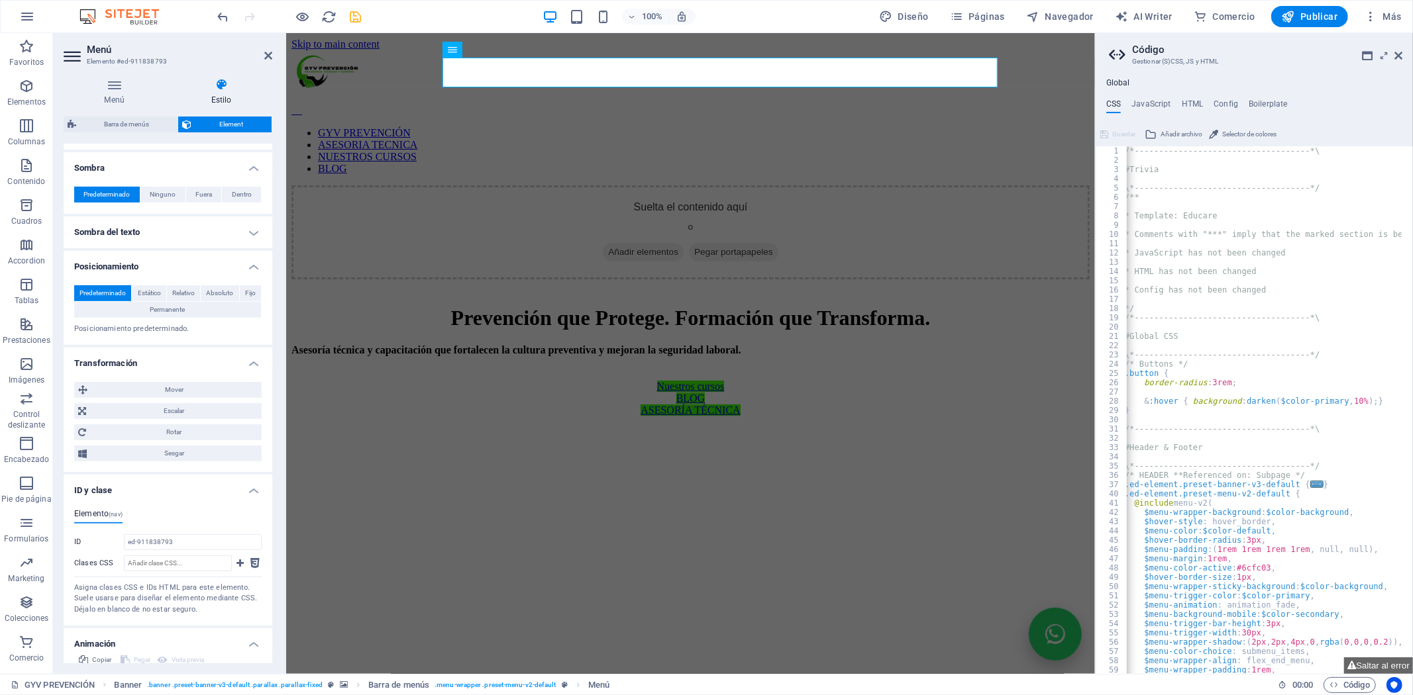
click at [99, 236] on h4 "Sombra del texto" at bounding box center [168, 233] width 209 height 32
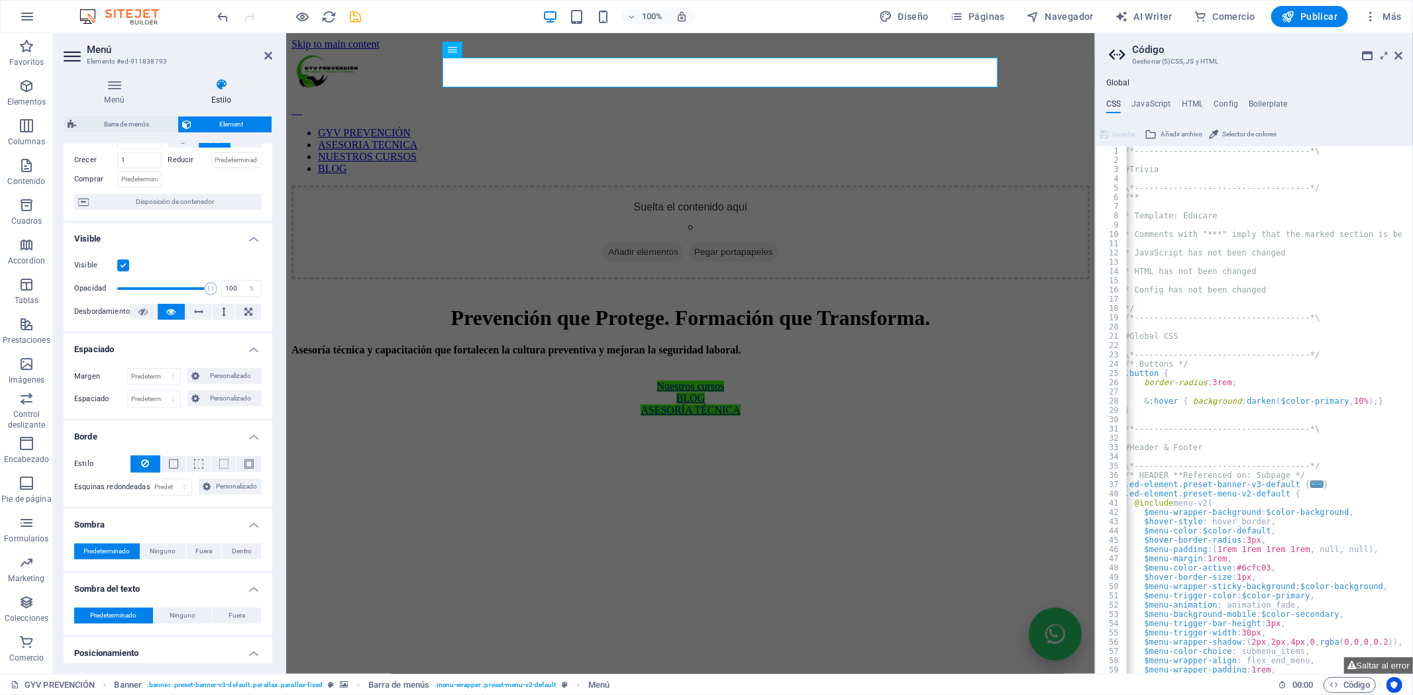
scroll to position [0, 0]
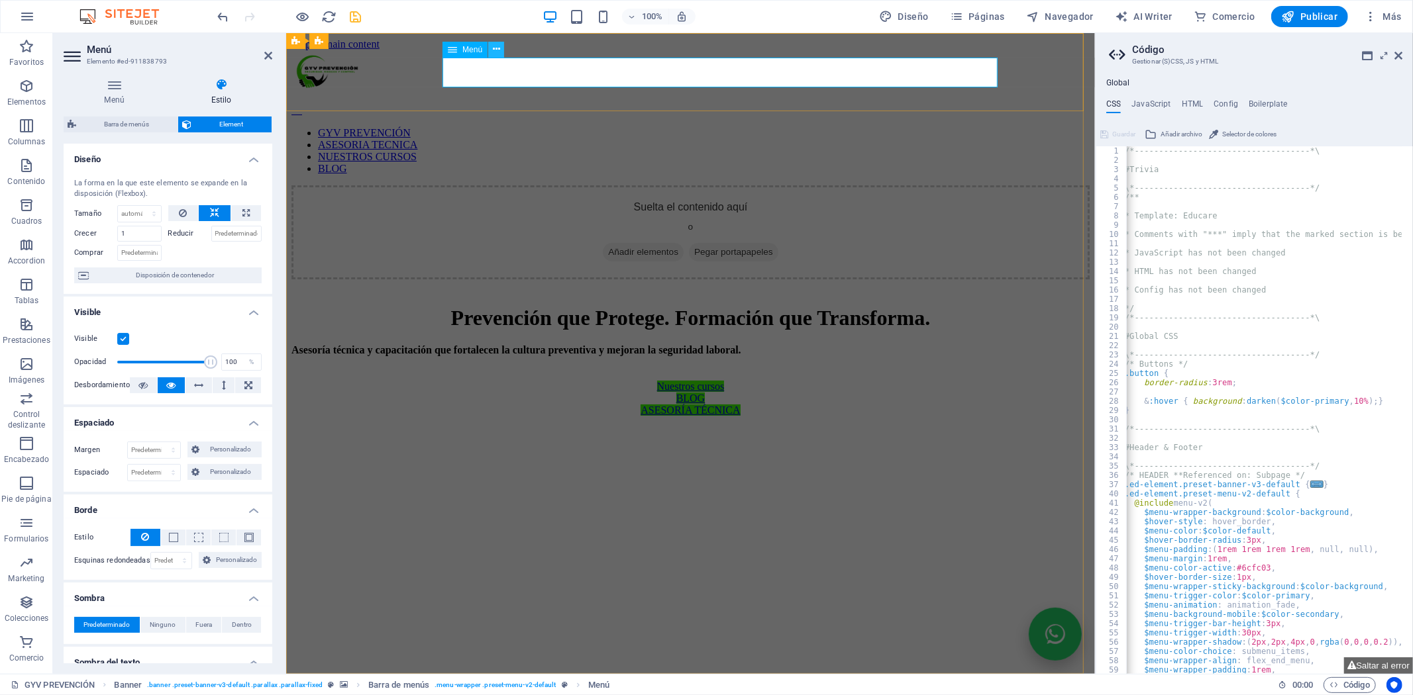
click at [495, 48] on icon at bounding box center [496, 49] width 7 height 14
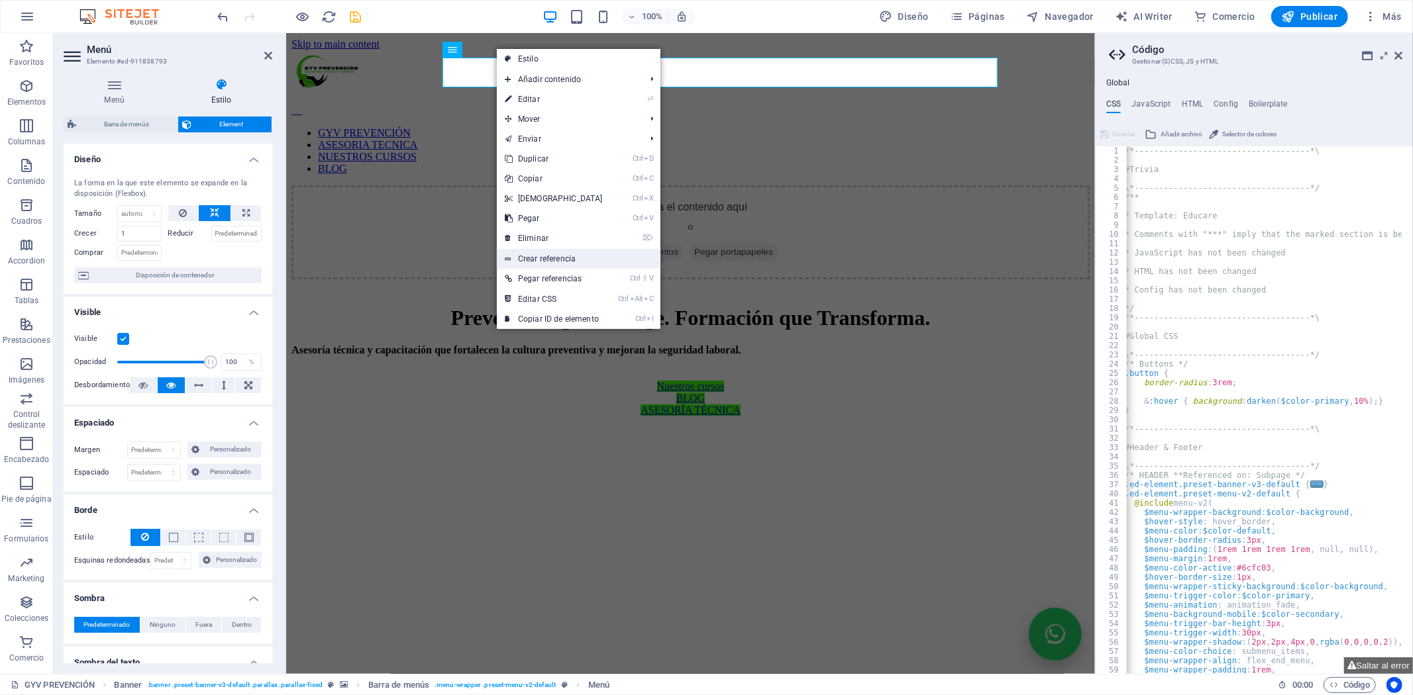
click at [563, 265] on link "Crear referencia" at bounding box center [579, 259] width 164 height 20
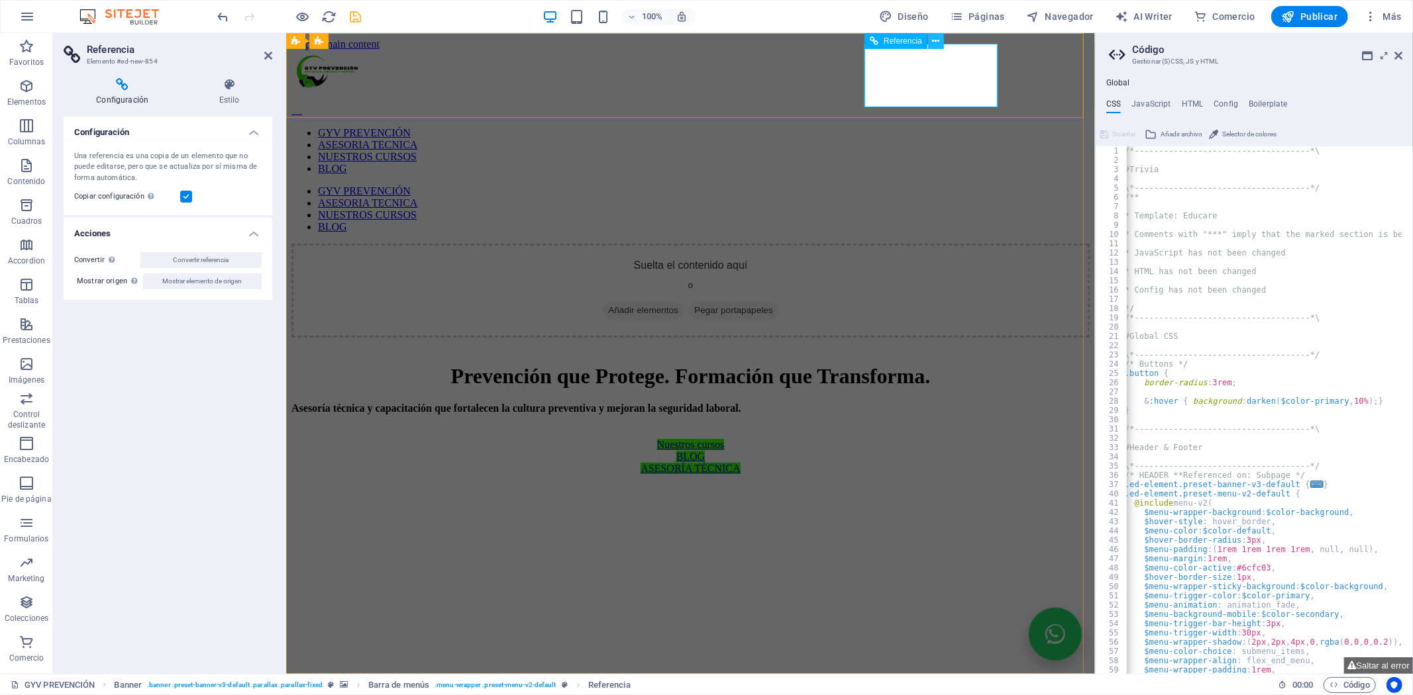
click at [935, 41] on icon at bounding box center [935, 41] width 7 height 14
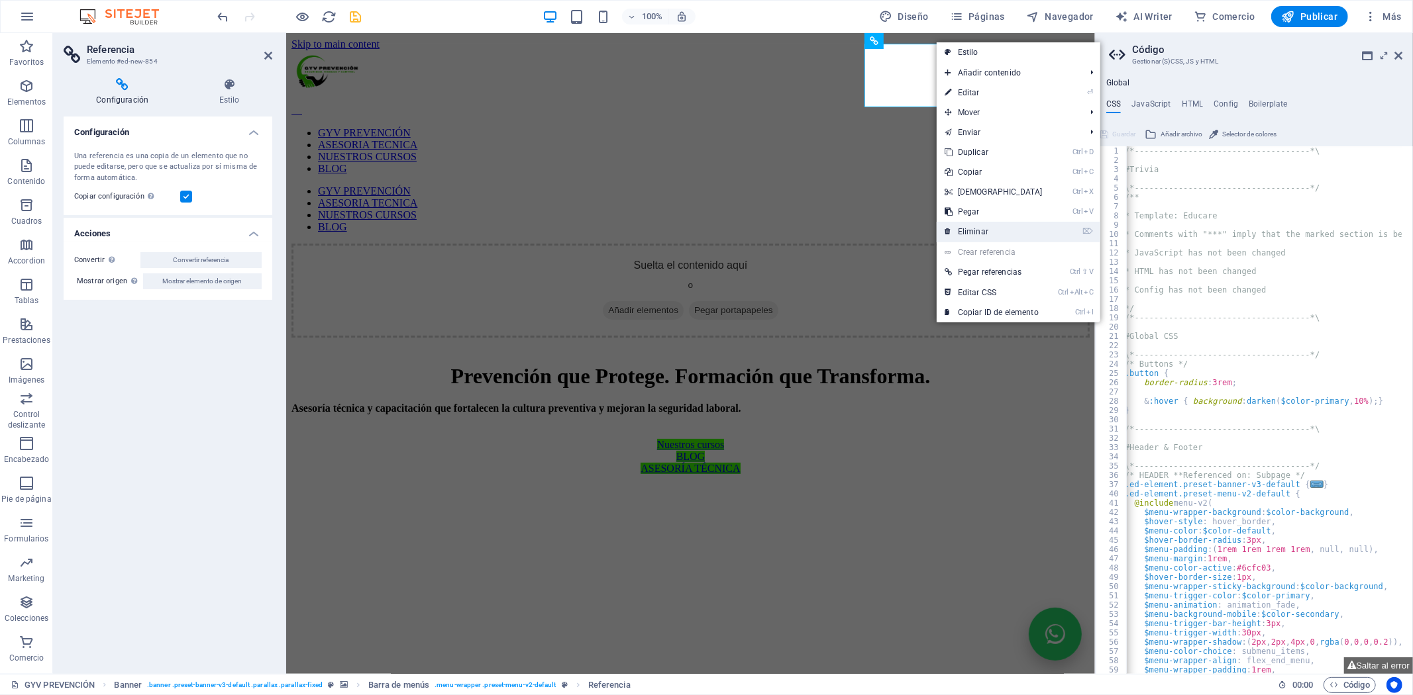
drag, startPoint x: 975, startPoint y: 228, endPoint x: 919, endPoint y: 195, distance: 64.7
click at [975, 228] on link "⌦ Eliminar" at bounding box center [993, 232] width 114 height 20
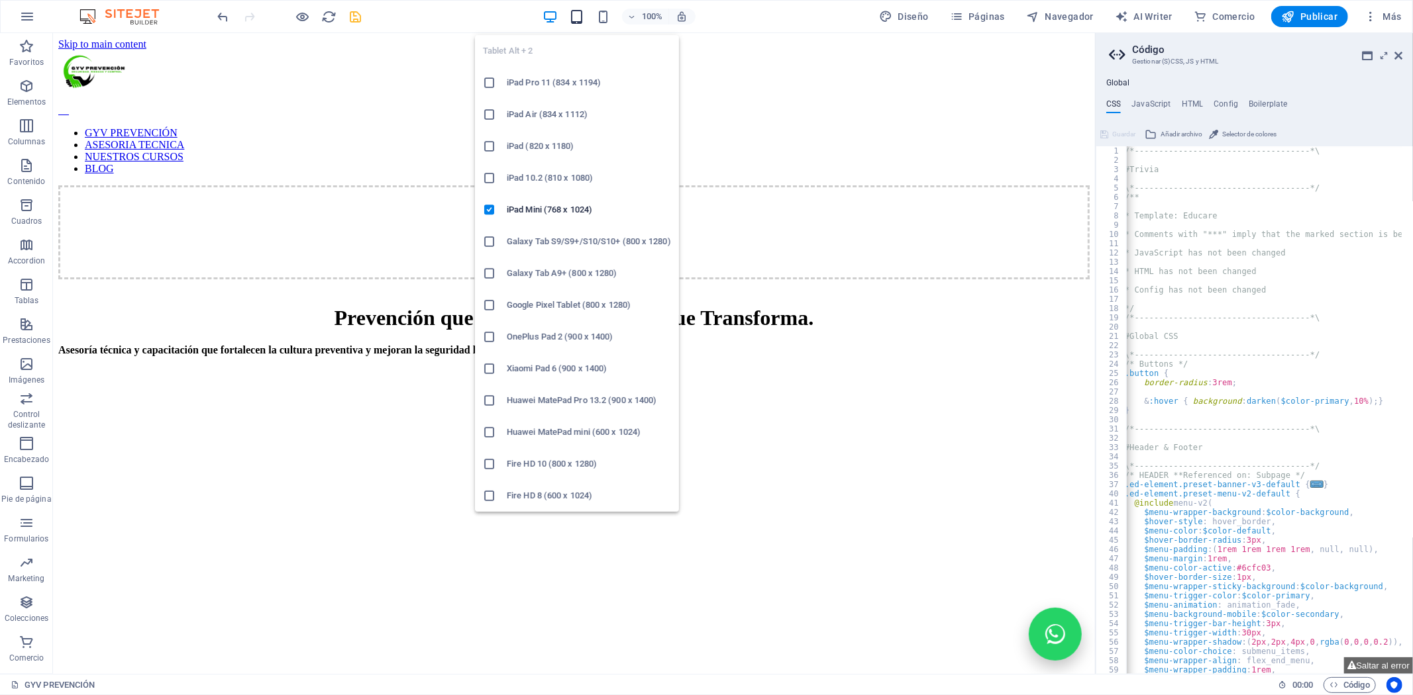
click at [583, 17] on icon "button" at bounding box center [576, 16] width 15 height 15
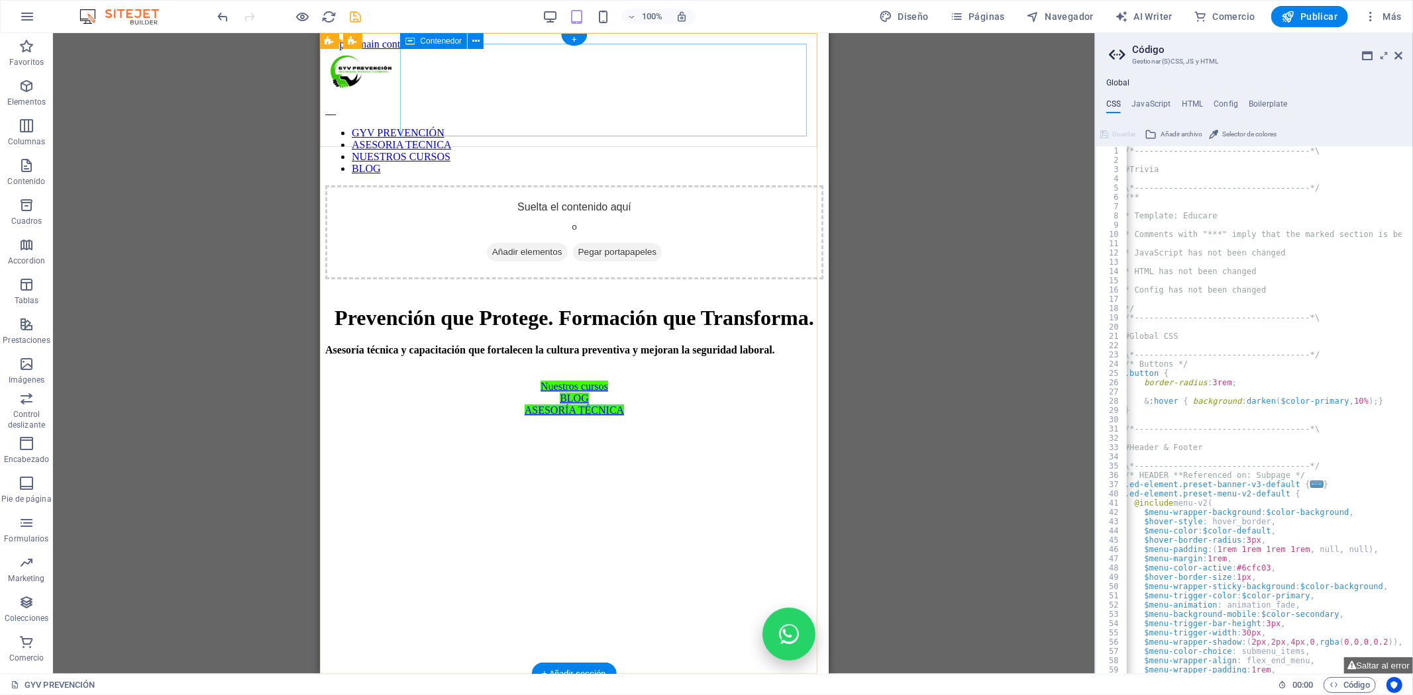
click at [567, 242] on span "Añadir elementos" at bounding box center [526, 251] width 81 height 19
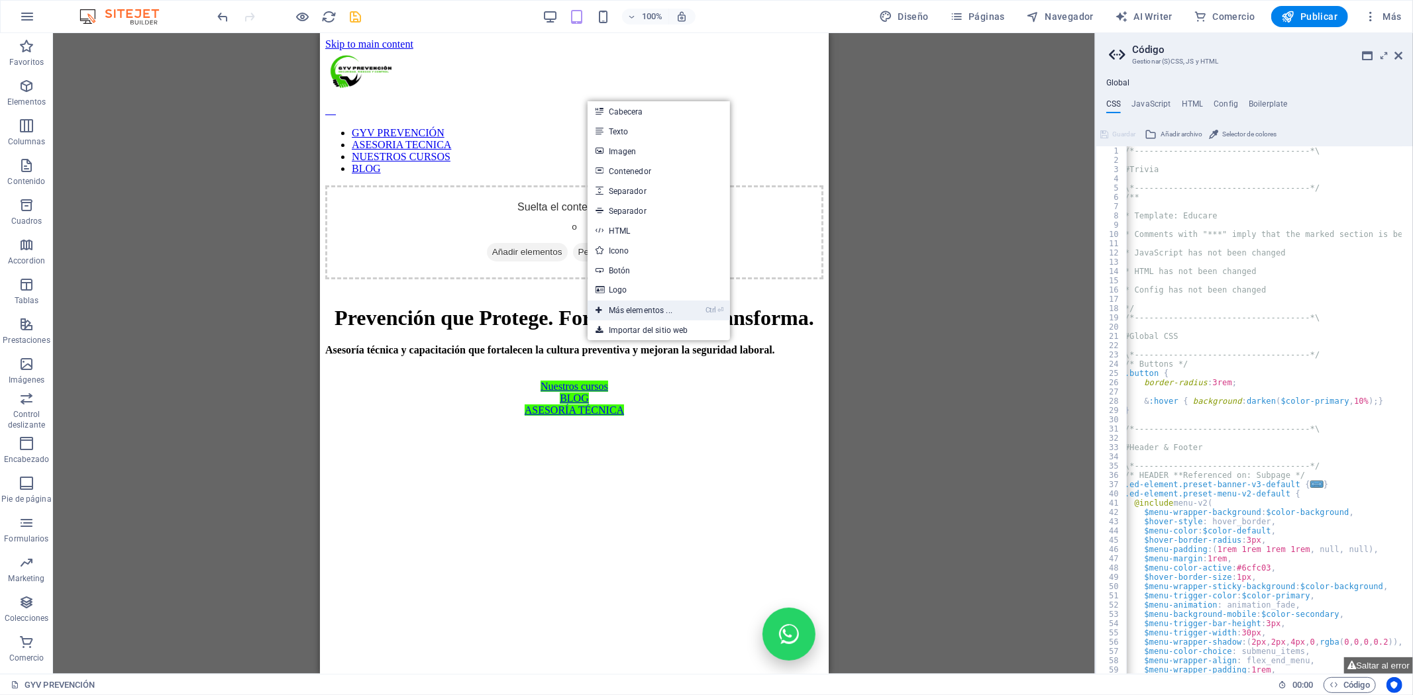
click at [640, 310] on link "Ctrl ⏎ Más elementos ..." at bounding box center [633, 311] width 93 height 20
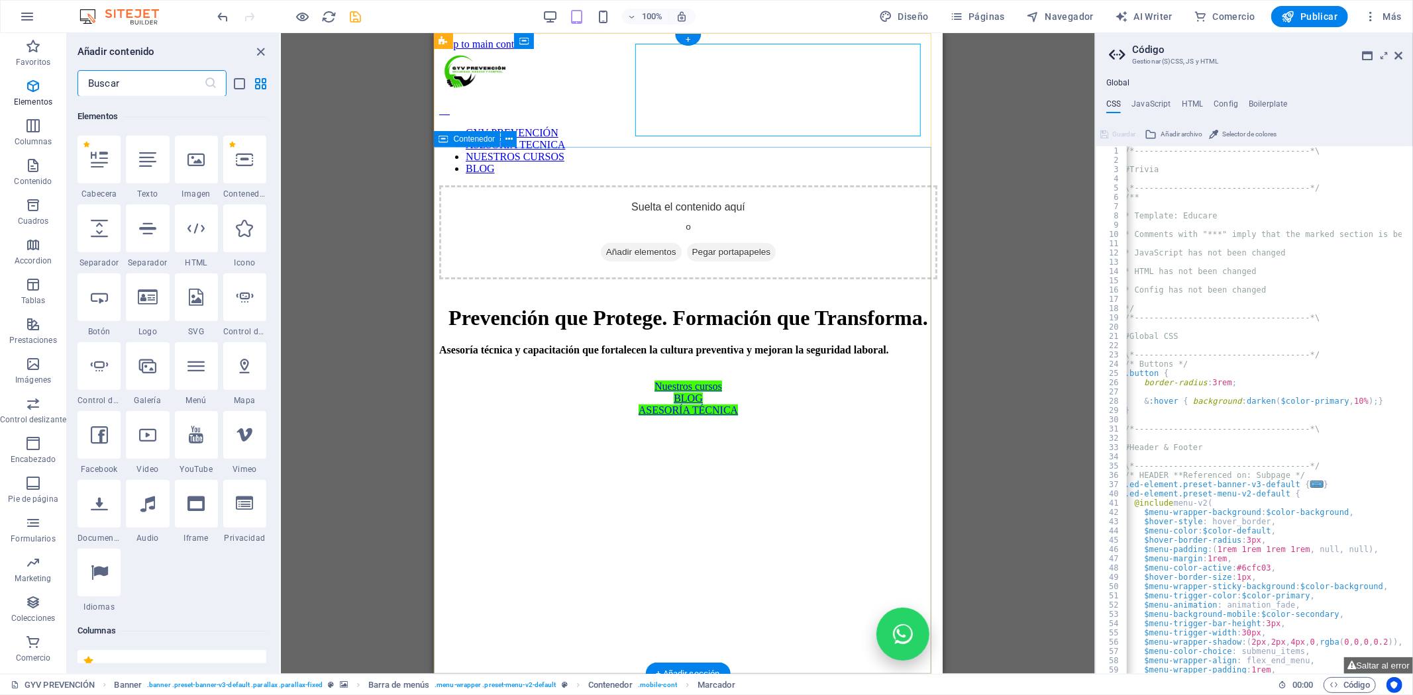
scroll to position [249, 0]
click at [189, 374] on div at bounding box center [196, 366] width 43 height 48
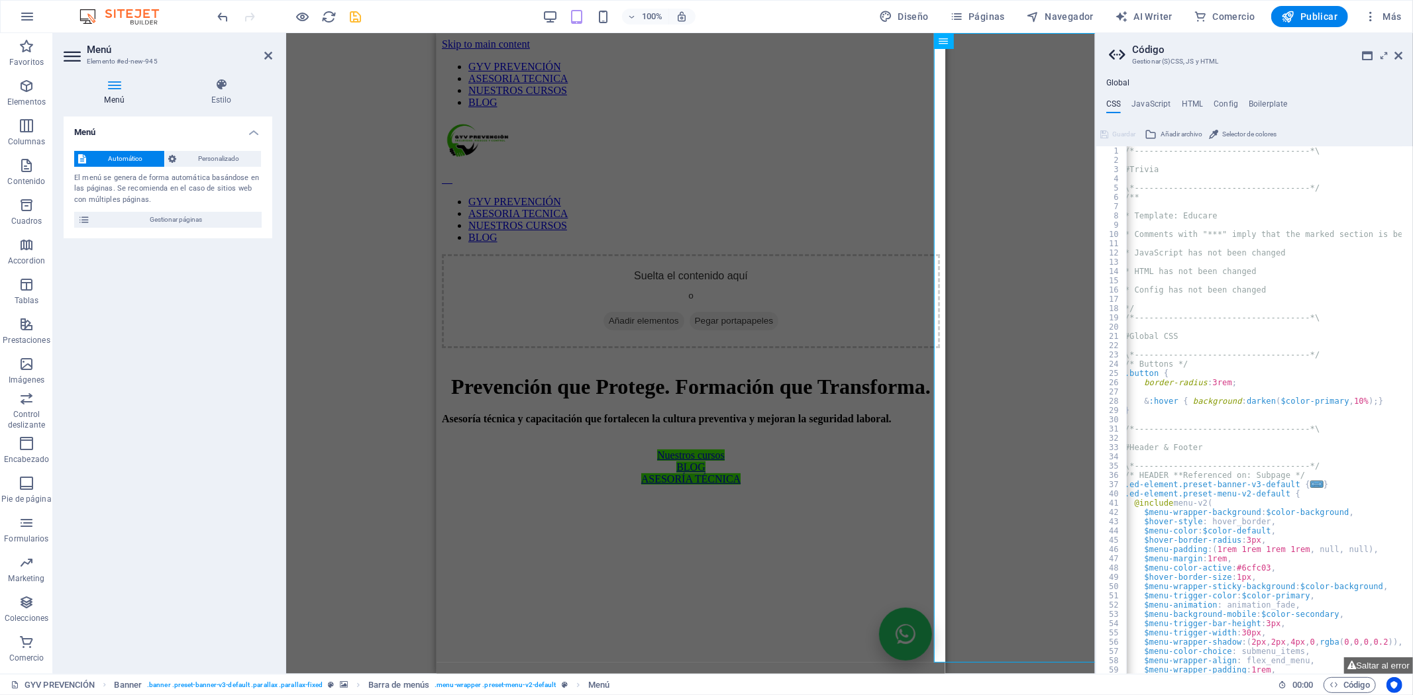
click at [544, 11] on div "100% Diseño Páginas Navegador AI Writer Comercio Publicar Más" at bounding box center [810, 16] width 1191 height 21
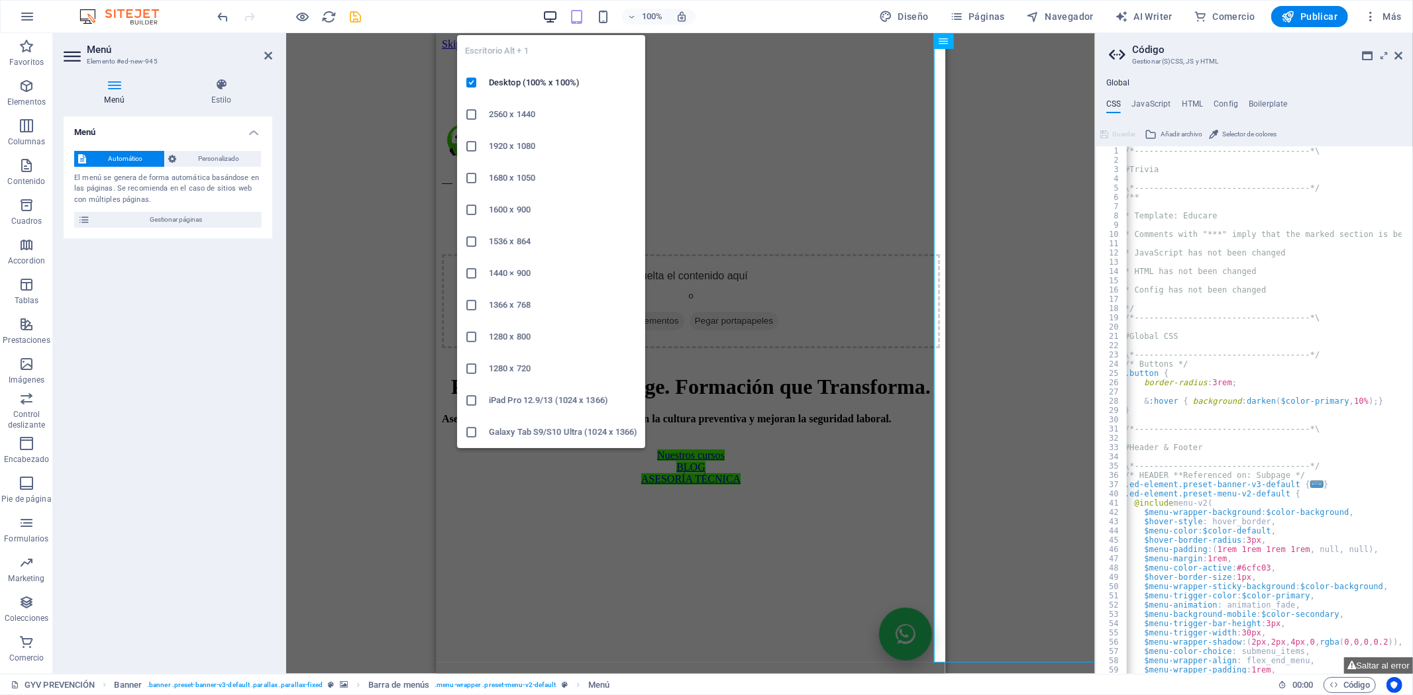
click at [554, 21] on icon "button" at bounding box center [549, 16] width 15 height 15
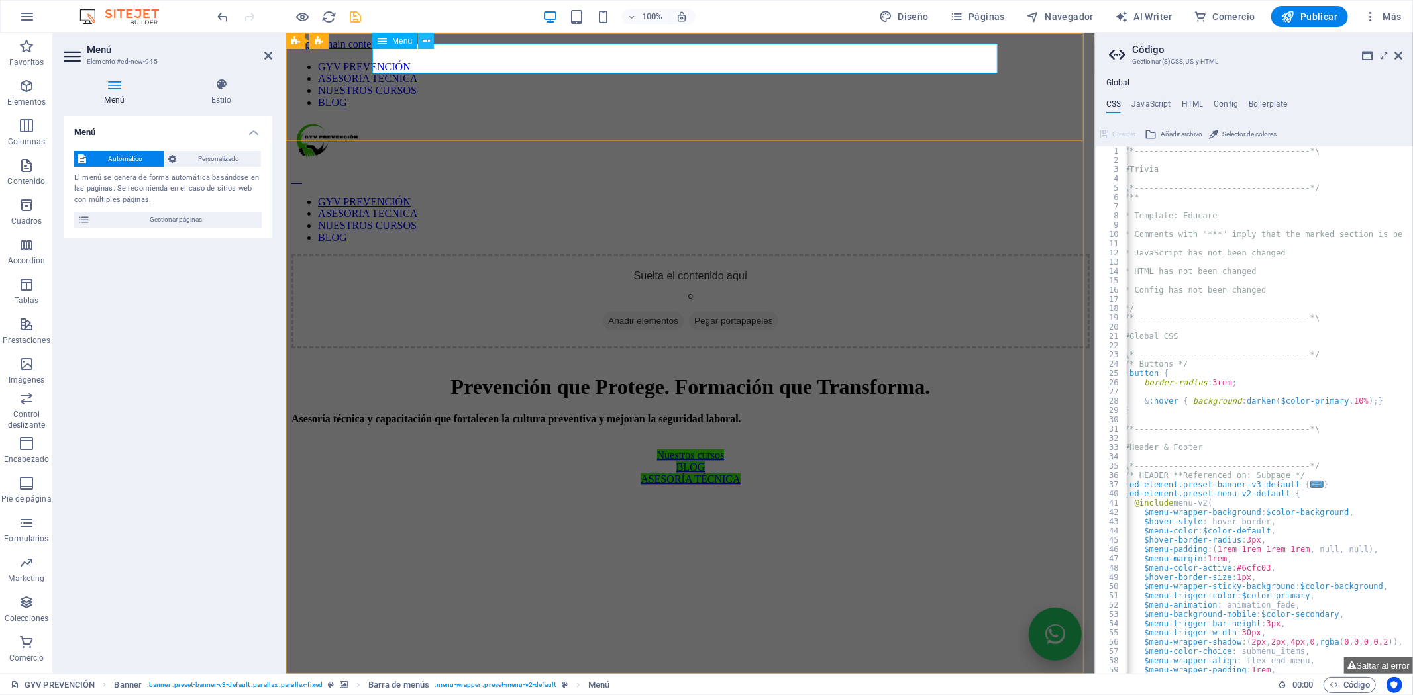
click at [423, 36] on icon at bounding box center [426, 41] width 7 height 14
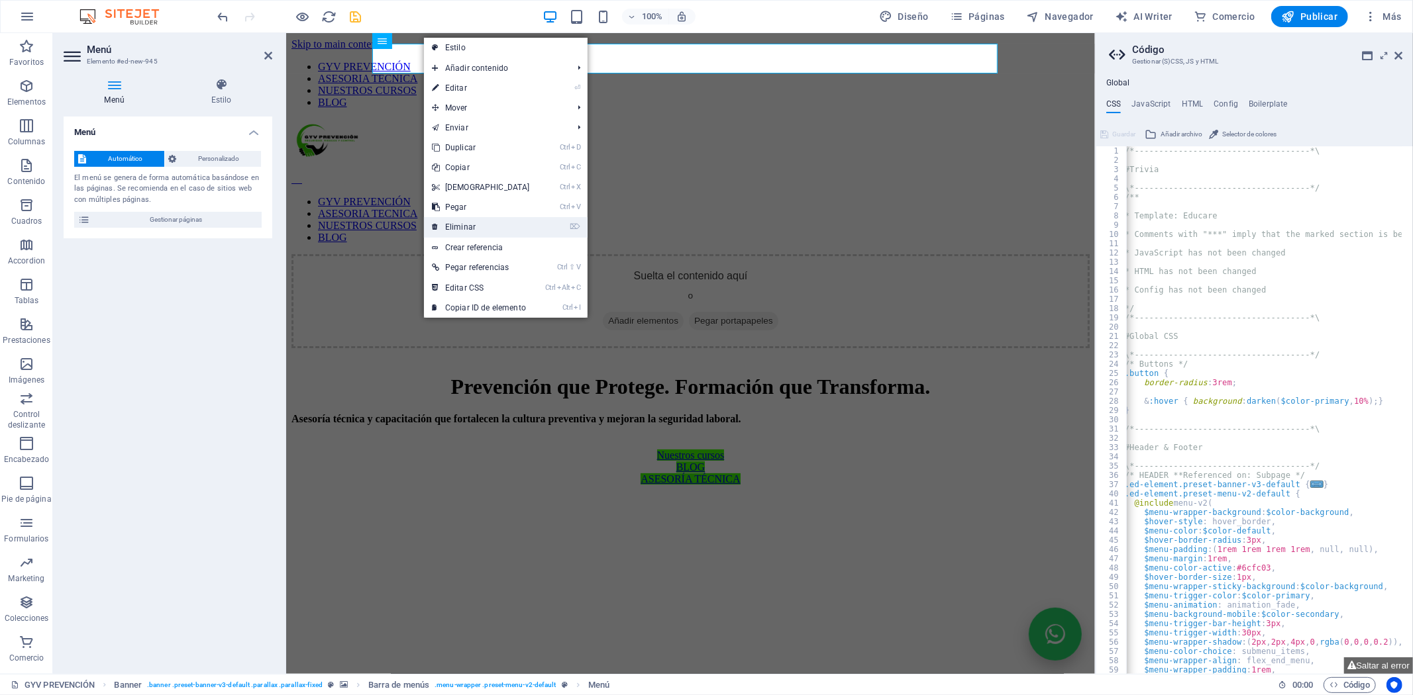
click at [449, 223] on link "⌦ Eliminar" at bounding box center [481, 227] width 114 height 20
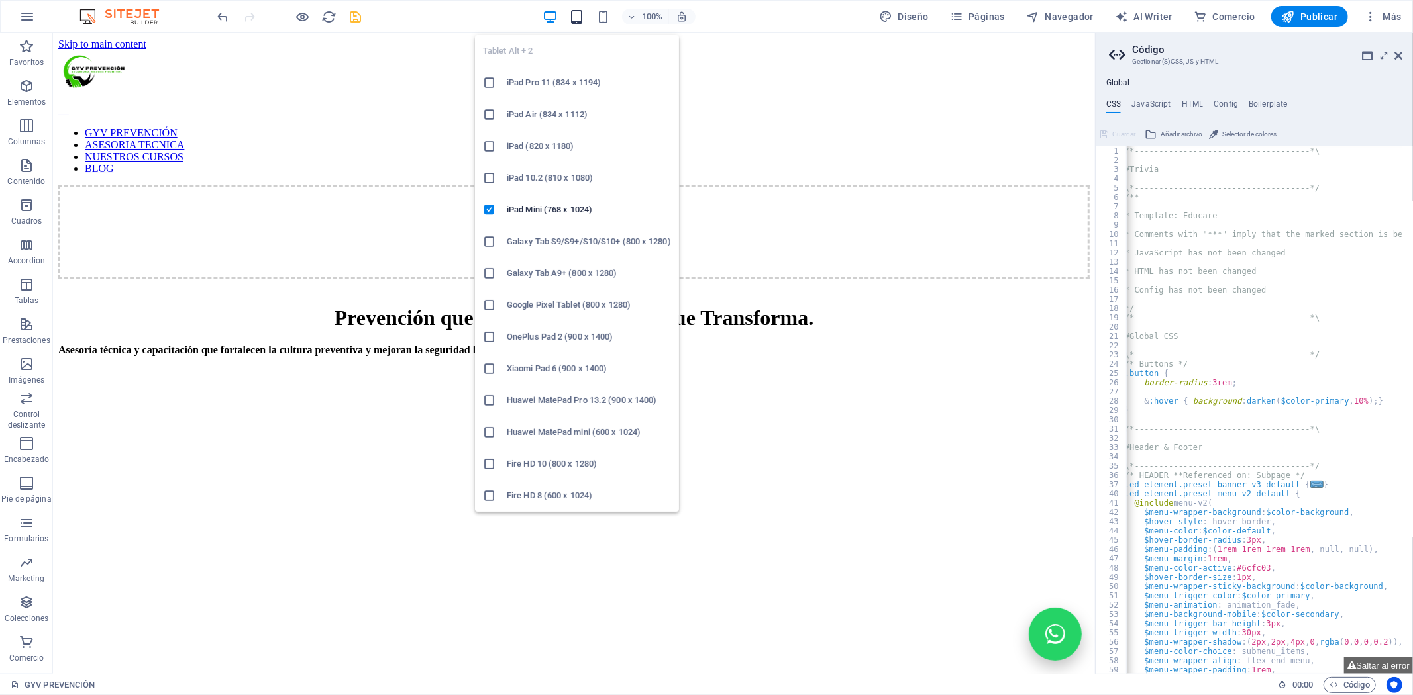
click at [581, 17] on icon "button" at bounding box center [576, 16] width 15 height 15
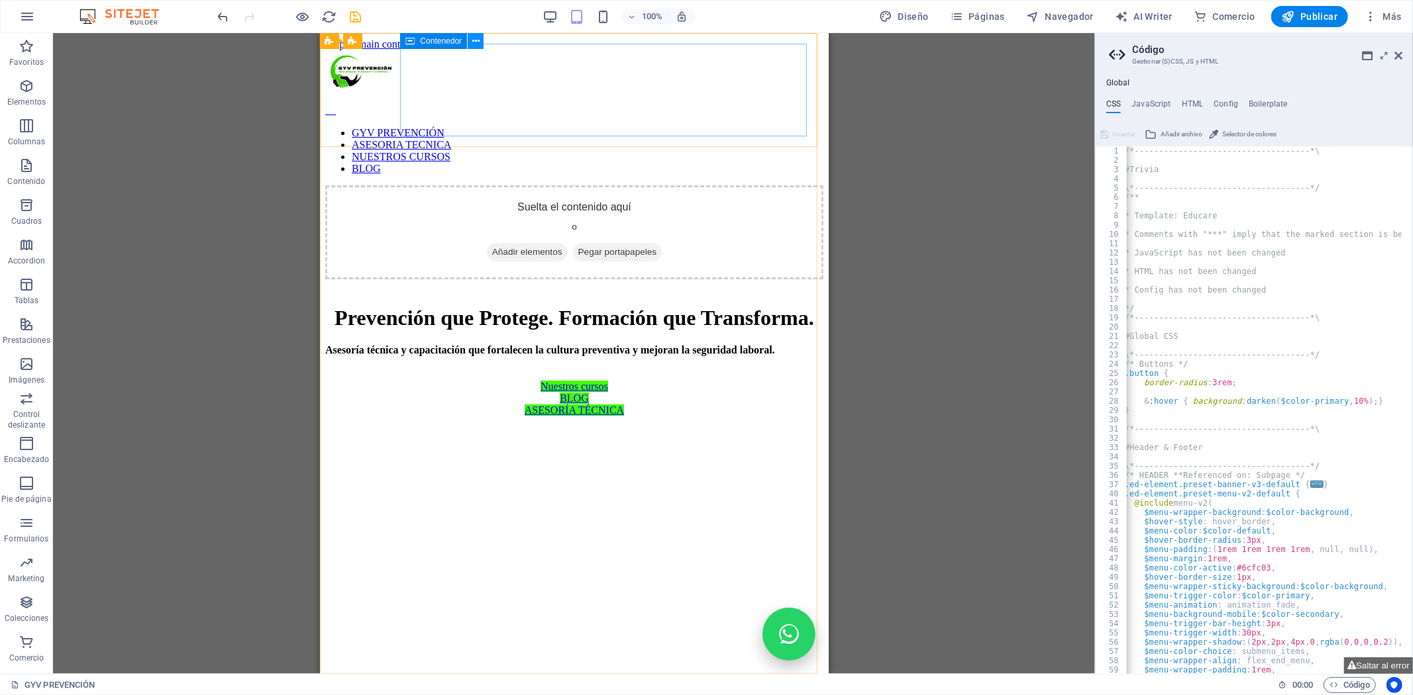
click at [476, 36] on icon at bounding box center [475, 41] width 7 height 14
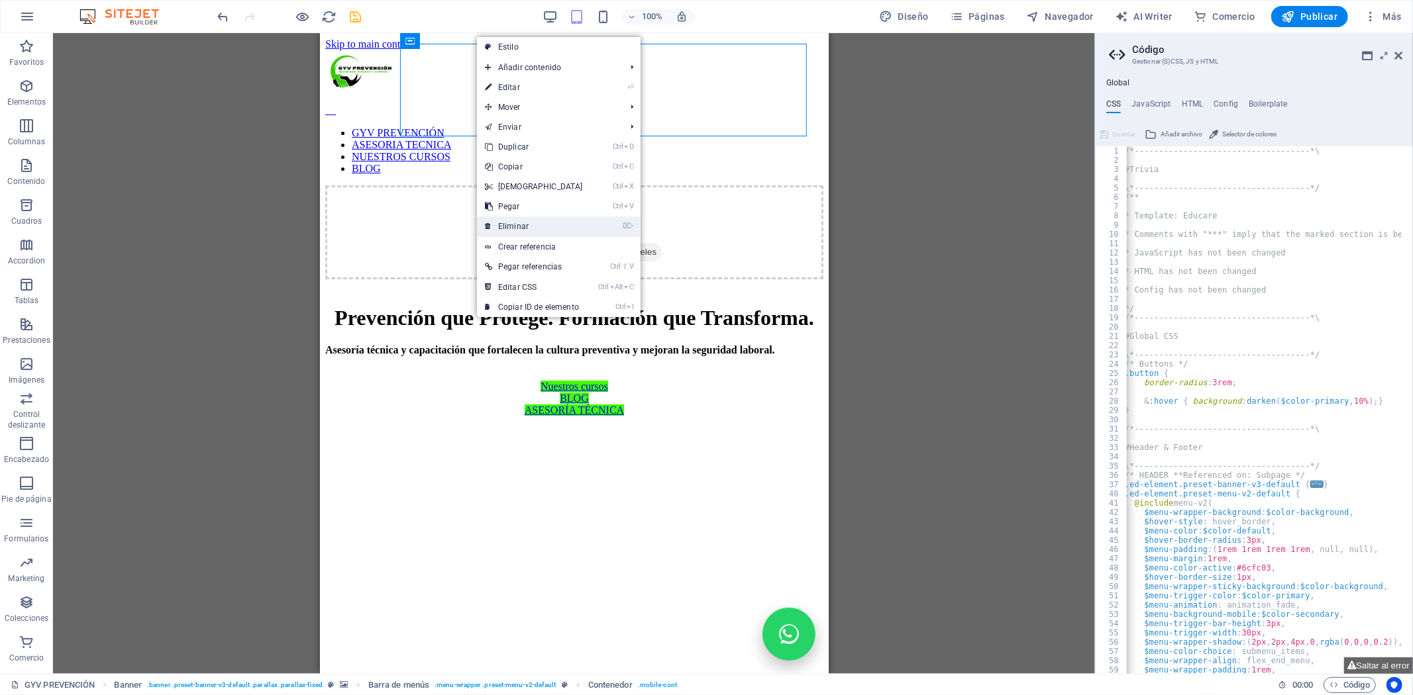
click at [517, 227] on link "⌦ Eliminar" at bounding box center [534, 227] width 114 height 20
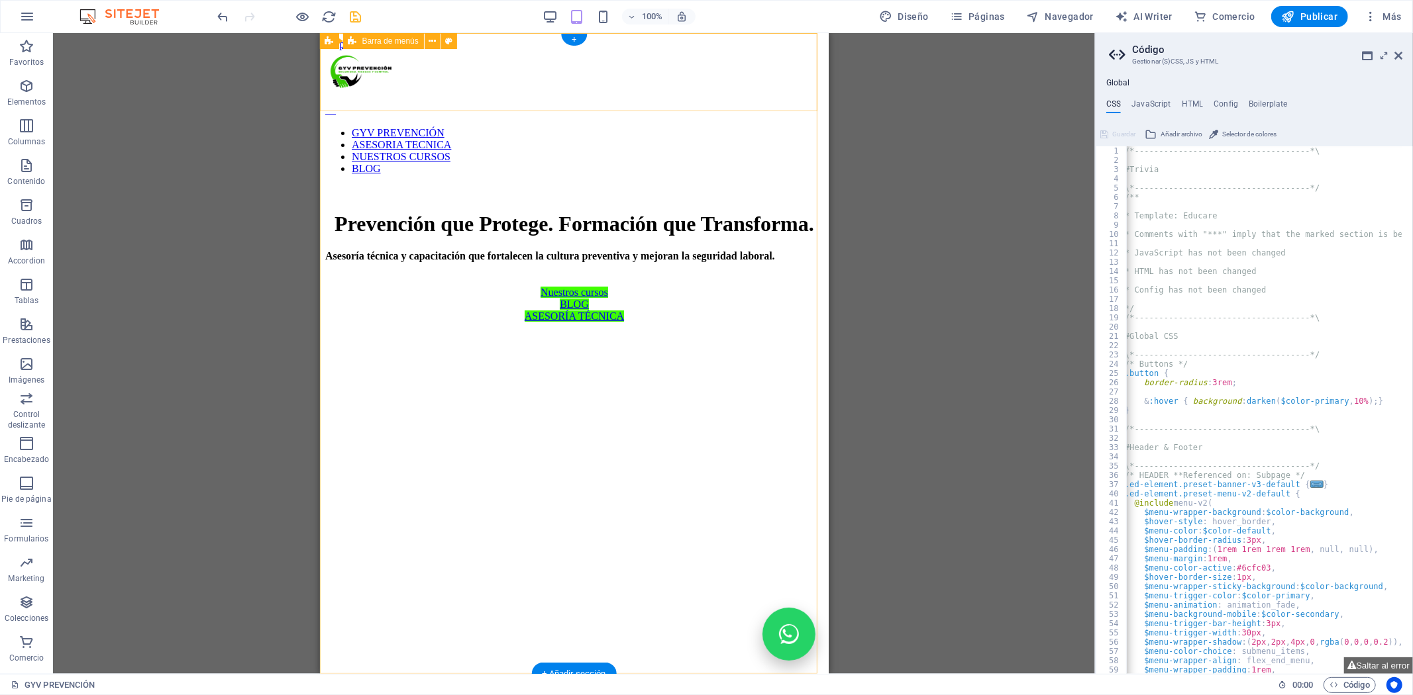
click at [716, 71] on div "GYV PREVENCIÓN ASESORIA TECNICA NUESTROS CURSOS BLOG" at bounding box center [574, 112] width 498 height 125
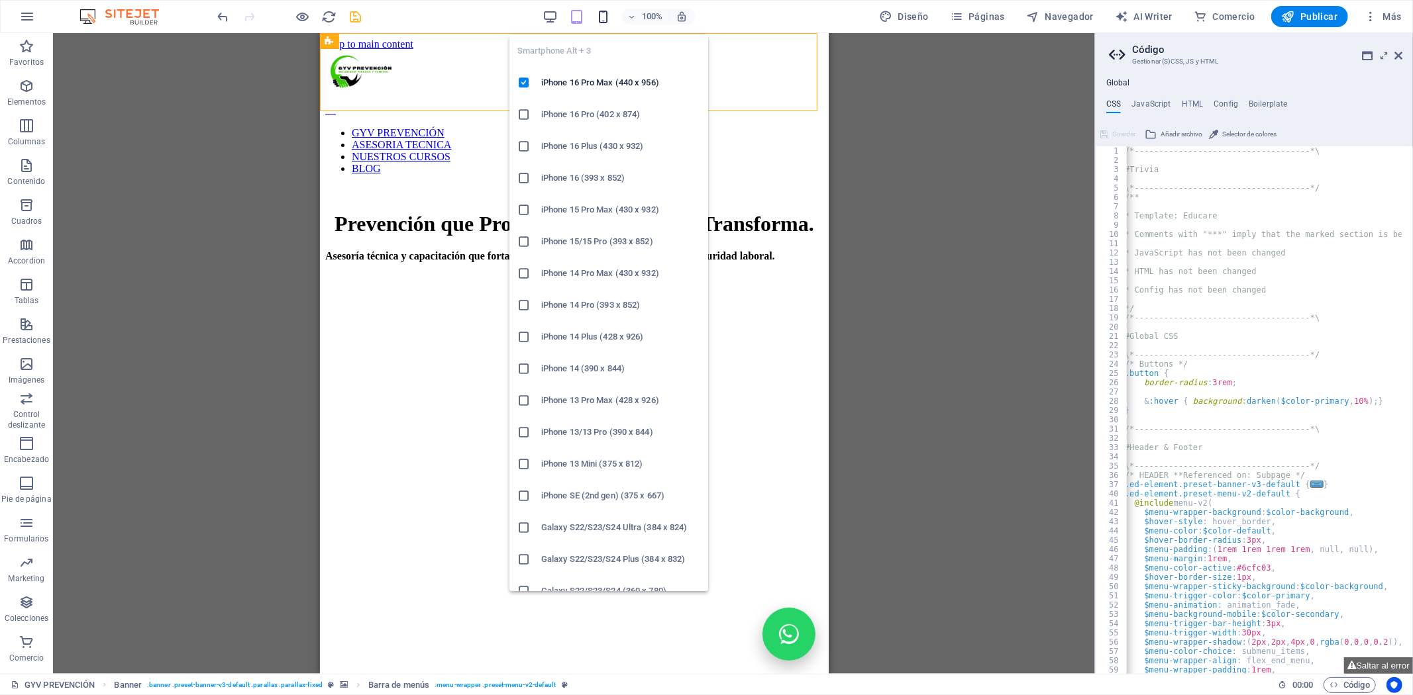
click at [607, 18] on icon "button" at bounding box center [602, 16] width 15 height 15
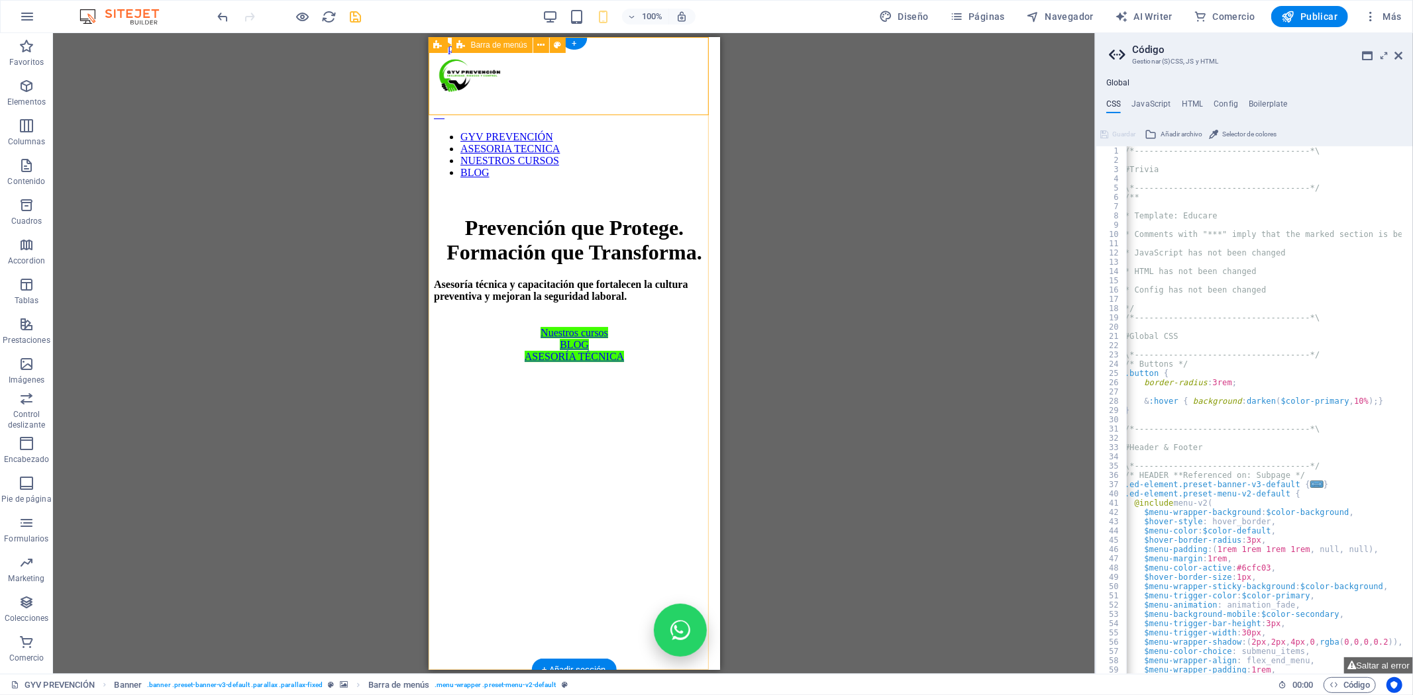
click at [625, 87] on div "GYV PREVENCIÓN ASESORIA TECNICA NUESTROS CURSOS BLOG" at bounding box center [573, 116] width 281 height 125
click at [538, 45] on icon at bounding box center [540, 45] width 7 height 14
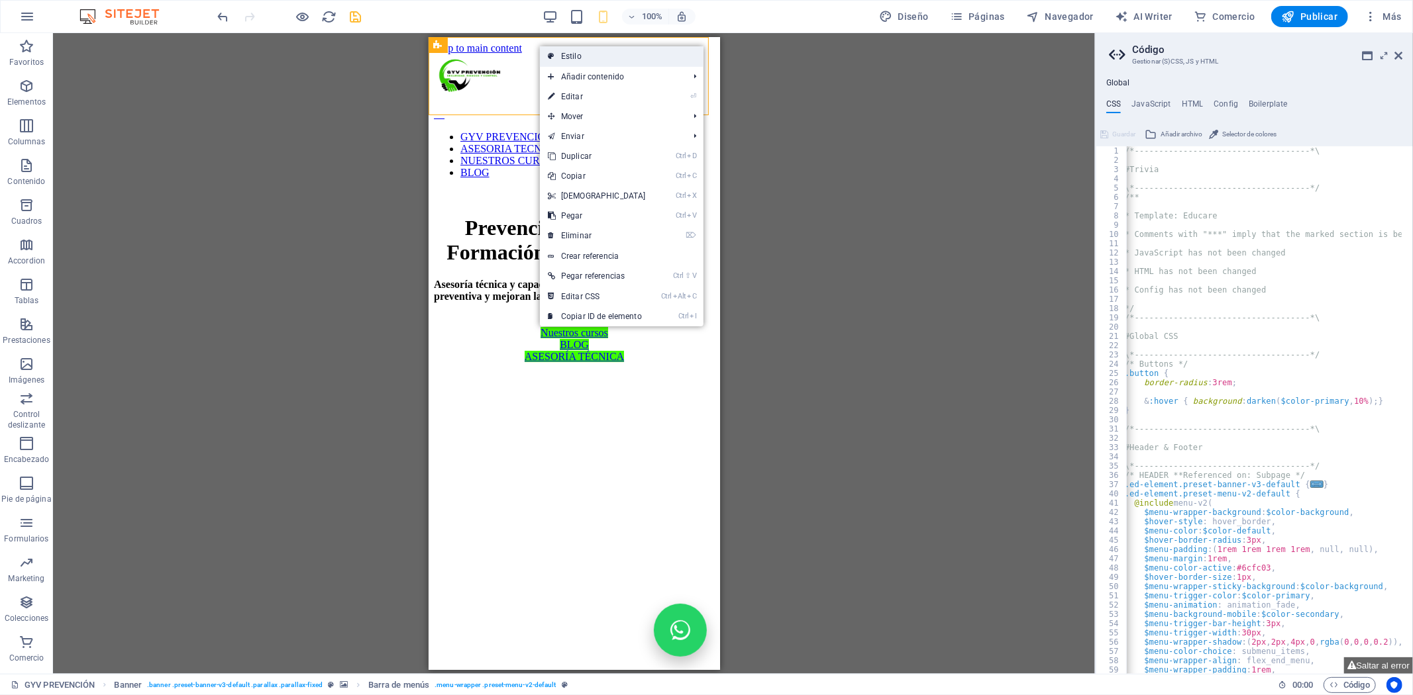
click at [562, 56] on link "Estilo" at bounding box center [622, 56] width 164 height 20
select select "rem"
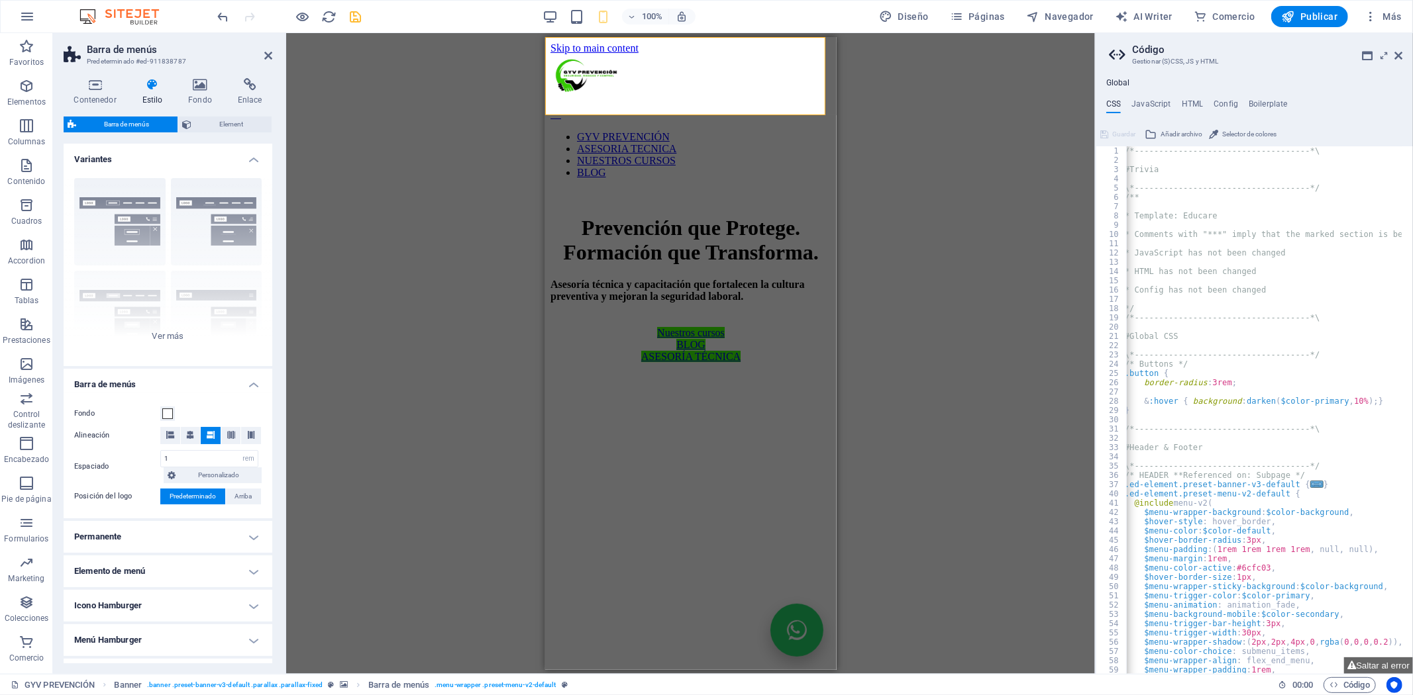
click at [129, 528] on h4 "Permanente" at bounding box center [168, 537] width 209 height 32
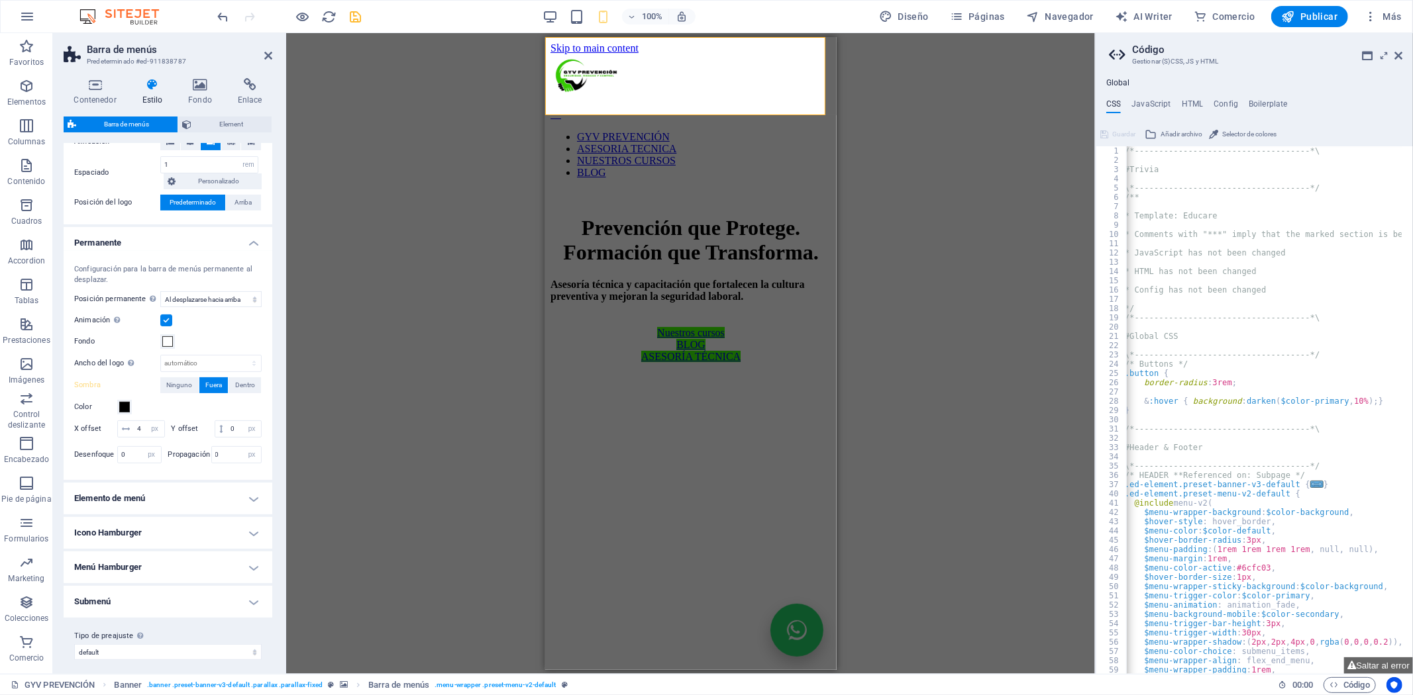
scroll to position [318, 0]
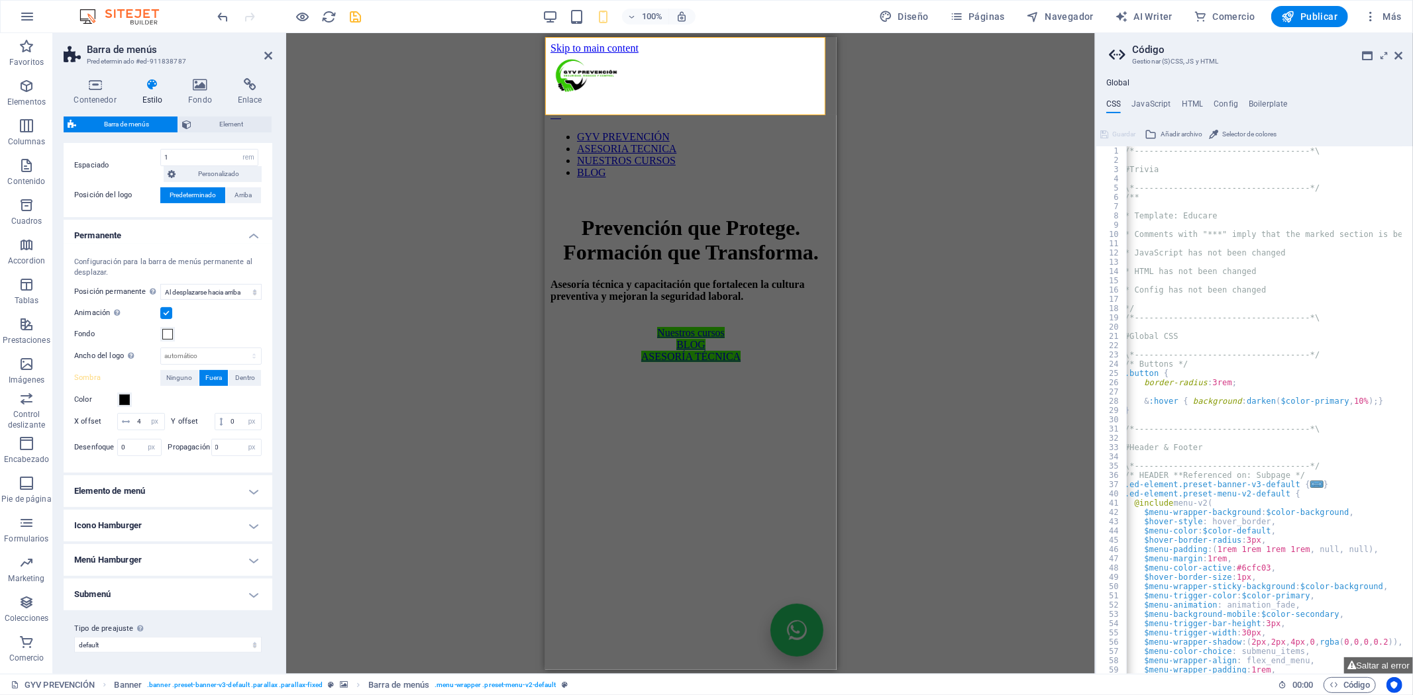
click at [123, 503] on h4 "Elemento de menú" at bounding box center [168, 492] width 209 height 32
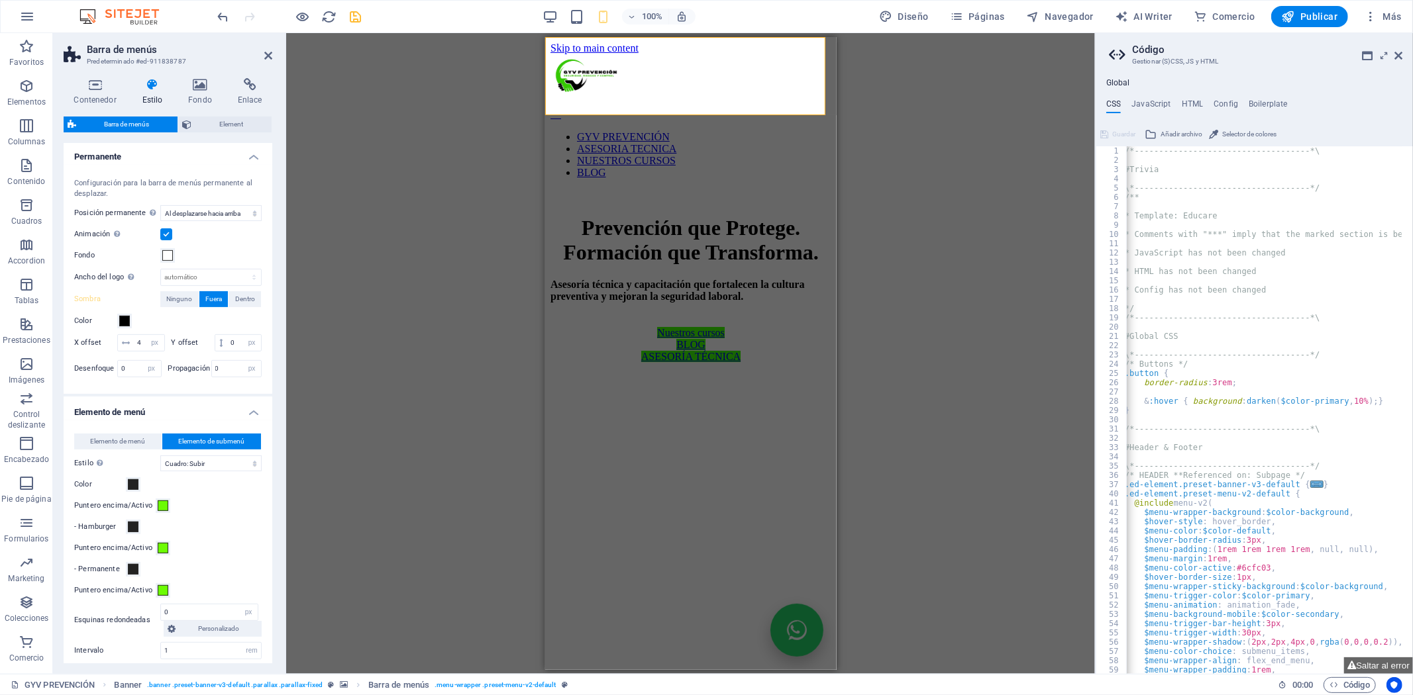
scroll to position [465, 0]
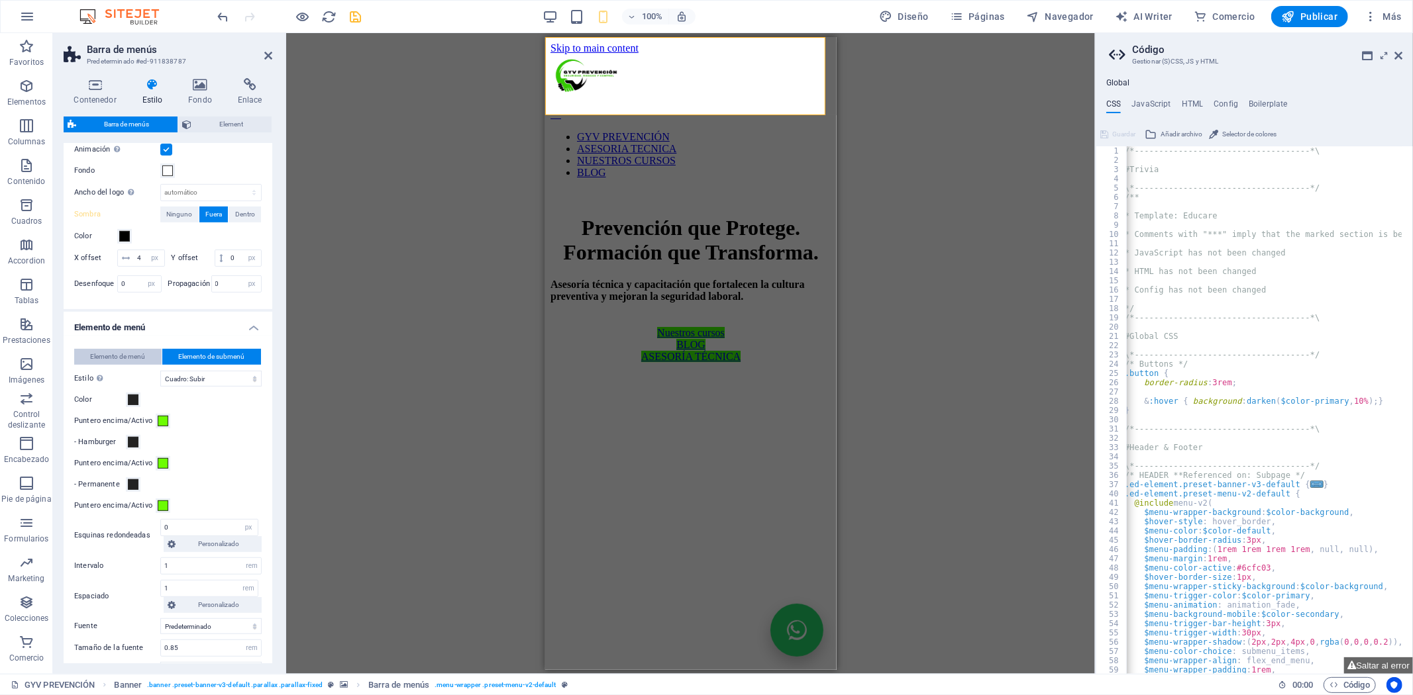
click at [87, 365] on button "Elemento de menú" at bounding box center [117, 357] width 87 height 16
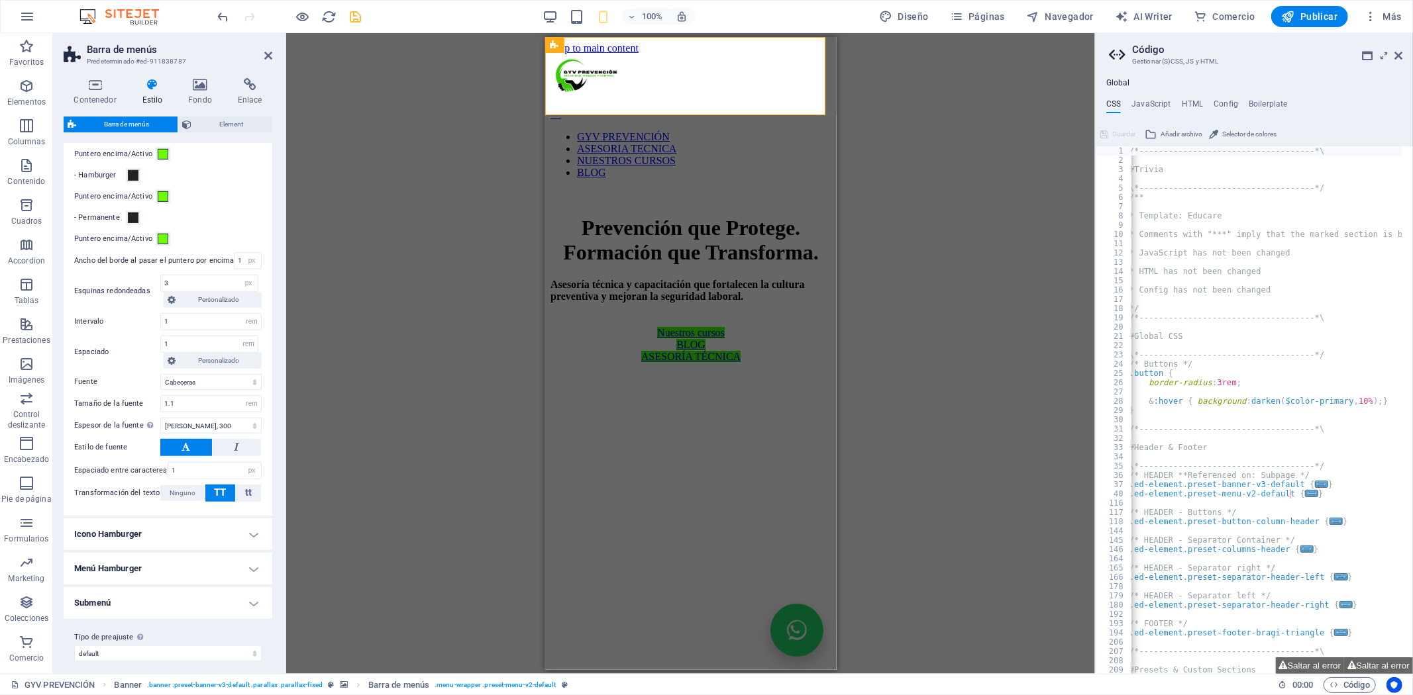
scroll to position [756, 0]
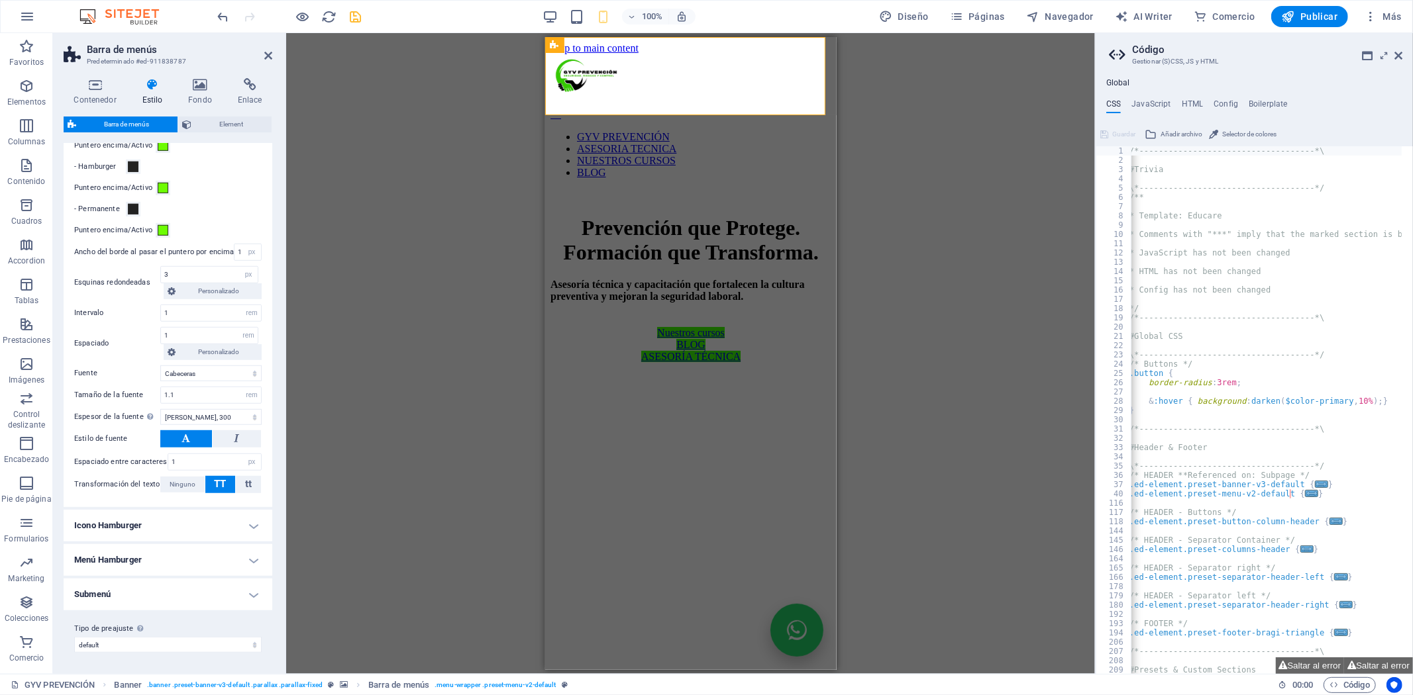
click at [124, 524] on h4 "Icono Hamburger" at bounding box center [168, 526] width 209 height 32
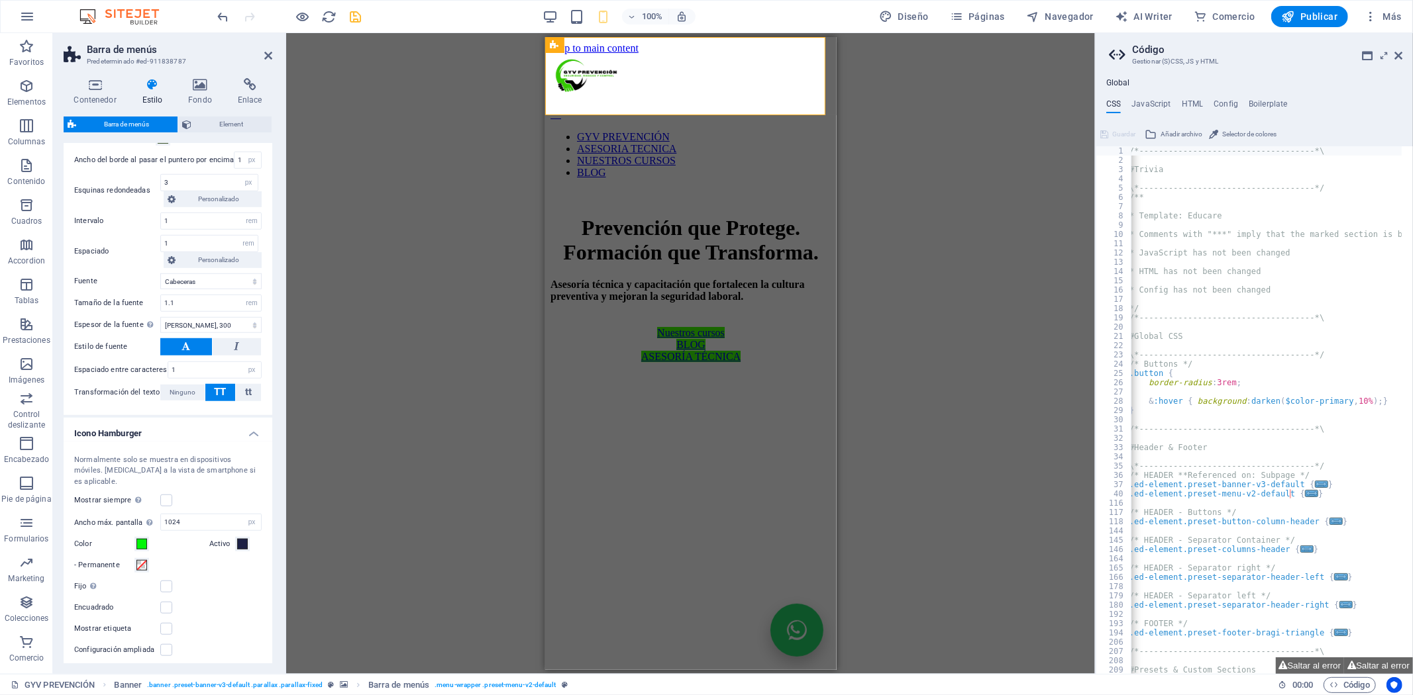
scroll to position [903, 0]
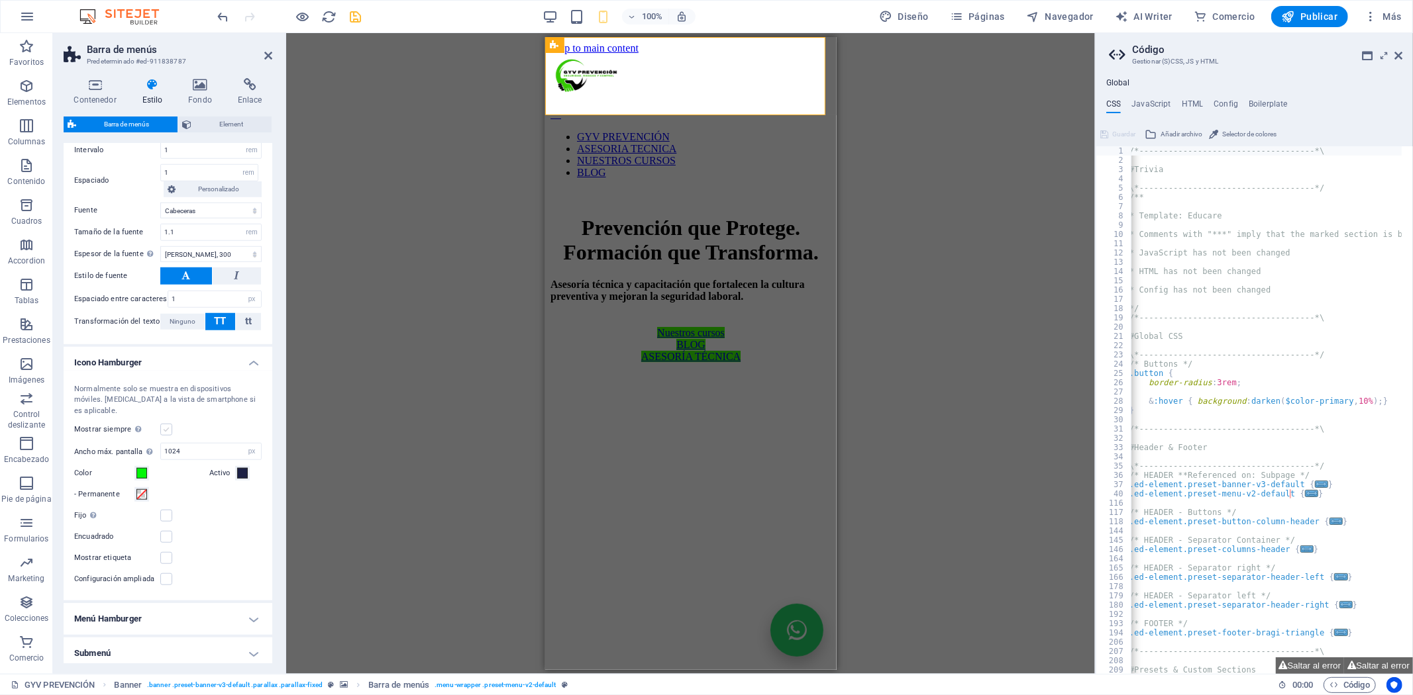
click at [162, 432] on label at bounding box center [166, 430] width 12 height 12
click at [0, 0] on input "Mostrar siempre Muestra el desencadenador para todas las ventanillas." at bounding box center [0, 0] width 0 height 0
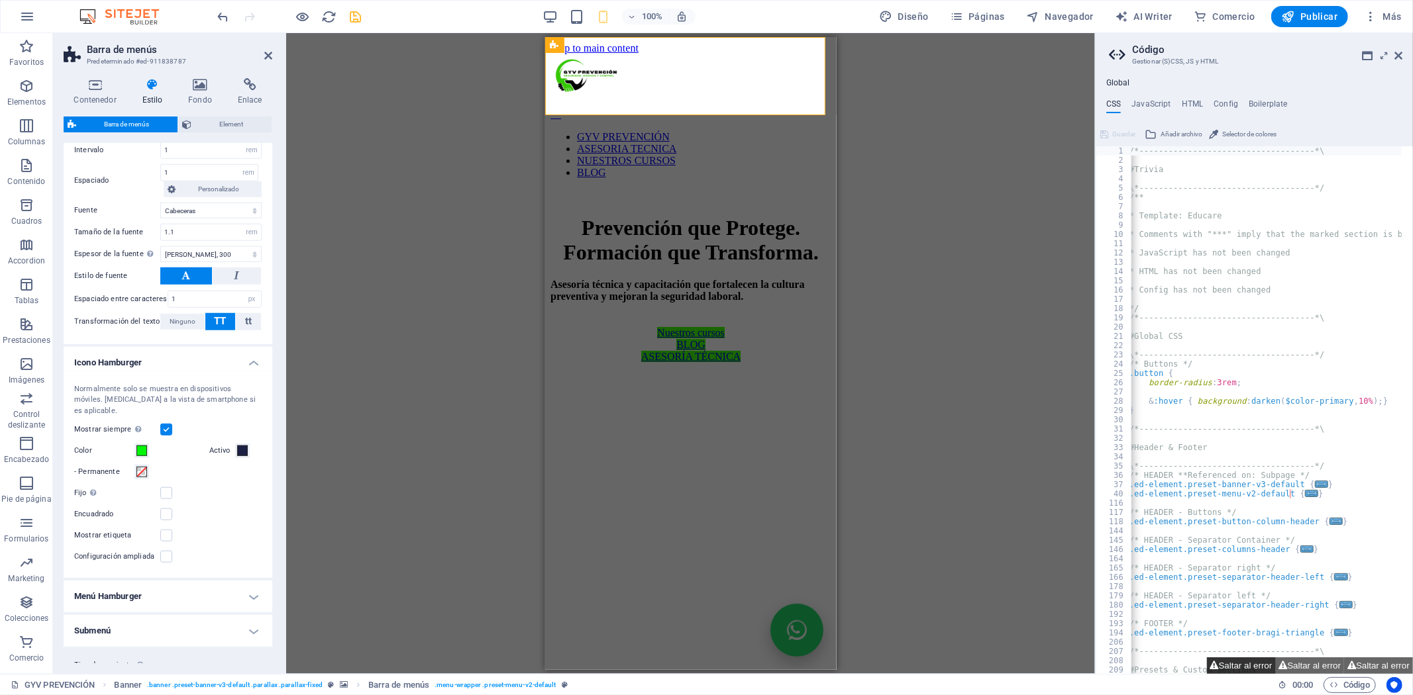
click at [1215, 672] on button "Saltar al error" at bounding box center [1241, 666] width 69 height 17
type textarea "$menu-animation-duration: 0.3s,"
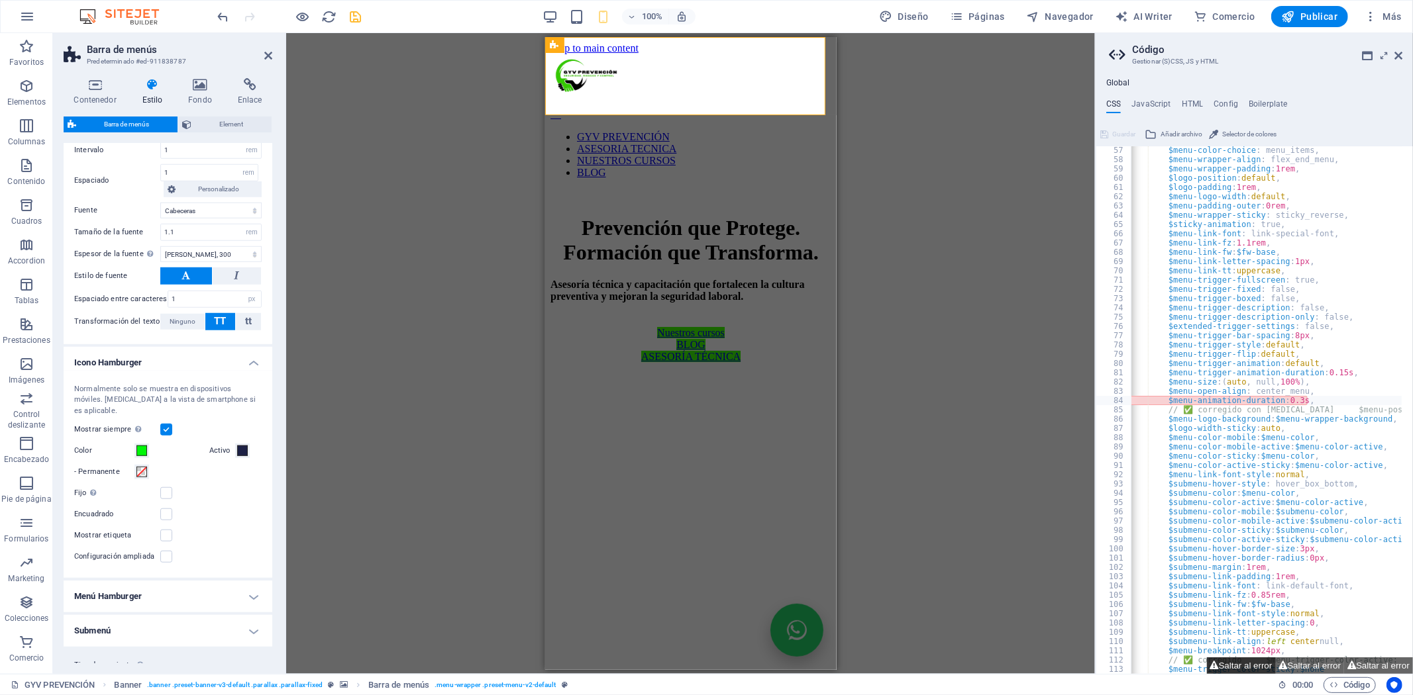
scroll to position [501, 0]
click at [1286, 667] on button "Saltar al error" at bounding box center [1310, 666] width 69 height 17
click at [1359, 668] on button "Saltar al error" at bounding box center [1378, 666] width 69 height 17
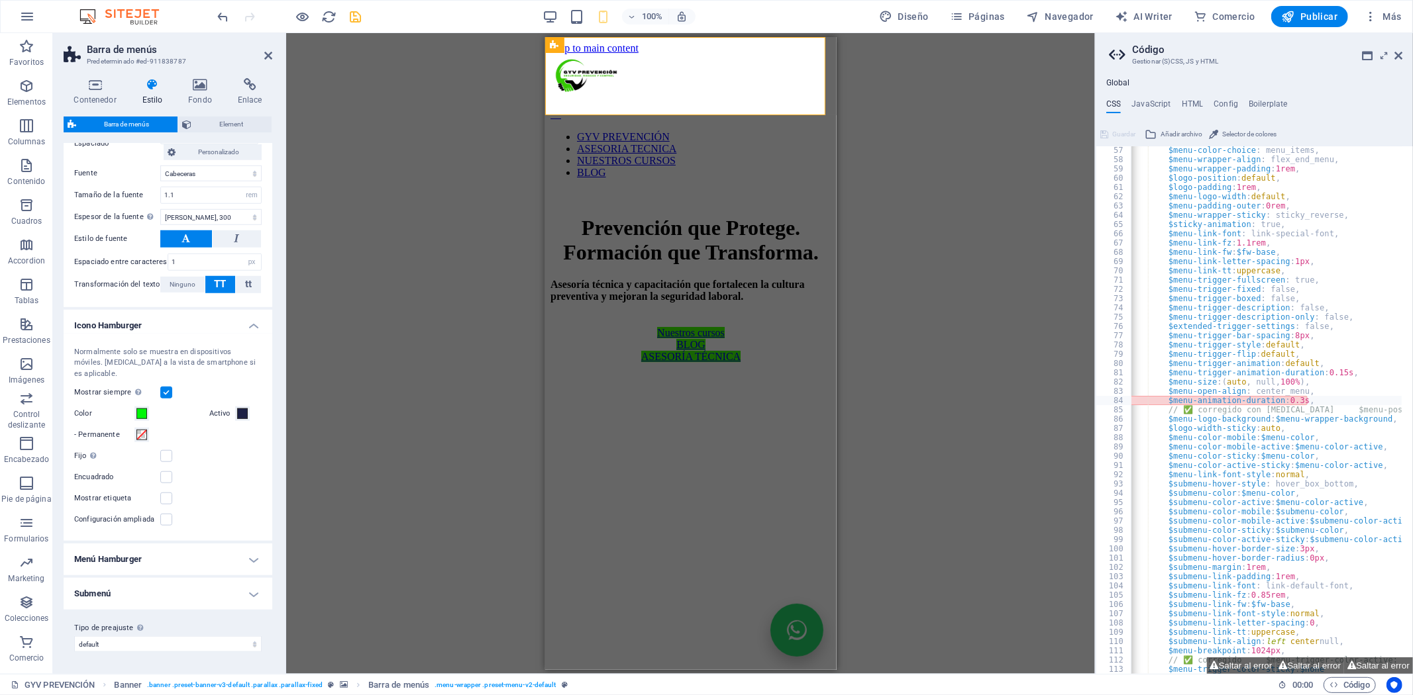
click at [142, 557] on h4 "Menú Hamburger" at bounding box center [168, 560] width 209 height 32
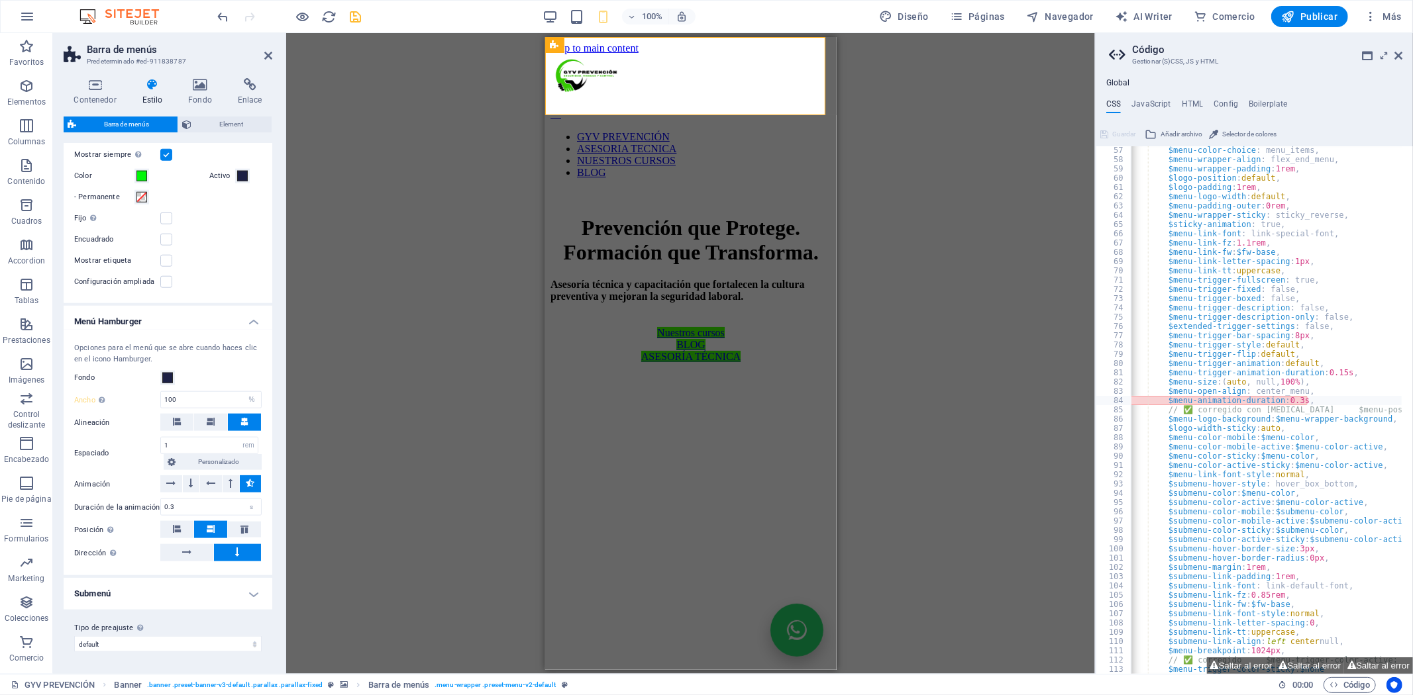
scroll to position [1181, 0]
click at [159, 600] on h4 "Submenú" at bounding box center [168, 594] width 209 height 32
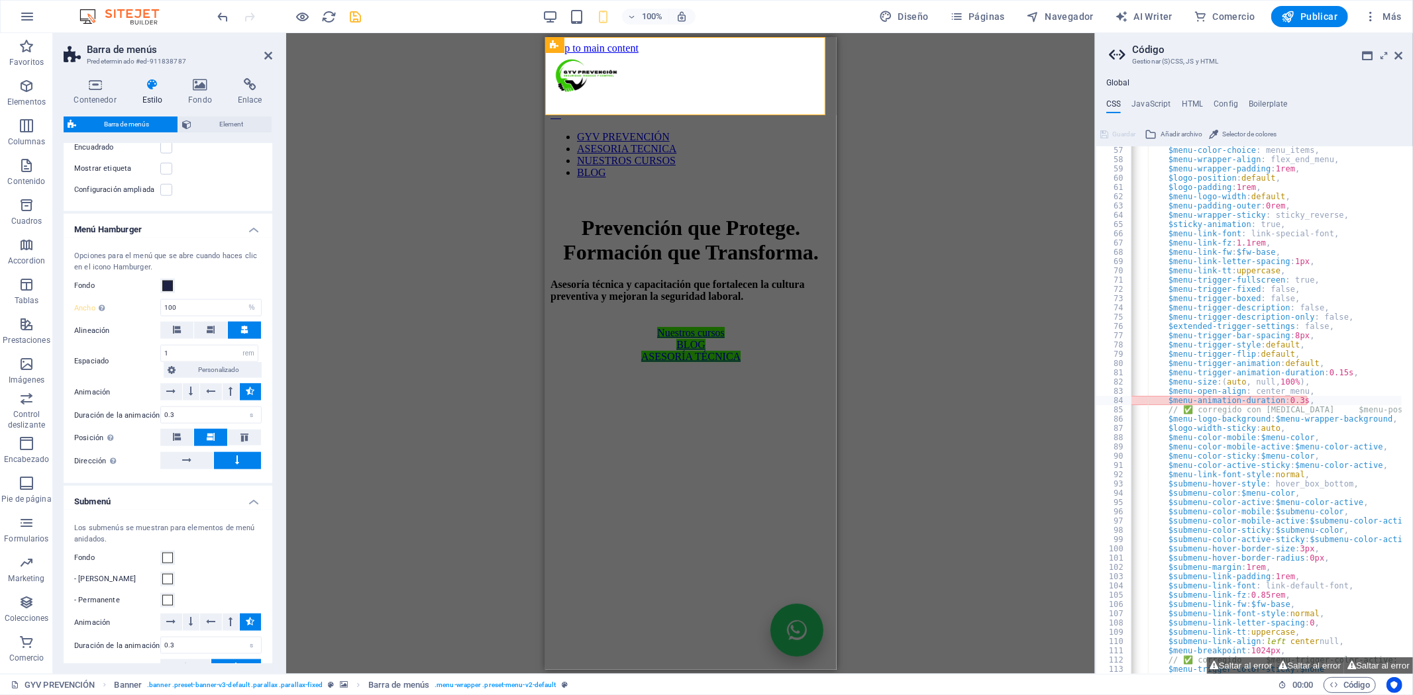
scroll to position [1398, 0]
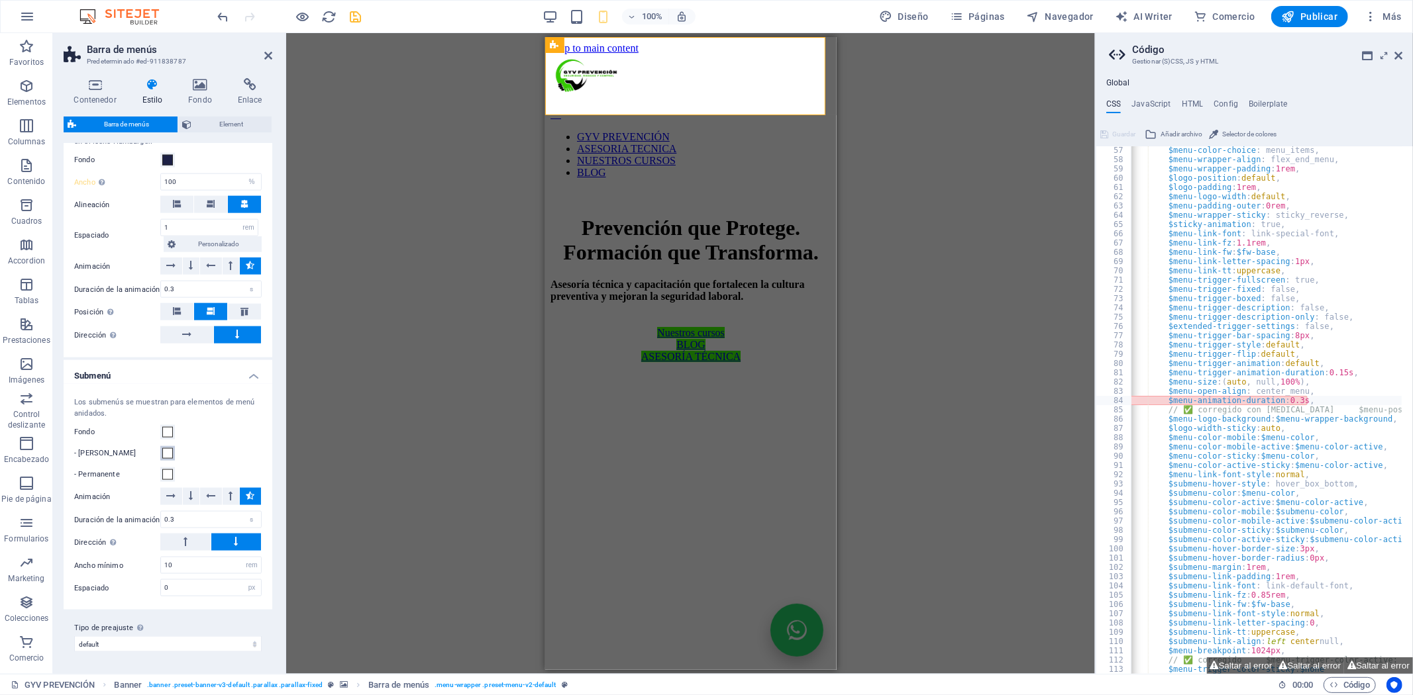
click at [166, 454] on span at bounding box center [167, 453] width 11 height 11
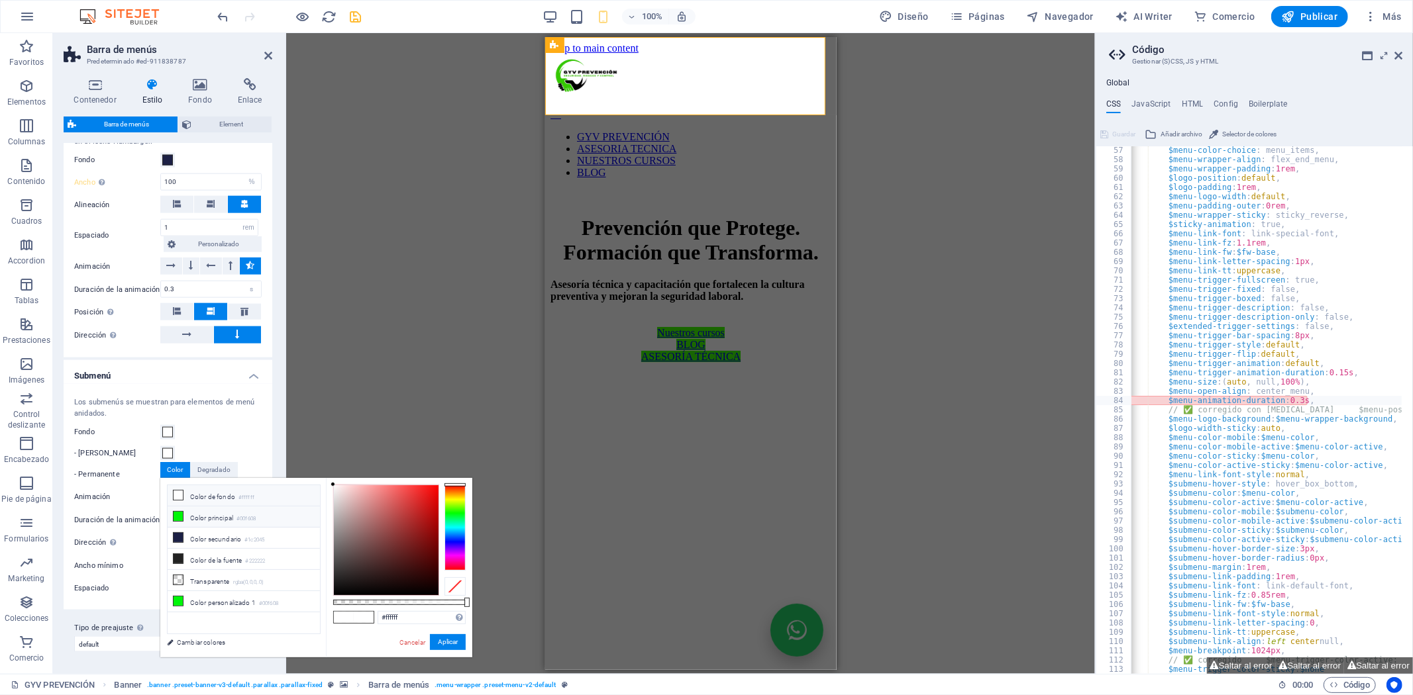
click at [177, 515] on icon at bounding box center [178, 516] width 9 height 9
type input "#00f608"
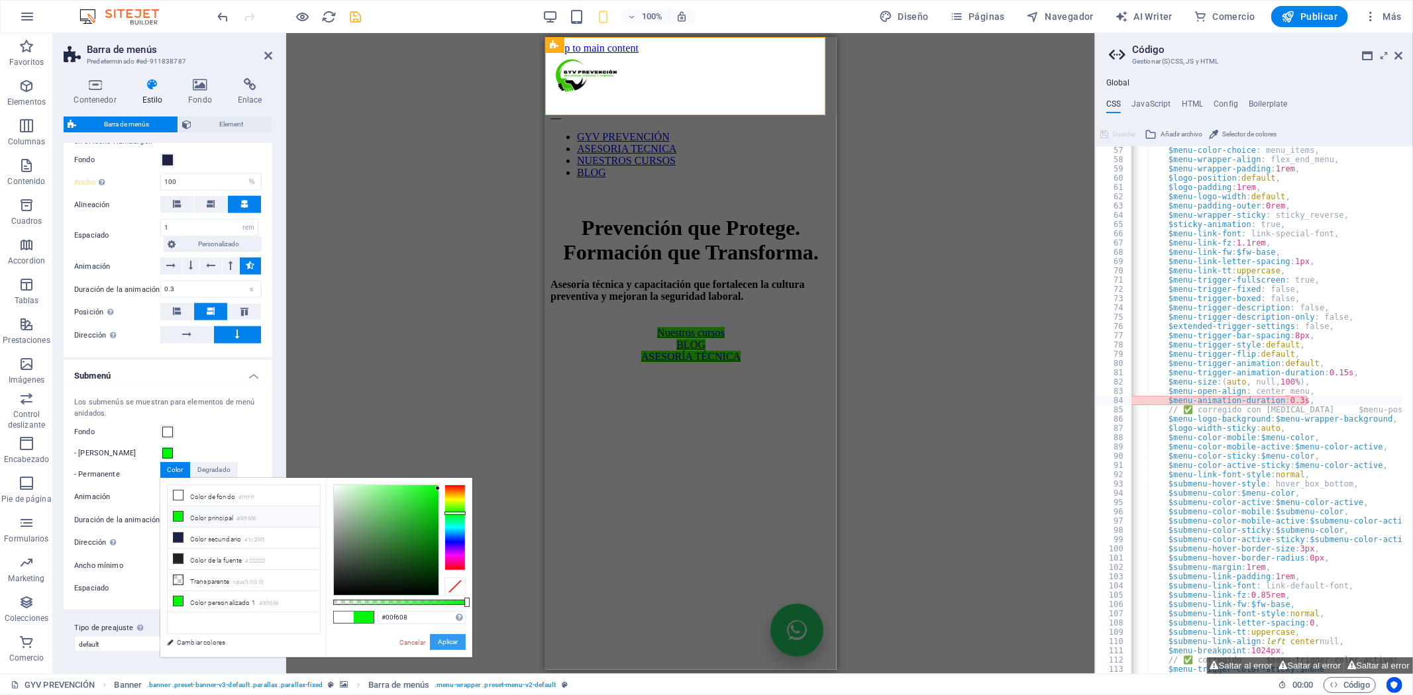
click at [434, 641] on button "Aplicar" at bounding box center [448, 642] width 36 height 16
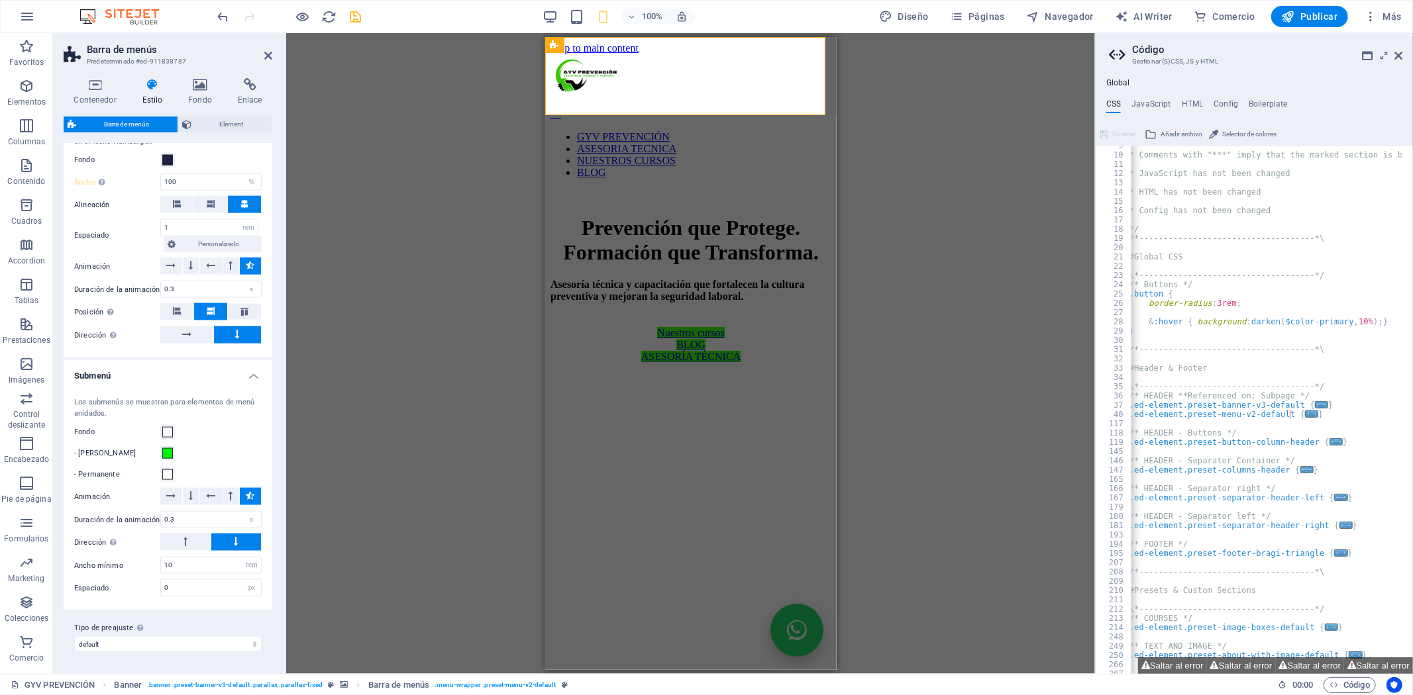
scroll to position [0, 0]
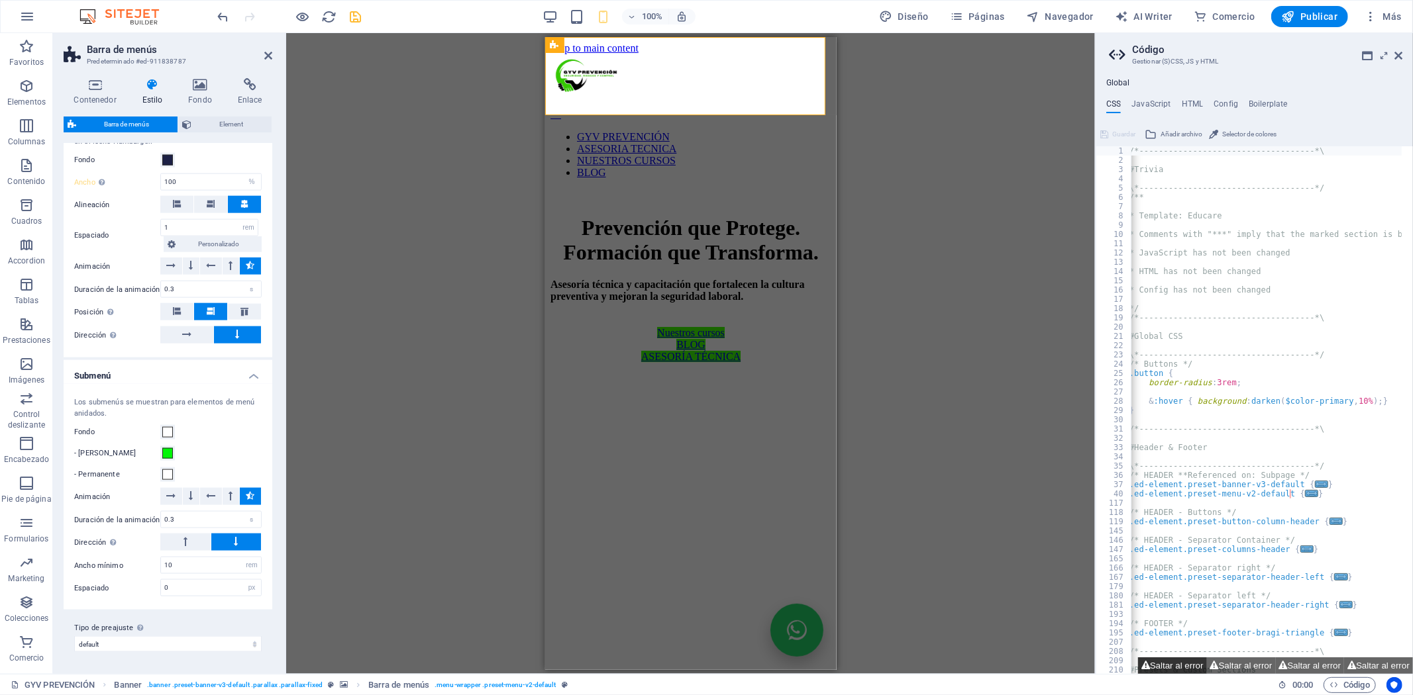
click at [1174, 673] on button "Saltar al error" at bounding box center [1172, 666] width 69 height 17
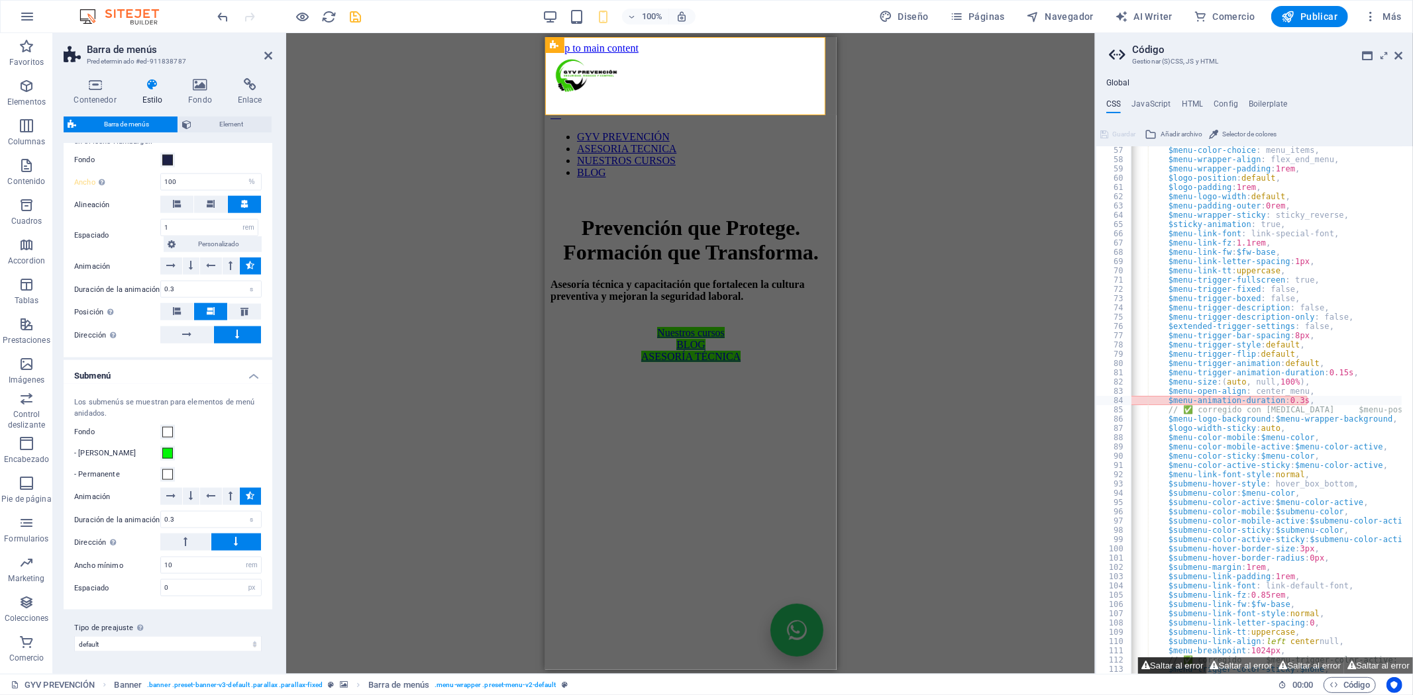
scroll to position [501, 0]
click at [1303, 400] on div "$menu-color-choice : menu_items, $menu-wrapper-align : flex_end_menu, $menu-wra…" at bounding box center [1325, 414] width 397 height 536
click at [1313, 398] on div "$menu-color-choice : menu_items, $menu-wrapper-align : flex_end_menu, $menu-wra…" at bounding box center [1325, 414] width 397 height 536
click at [1242, 453] on div "$menu-color-choice : menu_items, $menu-wrapper-align : flex_end_menu, $menu-wra…" at bounding box center [1325, 414] width 397 height 536
type textarea "$menu-color-sticky: $menu-color,"
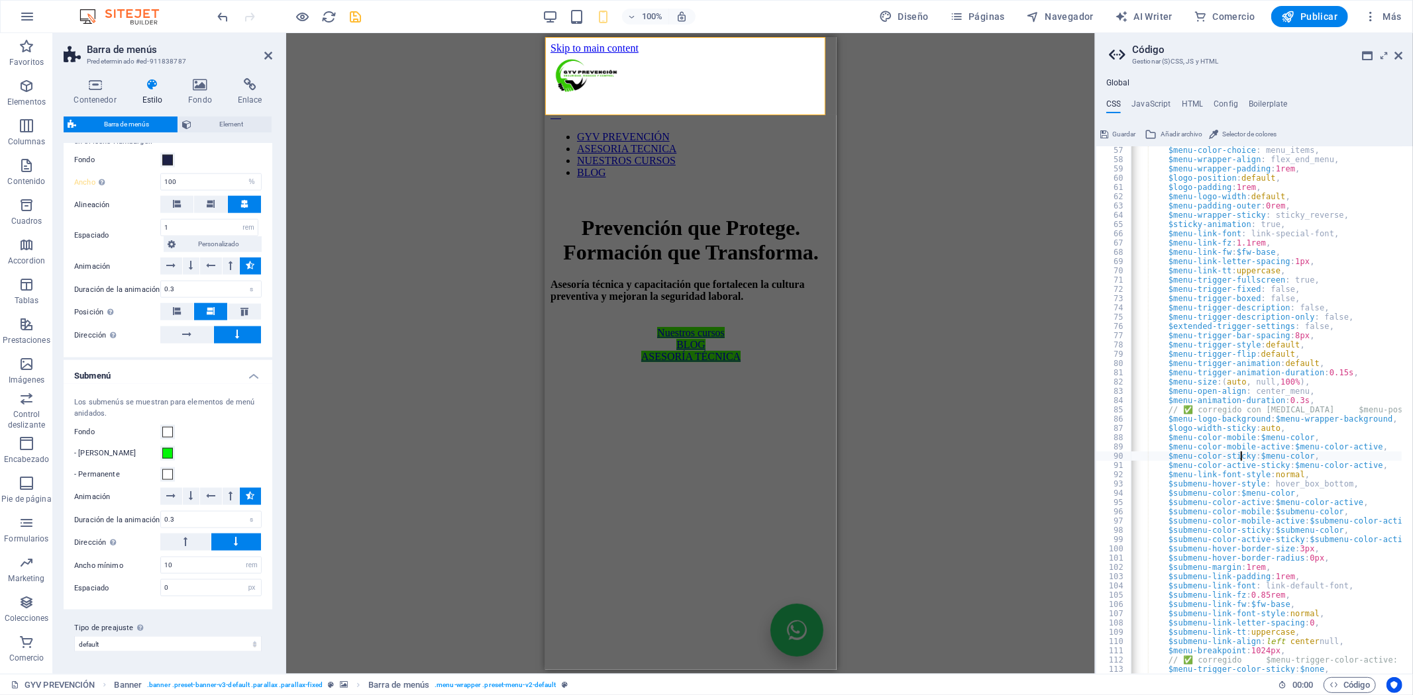
click at [360, 19] on icon "save" at bounding box center [355, 16] width 15 height 15
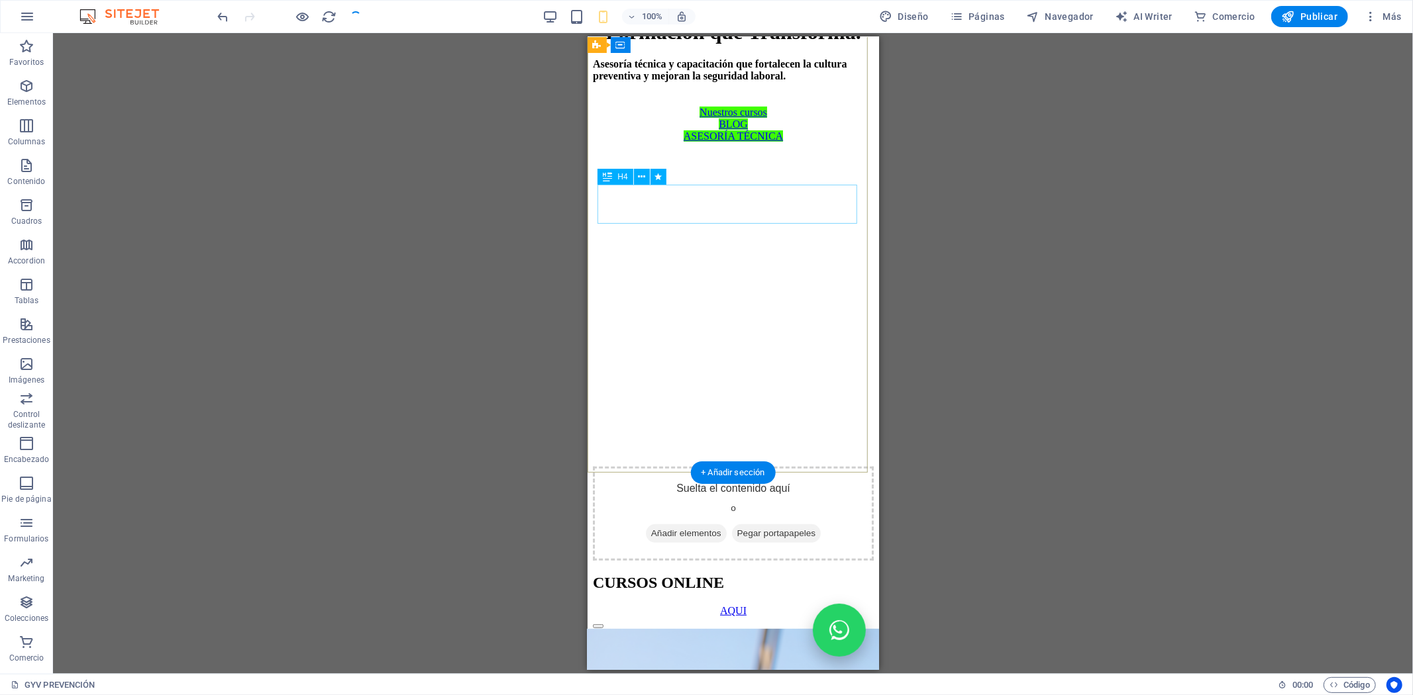
scroll to position [0, 0]
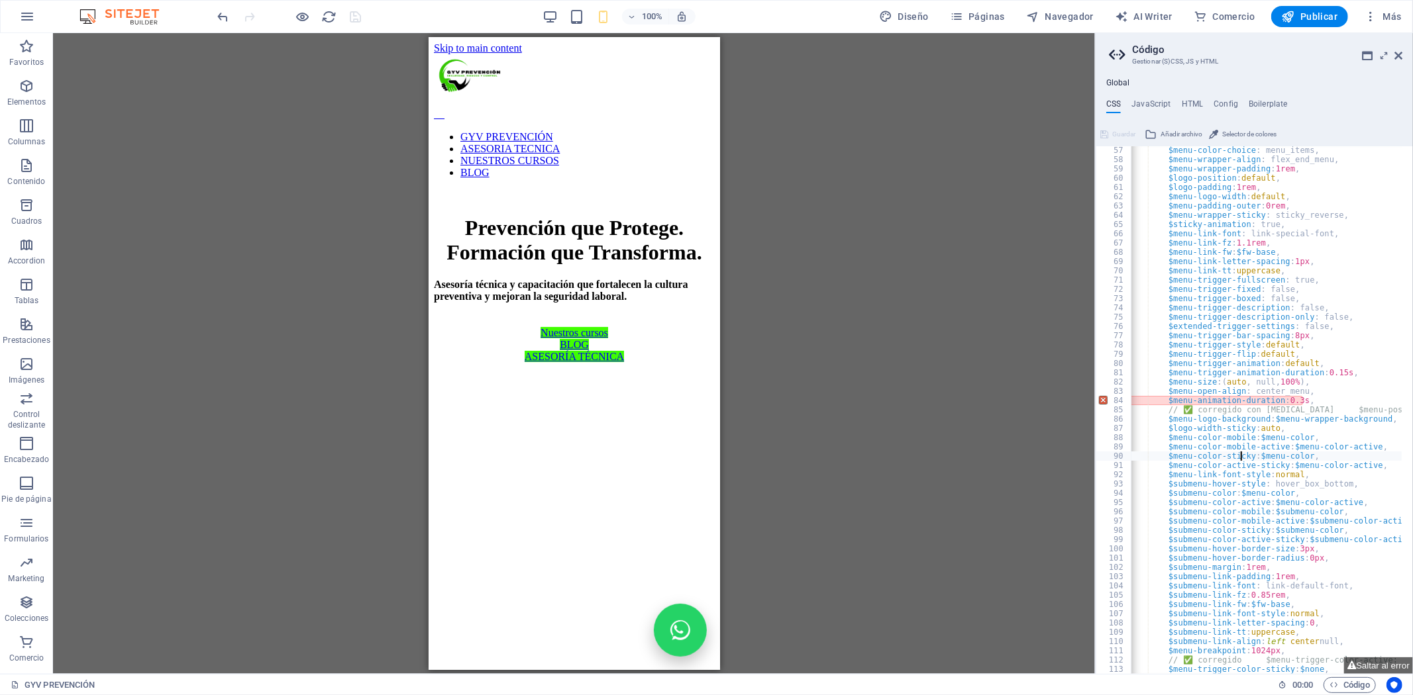
click at [1308, 401] on div "$menu-color-choice : menu_items, $menu-wrapper-align : flex_end_menu, $menu-wra…" at bounding box center [1325, 414] width 397 height 536
click at [1174, 411] on div "$menu-color-choice : menu_items, $menu-wrapper-align : flex_end_menu, $menu-wra…" at bounding box center [1325, 414] width 397 height 536
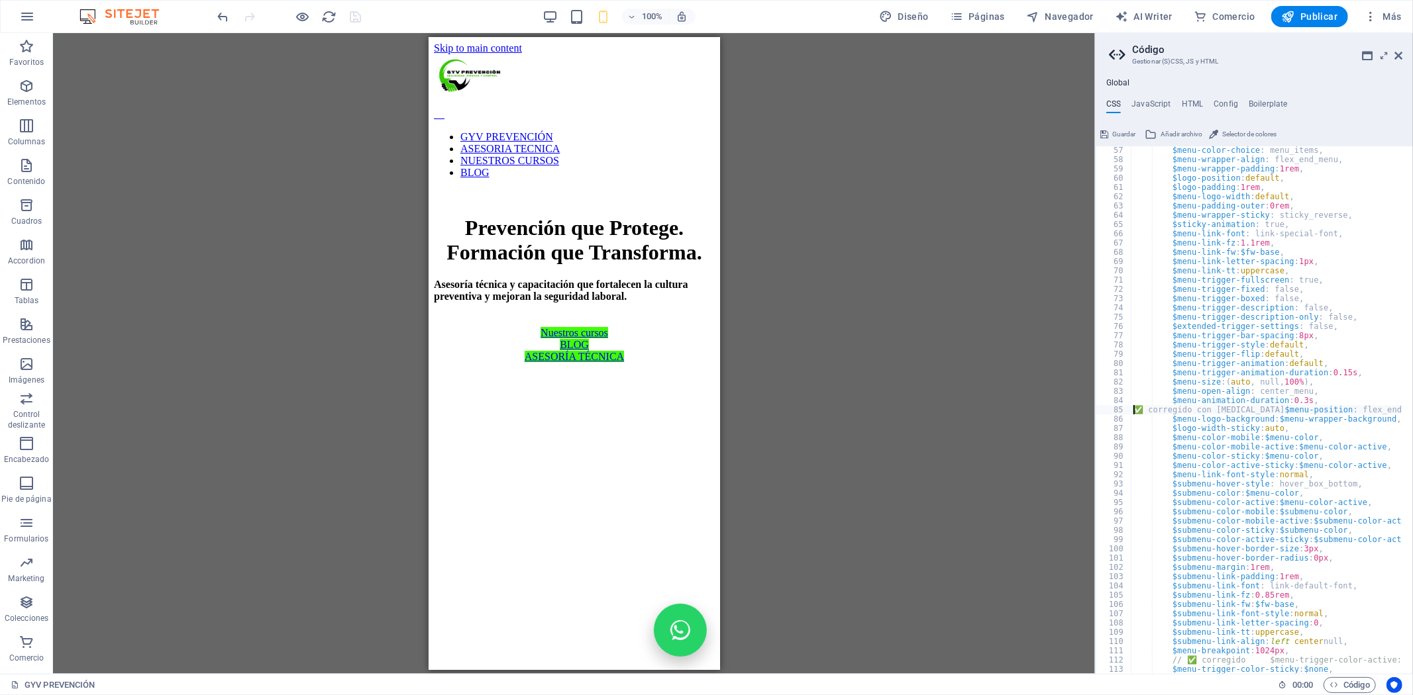
type textarea "$menu-animation-duration: 0.3s, ✅ corregido con [MEDICAL_DATA] $menu-position: …"
click at [382, 16] on div "100% Diseño Páginas Navegador AI Writer Comercio Publicar Más" at bounding box center [810, 16] width 1191 height 21
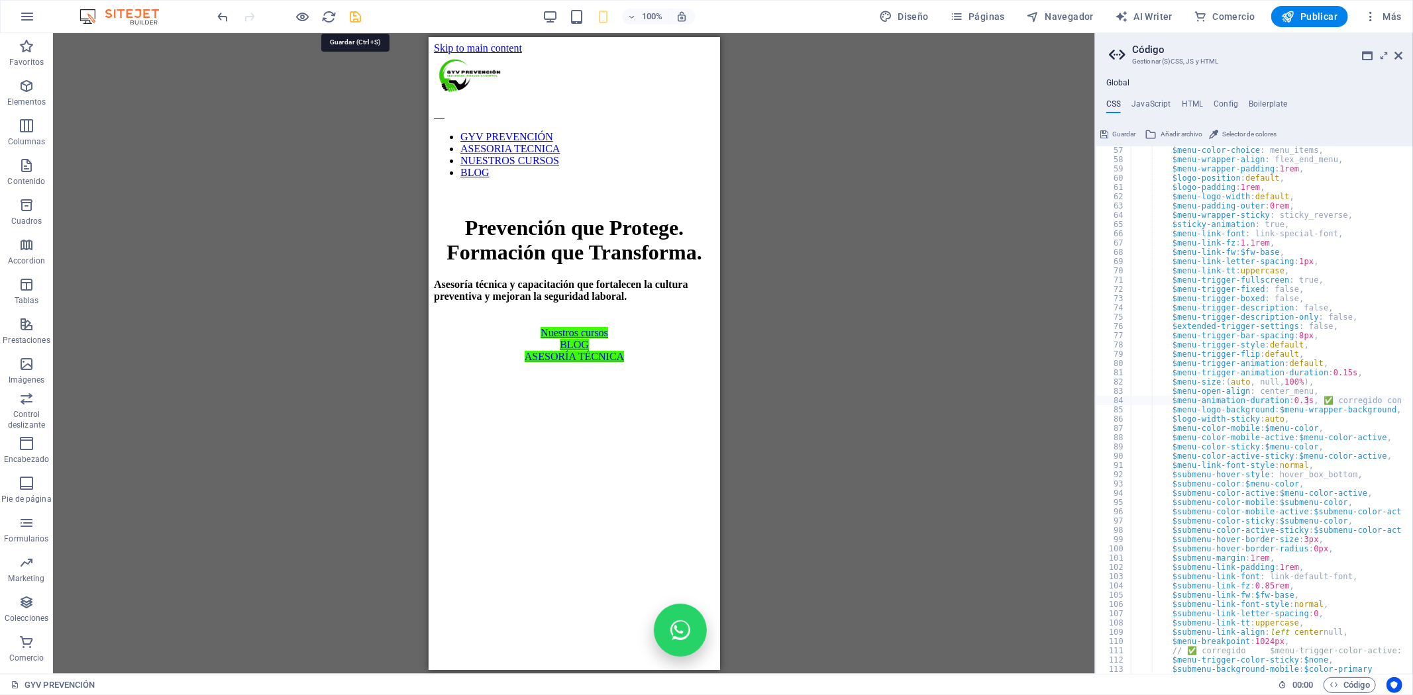
click at [354, 16] on icon "save" at bounding box center [355, 16] width 15 height 15
click at [1293, 379] on div "$menu-color-choice : menu_items, $menu-wrapper-align : flex_end_menu, $menu-wra…" at bounding box center [1347, 414] width 433 height 536
type textarea "$menu-size: (auto, null, 100%), $menu-open-align: center_menu,"
